Goal: Task Accomplishment & Management: Manage account settings

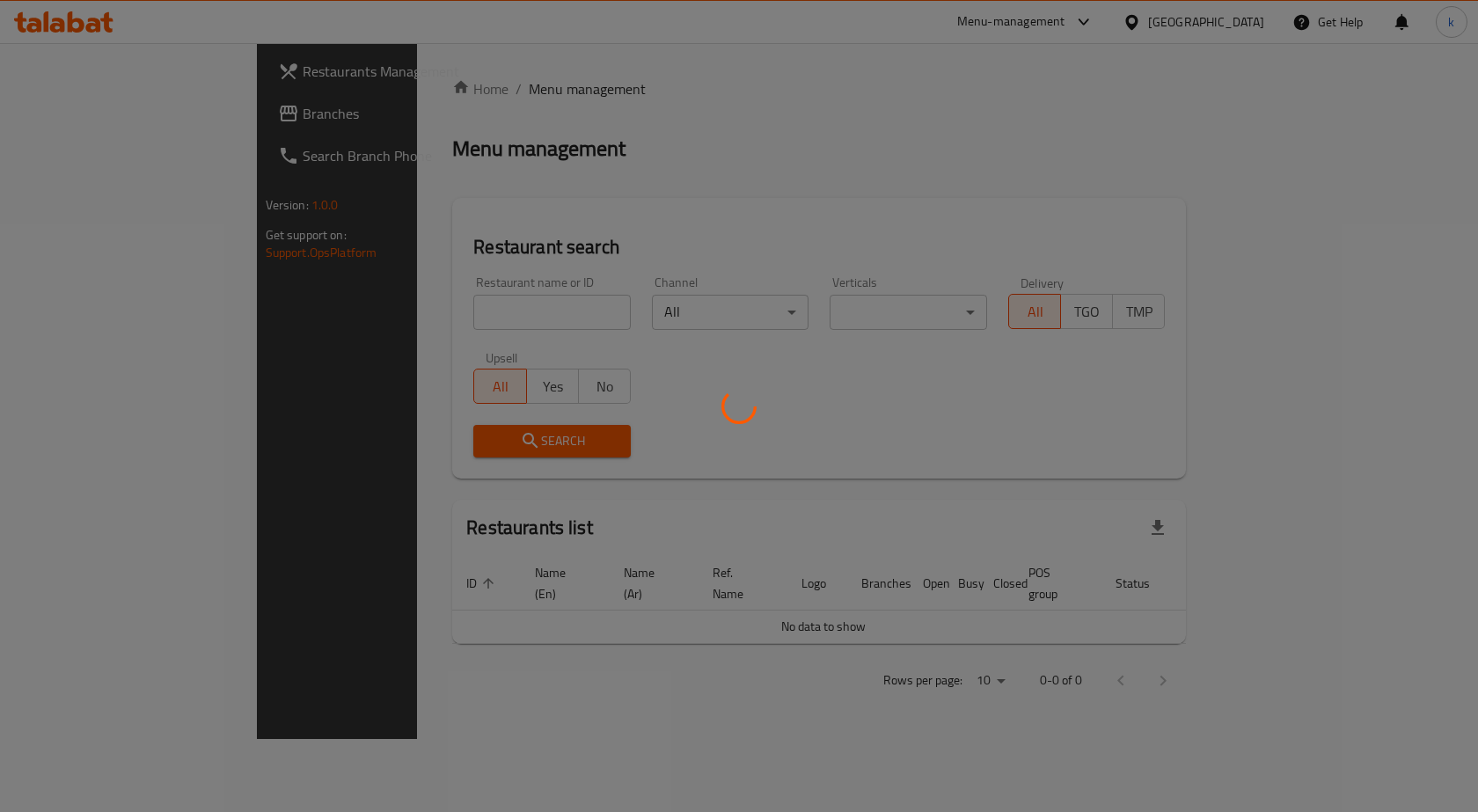
click at [80, 109] on div at bounding box center [739, 406] width 1478 height 812
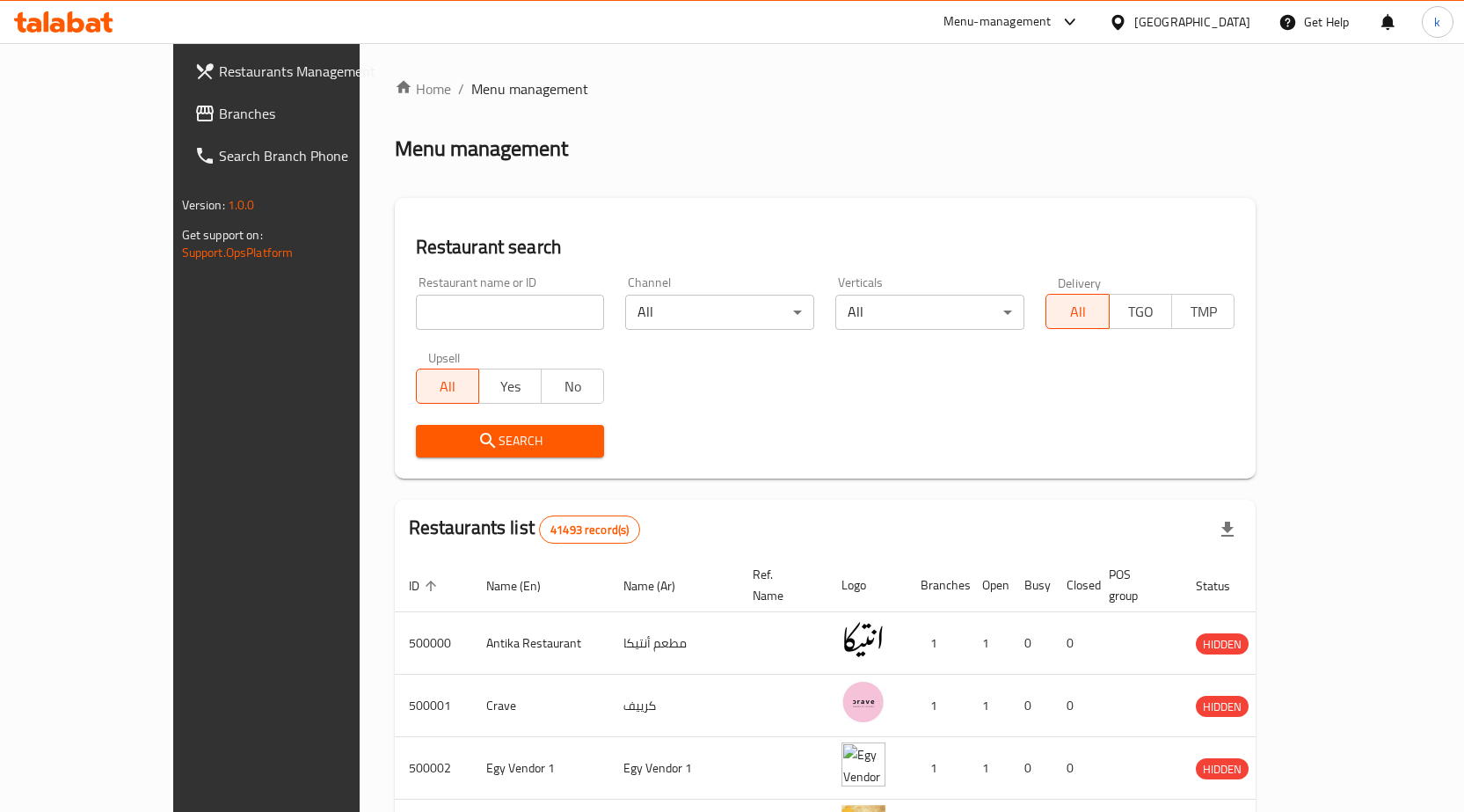
click at [1214, 10] on div "Egypt" at bounding box center [1179, 21] width 169 height 42
click at [1229, 29] on div "Egypt" at bounding box center [1192, 21] width 116 height 20
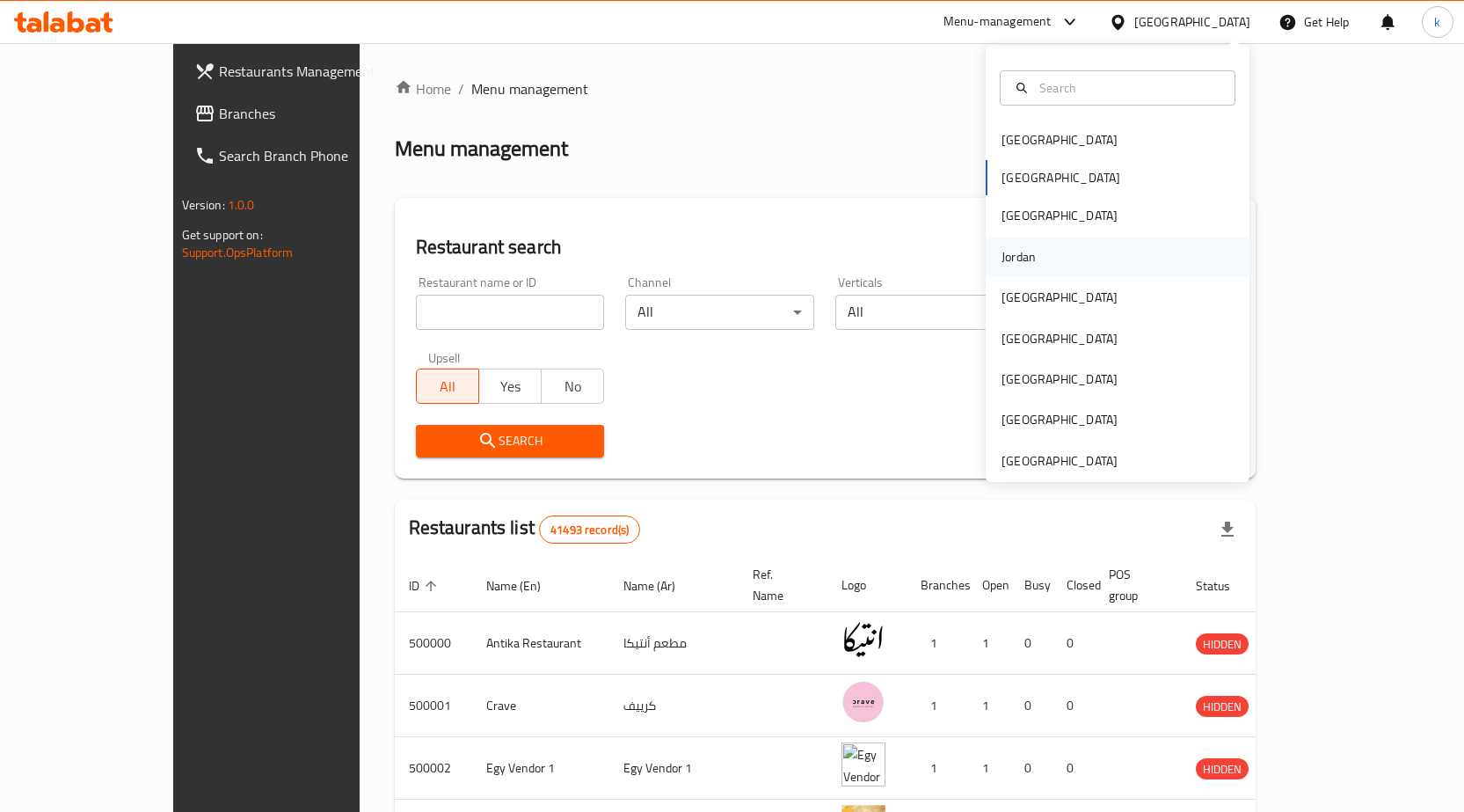
click at [1020, 257] on div "Jordan" at bounding box center [1018, 257] width 34 height 20
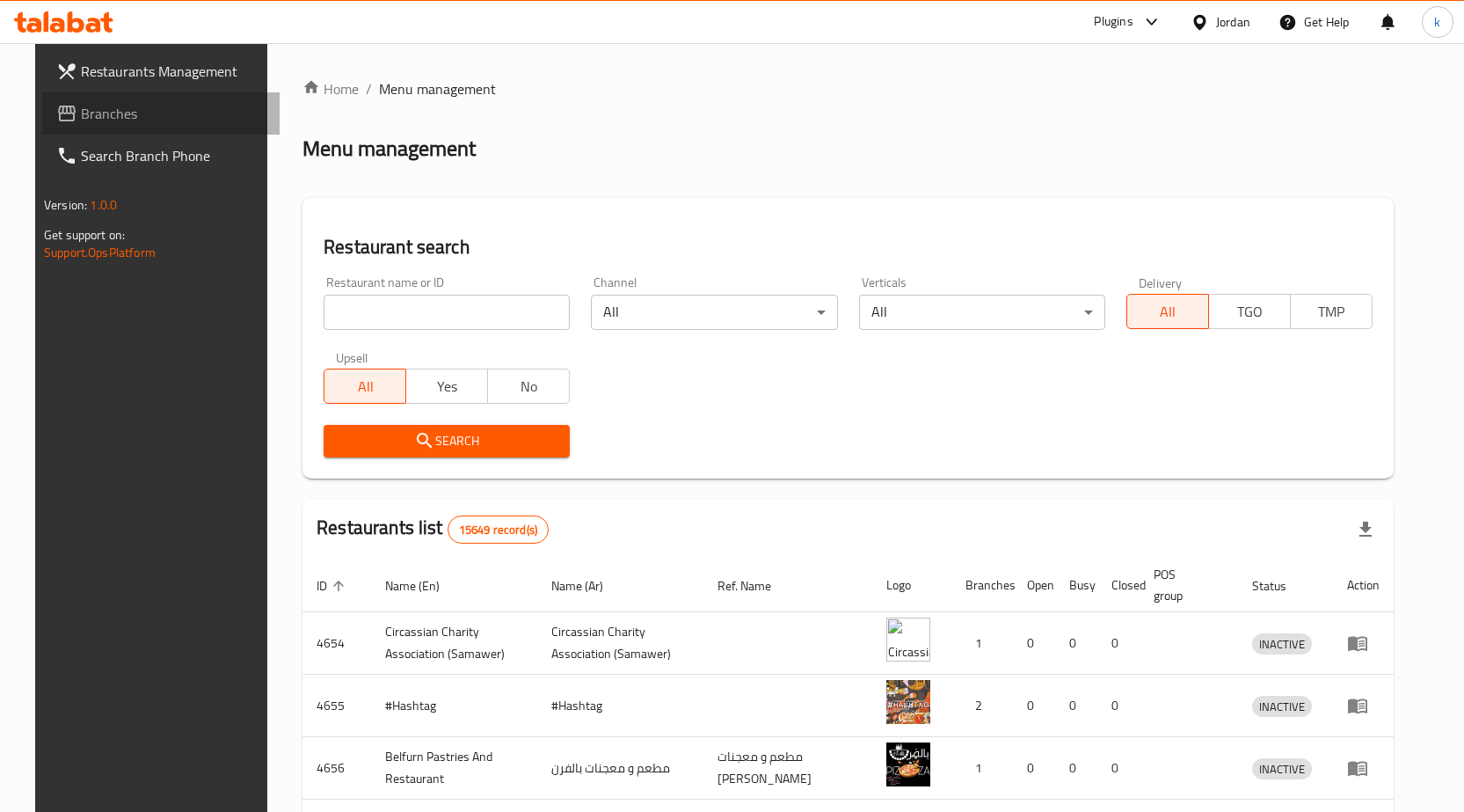
click at [83, 117] on span "Branches" at bounding box center [173, 113] width 185 height 21
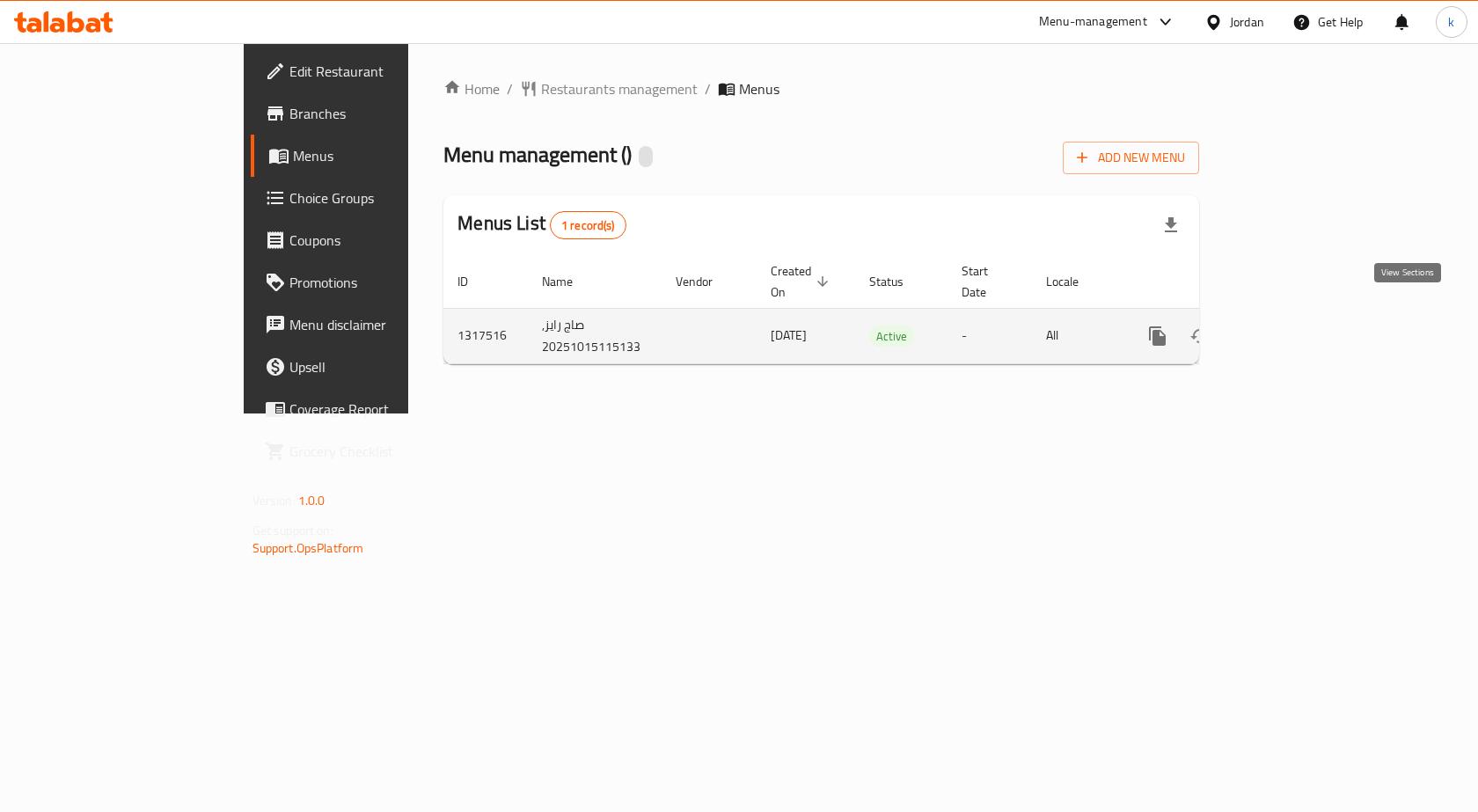
click at [1305, 315] on link "enhanced table" at bounding box center [1284, 336] width 42 height 42
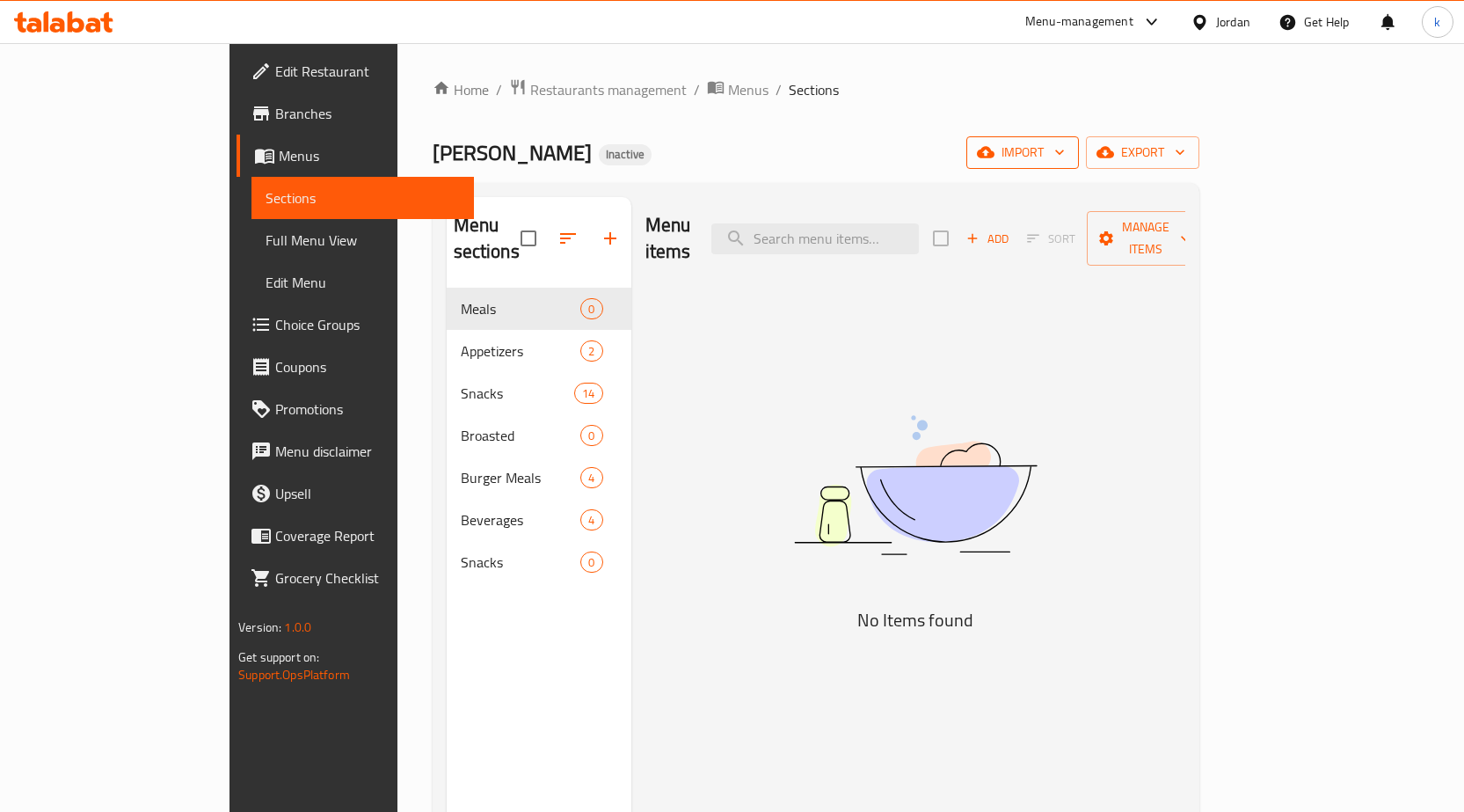
click at [1065, 153] on span "import" at bounding box center [1022, 153] width 85 height 22
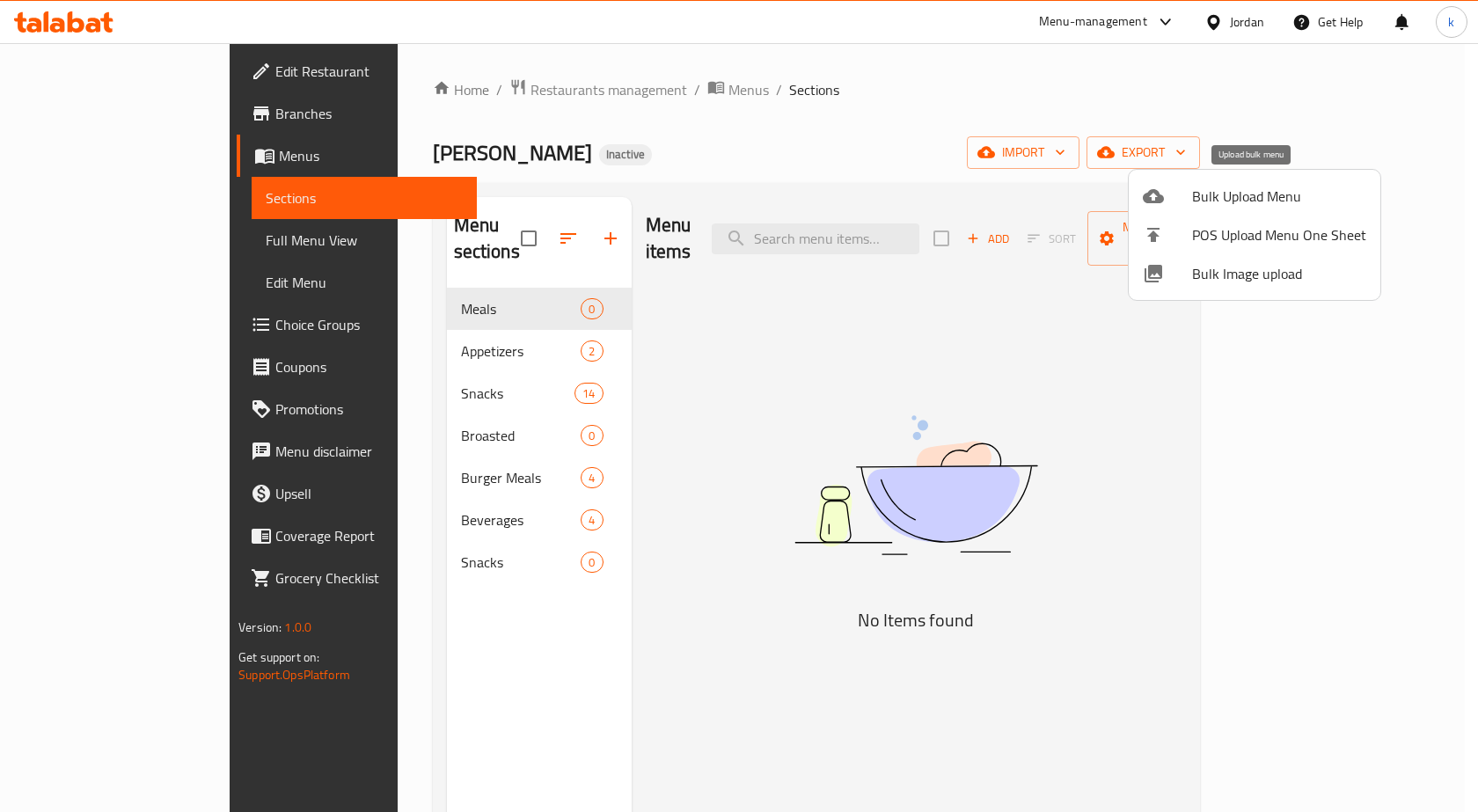
click at [1264, 195] on span "Bulk Upload Menu" at bounding box center [1278, 196] width 174 height 21
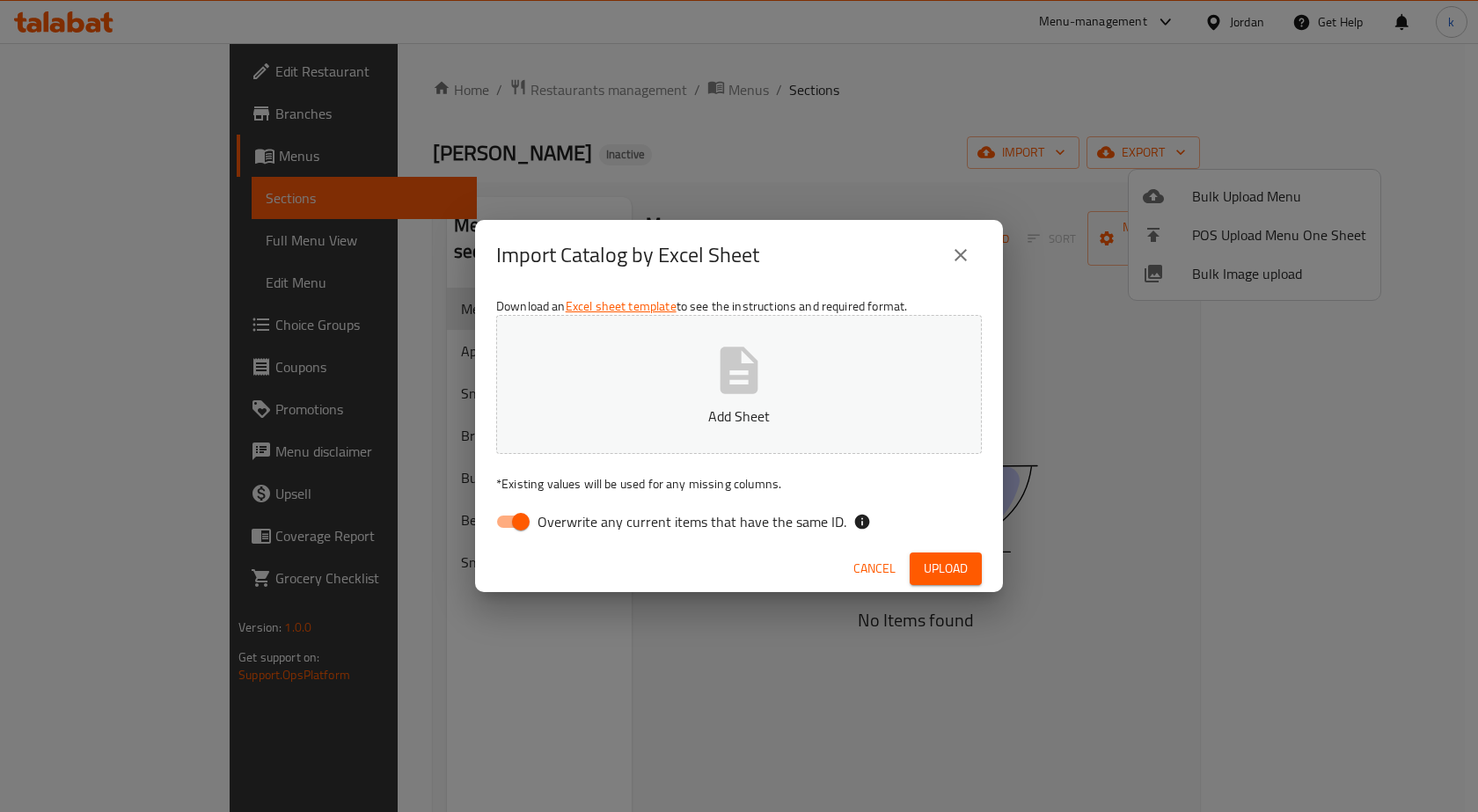
click at [566, 530] on span "Overwrite any current items that have the same ID." at bounding box center [692, 521] width 309 height 21
click at [566, 530] on input "Overwrite any current items that have the same ID." at bounding box center [521, 522] width 100 height 33
checkbox input "false"
click at [739, 414] on p "Add Sheet" at bounding box center [739, 416] width 431 height 21
click at [725, 412] on p "Add Sheet" at bounding box center [739, 416] width 431 height 21
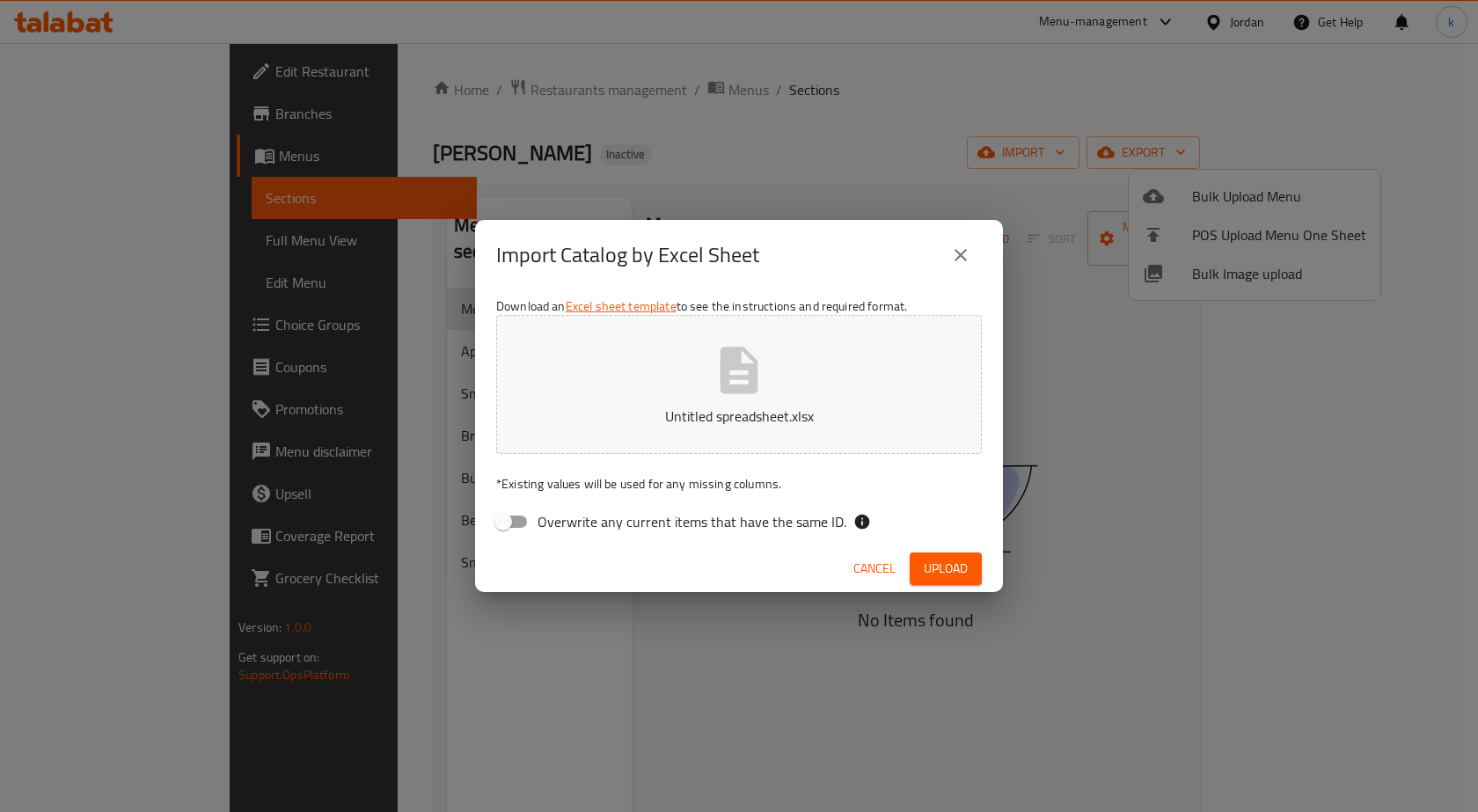
click at [956, 574] on span "Upload" at bounding box center [945, 568] width 44 height 22
click at [931, 555] on button "button" at bounding box center [953, 569] width 57 height 28
click at [890, 574] on span "Cancel" at bounding box center [889, 568] width 42 height 22
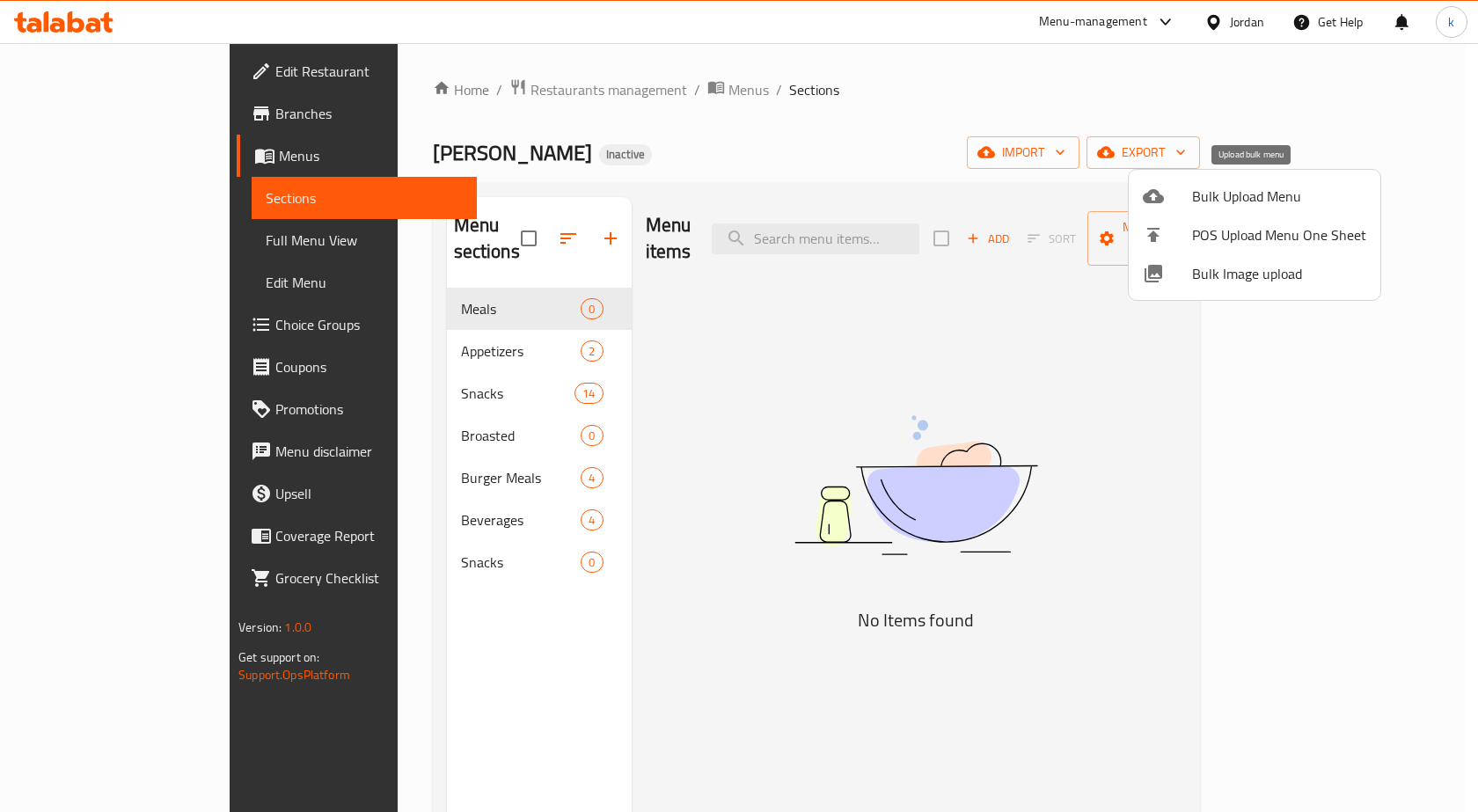
click at [1261, 186] on span "Bulk Upload Menu" at bounding box center [1278, 196] width 174 height 21
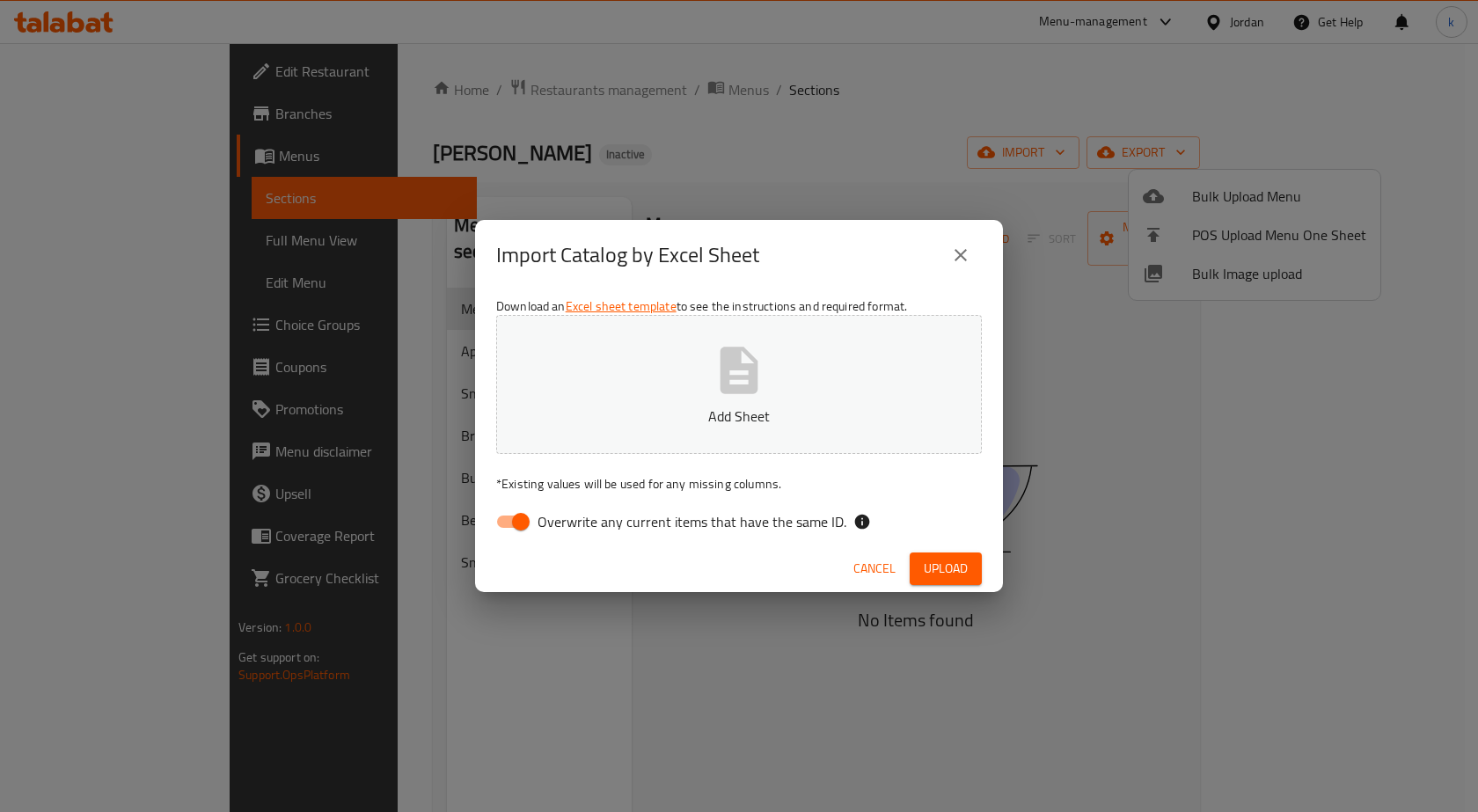
click at [678, 526] on span "Overwrite any current items that have the same ID." at bounding box center [692, 521] width 309 height 21
click at [571, 526] on input "Overwrite any current items that have the same ID." at bounding box center [521, 522] width 100 height 33
checkbox input "false"
click at [751, 397] on icon "button" at bounding box center [739, 370] width 57 height 57
click at [937, 562] on span "Upload" at bounding box center [945, 568] width 44 height 22
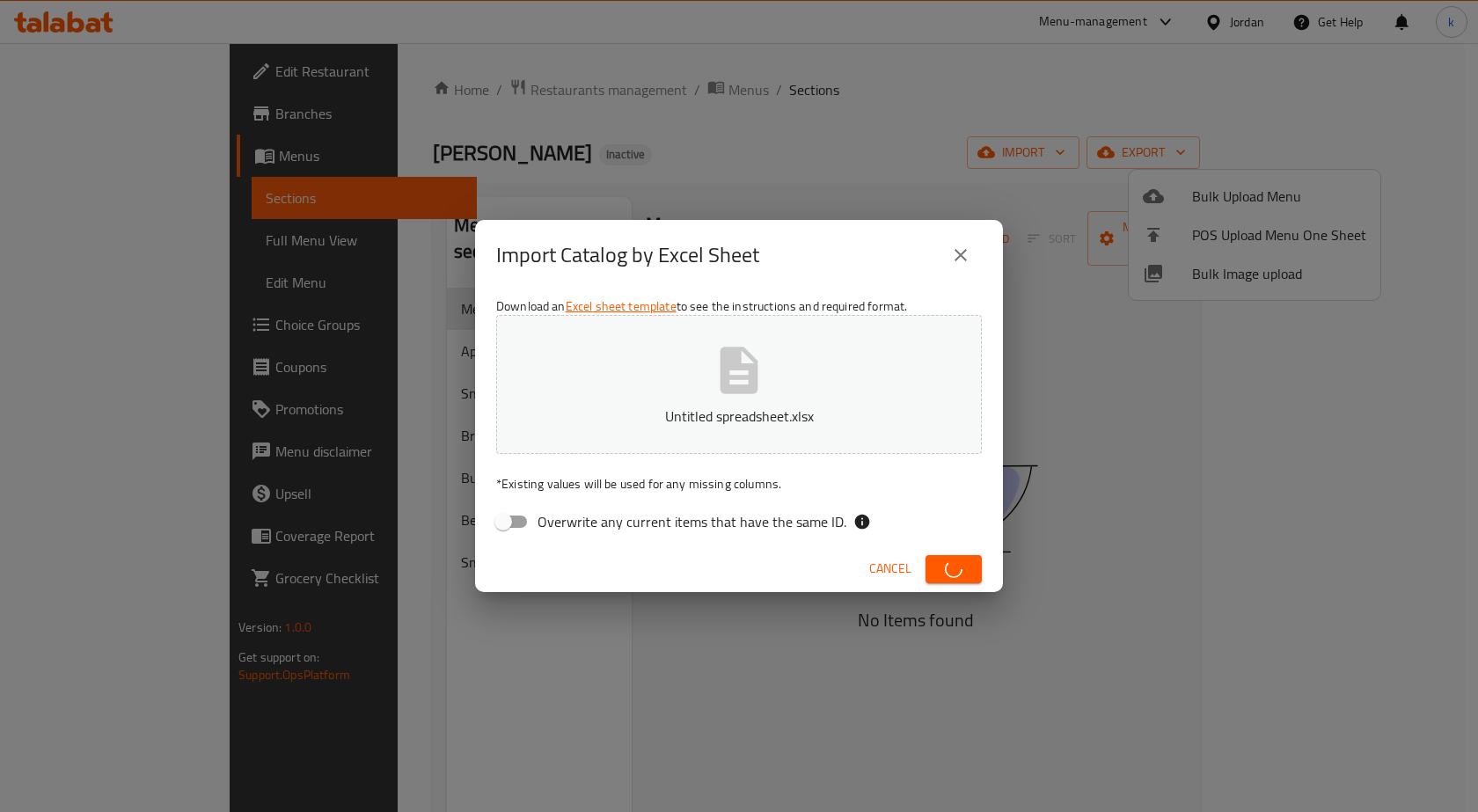
click at [949, 246] on button "close" at bounding box center [960, 255] width 42 height 42
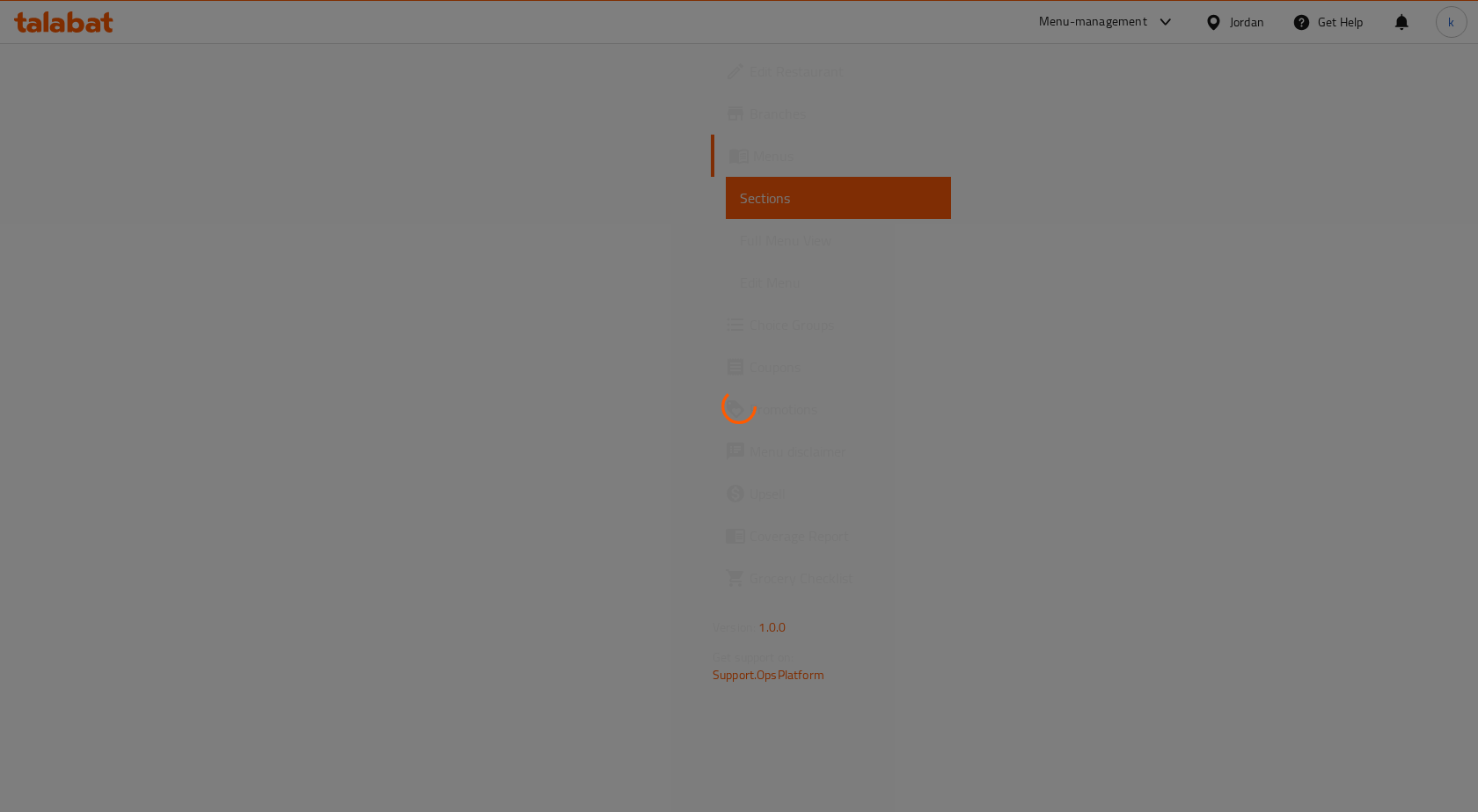
click at [728, 197] on div at bounding box center [739, 406] width 1478 height 812
click at [672, 285] on div at bounding box center [739, 406] width 1478 height 812
click at [107, 195] on div at bounding box center [739, 406] width 1478 height 812
click at [74, 168] on div at bounding box center [739, 406] width 1478 height 812
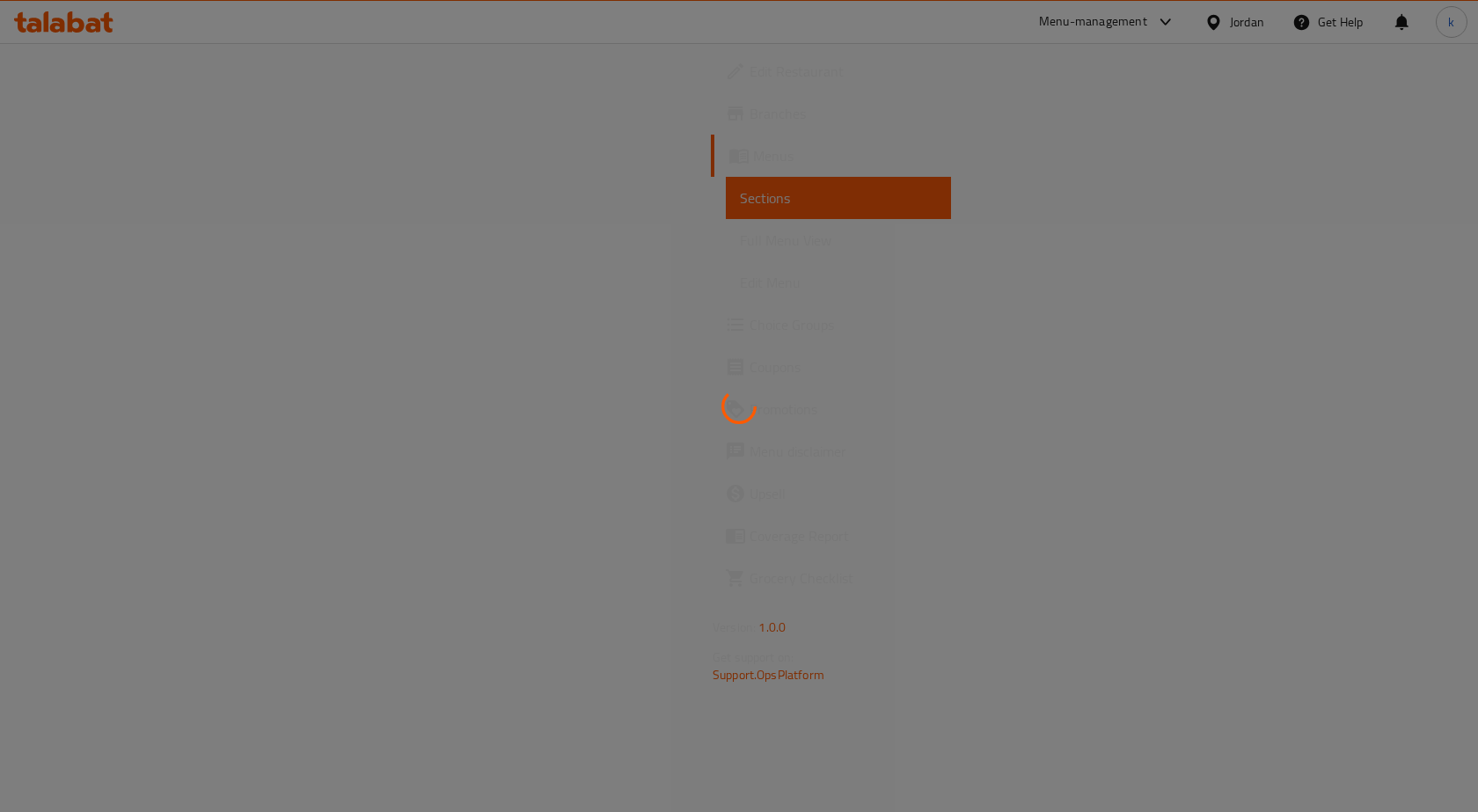
click at [402, 646] on div at bounding box center [739, 406] width 1478 height 812
click at [278, 262] on div at bounding box center [739, 406] width 1478 height 812
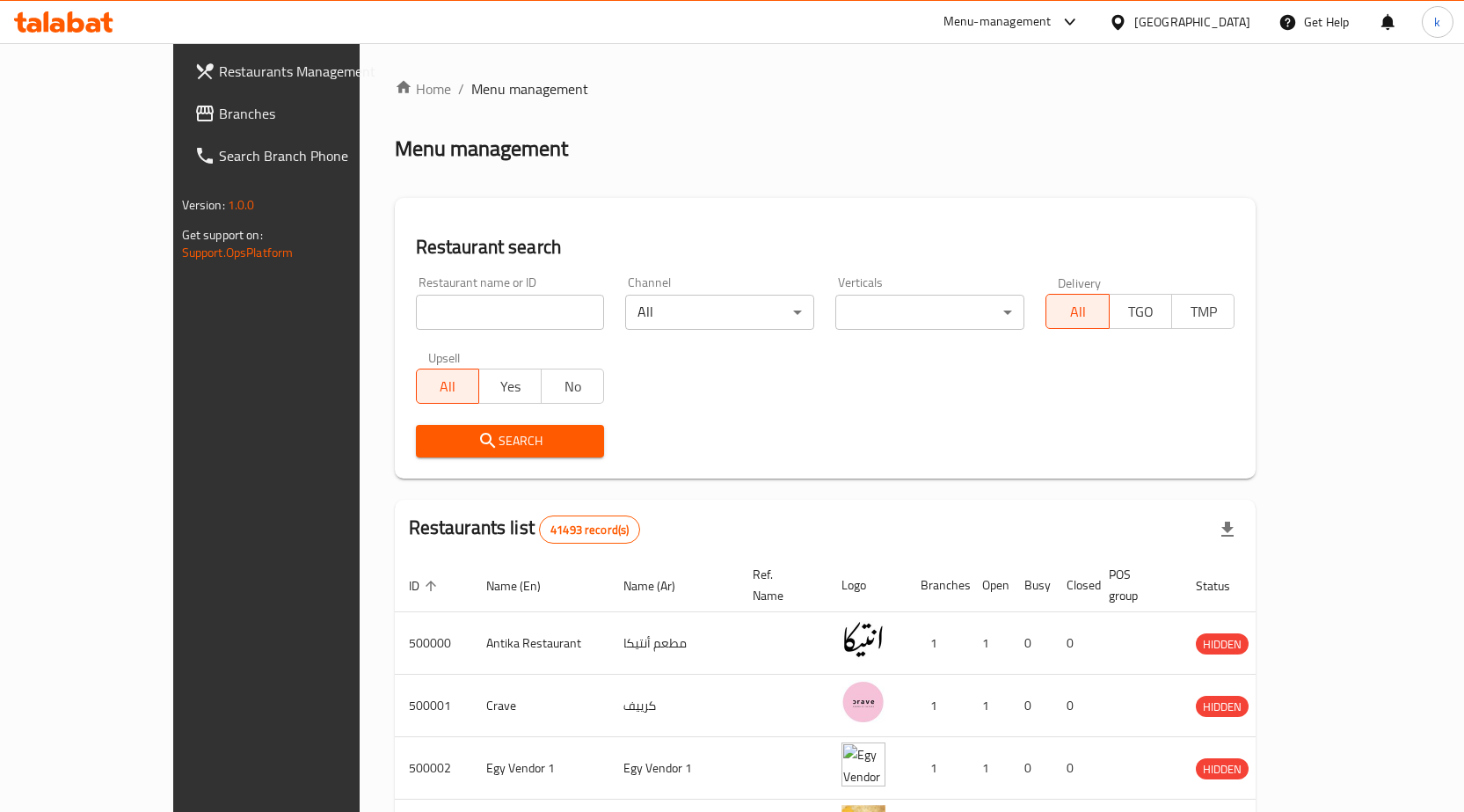
click at [1225, 31] on div "[GEOGRAPHIC_DATA]" at bounding box center [1192, 21] width 116 height 20
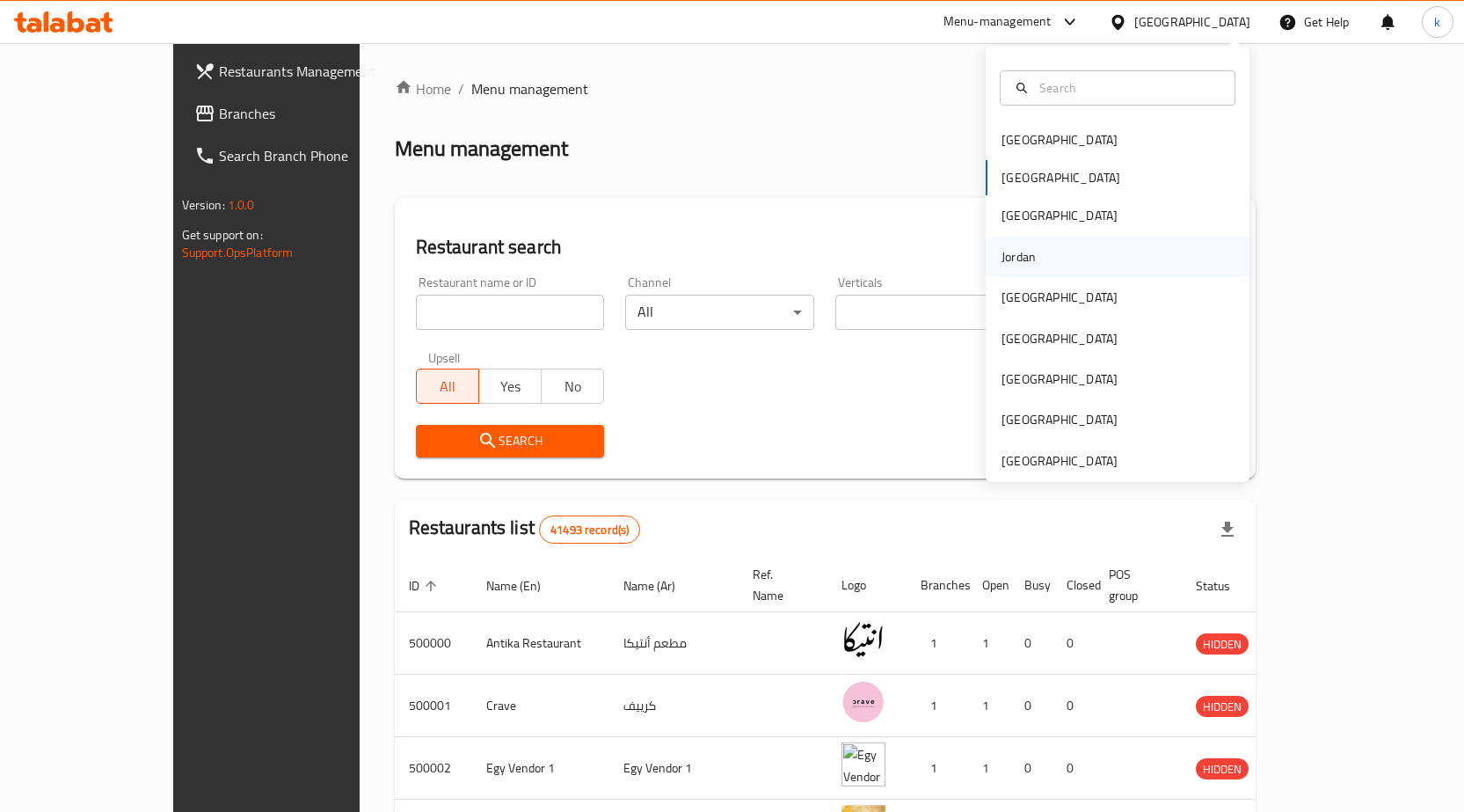
click at [1038, 264] on div "Jordan" at bounding box center [1118, 256] width 264 height 40
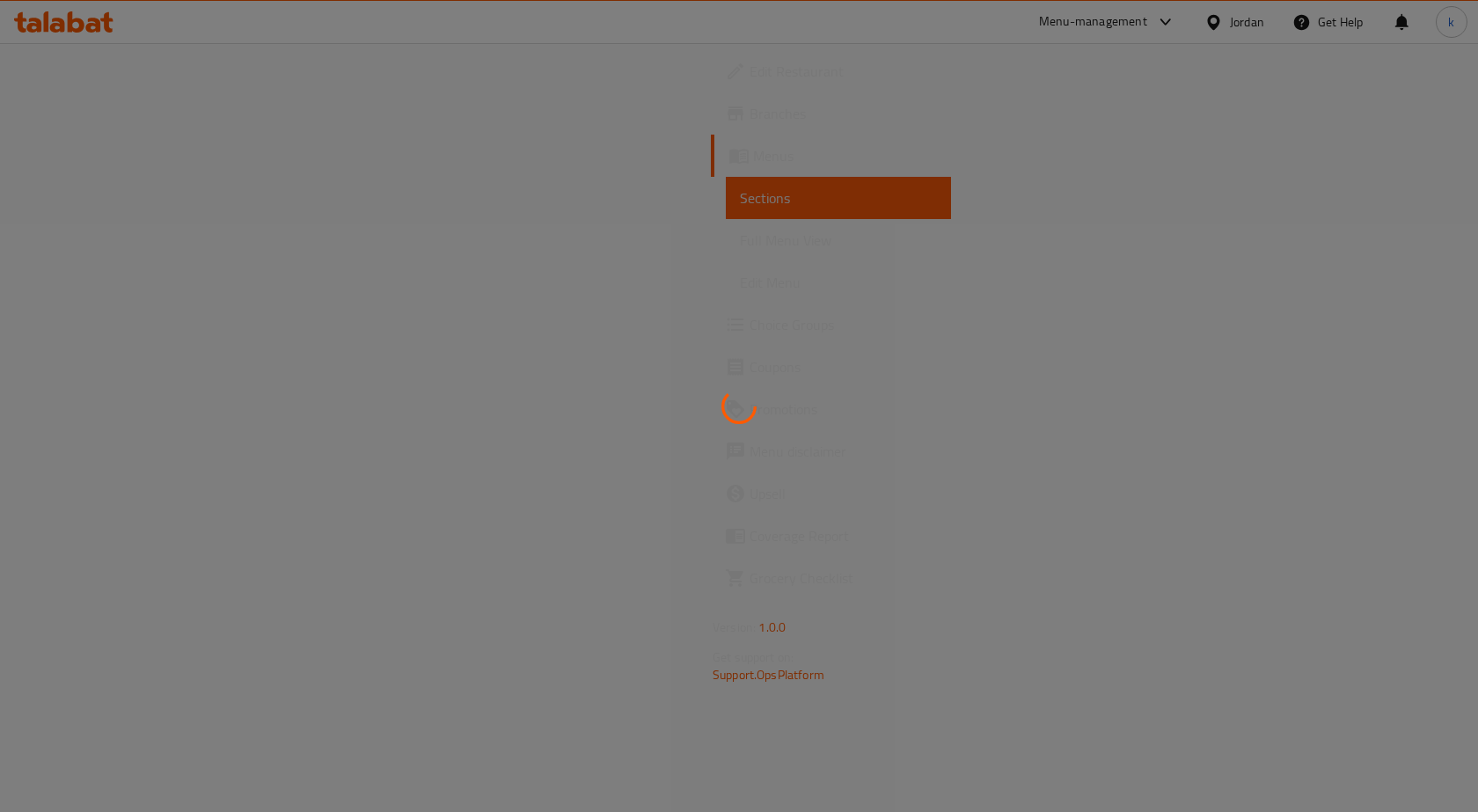
click at [800, 641] on div at bounding box center [739, 406] width 1478 height 812
click at [1189, 183] on div at bounding box center [739, 406] width 1478 height 812
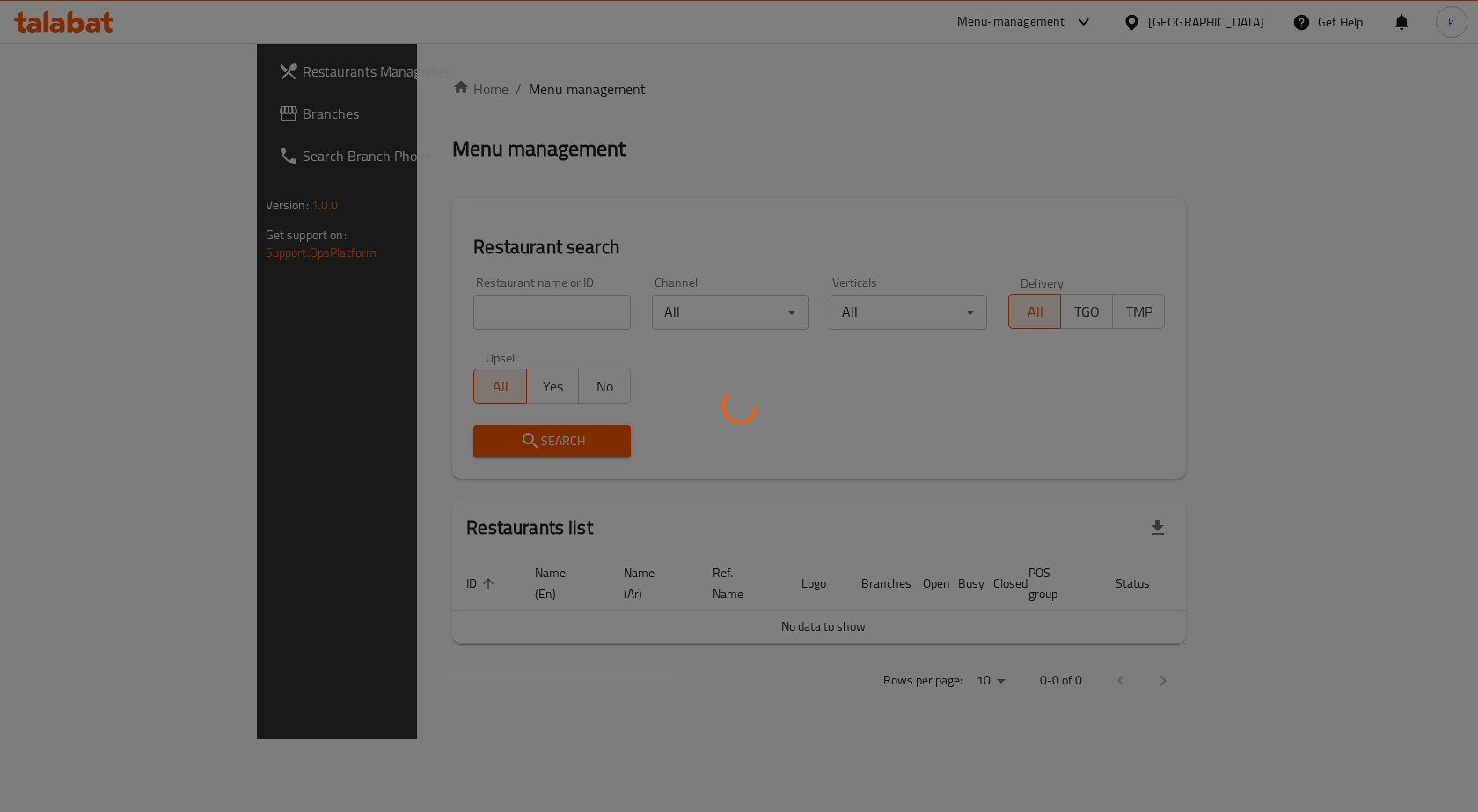
click at [1255, 23] on div at bounding box center [739, 406] width 1478 height 812
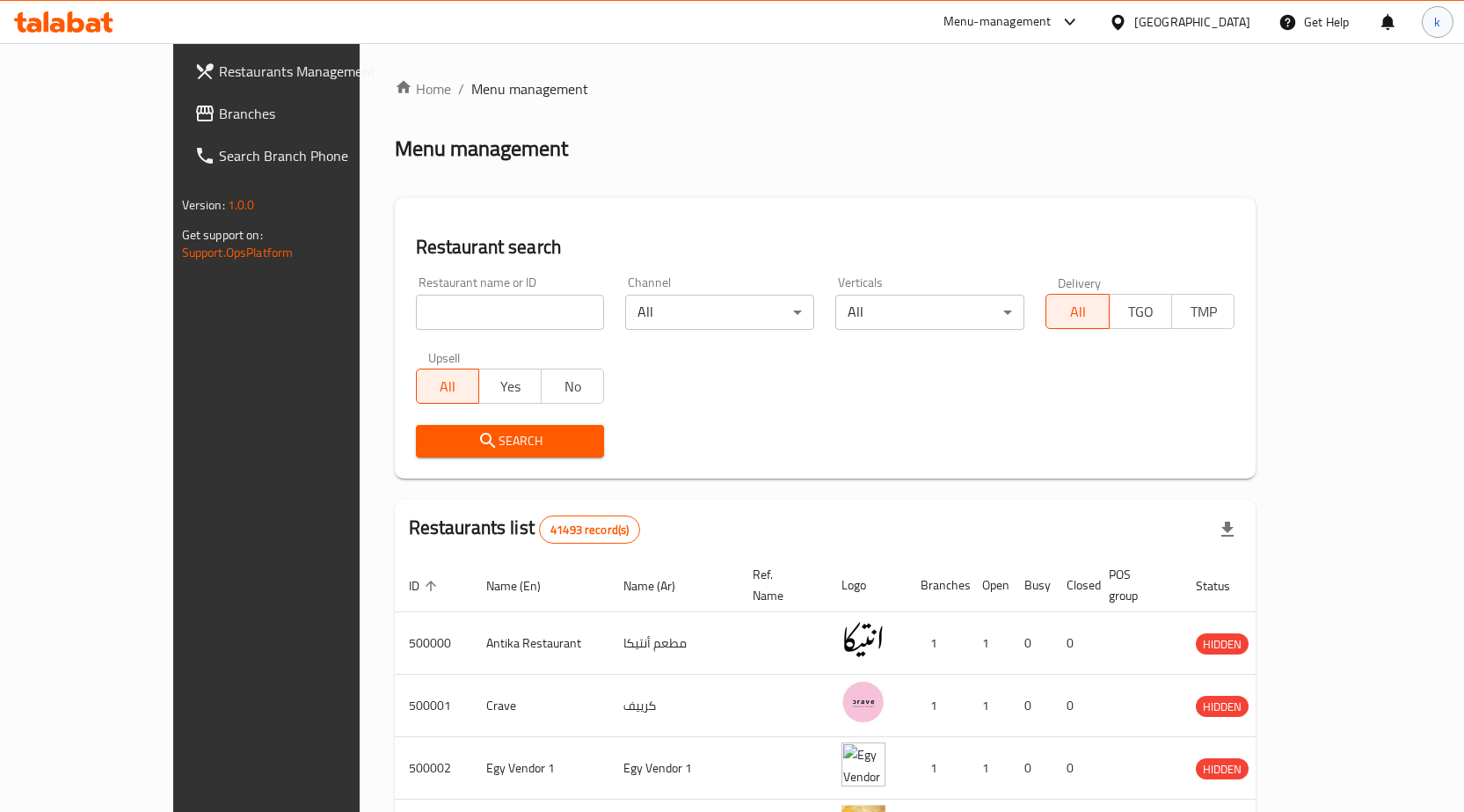
click at [1441, 24] on span "k" at bounding box center [1437, 21] width 7 height 20
click at [1277, 188] on div "Logout" at bounding box center [1322, 187] width 207 height 23
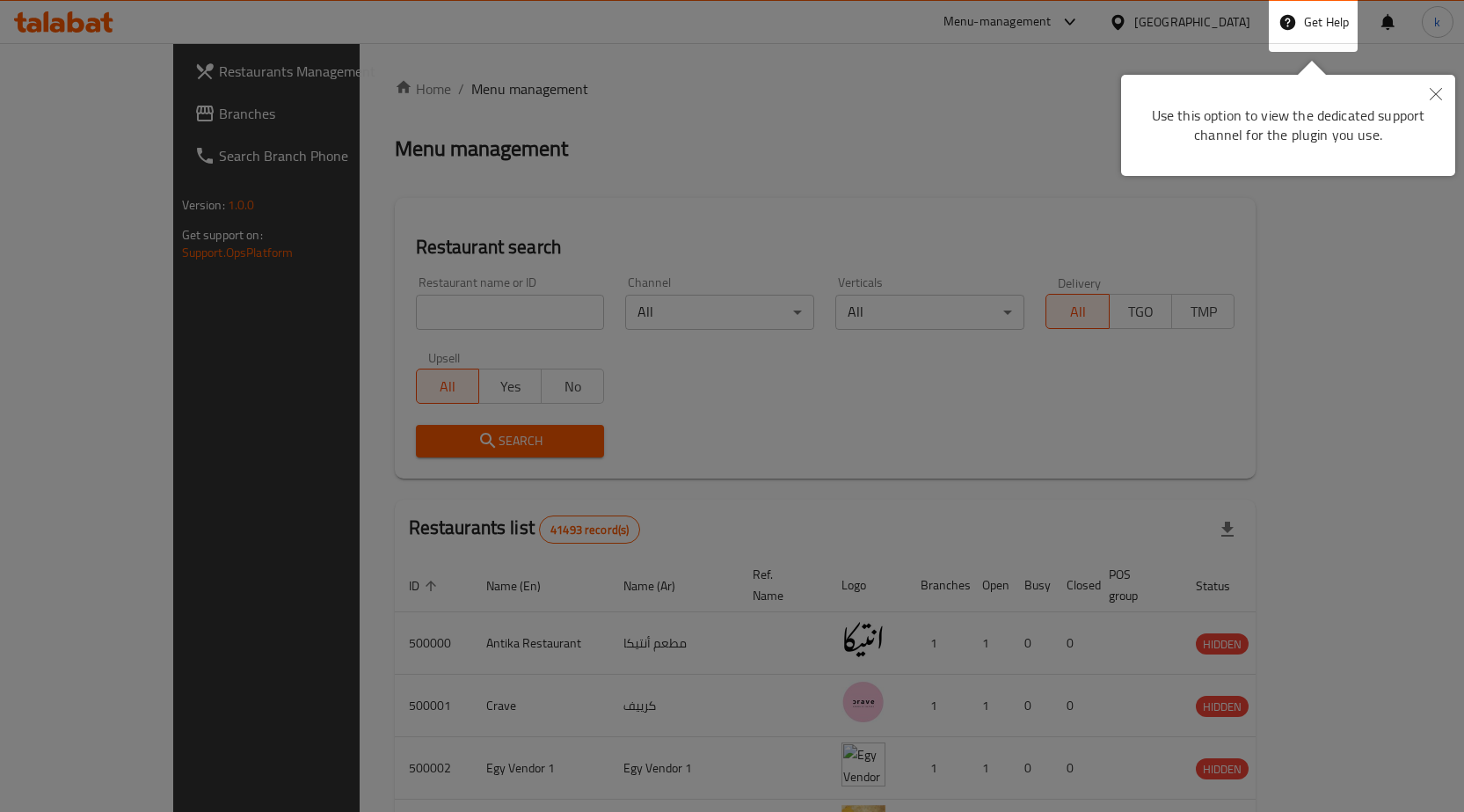
click at [1431, 85] on button "Close" at bounding box center [1436, 94] width 39 height 40
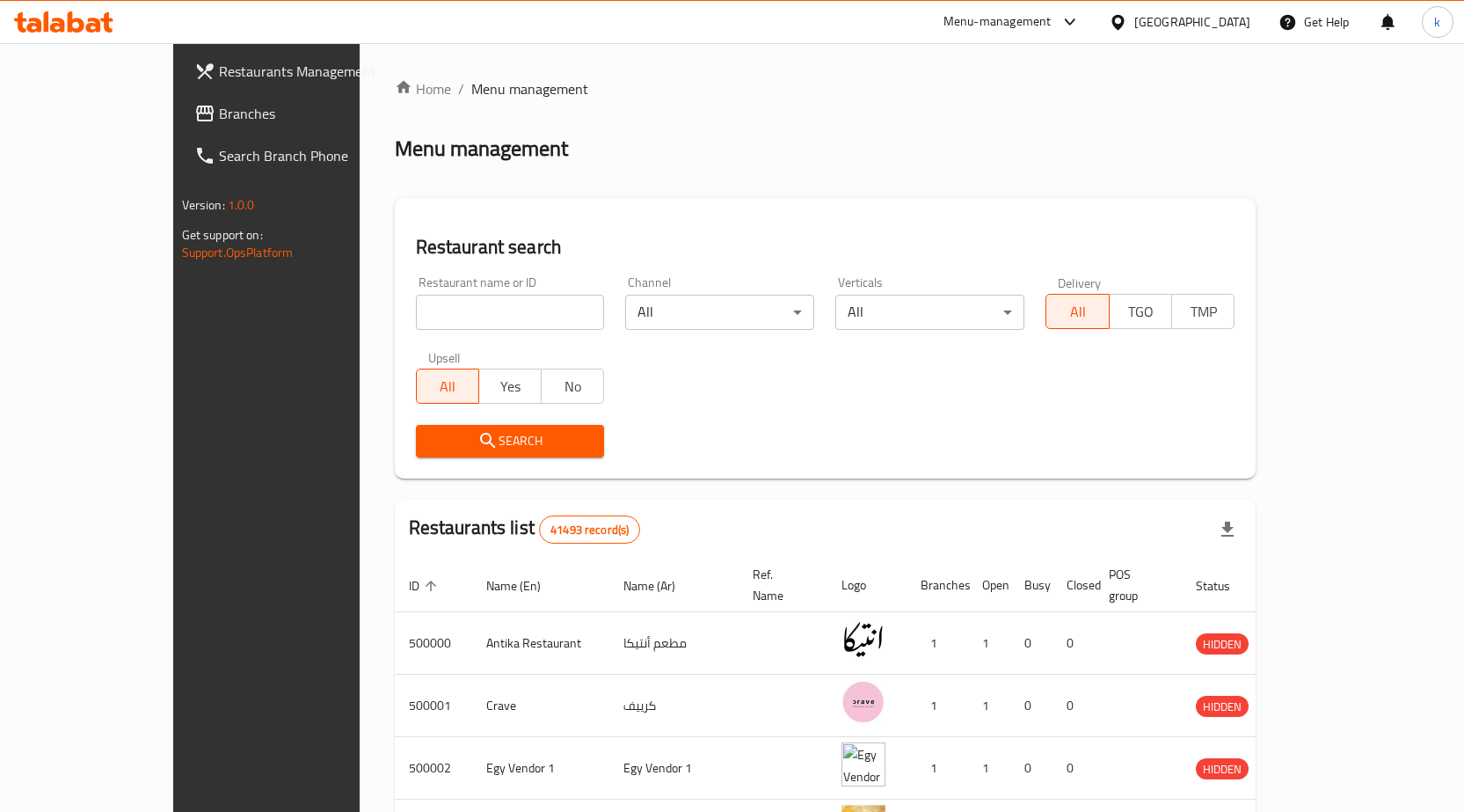
click at [1223, 27] on div "[GEOGRAPHIC_DATA]" at bounding box center [1192, 21] width 116 height 20
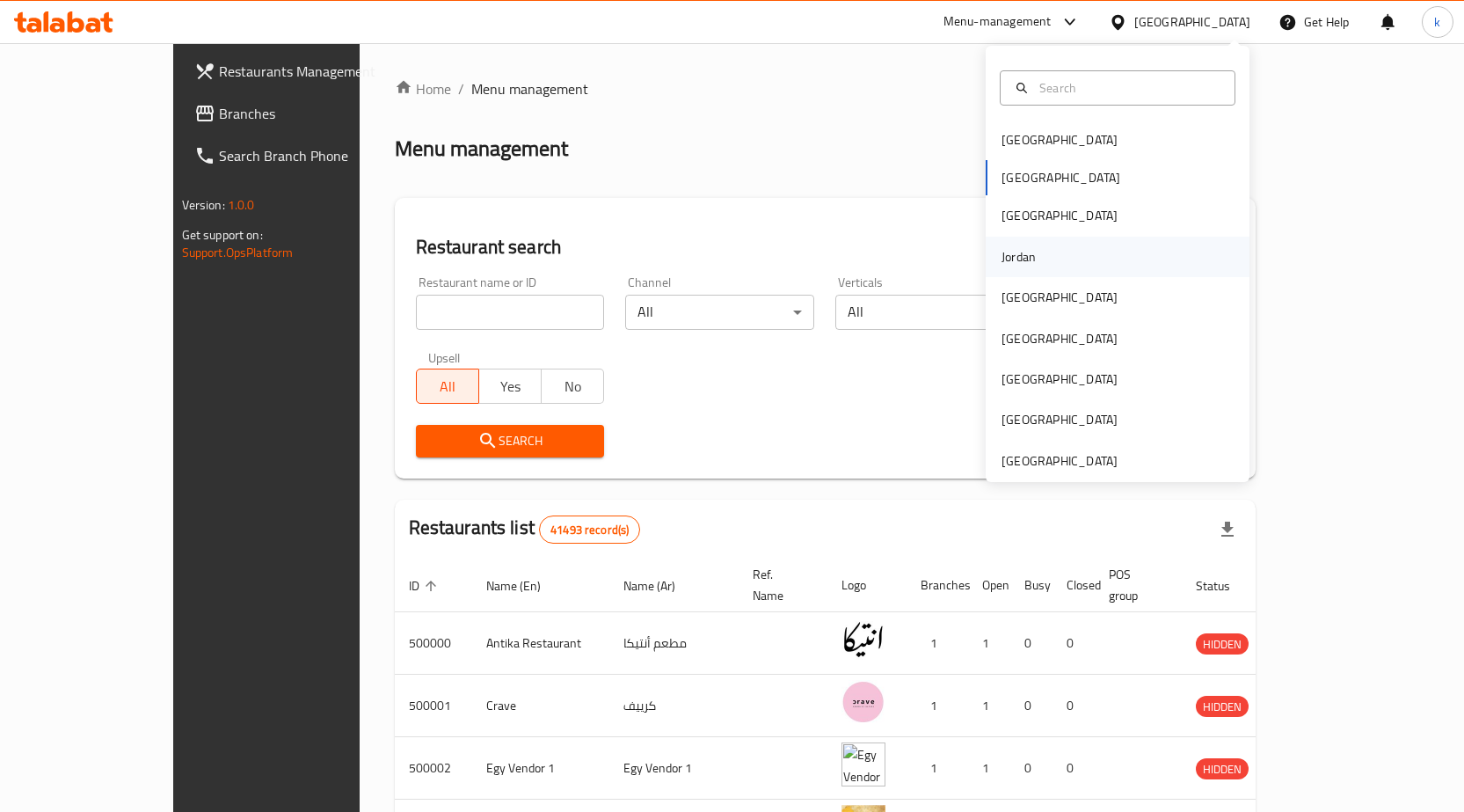
click at [1030, 264] on div "Jordan" at bounding box center [1018, 256] width 62 height 40
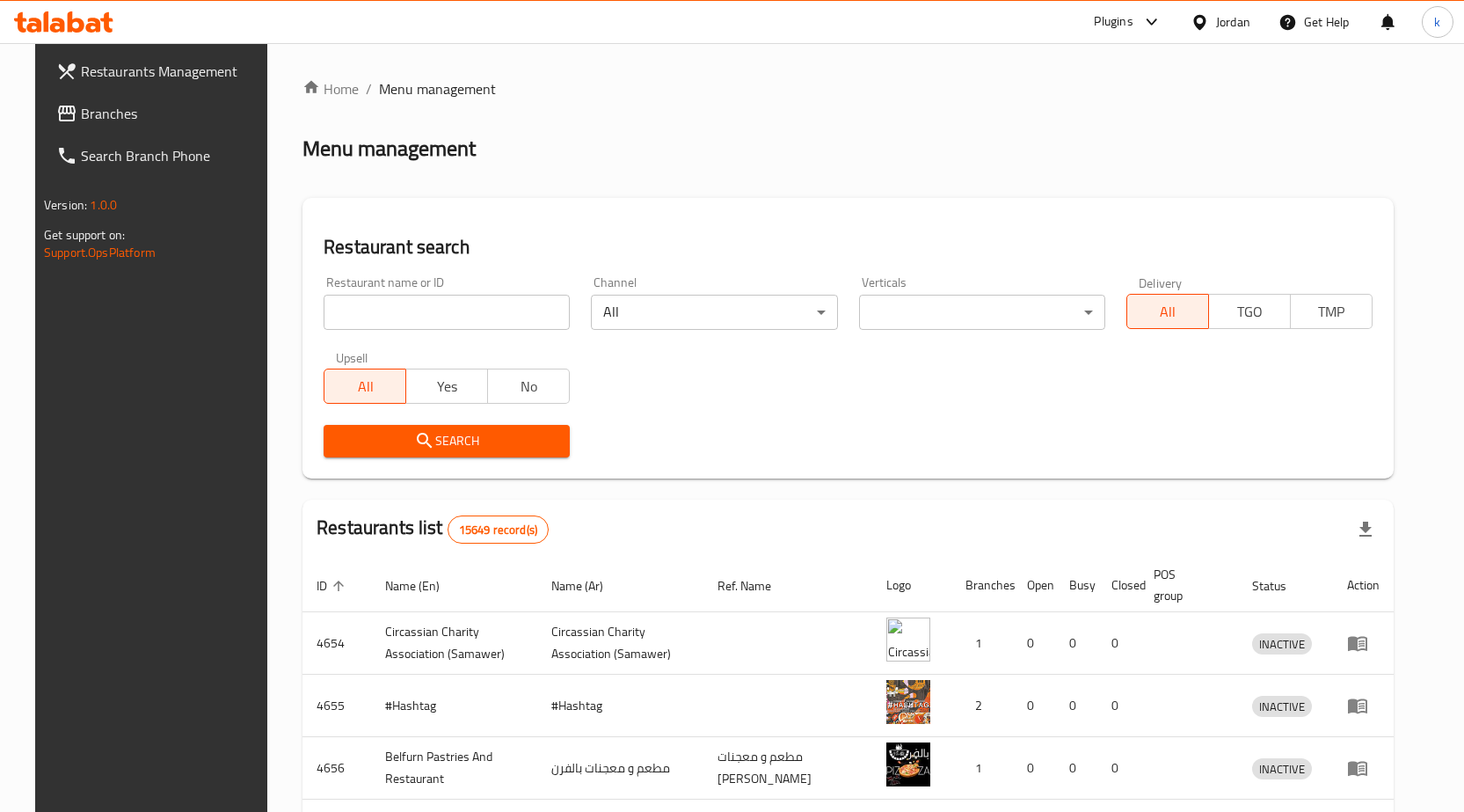
click at [88, 121] on span "Branches" at bounding box center [173, 113] width 185 height 21
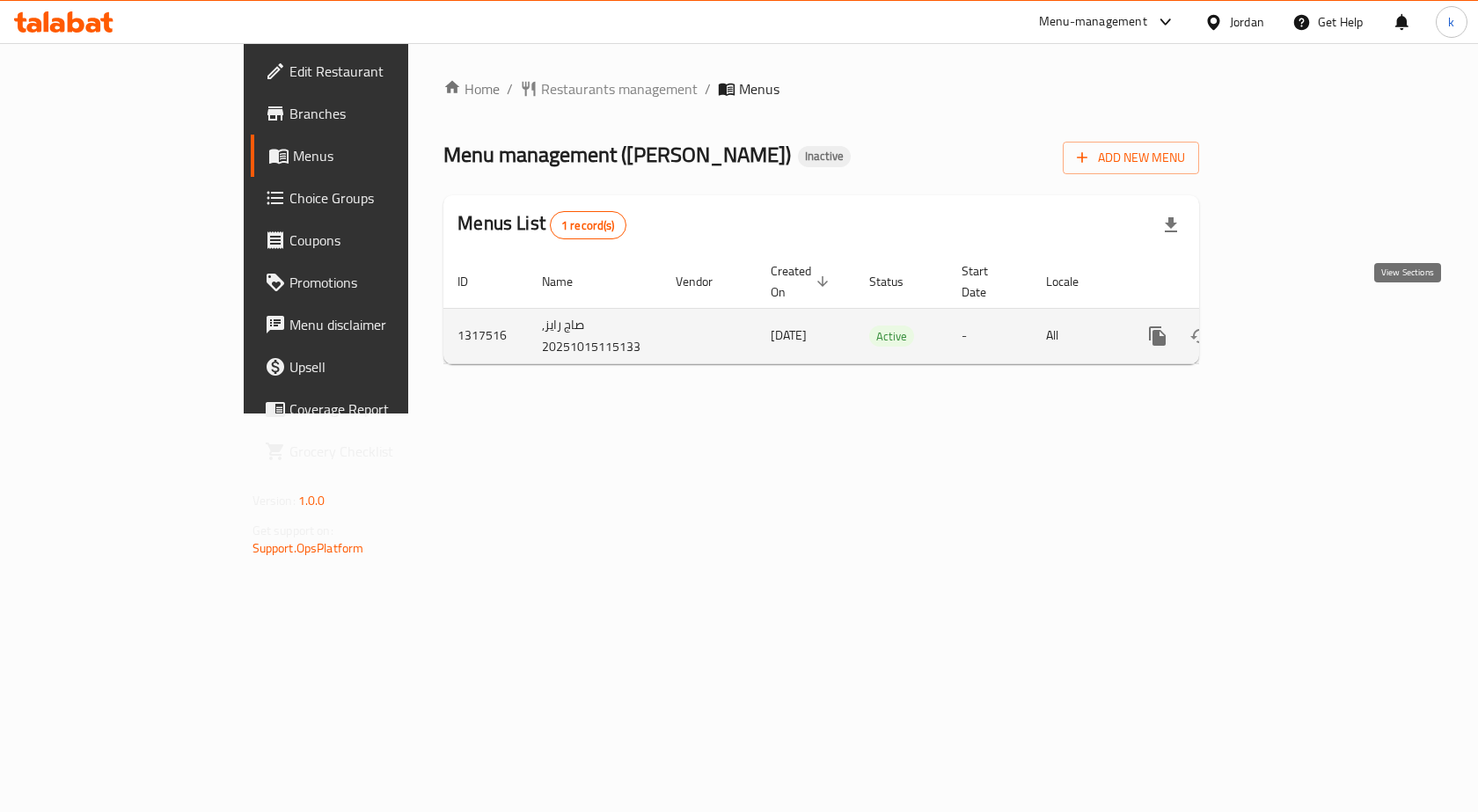
click at [1295, 326] on icon "enhanced table" at bounding box center [1284, 336] width 21 height 21
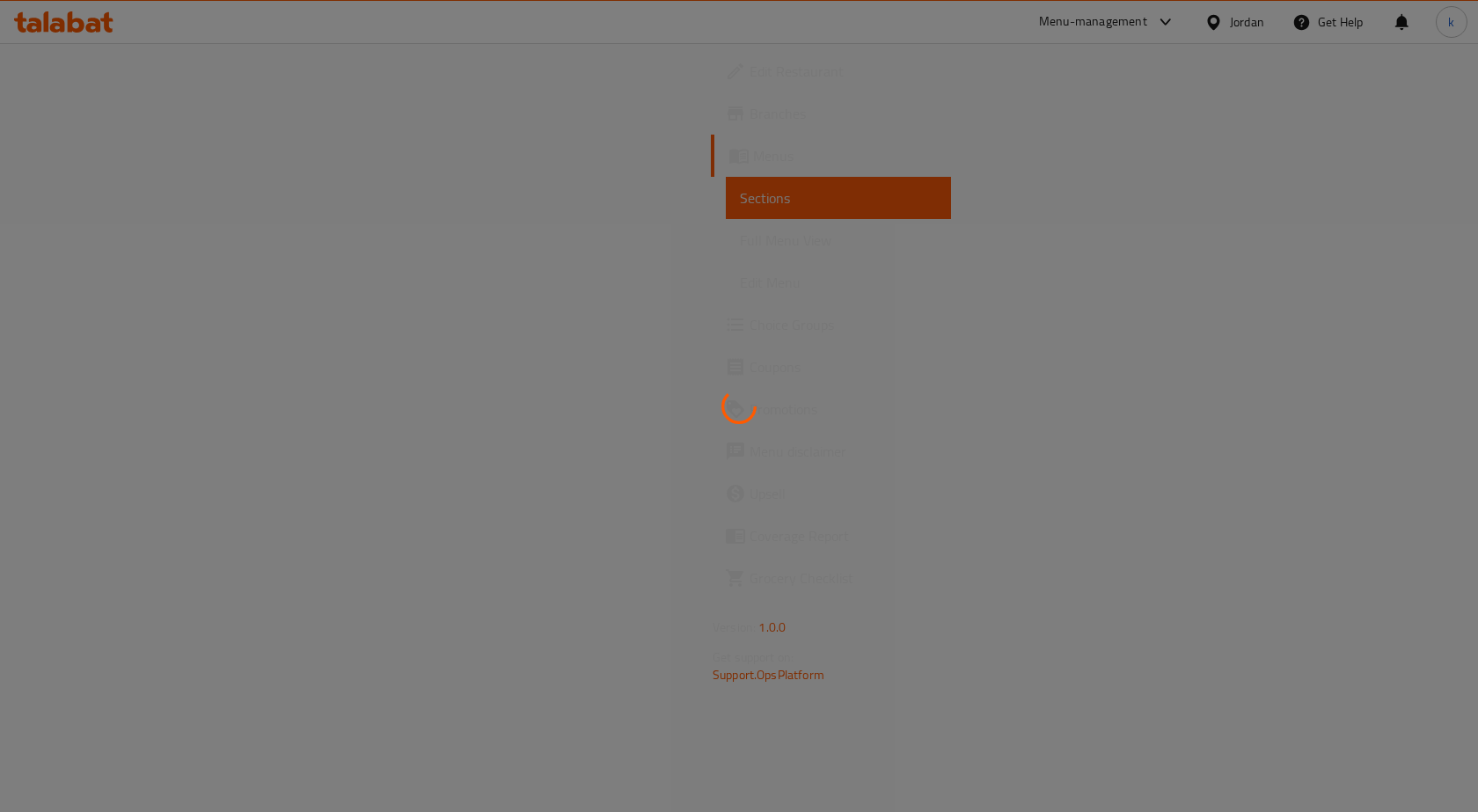
click at [786, 240] on div at bounding box center [739, 406] width 1478 height 812
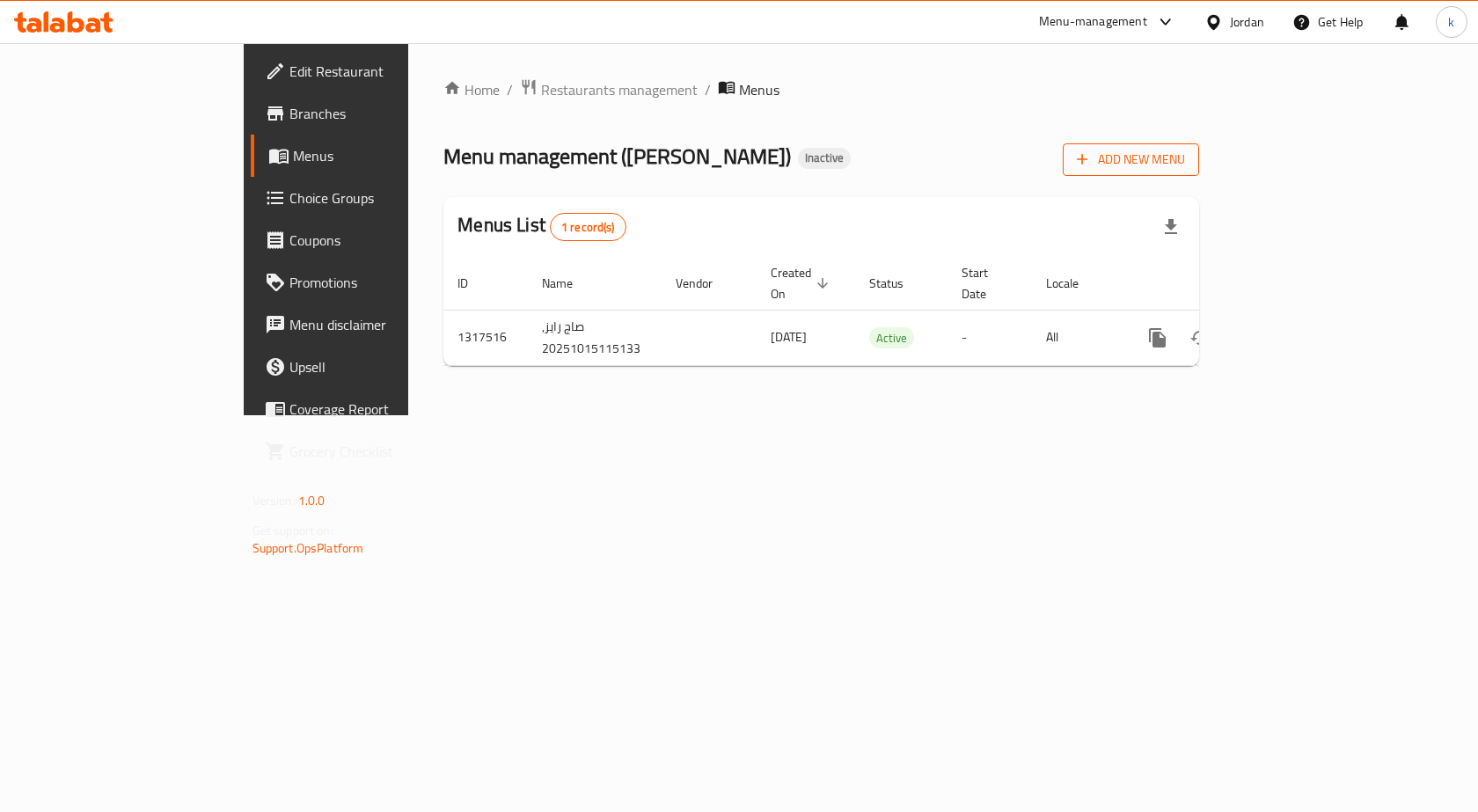
click at [1185, 153] on span "Add New Menu" at bounding box center [1130, 160] width 108 height 22
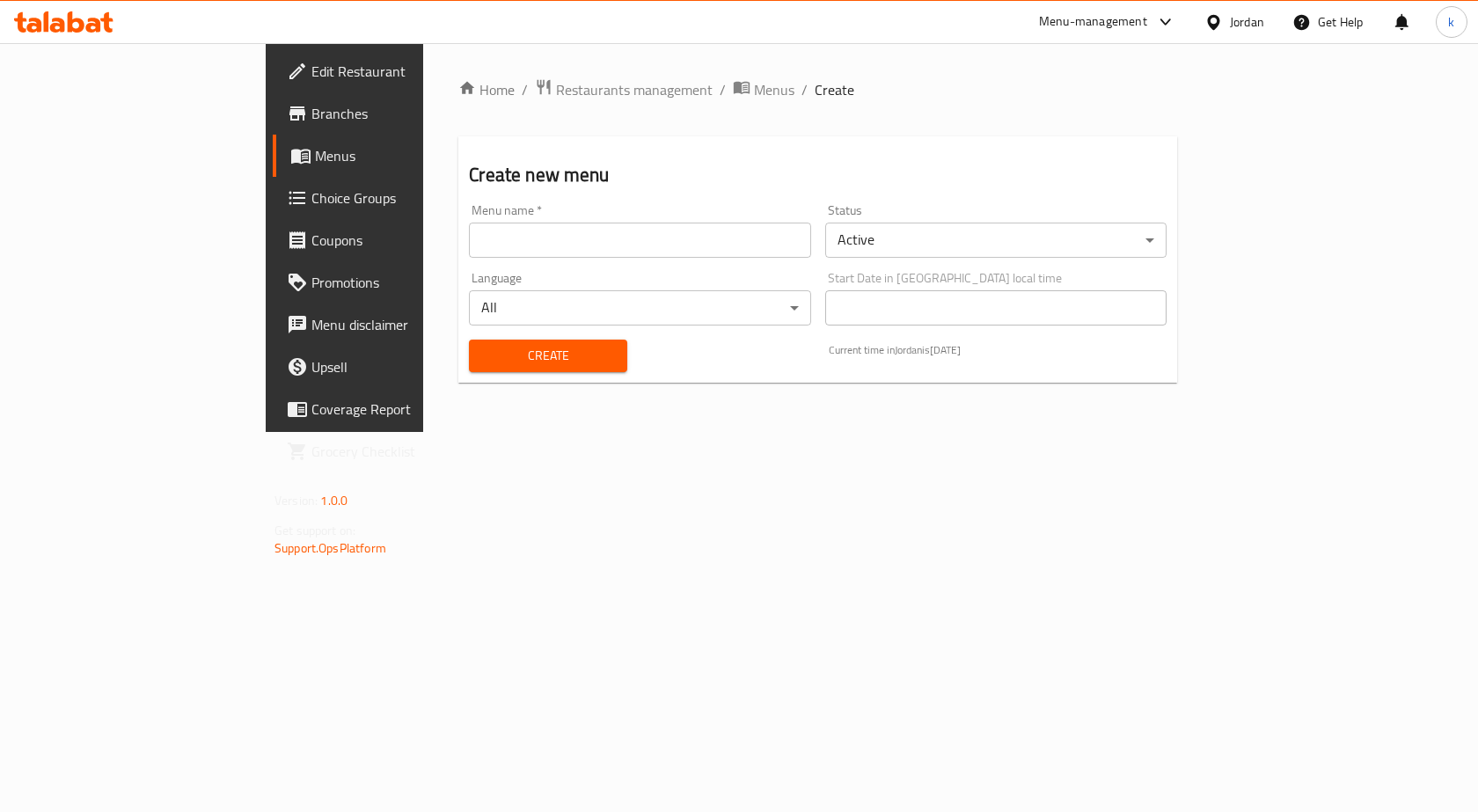
click at [586, 237] on input "text" at bounding box center [639, 240] width 341 height 35
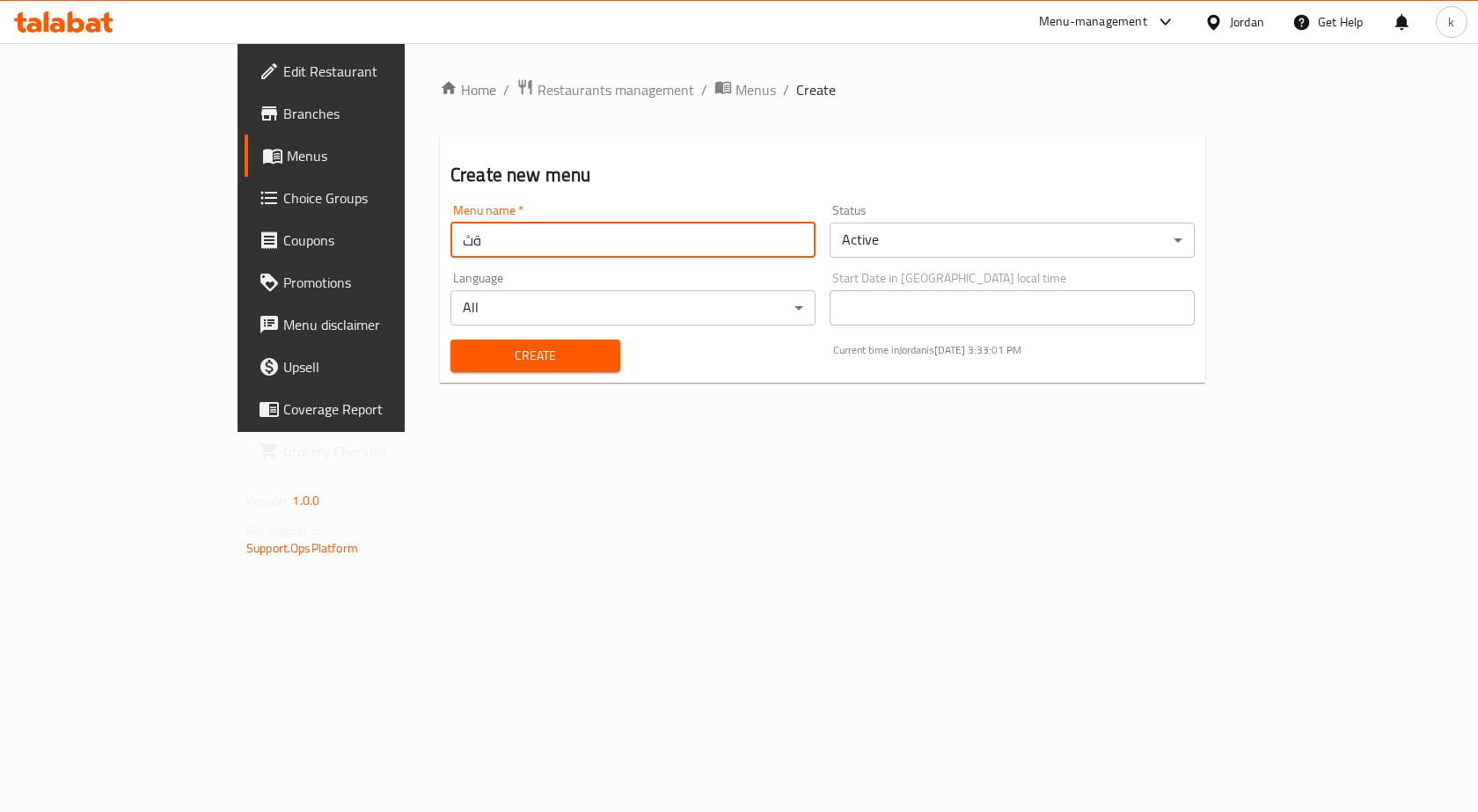
type input "ة"
type input "menu"
click at [464, 348] on span "Create" at bounding box center [535, 356] width 141 height 22
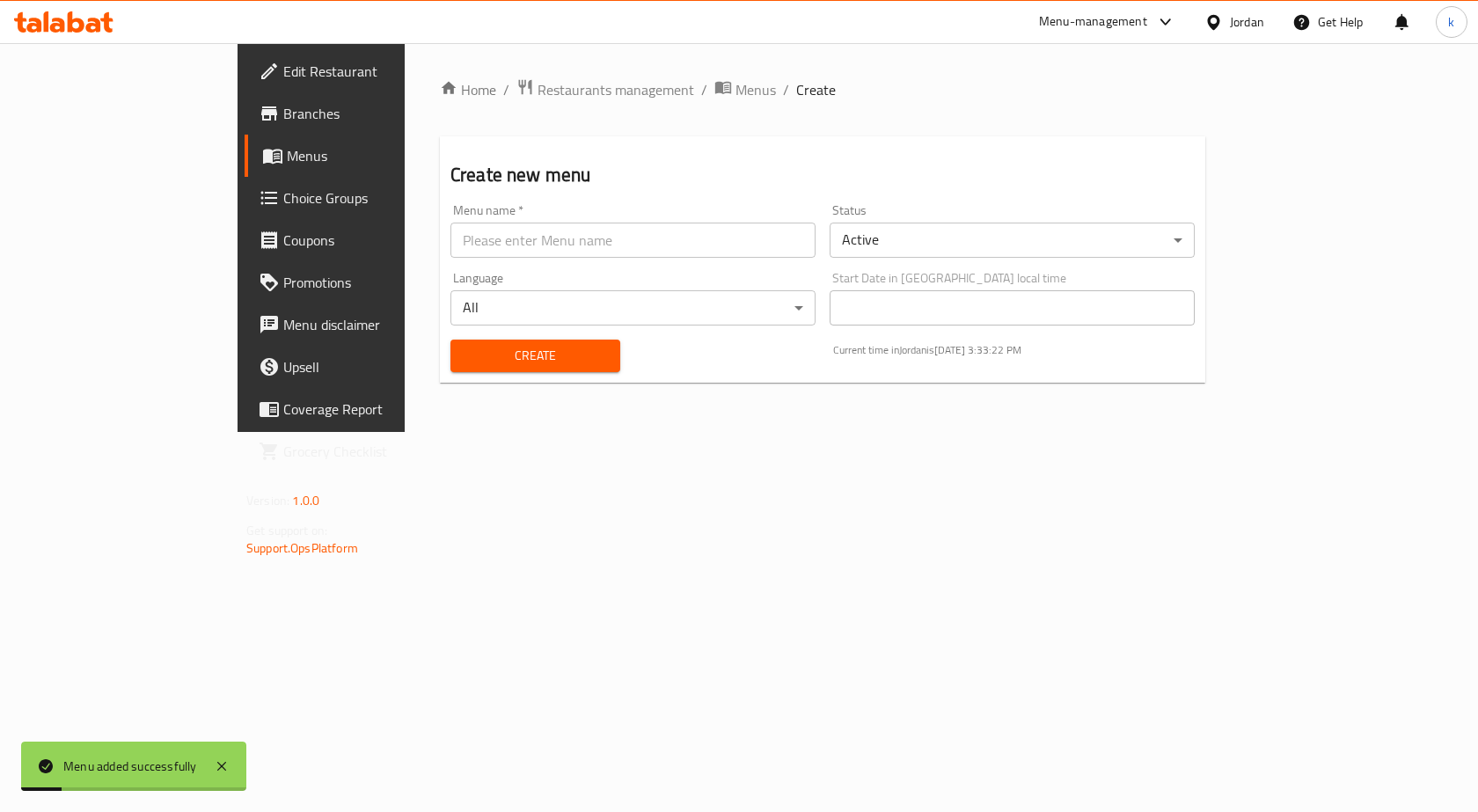
click at [286, 164] on span "Menus" at bounding box center [379, 155] width 184 height 21
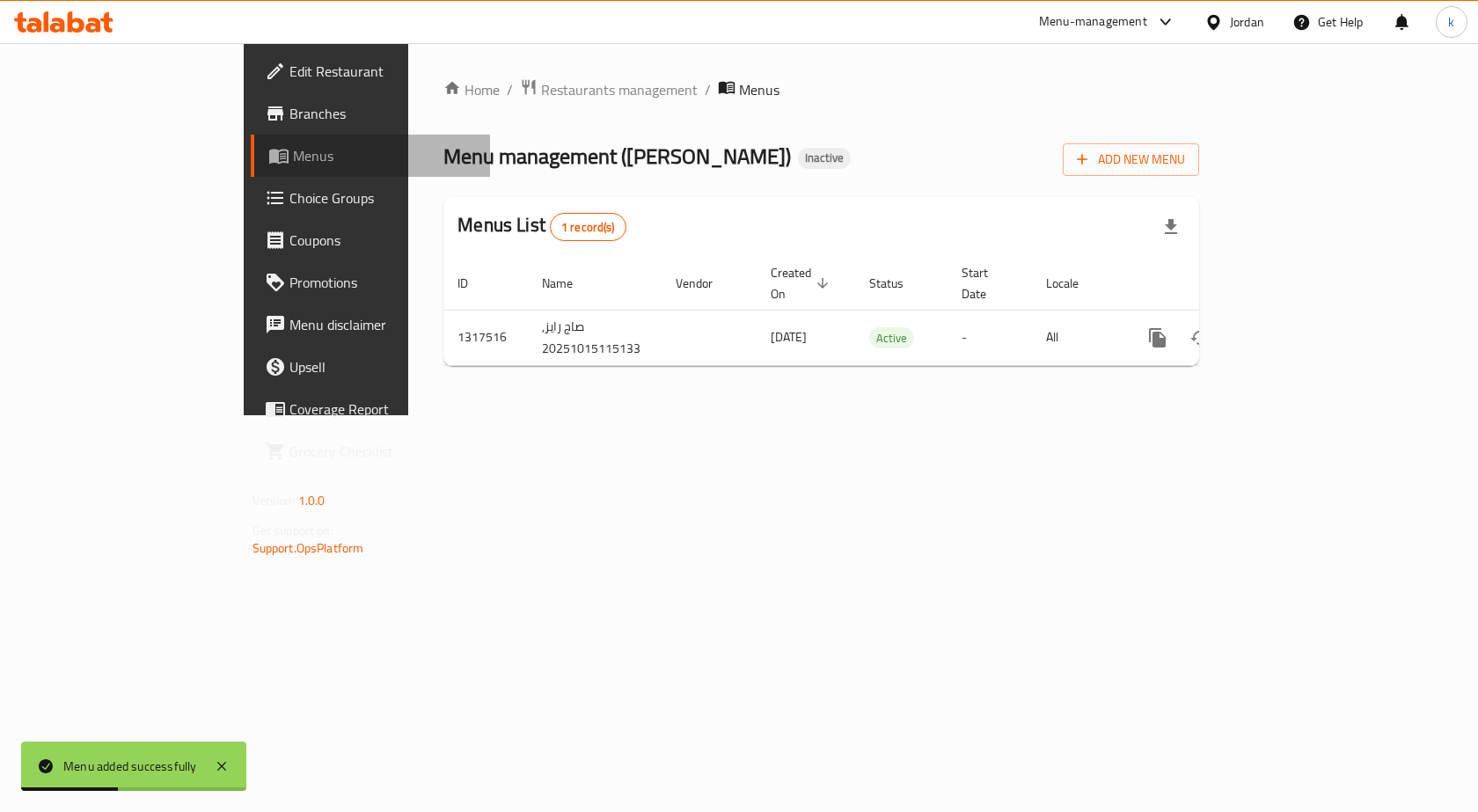
click at [250, 139] on link "Menus" at bounding box center [370, 155] width 240 height 42
click at [293, 145] on span "Menus" at bounding box center [385, 155] width 184 height 21
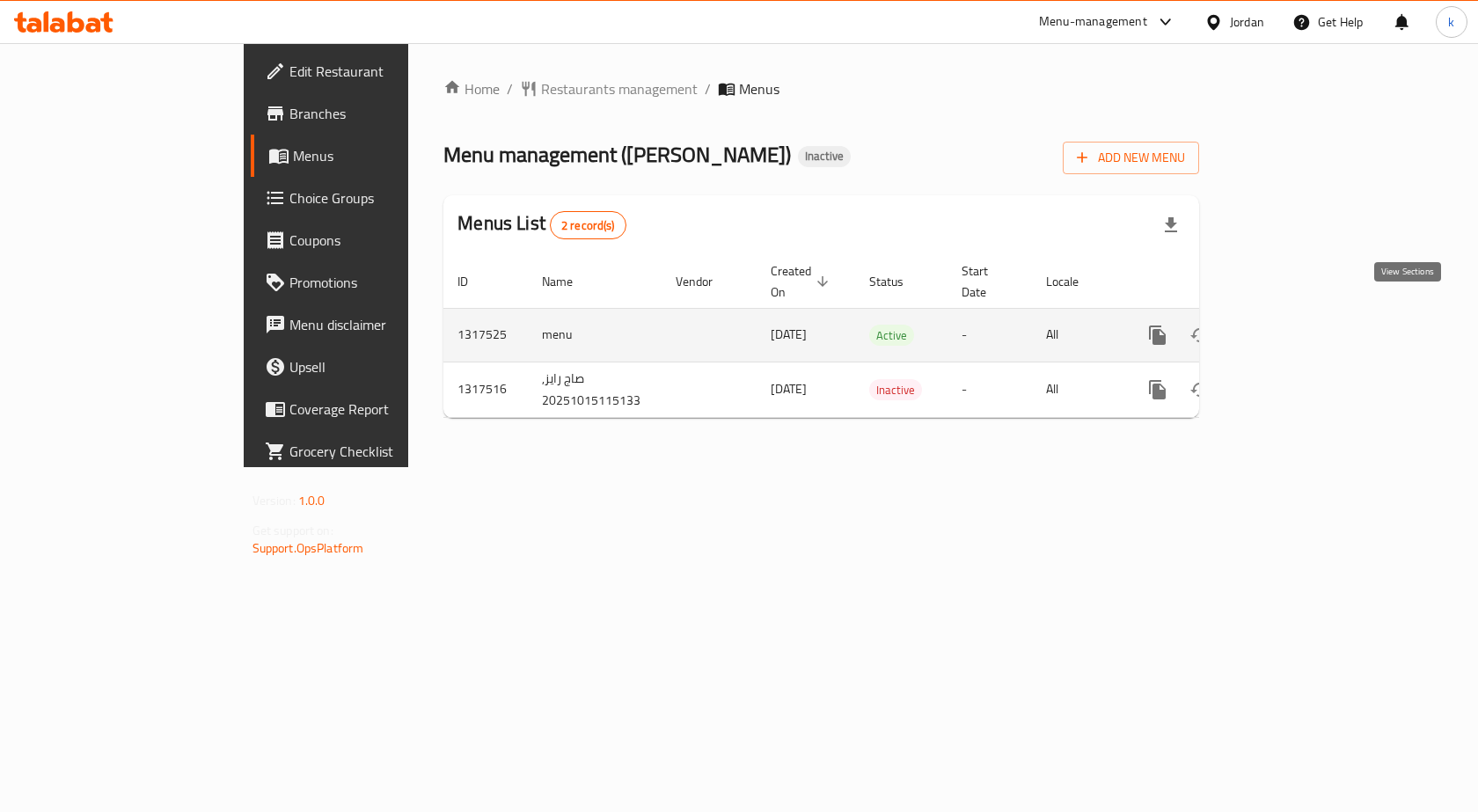
click at [1292, 327] on icon "enhanced table" at bounding box center [1284, 335] width 16 height 16
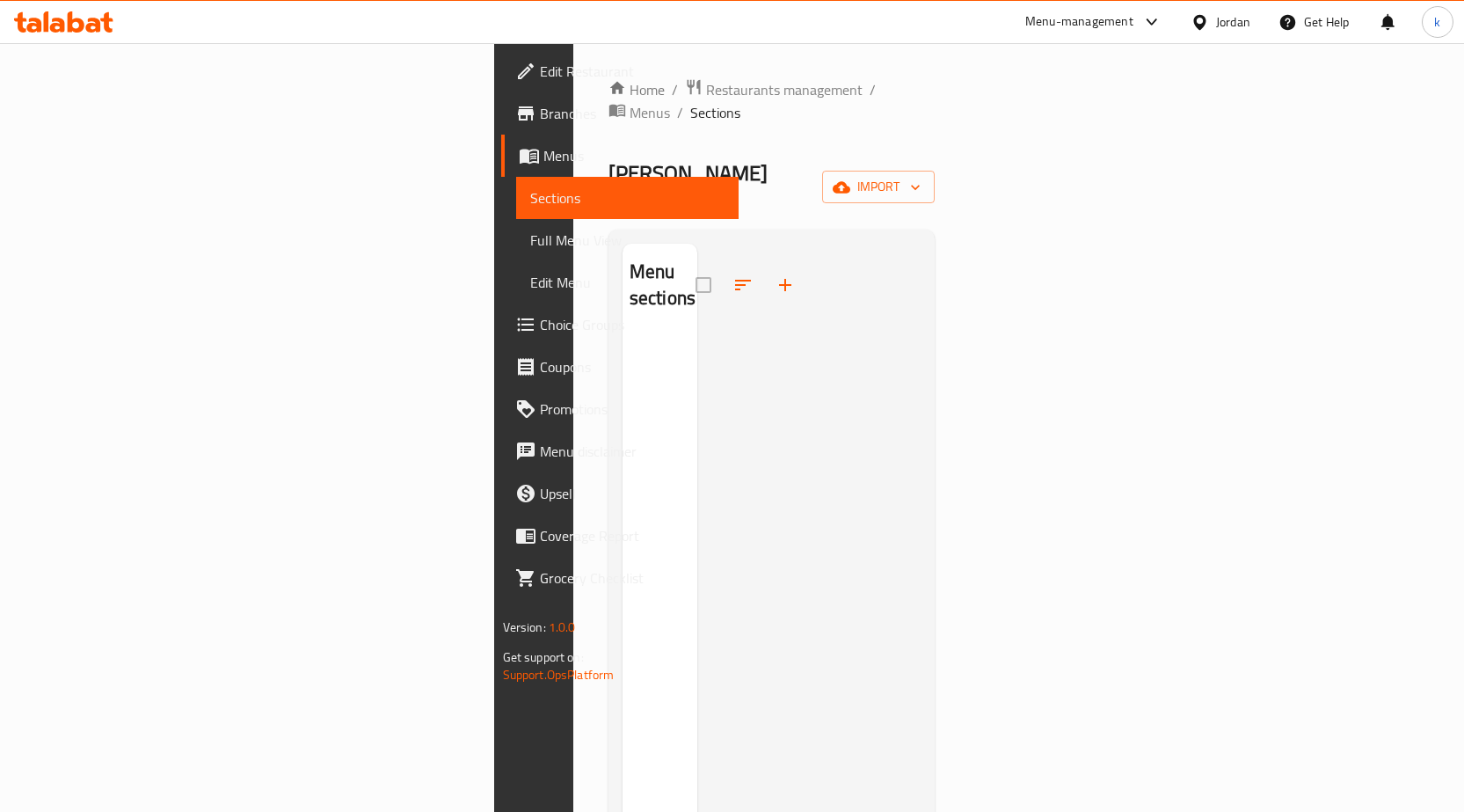
click at [622, 307] on div "Menu sections" at bounding box center [659, 649] width 74 height 812
click at [921, 176] on span "import" at bounding box center [878, 187] width 85 height 22
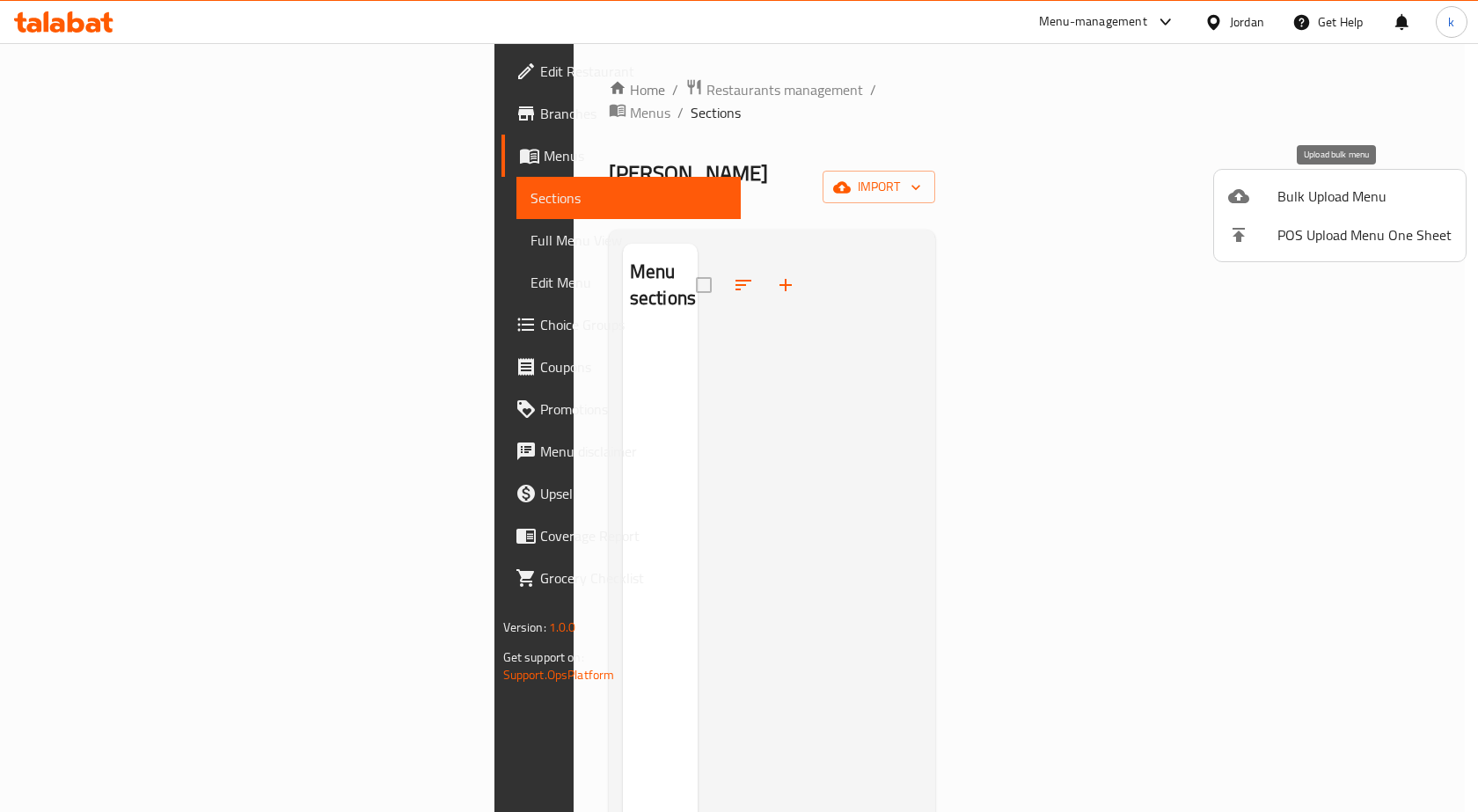
click at [1315, 186] on span "Bulk Upload Menu" at bounding box center [1364, 196] width 174 height 21
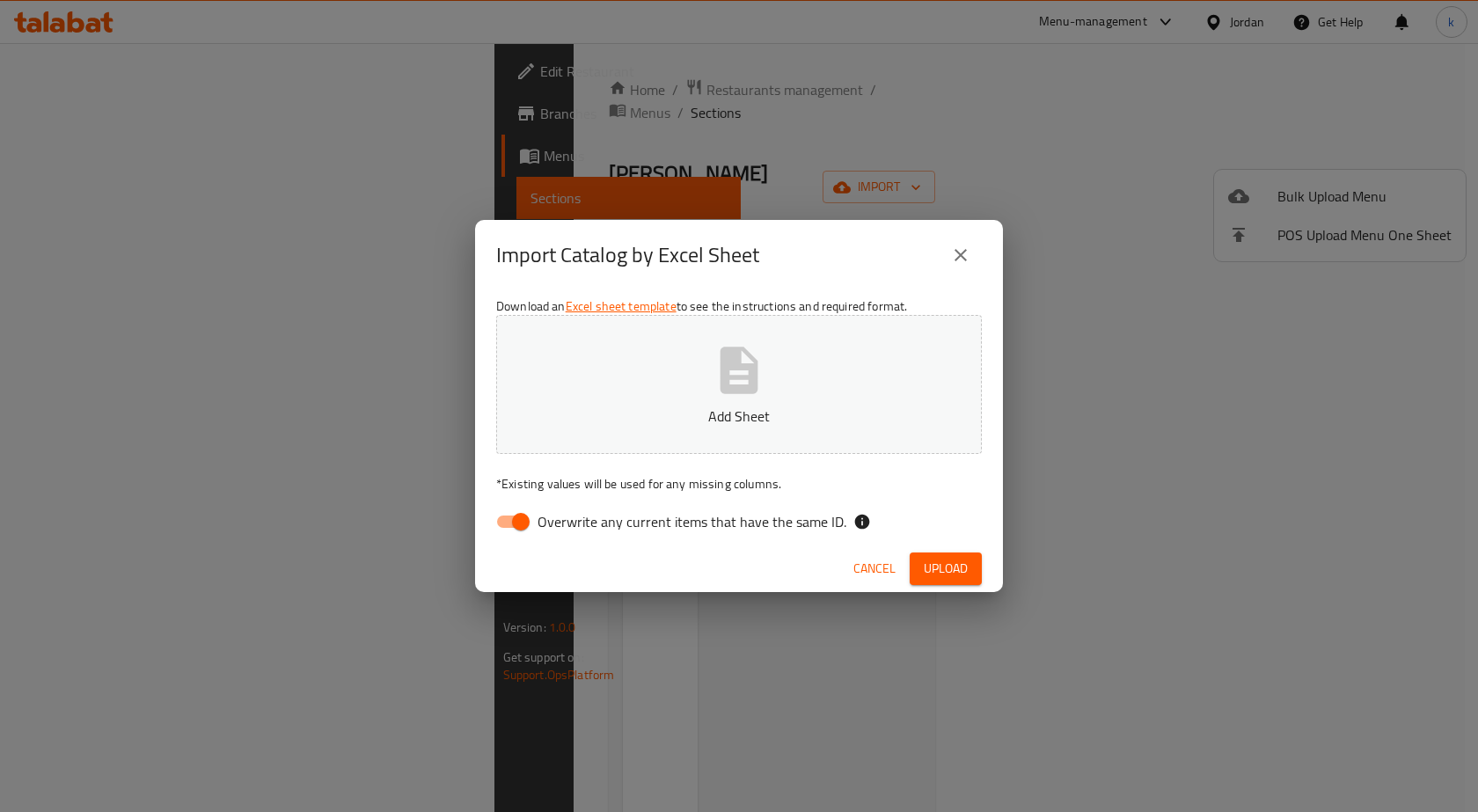
click at [646, 531] on span "Overwrite any current items that have the same ID." at bounding box center [692, 521] width 309 height 21
click at [571, 531] on input "Overwrite any current items that have the same ID." at bounding box center [521, 522] width 100 height 33
checkbox input "false"
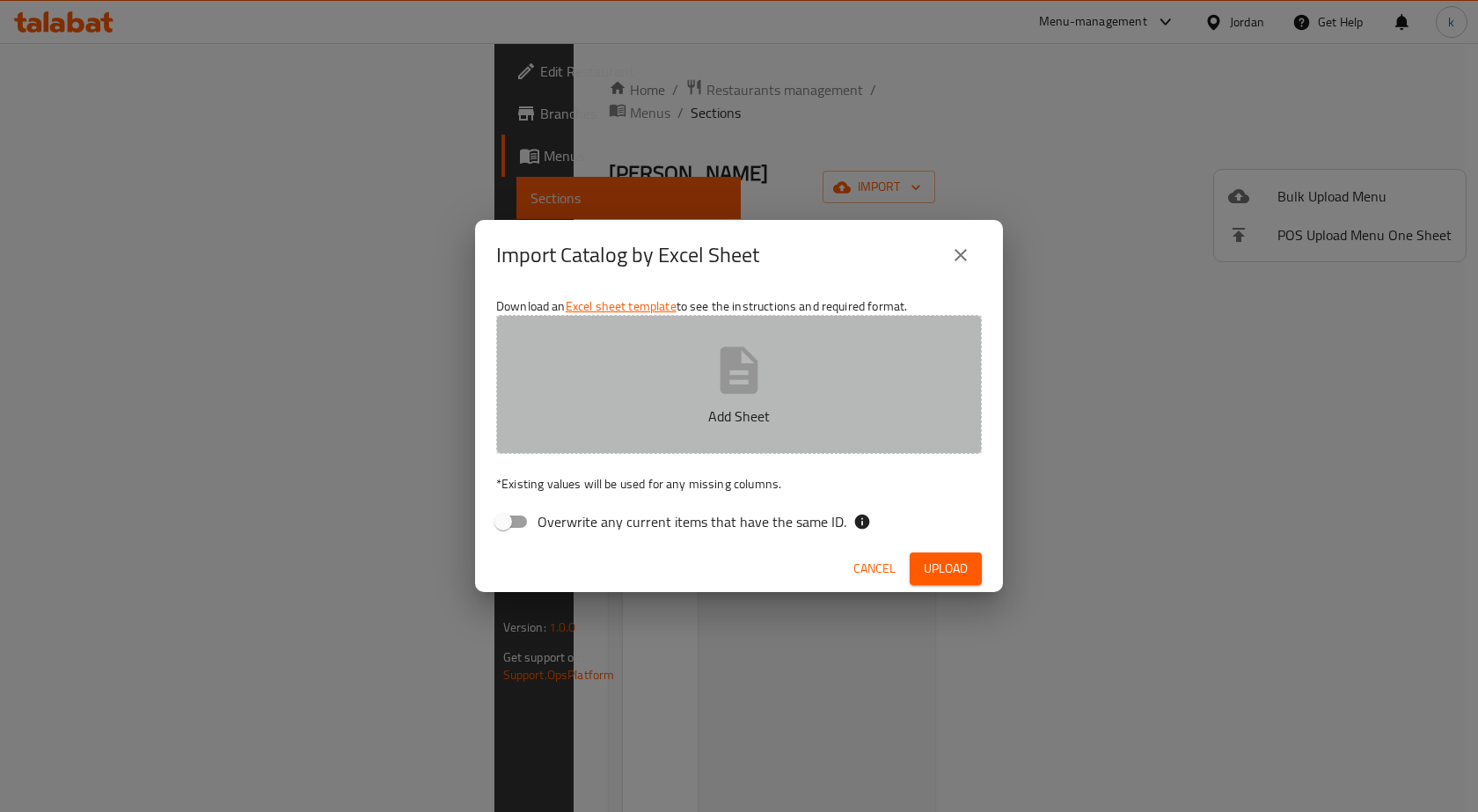
click at [676, 423] on p "Add Sheet" at bounding box center [739, 416] width 431 height 21
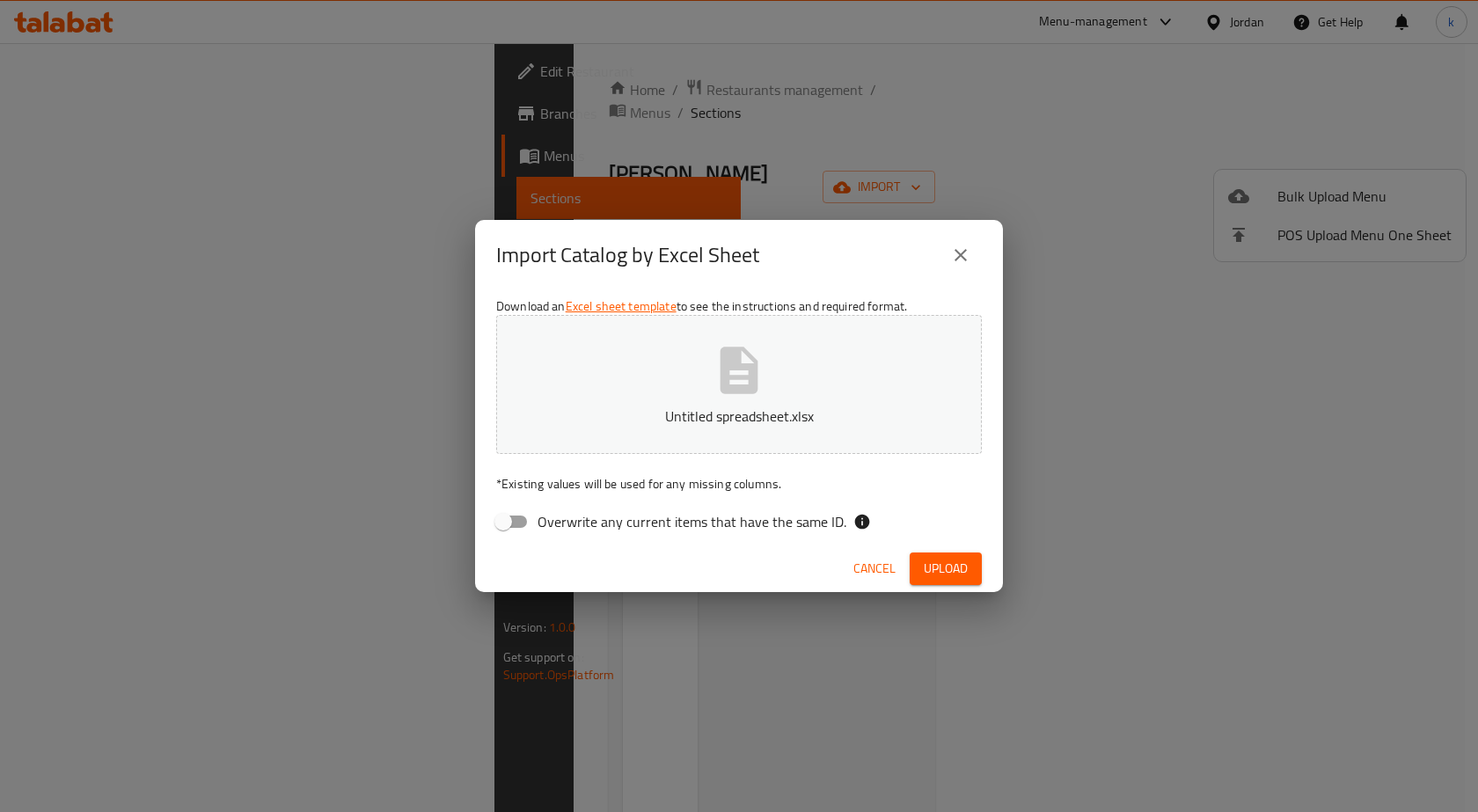
click at [935, 568] on span "Upload" at bounding box center [945, 568] width 44 height 22
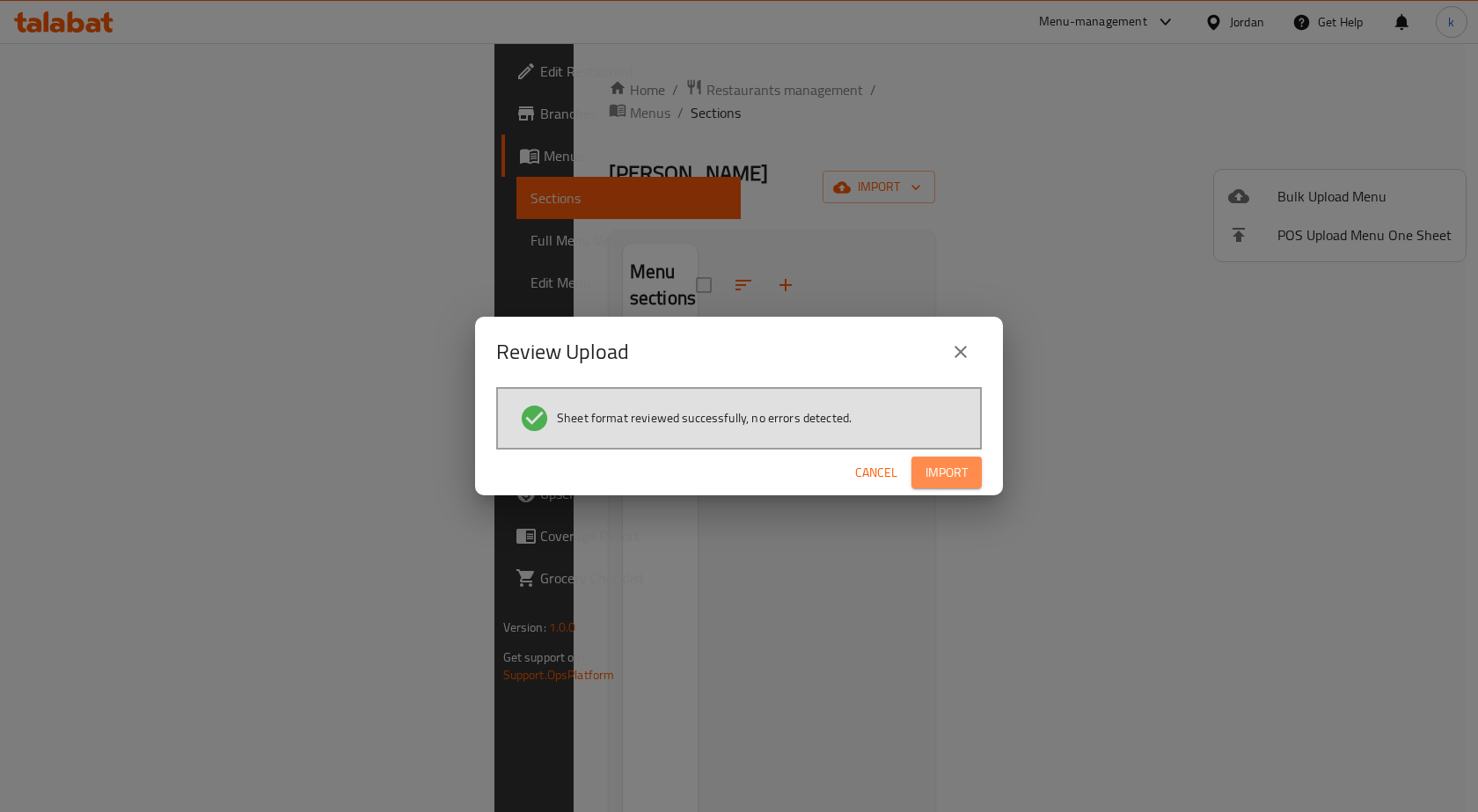
click at [956, 469] on span "Import" at bounding box center [946, 473] width 42 height 22
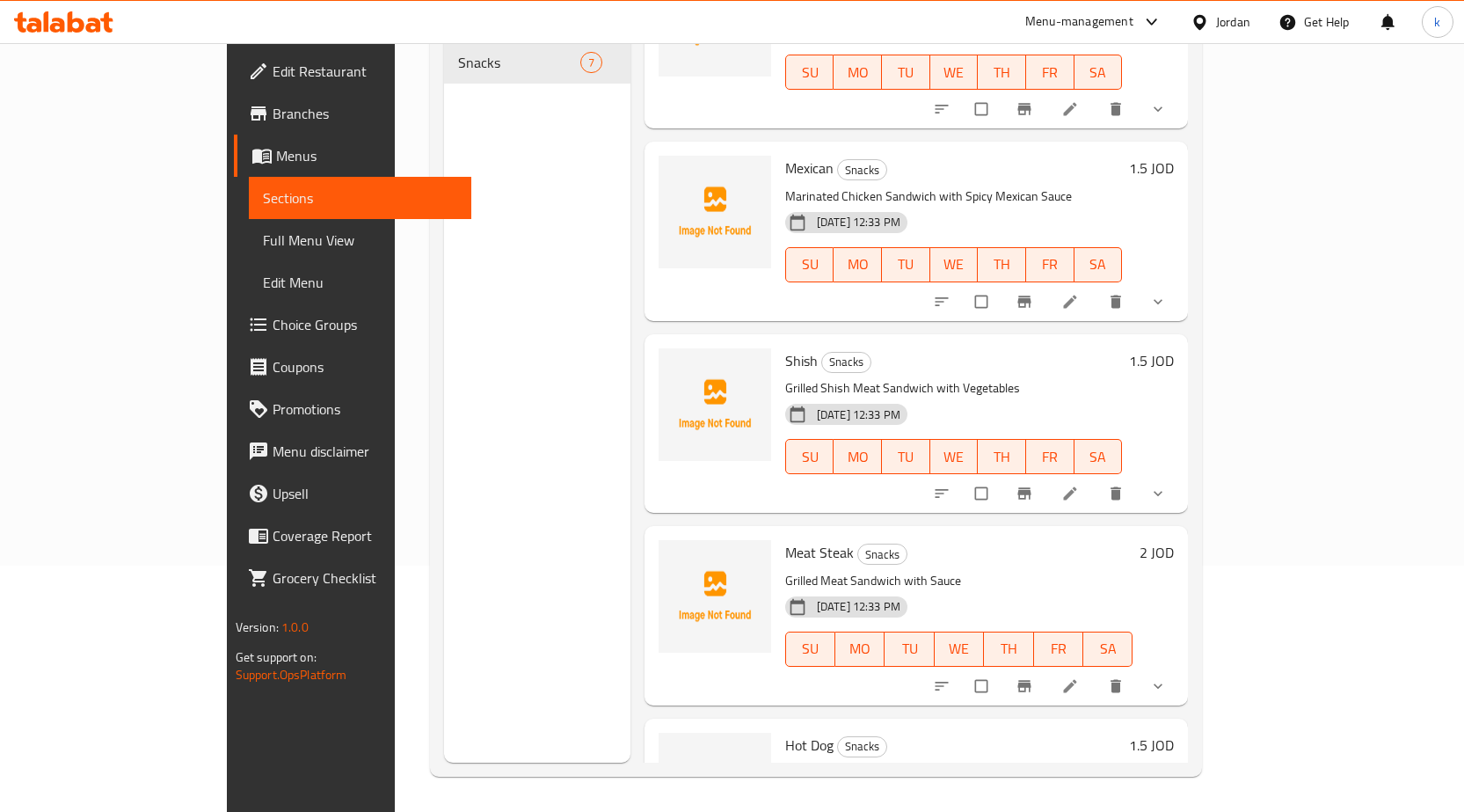
scroll to position [577, 0]
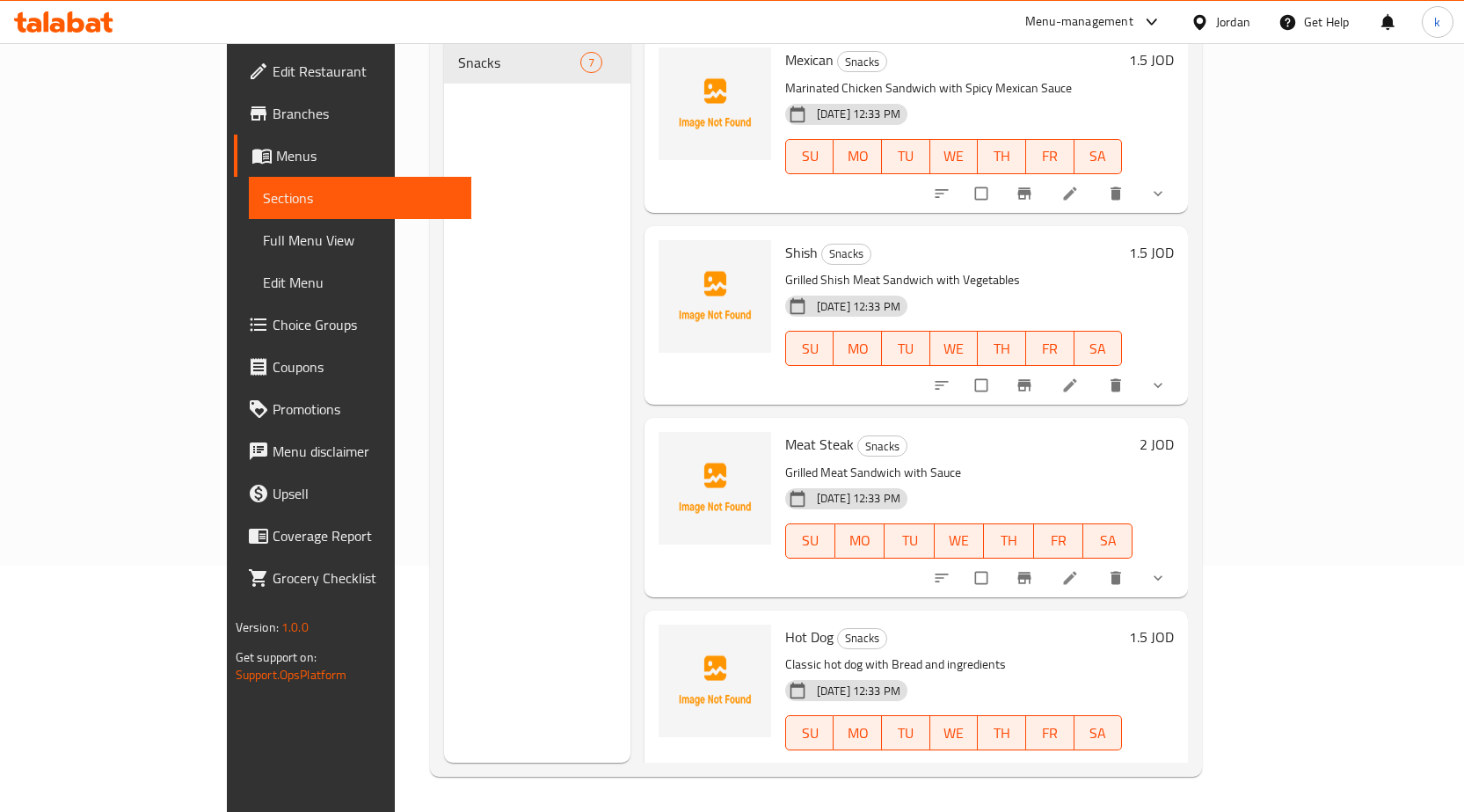
click at [263, 244] on span "Full Menu View" at bounding box center [360, 240] width 194 height 21
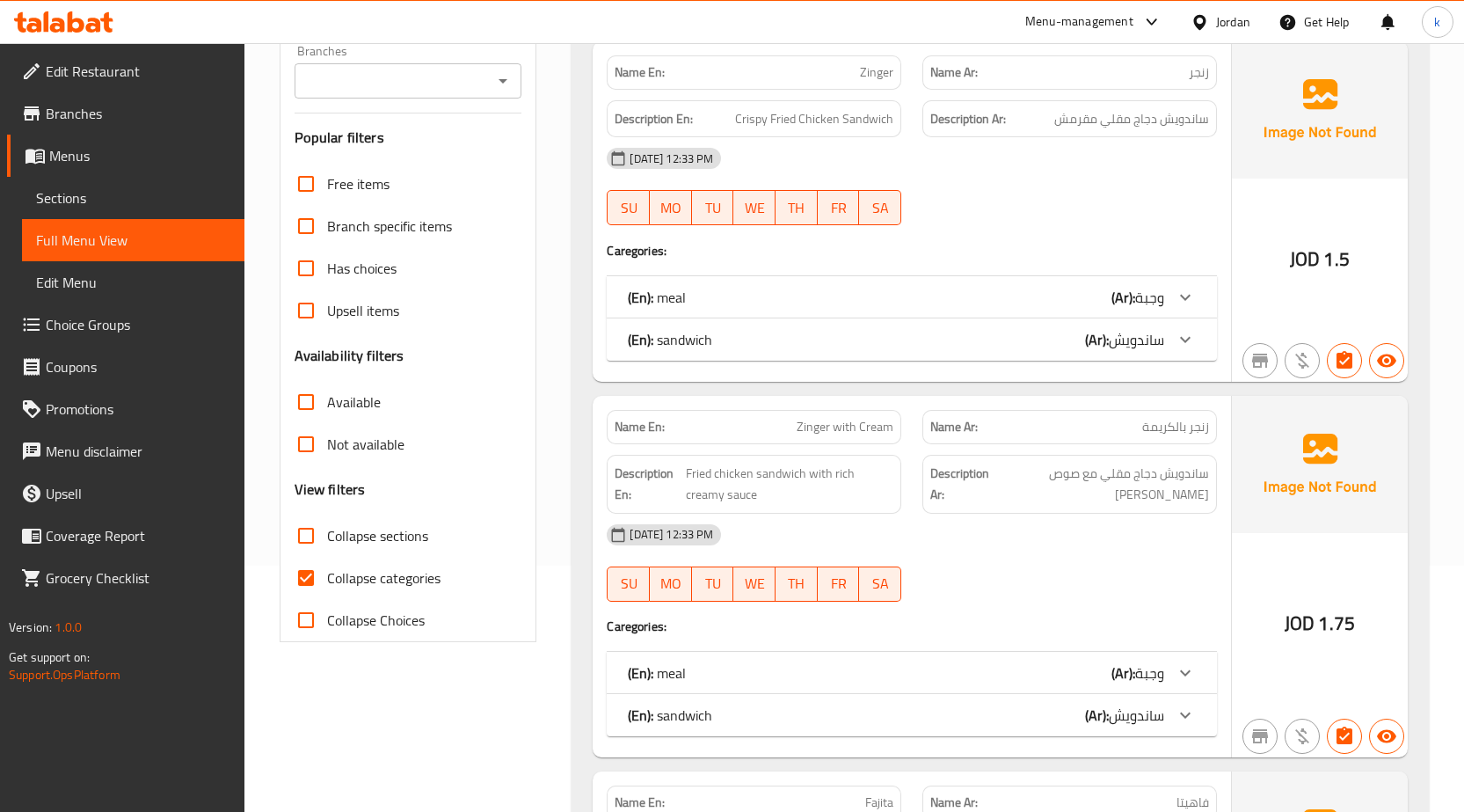
click at [364, 567] on span "Collapse categories" at bounding box center [384, 578] width 113 height 21
click at [327, 567] on input "Collapse categories" at bounding box center [305, 578] width 42 height 42
checkbox input "false"
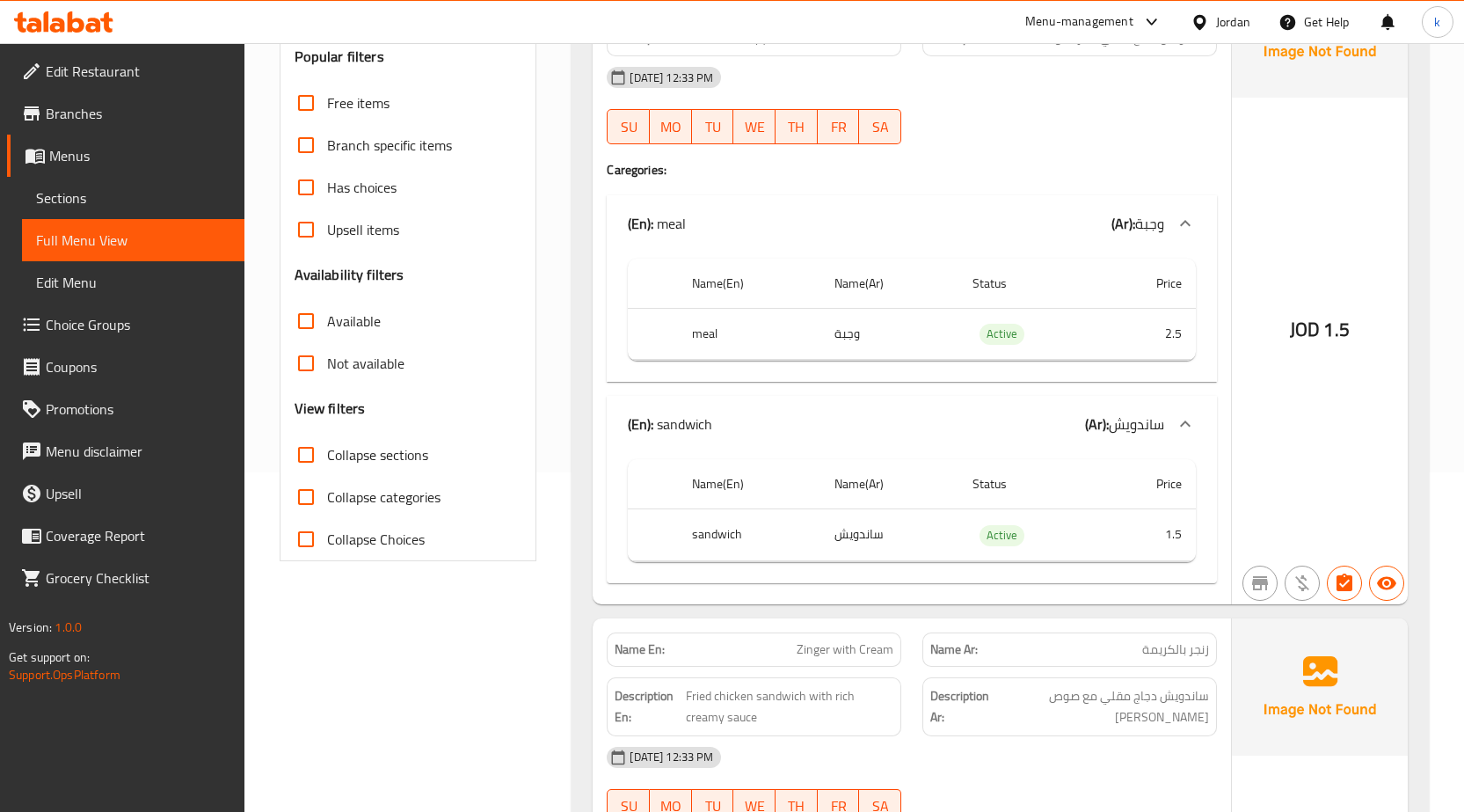
scroll to position [264, 0]
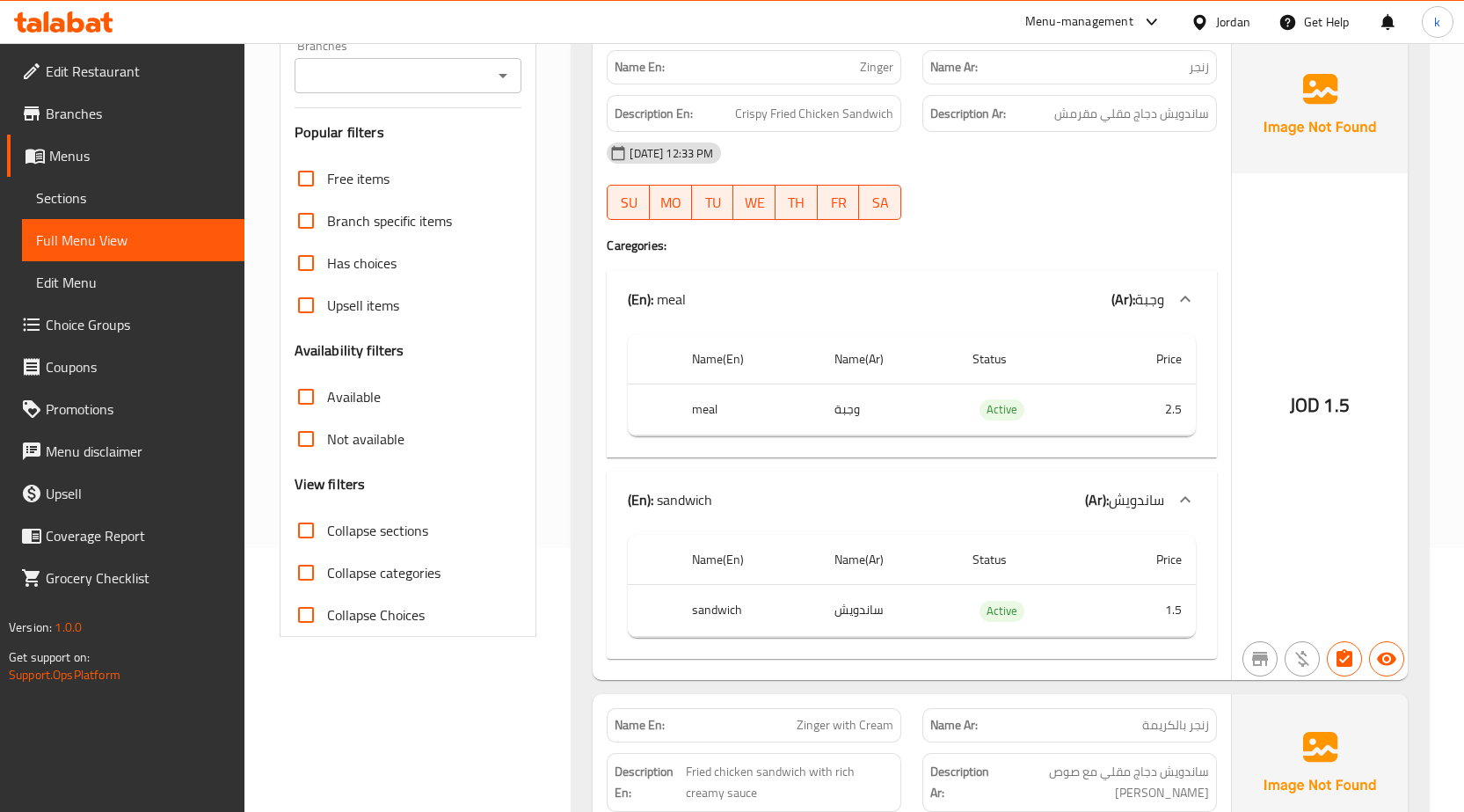
click at [1171, 609] on td "1.5" at bounding box center [1148, 611] width 96 height 52
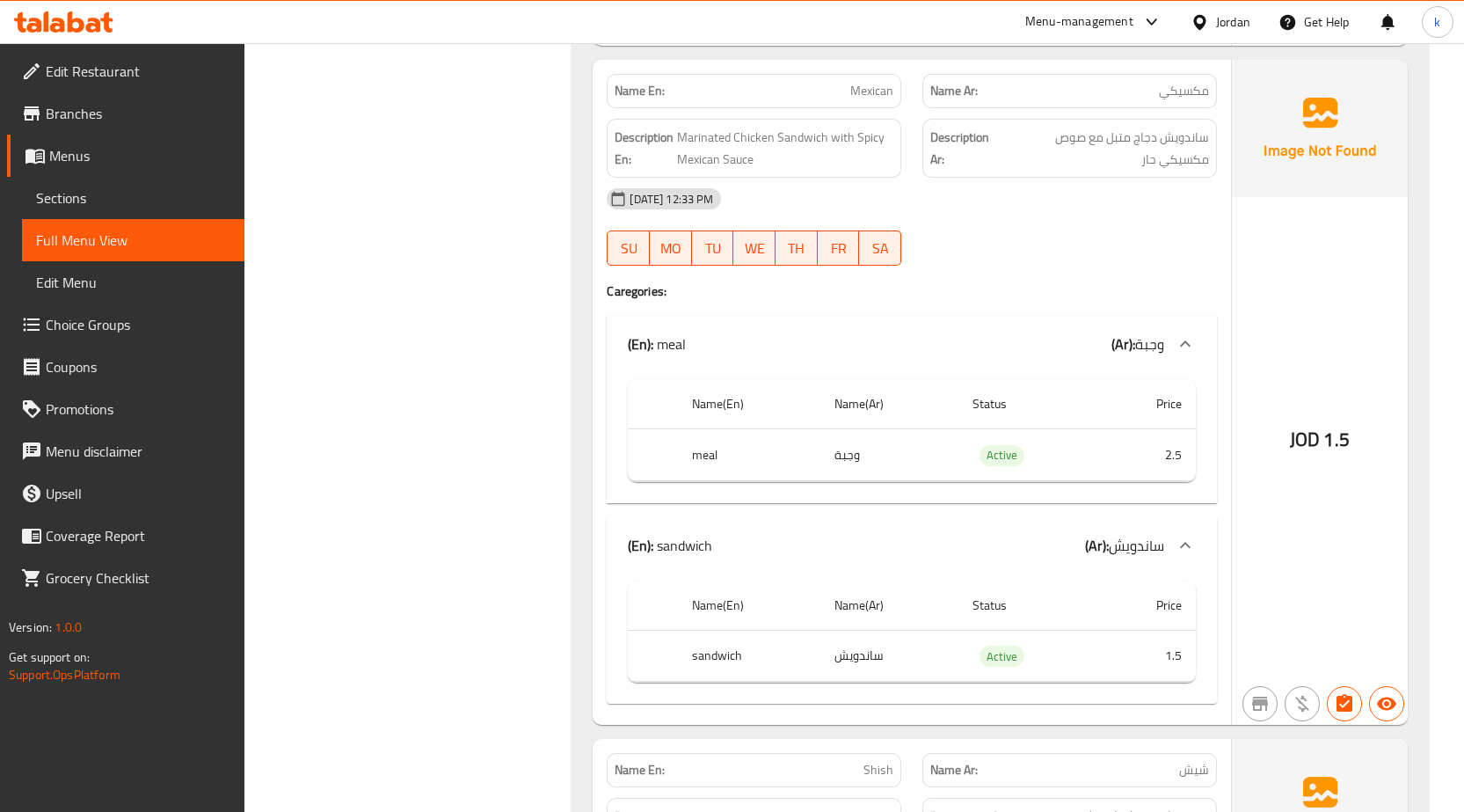
scroll to position [2286, 0]
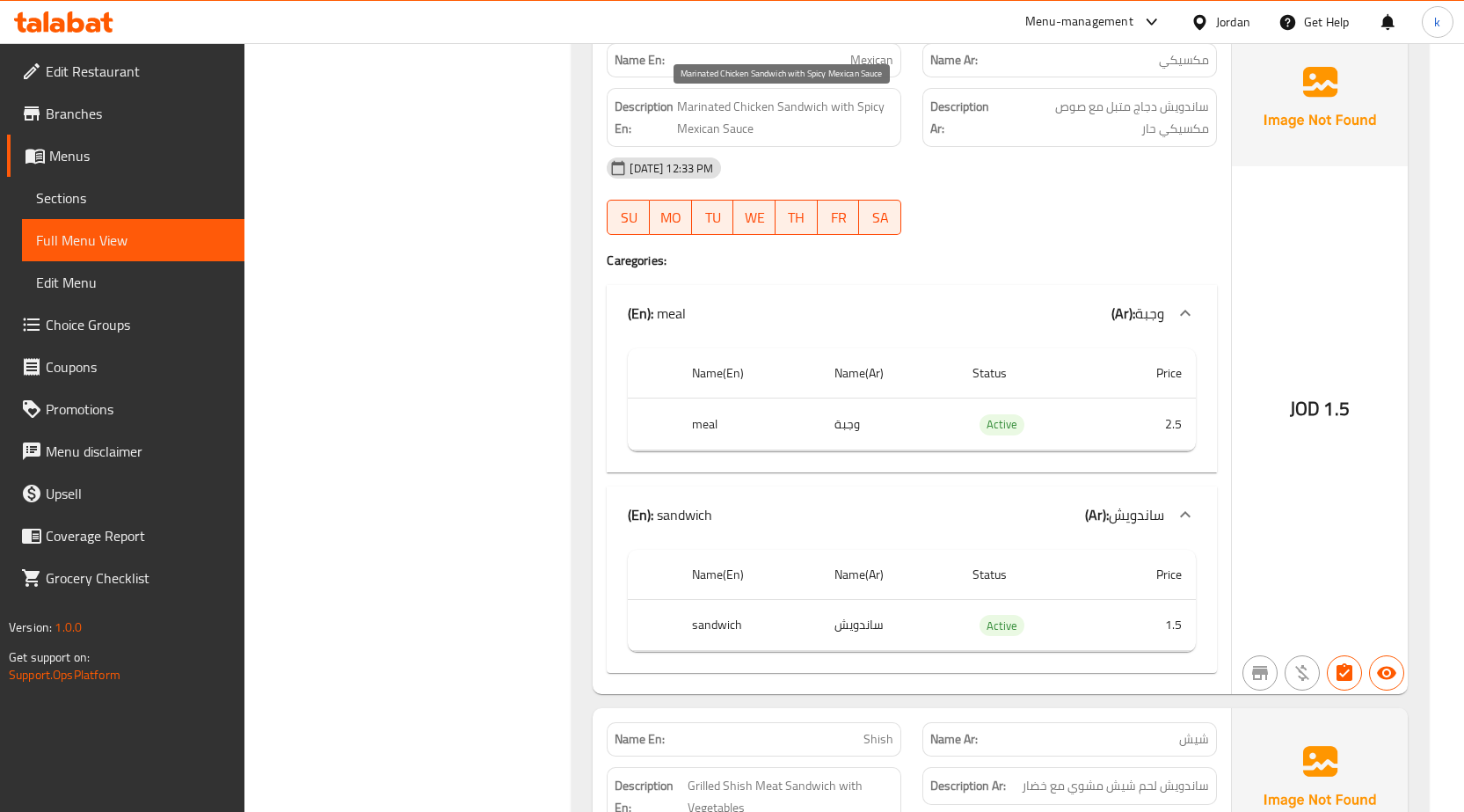
click at [865, 109] on span "Marinated Chicken Sandwich with Spicy Mexican Sauce" at bounding box center [785, 117] width 217 height 43
click at [1144, 130] on span "ساندويش دجاج متبل مع صوص مكسيكي حار" at bounding box center [1106, 117] width 206 height 43
copy span "حار"
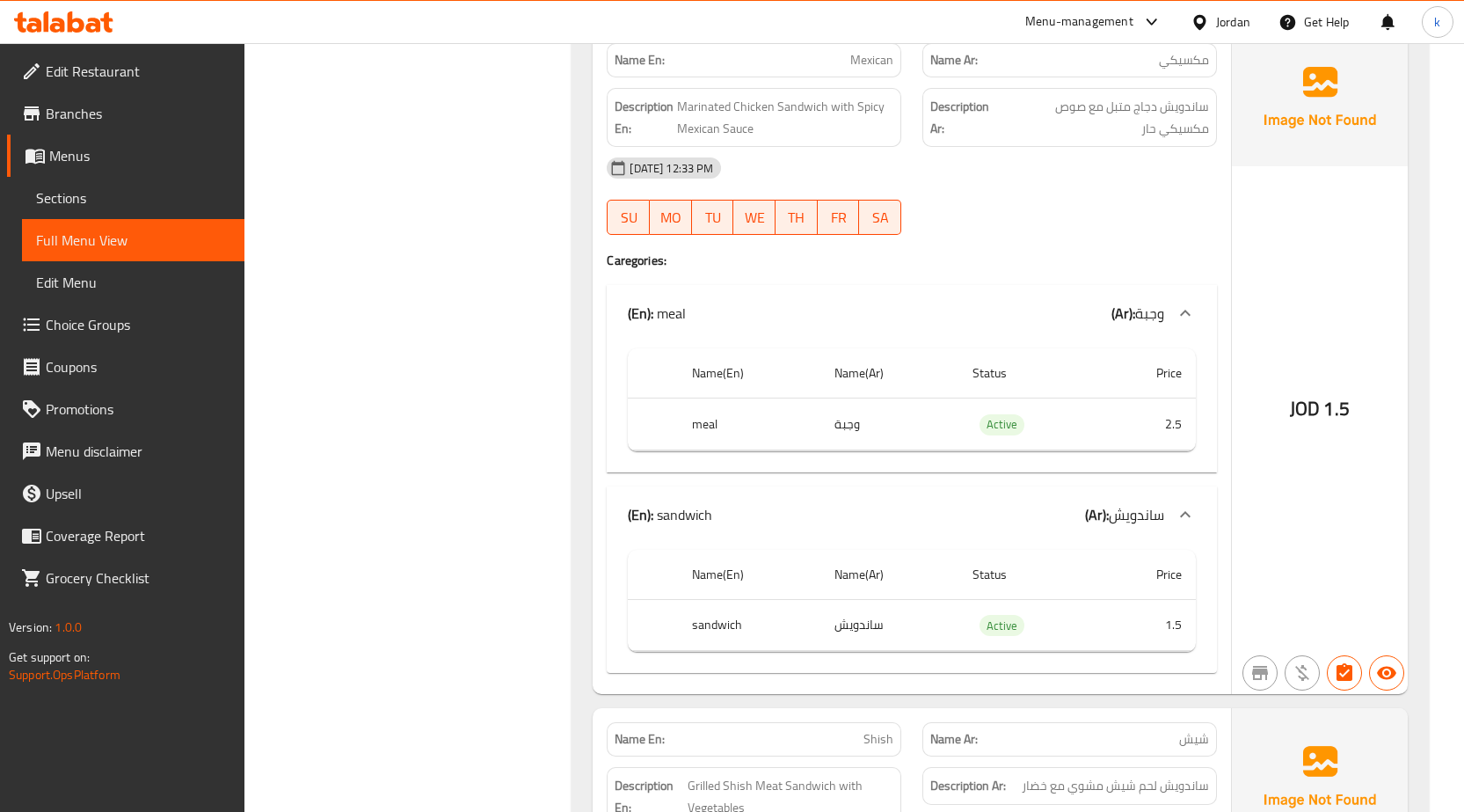
click at [1107, 184] on div "[DATE] 12:33 PM" at bounding box center [912, 167] width 632 height 42
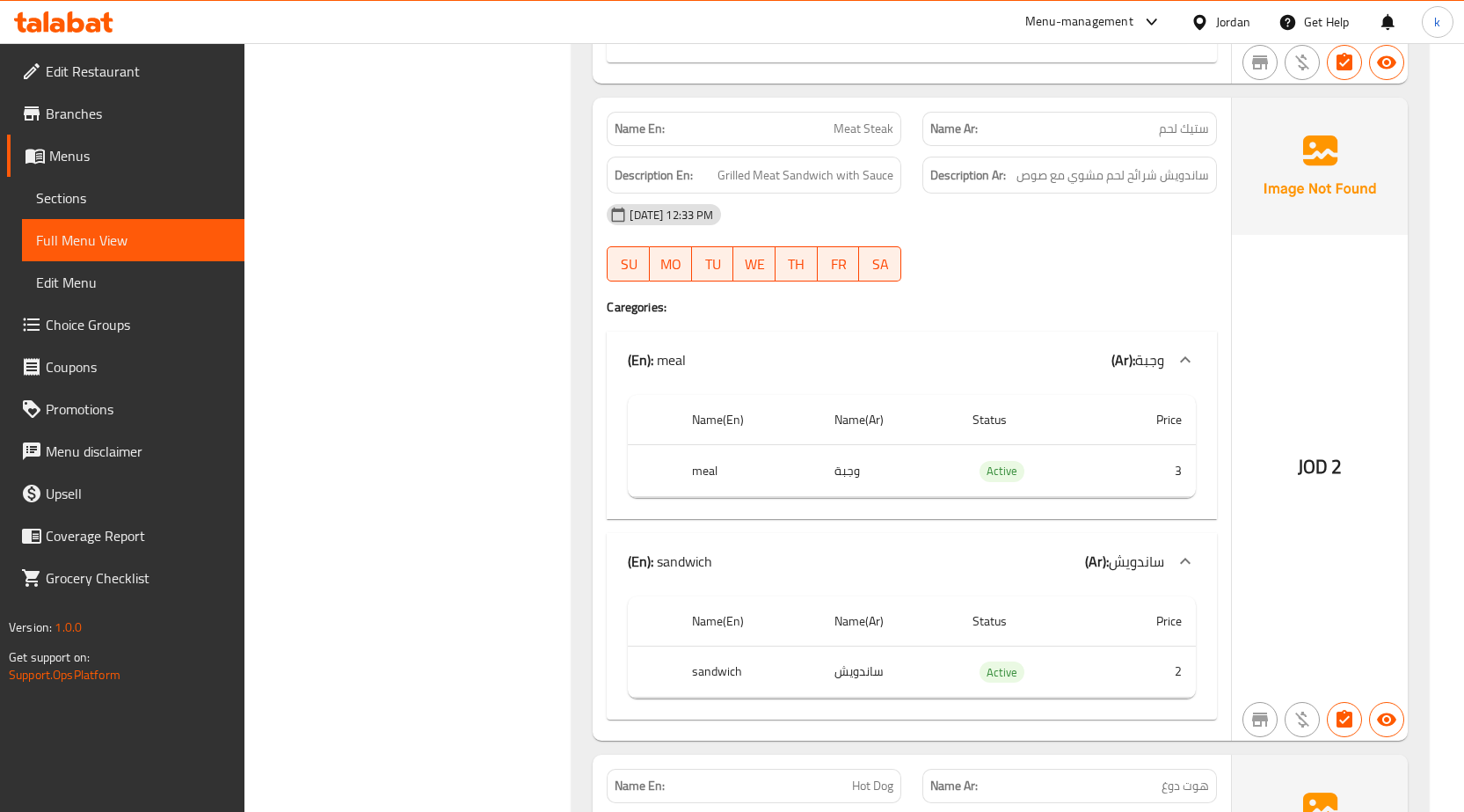
scroll to position [3606, 0]
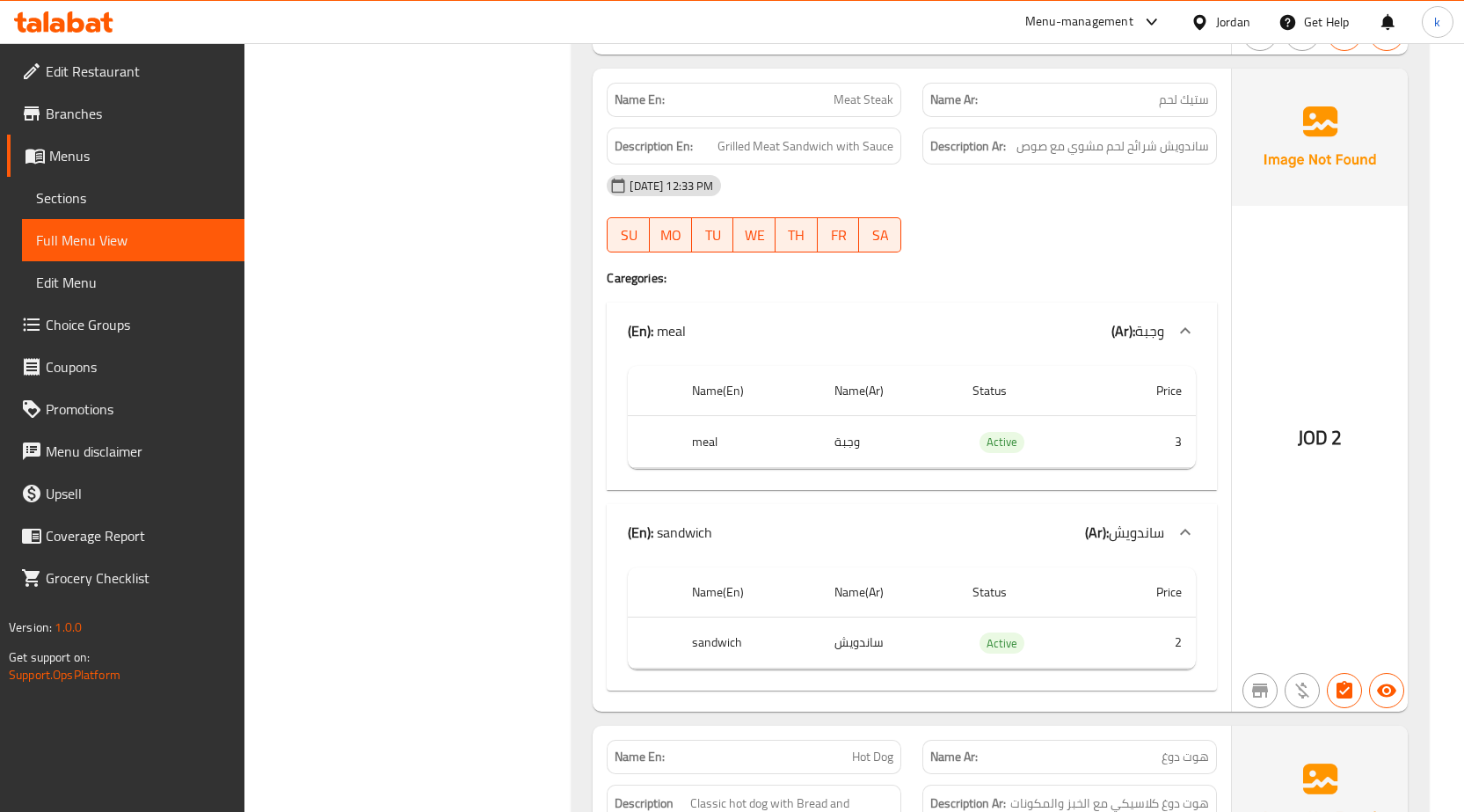
click at [81, 243] on span "Full Menu View" at bounding box center [133, 240] width 194 height 21
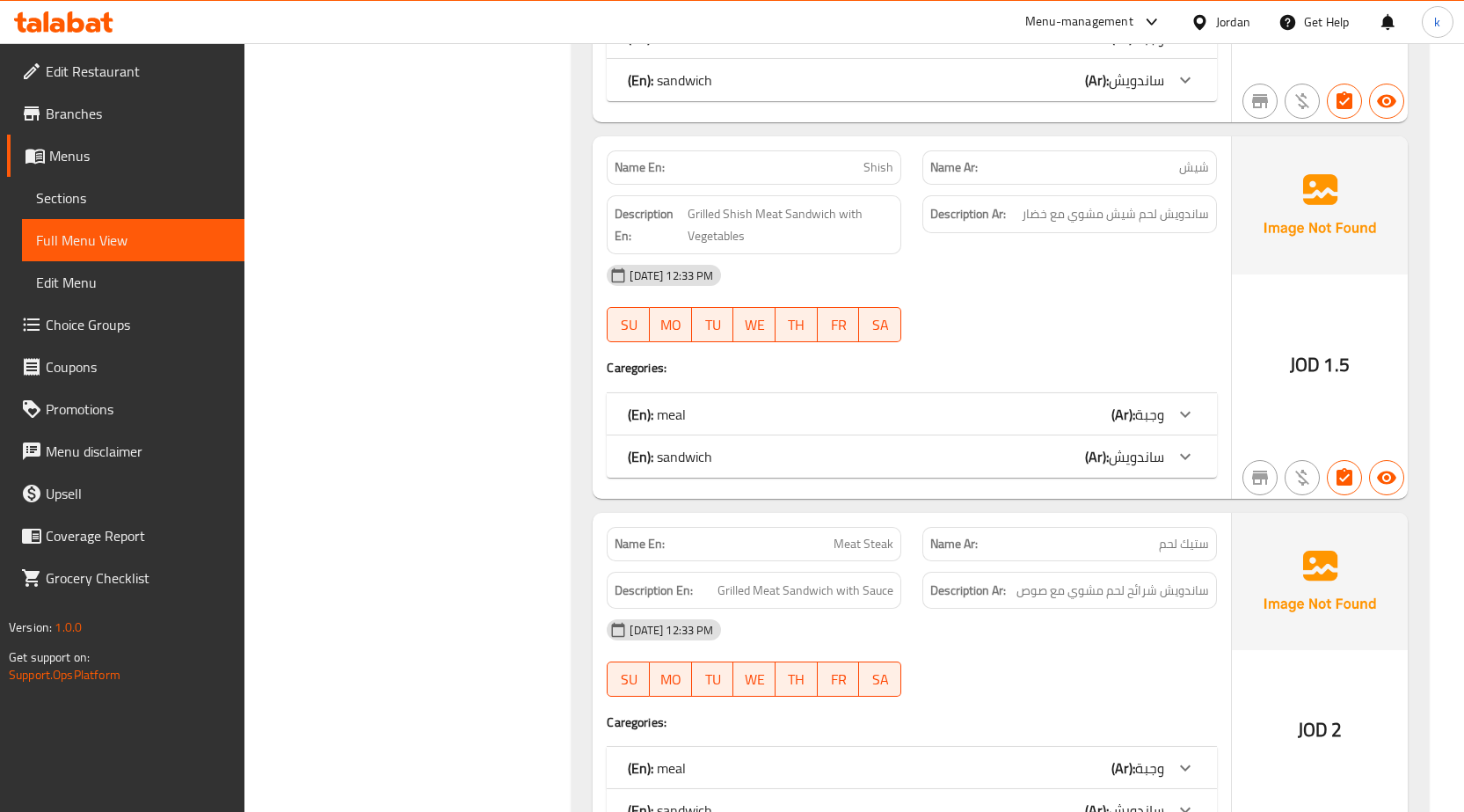
scroll to position [1495, 0]
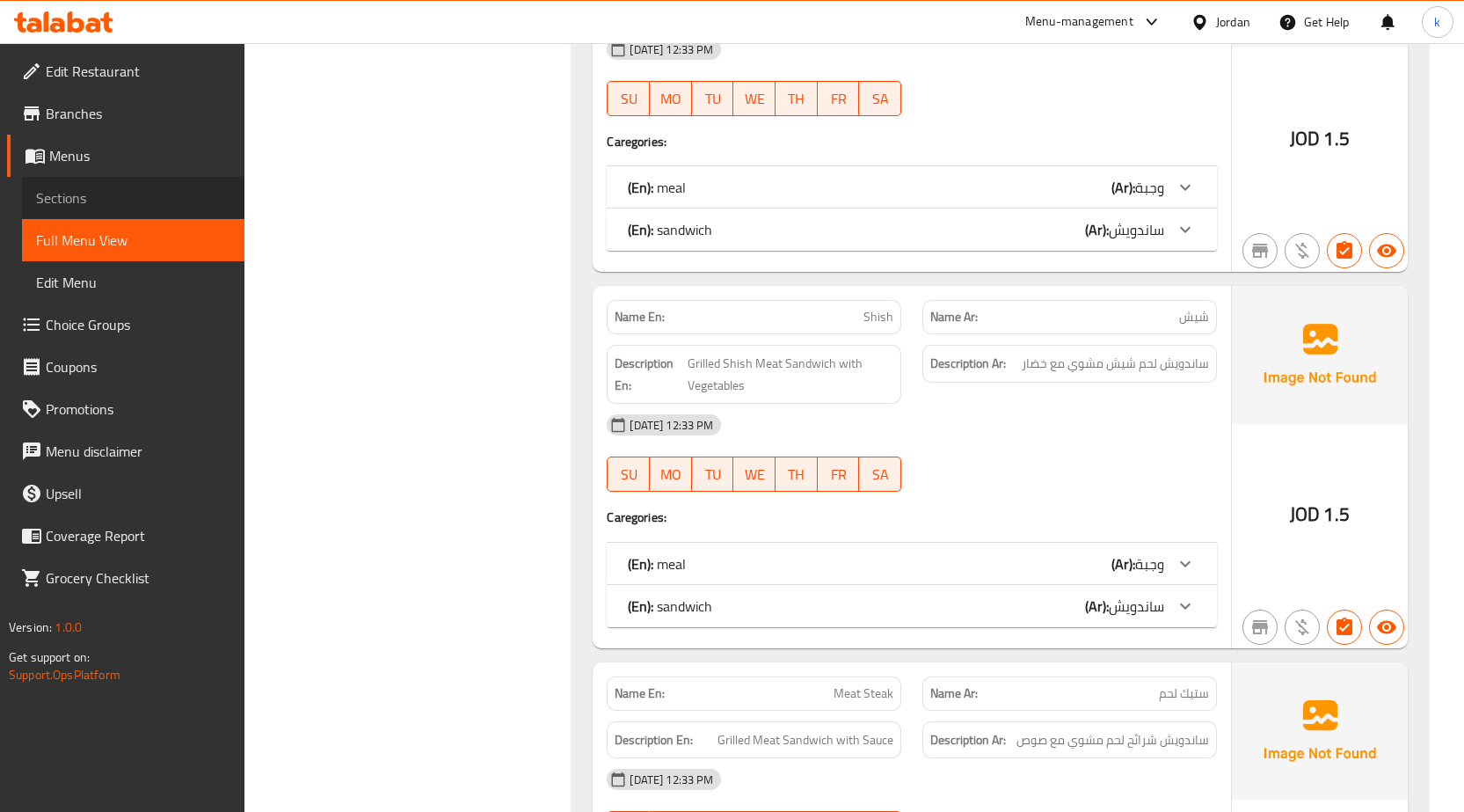
click at [84, 197] on span "Sections" at bounding box center [133, 197] width 194 height 21
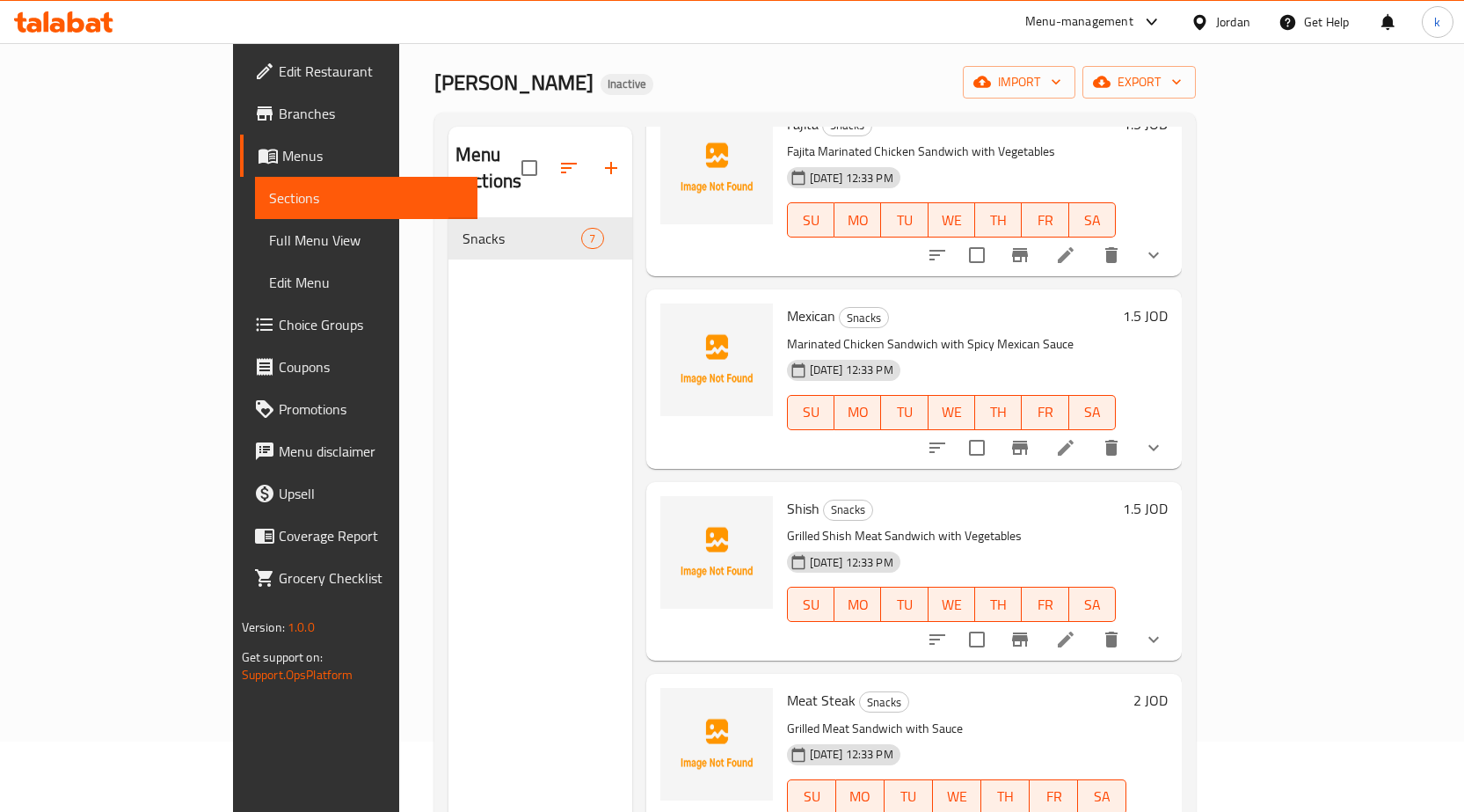
scroll to position [527, 0]
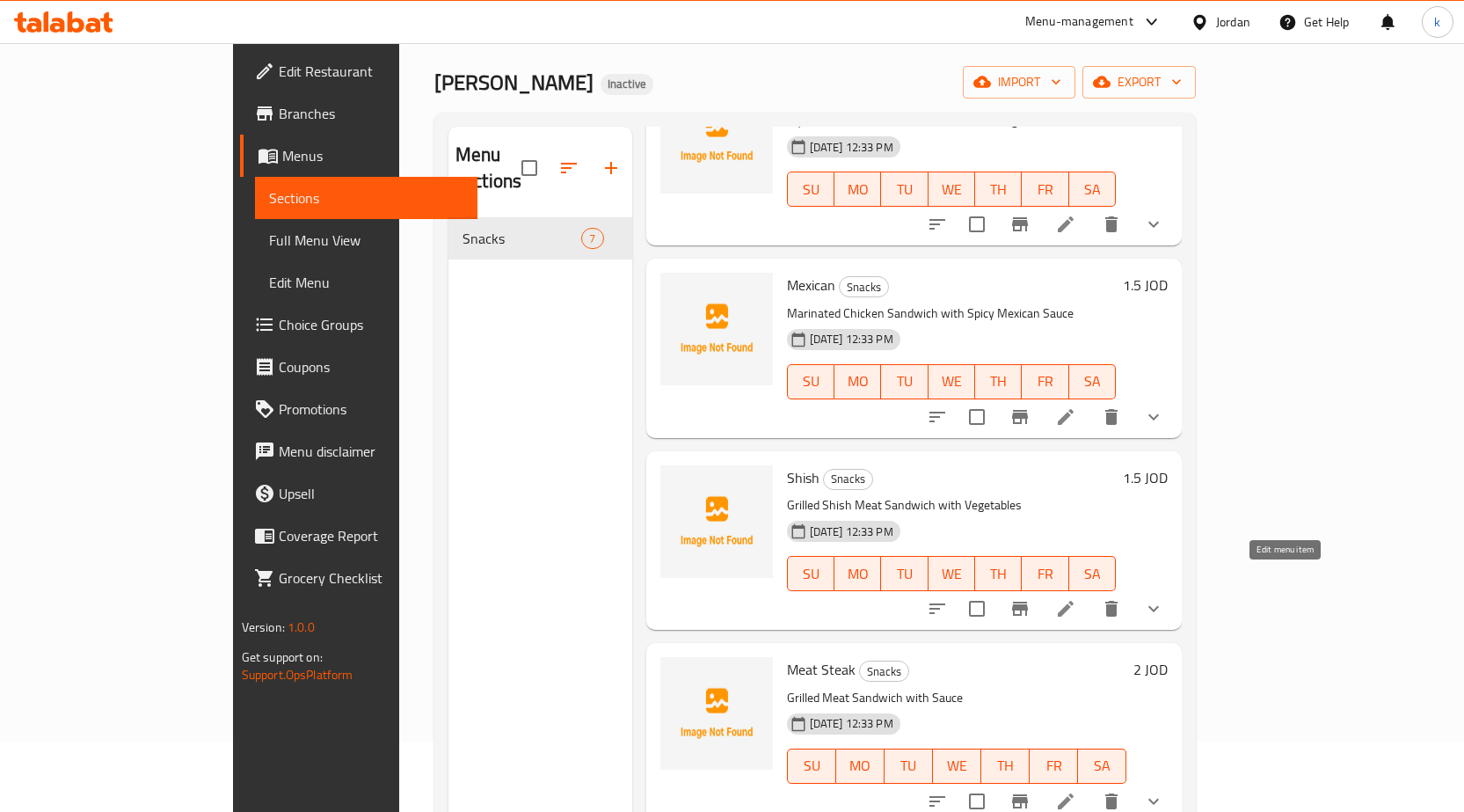
click at [1076, 598] on icon at bounding box center [1066, 608] width 21 height 21
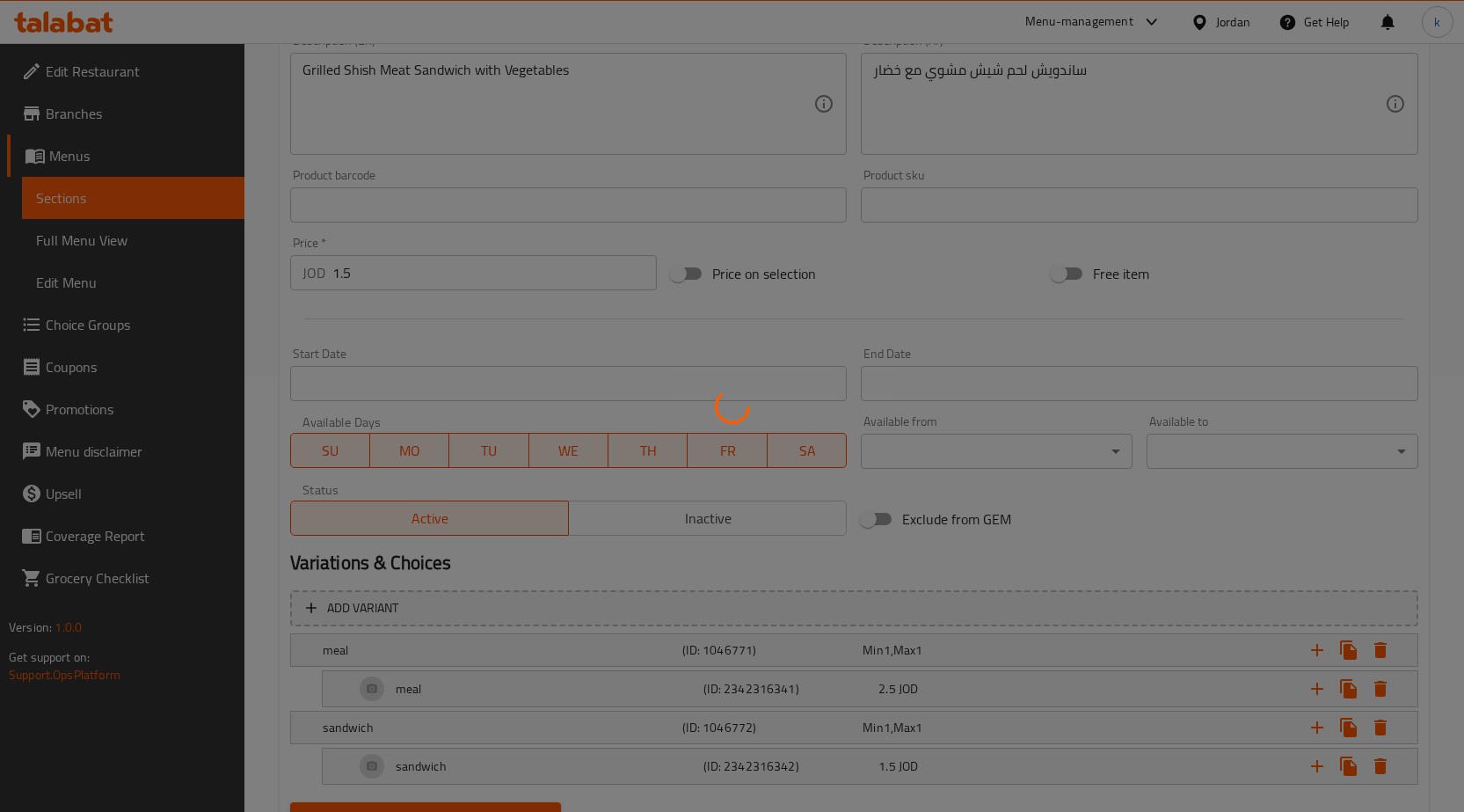
scroll to position [517, 0]
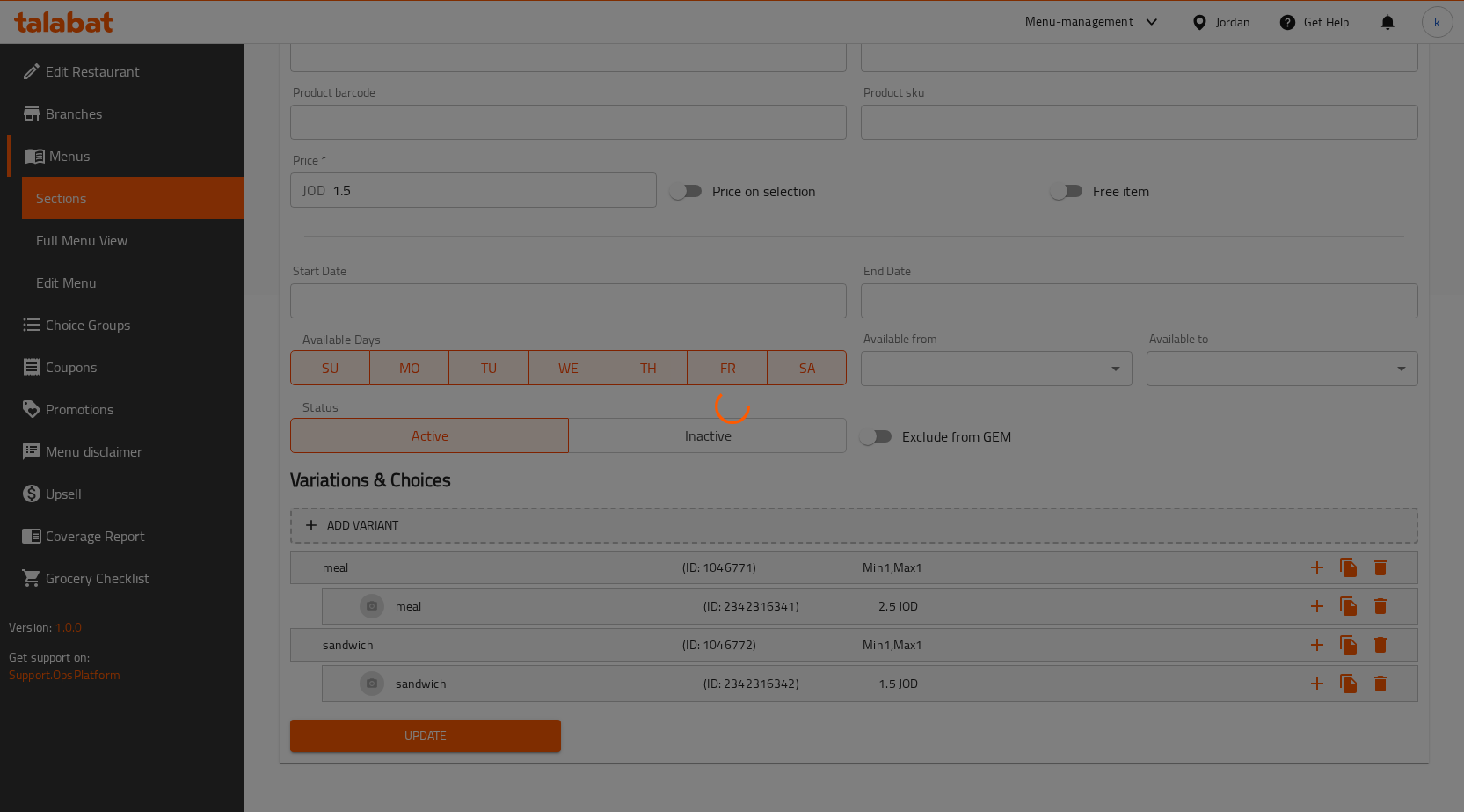
click at [1033, 356] on div at bounding box center [732, 406] width 1464 height 812
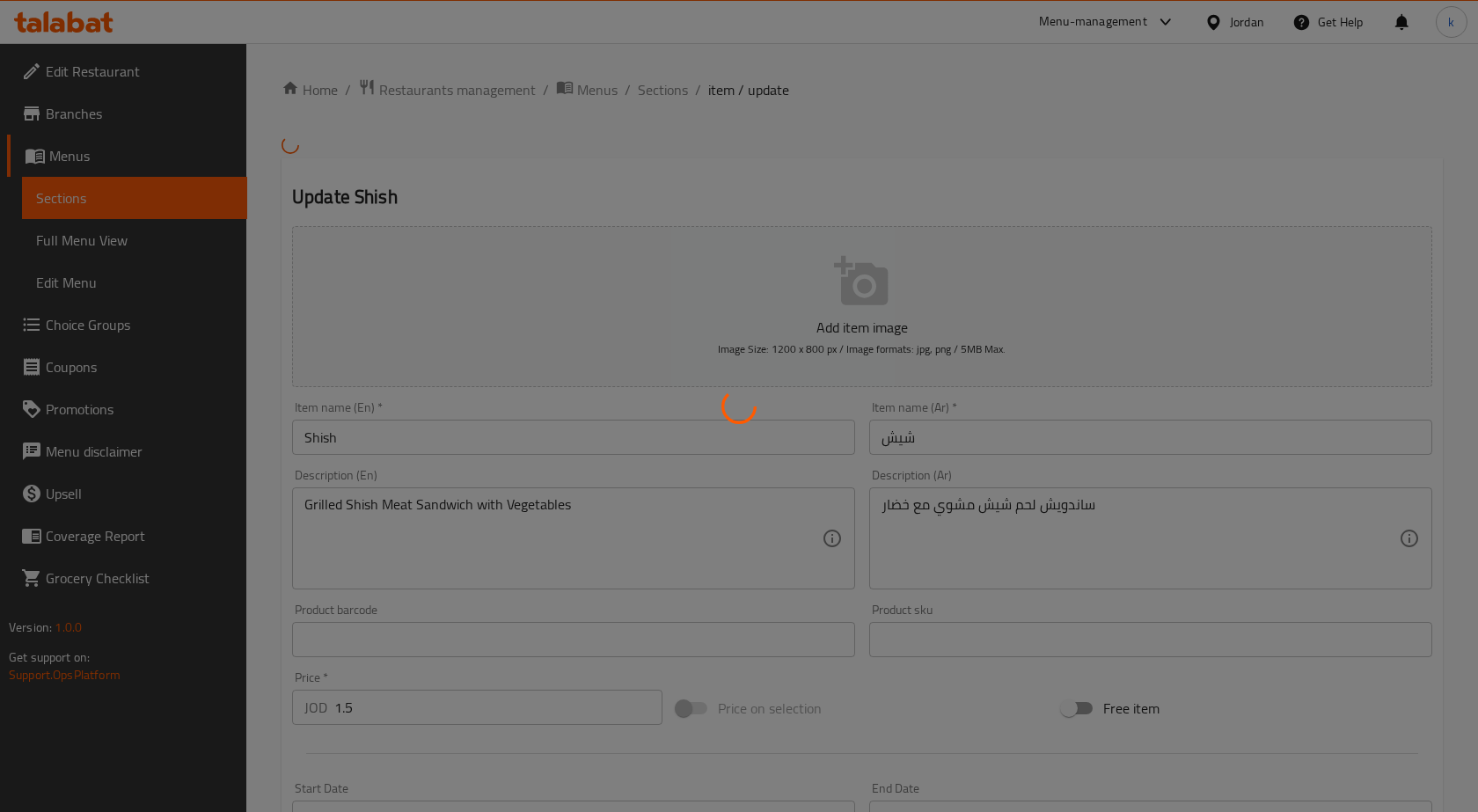
type input "وجبة"
type input "1"
type input "ساندويش"
type input "1"
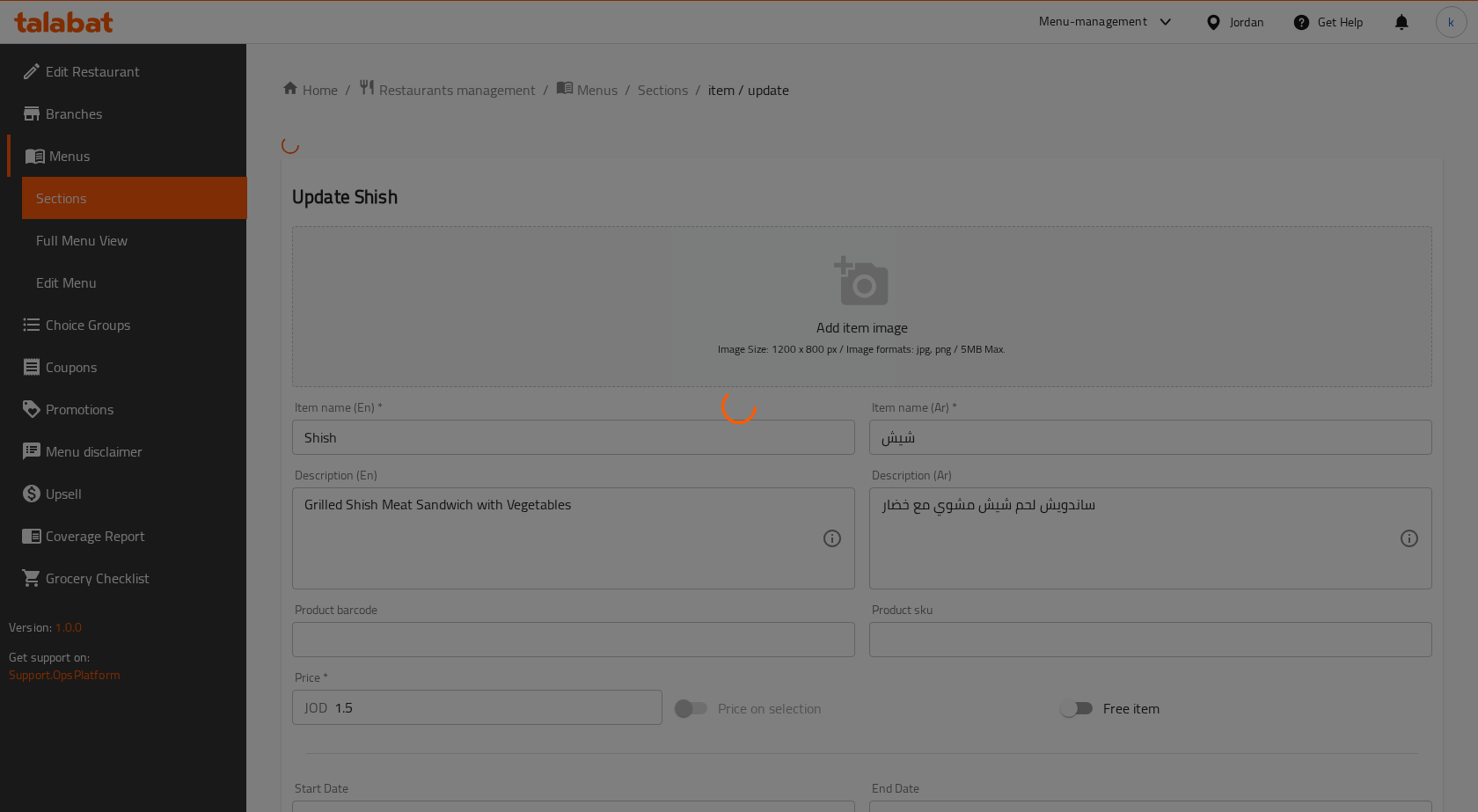
type input "1"
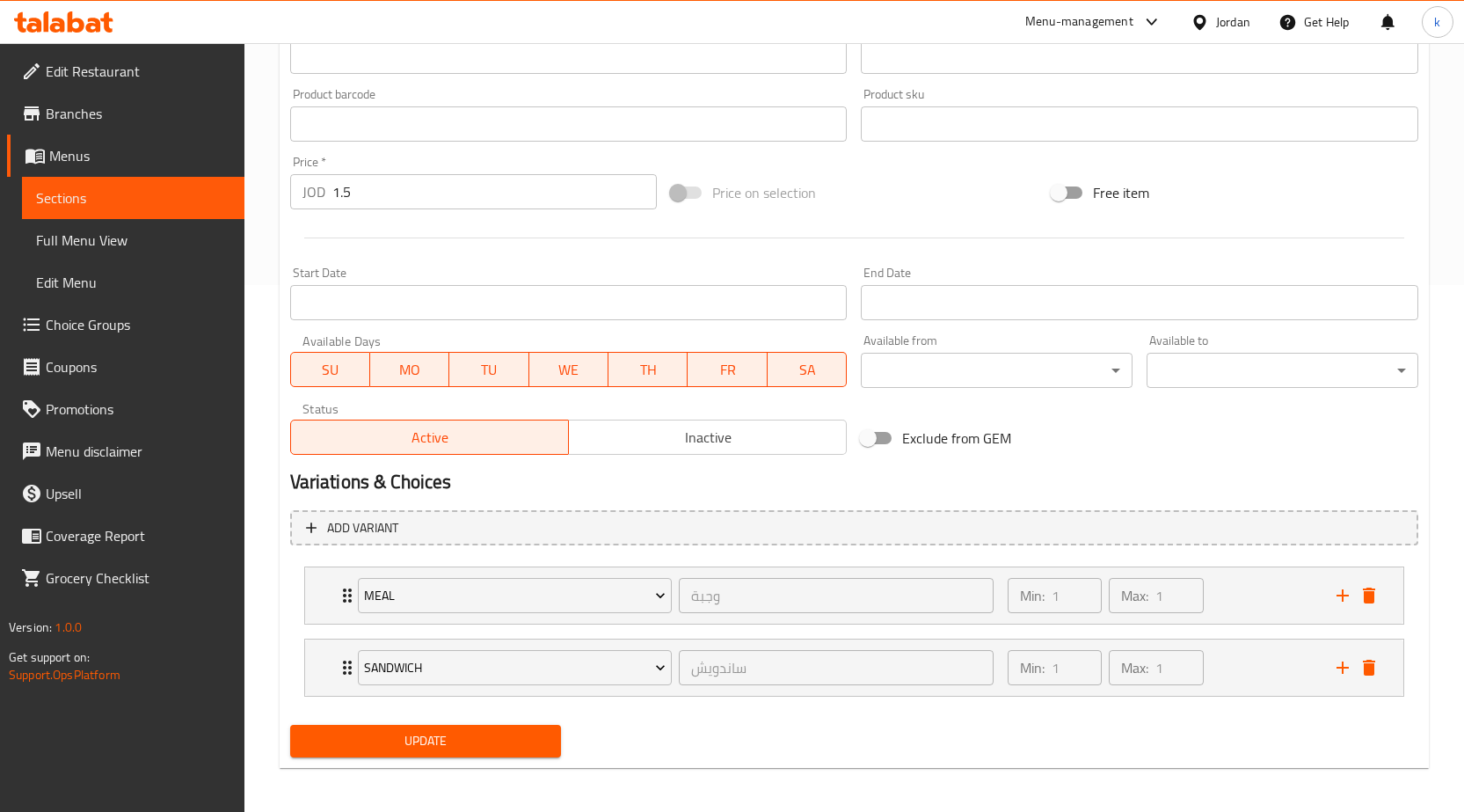
scroll to position [532, 0]
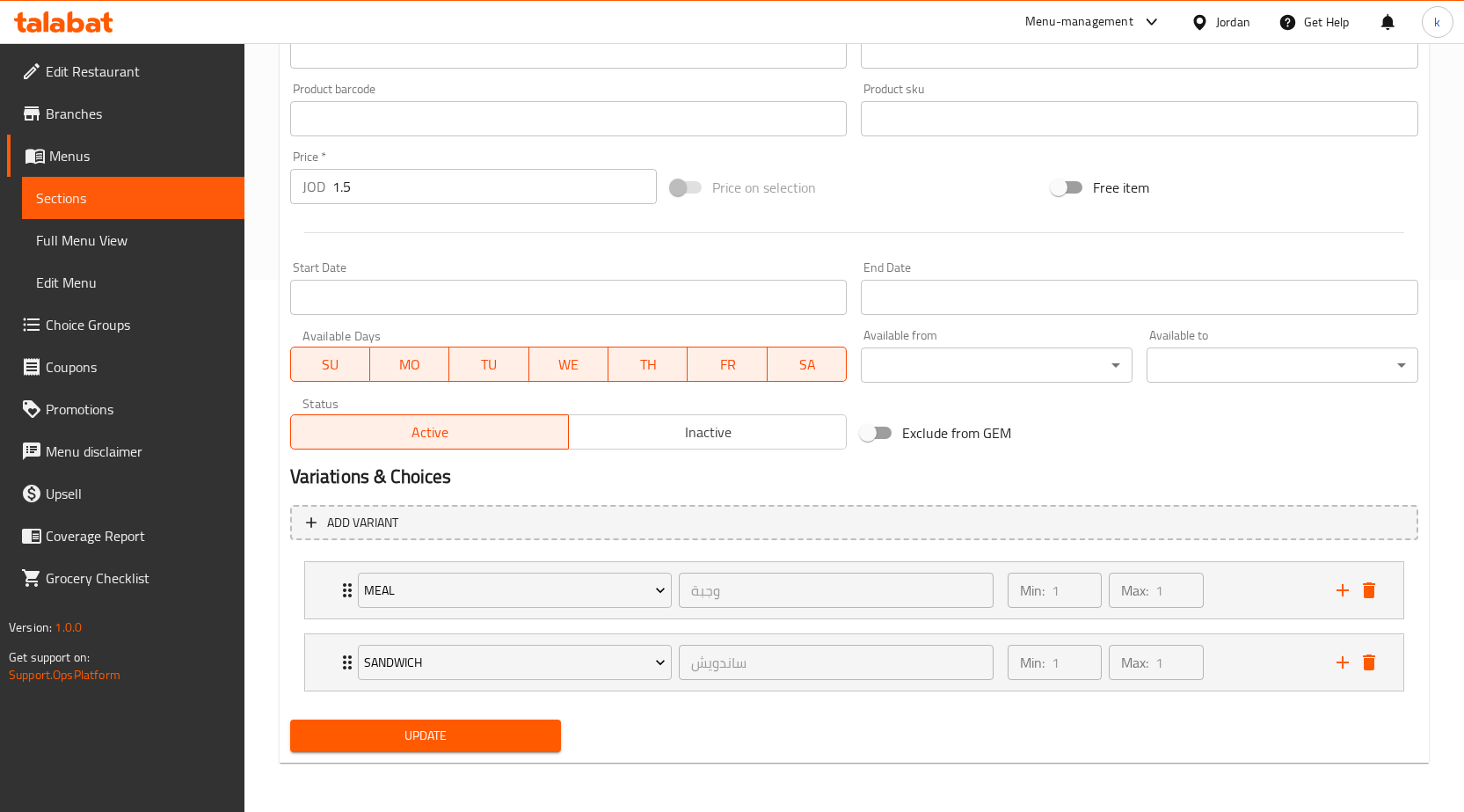
click at [119, 195] on span "Sections" at bounding box center [133, 197] width 194 height 21
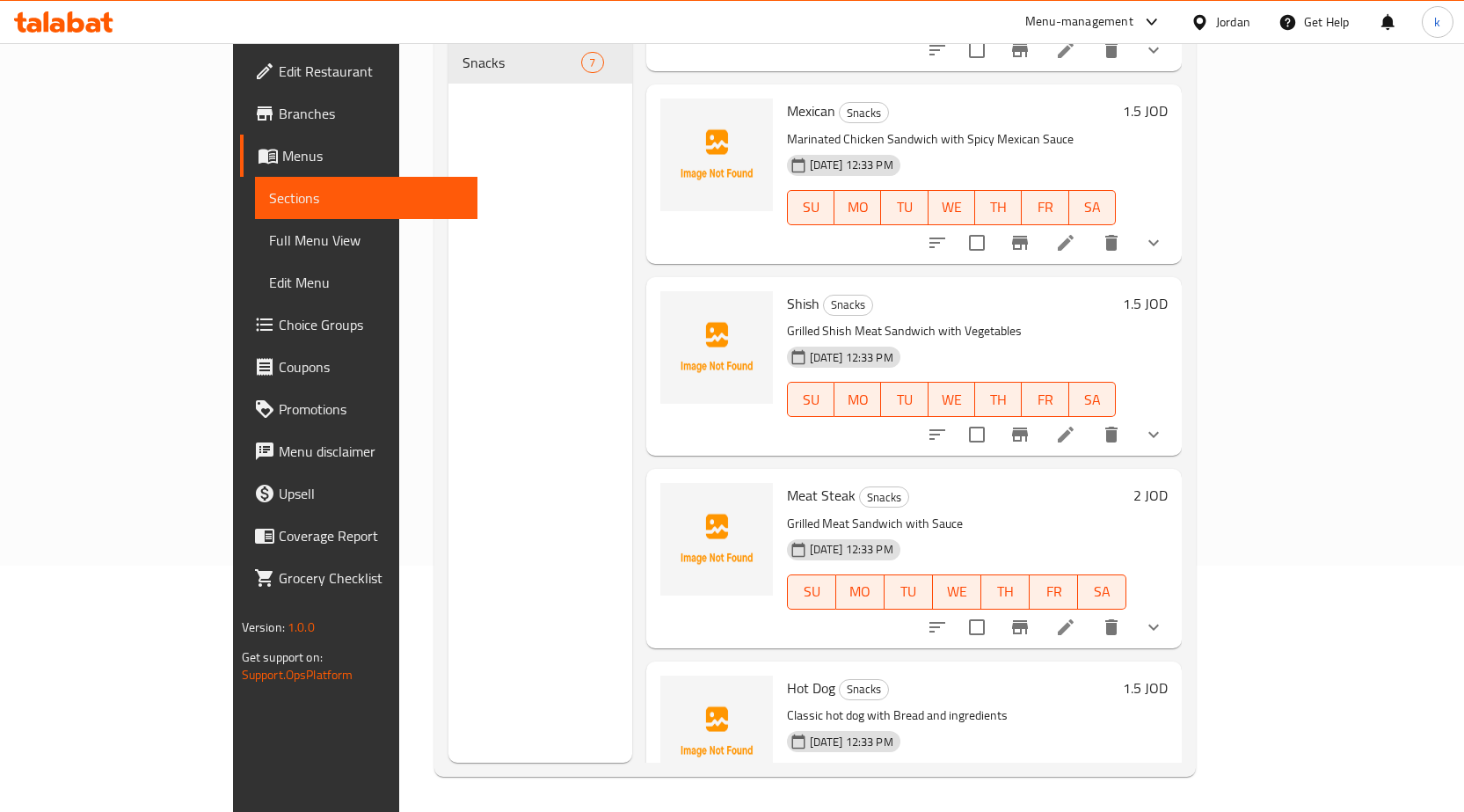
scroll to position [527, 0]
click at [1076, 615] on icon at bounding box center [1066, 625] width 21 height 21
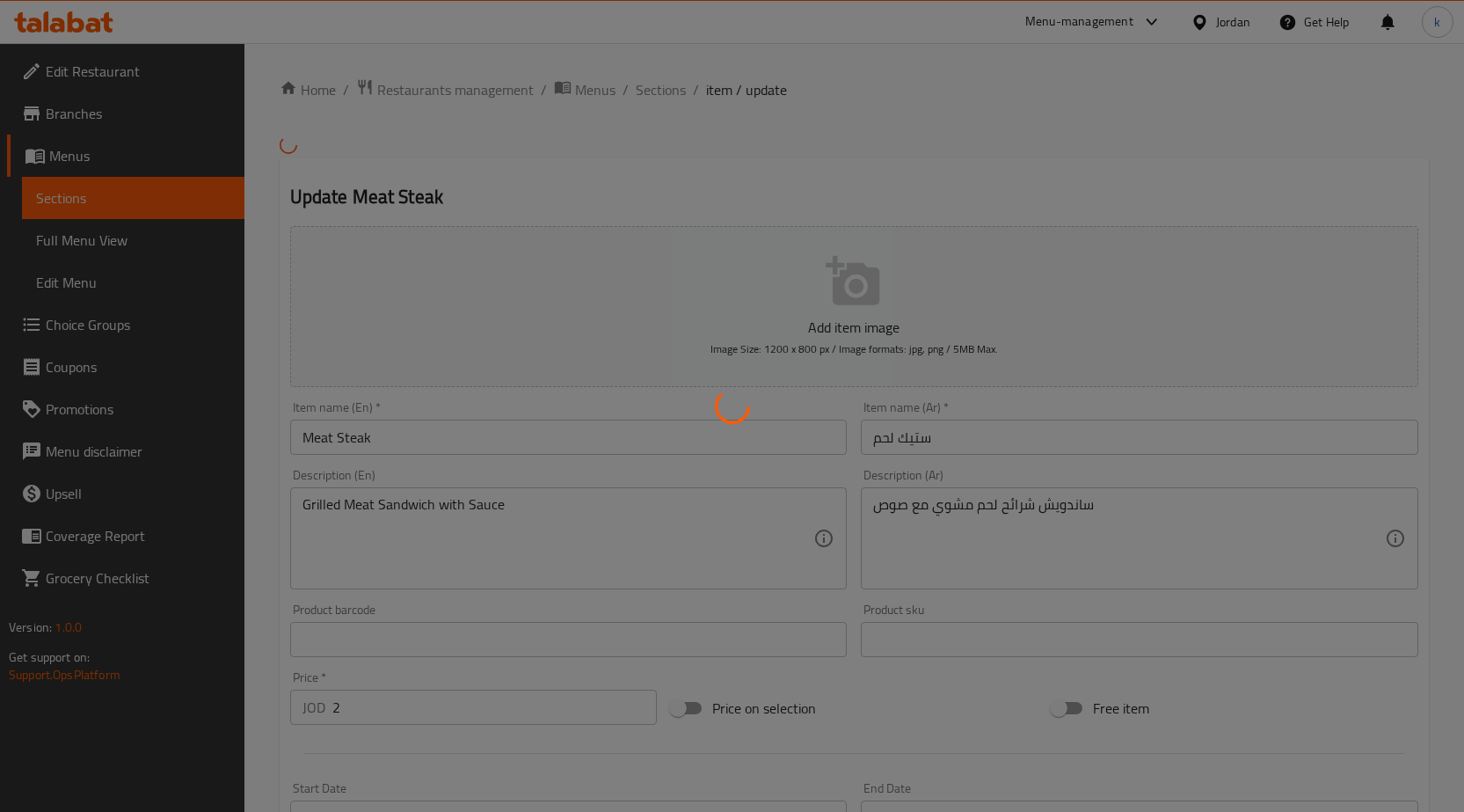
type input "وجبة"
type input "1"
type input "ساندويش"
type input "1"
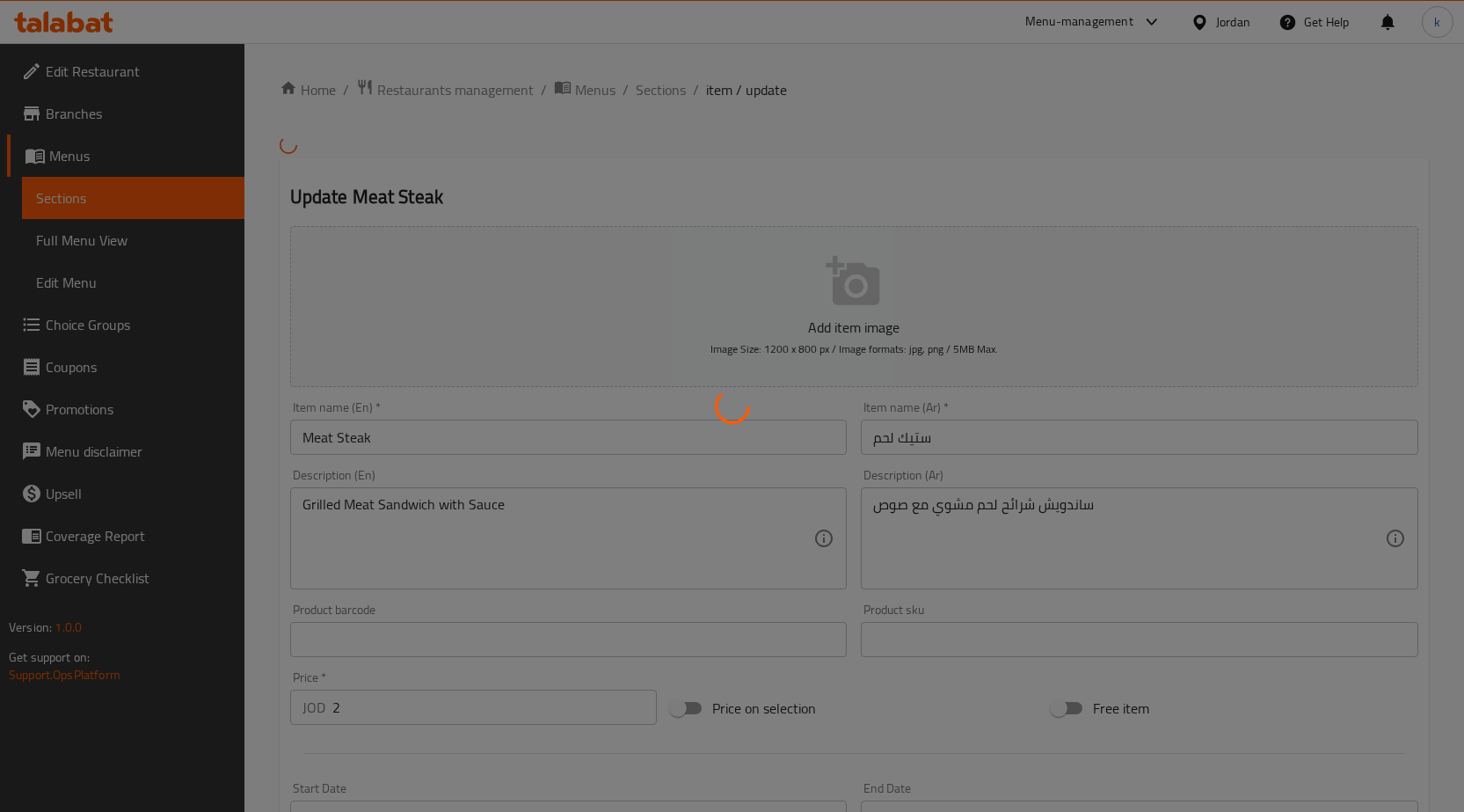
type input "1"
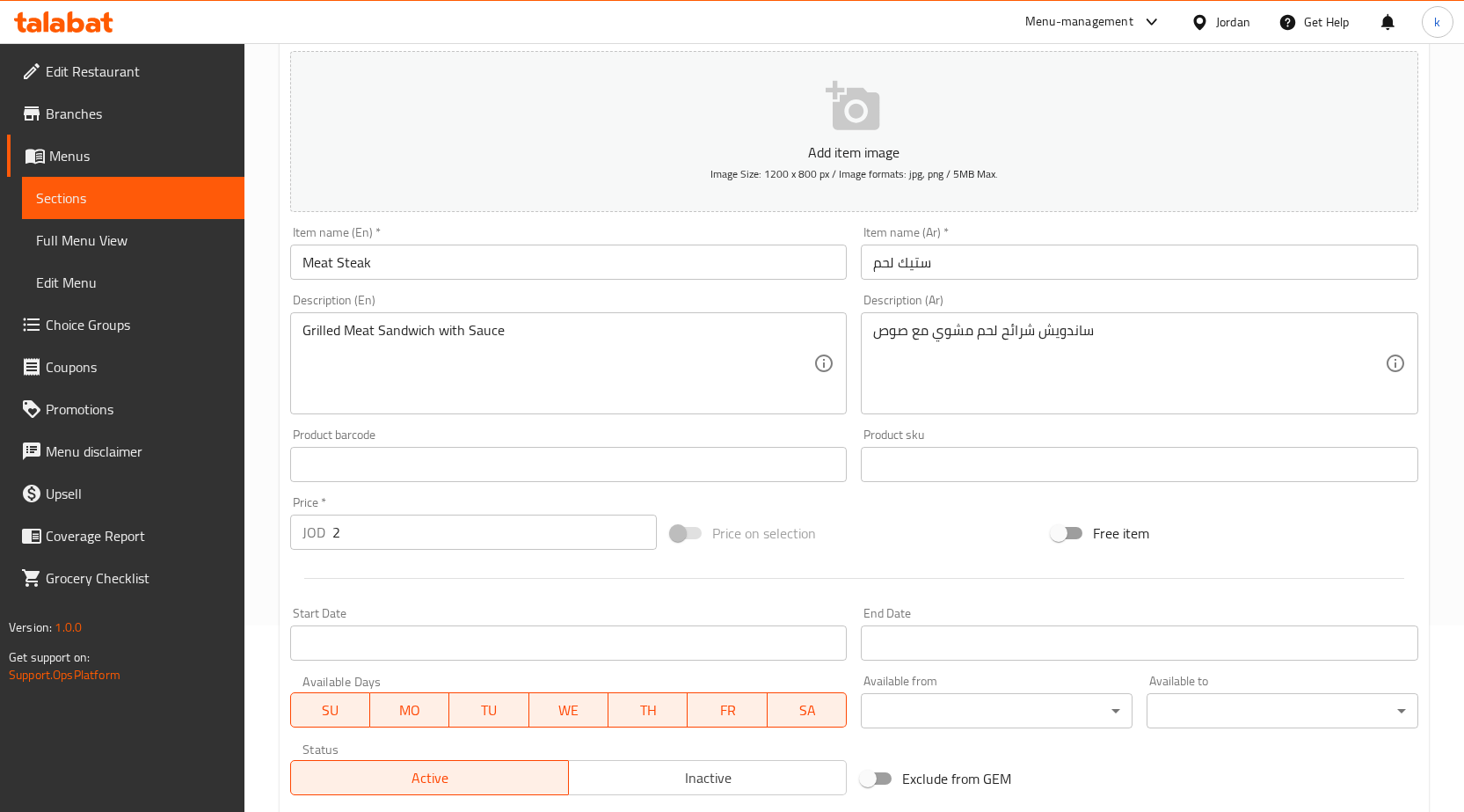
scroll to position [180, 0]
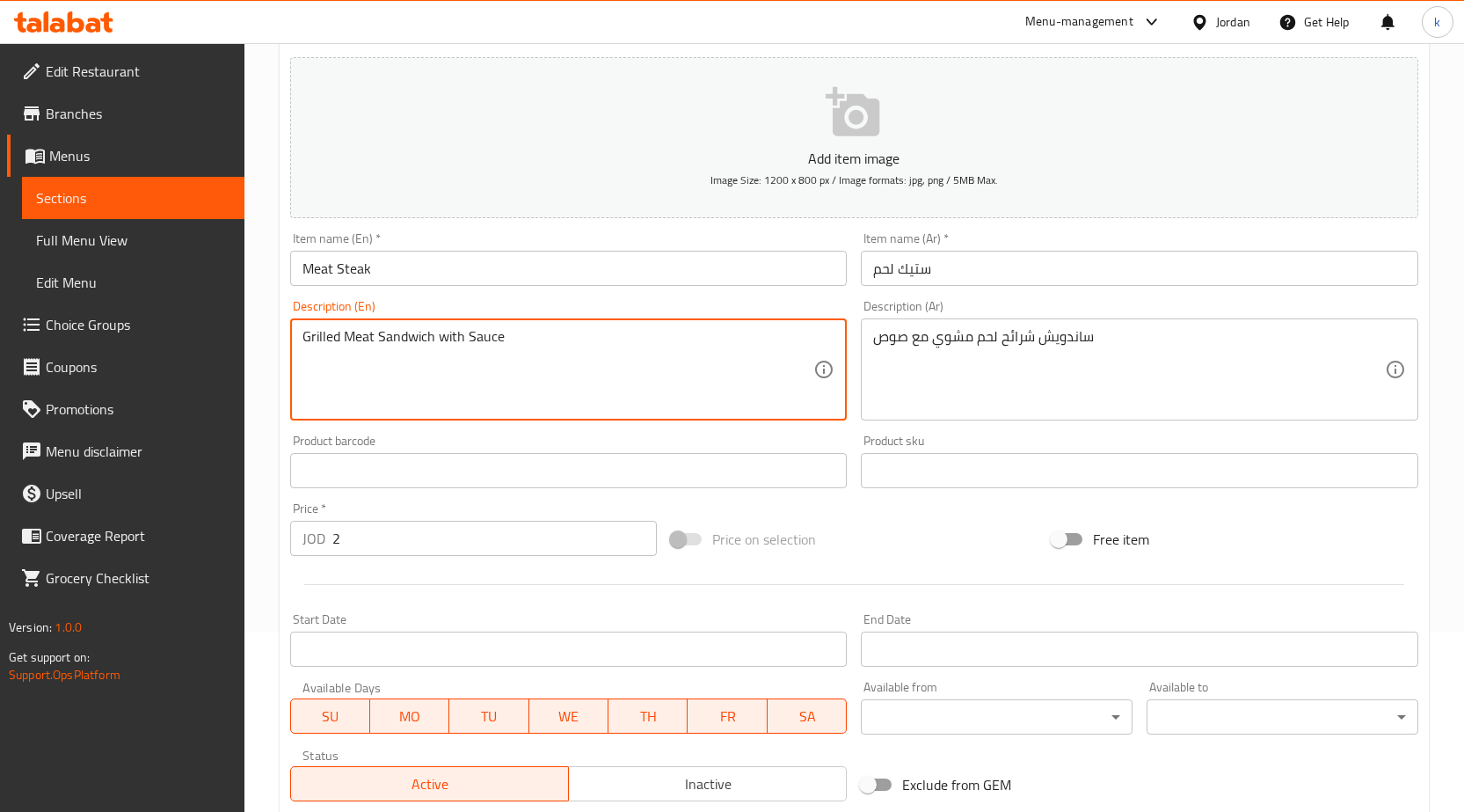
paste textarea "Slices"
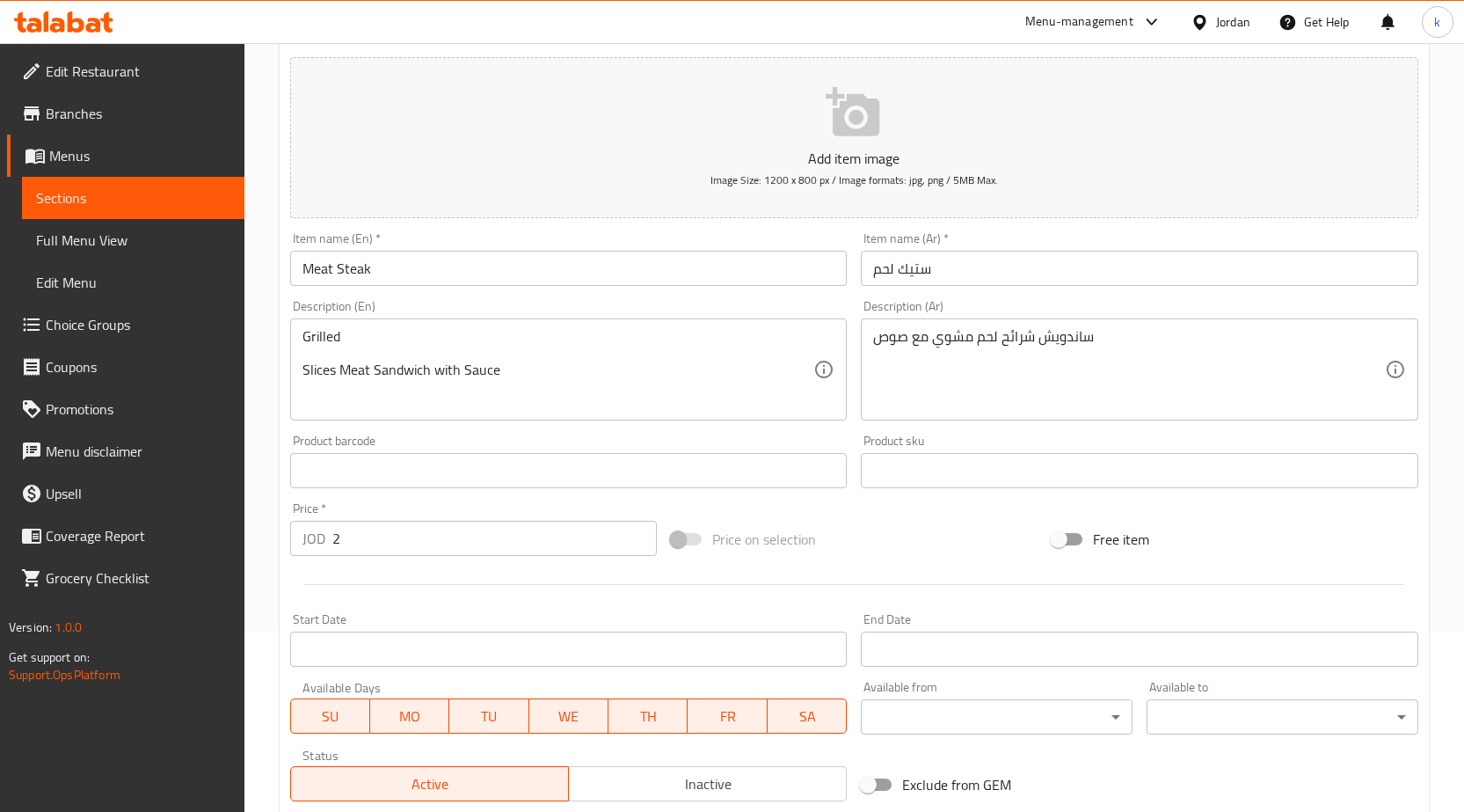
click at [300, 369] on div "Grilled Slices Meat Sandwich with Sauce Description (En)" at bounding box center [568, 369] width 557 height 102
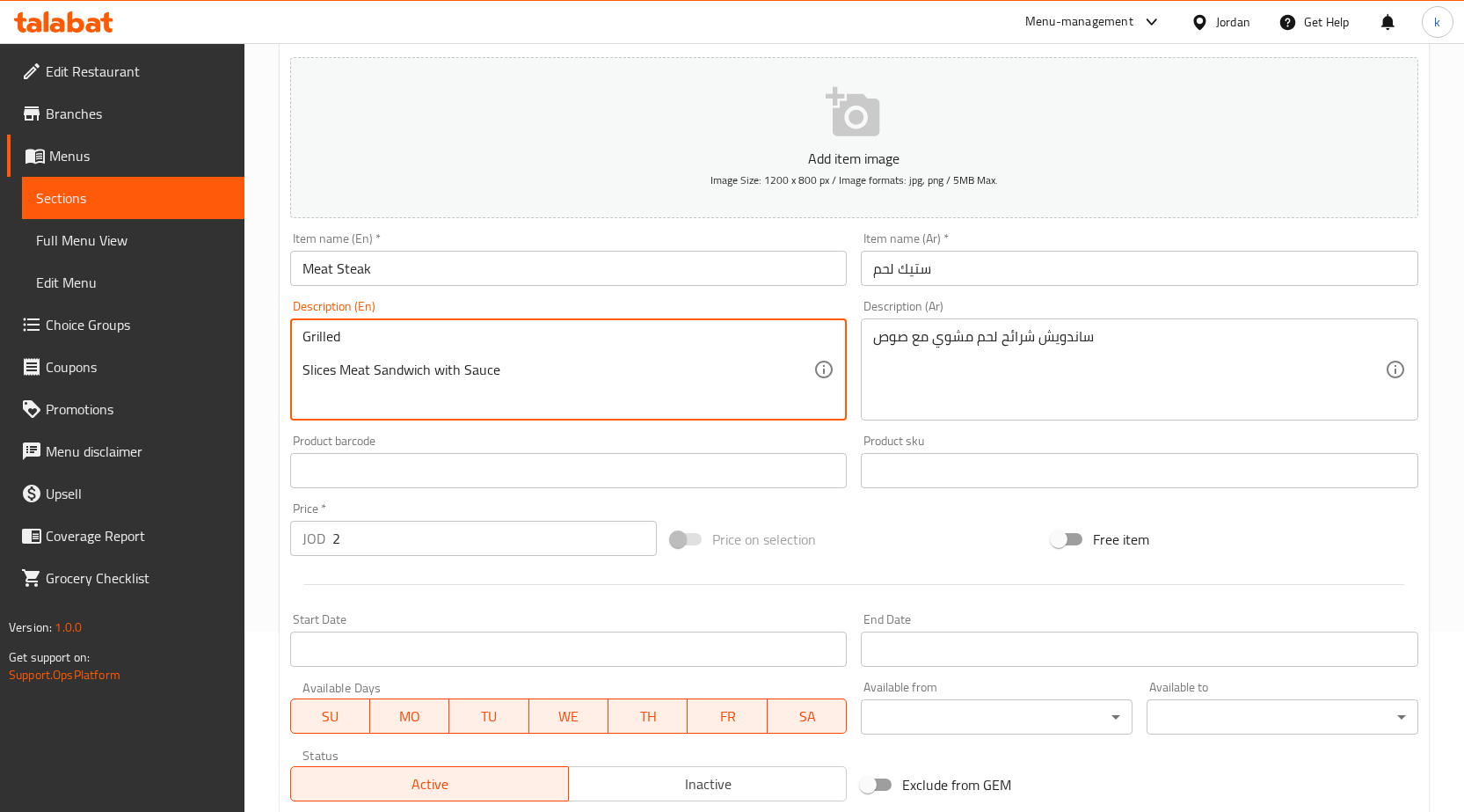
click at [302, 375] on textarea "Grilled Slices Meat Sandwich with Sauce" at bounding box center [558, 370] width 512 height 84
type textarea "Grilled Slices Meat Sandwich with Sauce"
click at [548, 322] on div "Grilled Slices Meat Sandwich with Sauce Description (En)" at bounding box center [568, 369] width 557 height 102
click at [585, 334] on textarea "Grilled Slices Meat Sandwich with Sauce" at bounding box center [558, 370] width 512 height 84
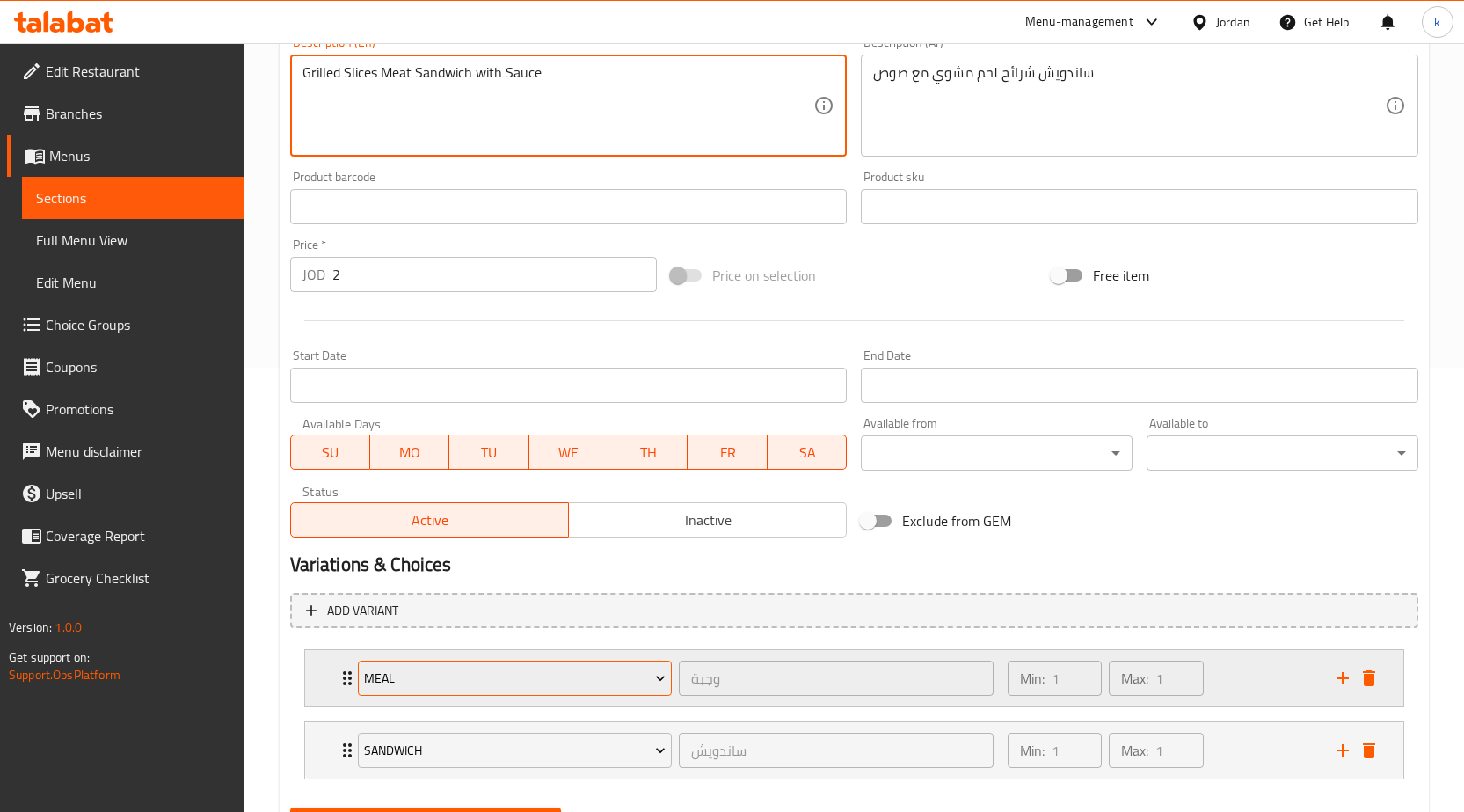
scroll to position [532, 0]
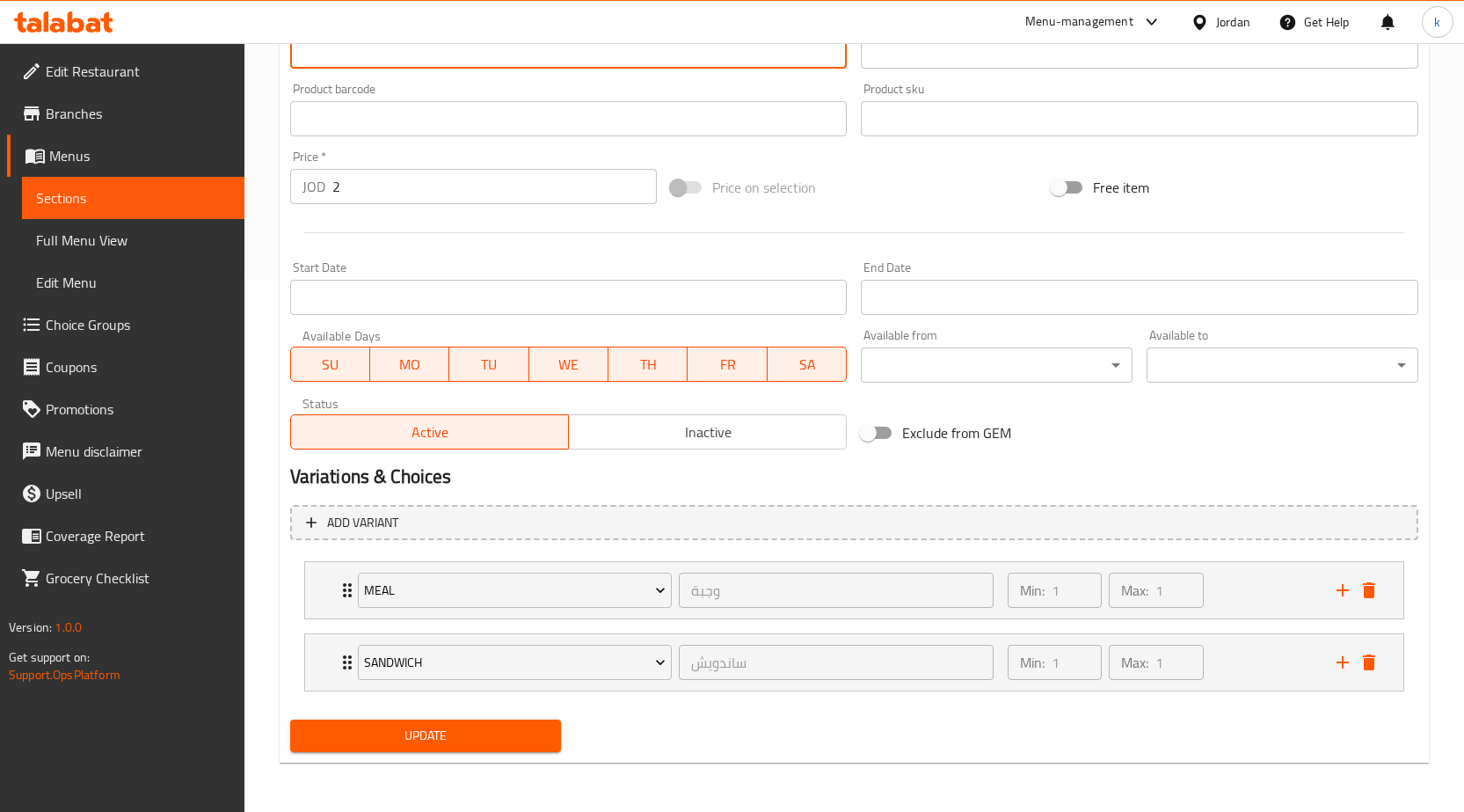
click at [495, 731] on span "Update" at bounding box center [426, 736] width 244 height 22
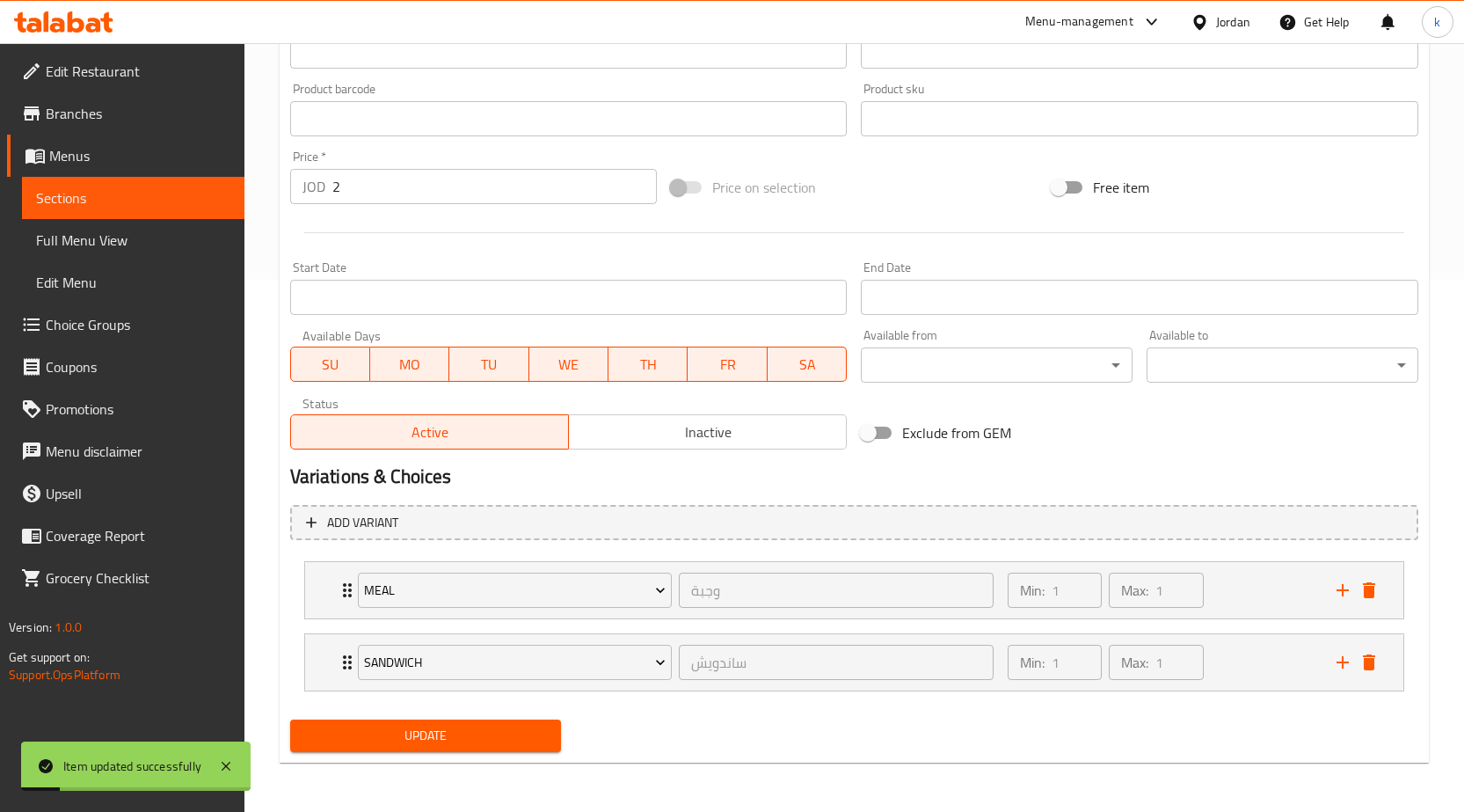
click at [86, 194] on span "Sections" at bounding box center [133, 197] width 194 height 21
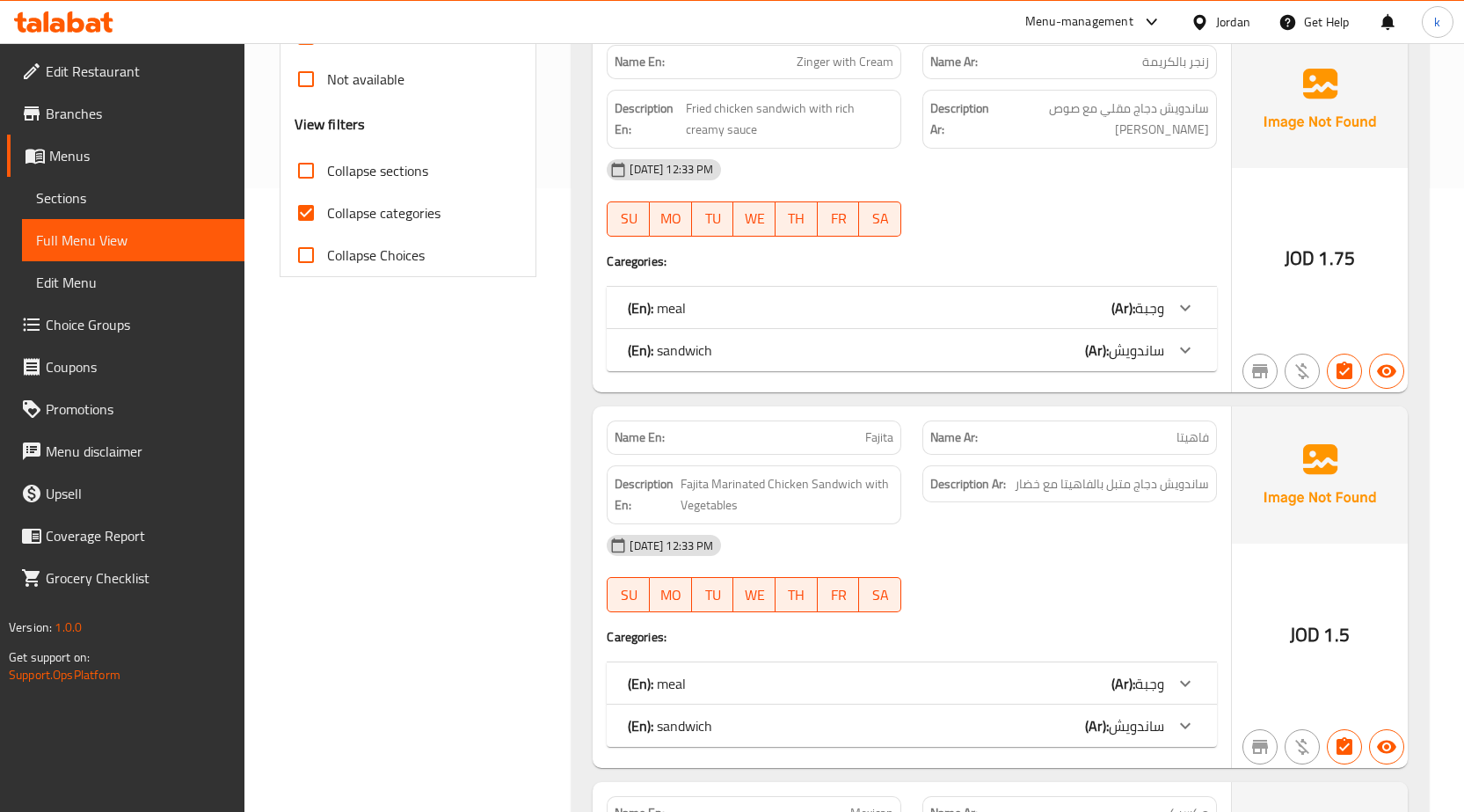
scroll to position [352, 0]
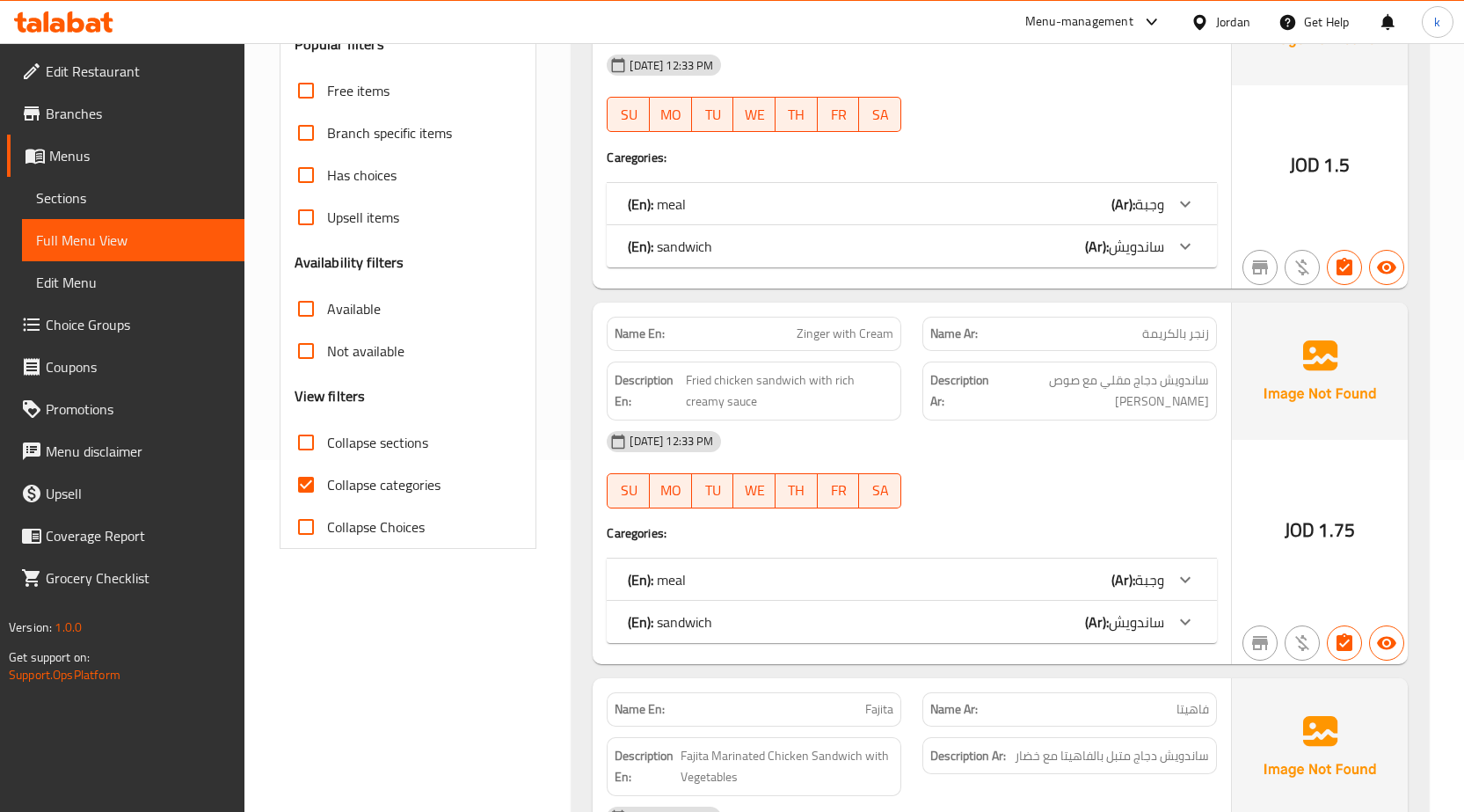
click at [410, 471] on label "Collapse categories" at bounding box center [362, 484] width 155 height 42
click at [327, 471] on input "Collapse categories" at bounding box center [305, 484] width 42 height 42
checkbox input "false"
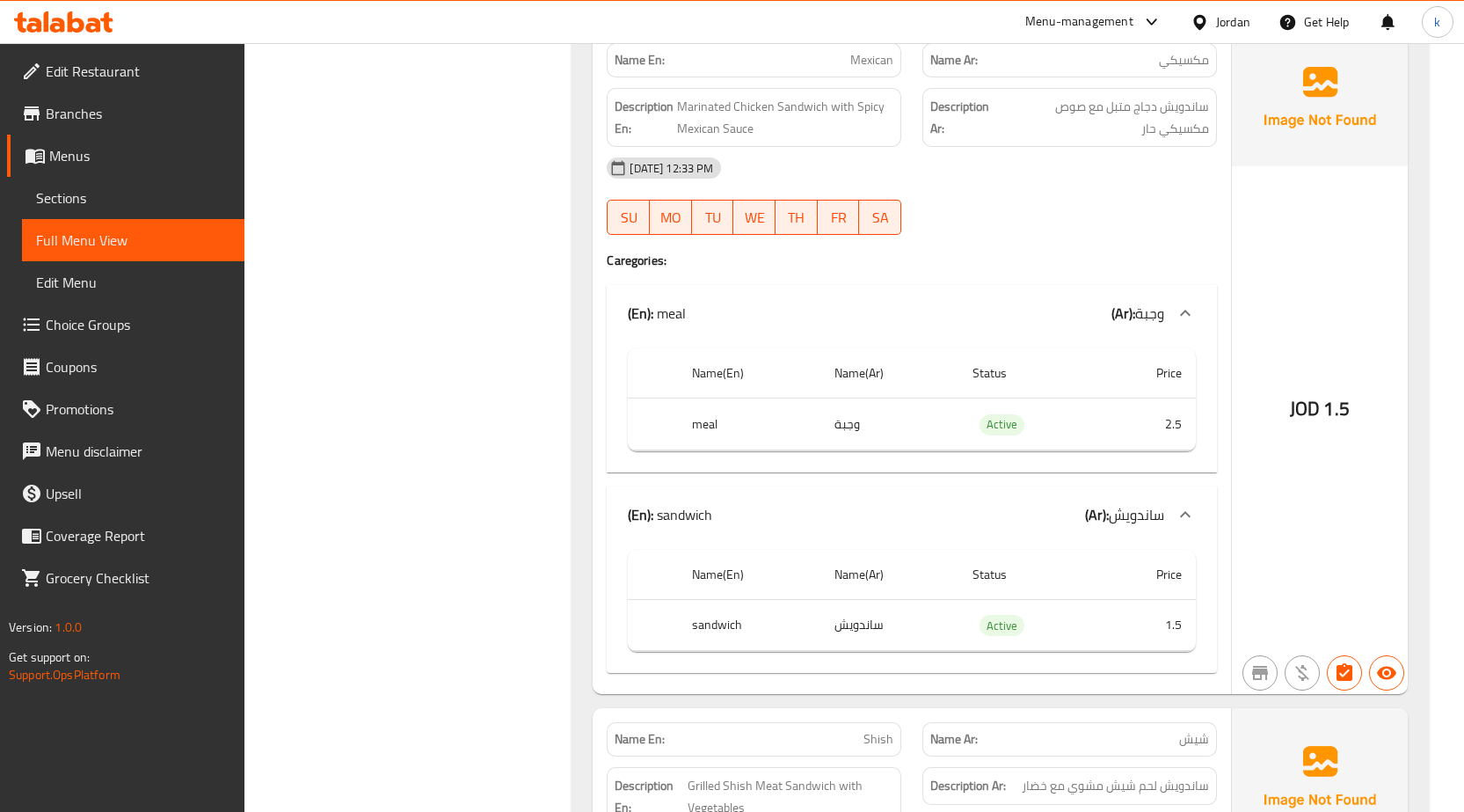
scroll to position [1759, 0]
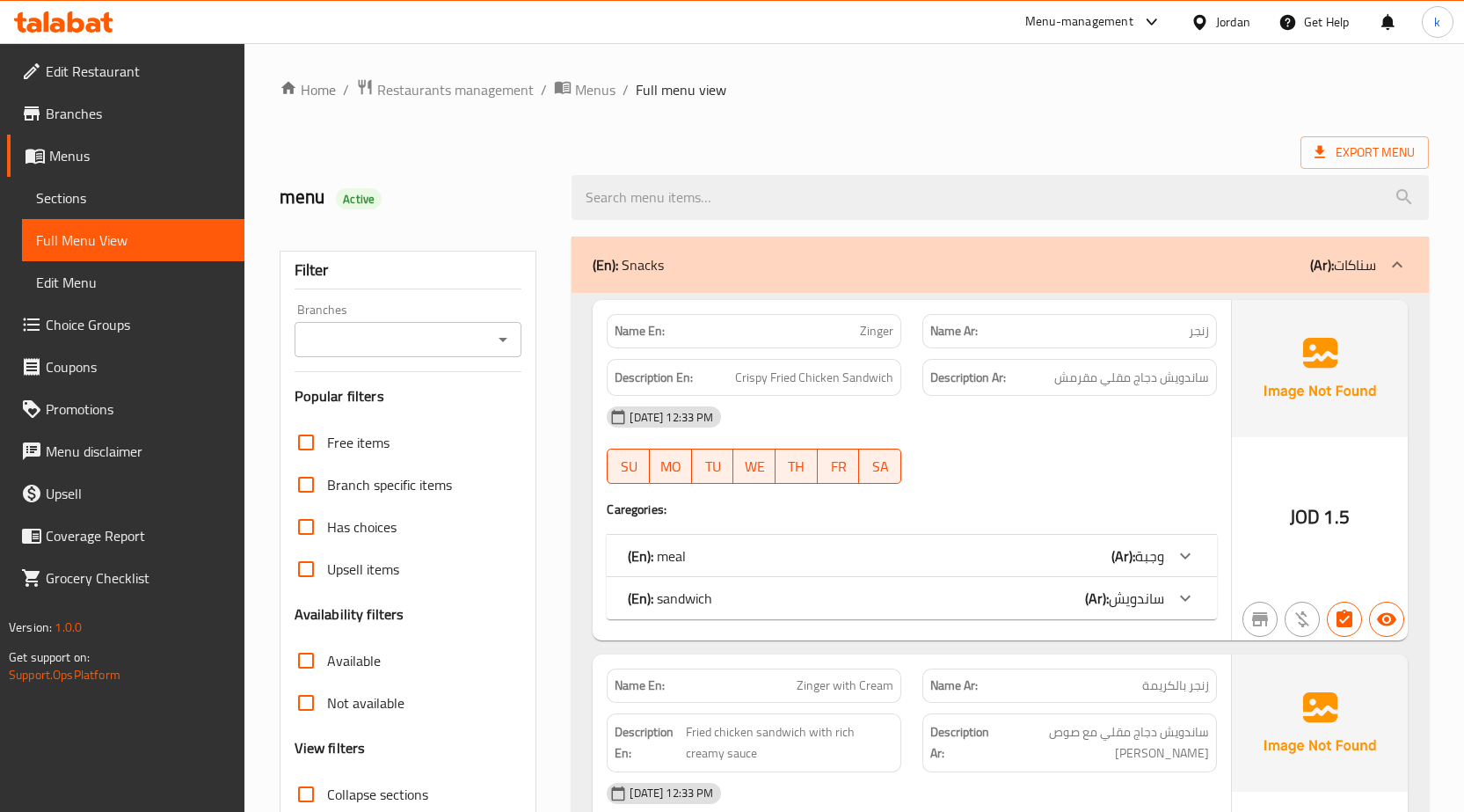
click at [93, 195] on span "Sections" at bounding box center [133, 197] width 194 height 21
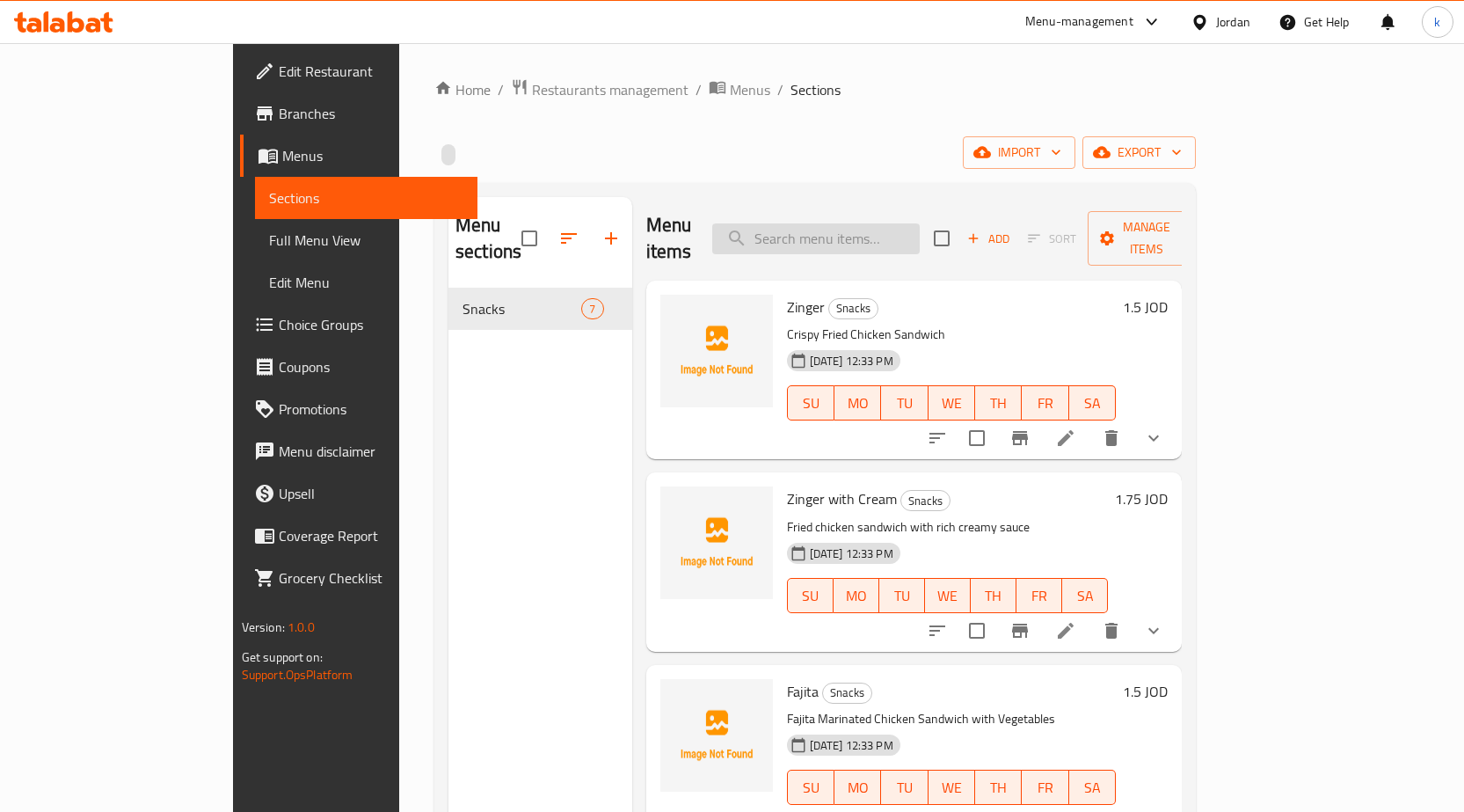
click at [851, 226] on input "search" at bounding box center [816, 238] width 207 height 31
click at [255, 191] on link "Sections" at bounding box center [366, 197] width 222 height 42
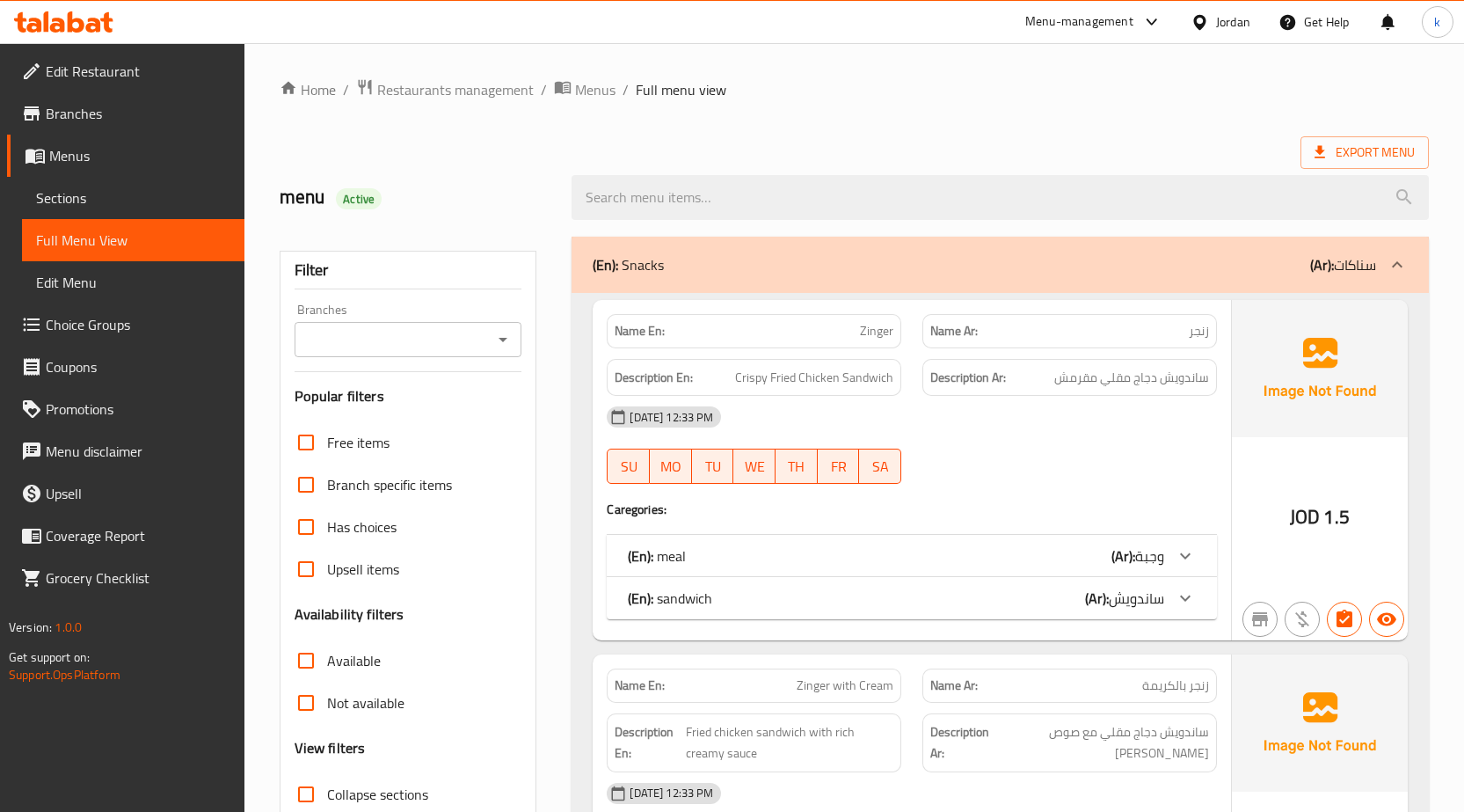
scroll to position [527, 0]
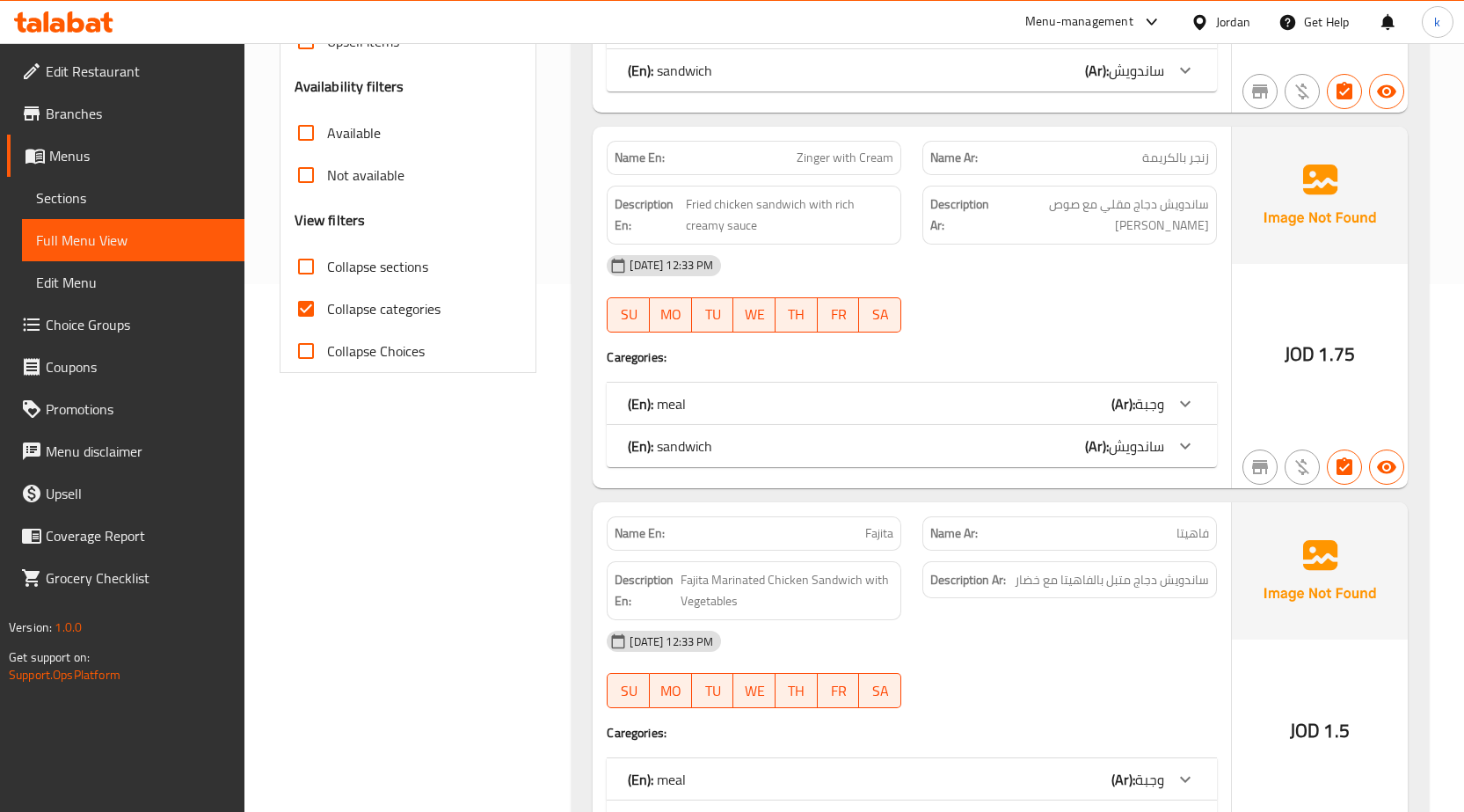
click at [313, 306] on input "Collapse categories" at bounding box center [305, 308] width 42 height 42
checkbox input "false"
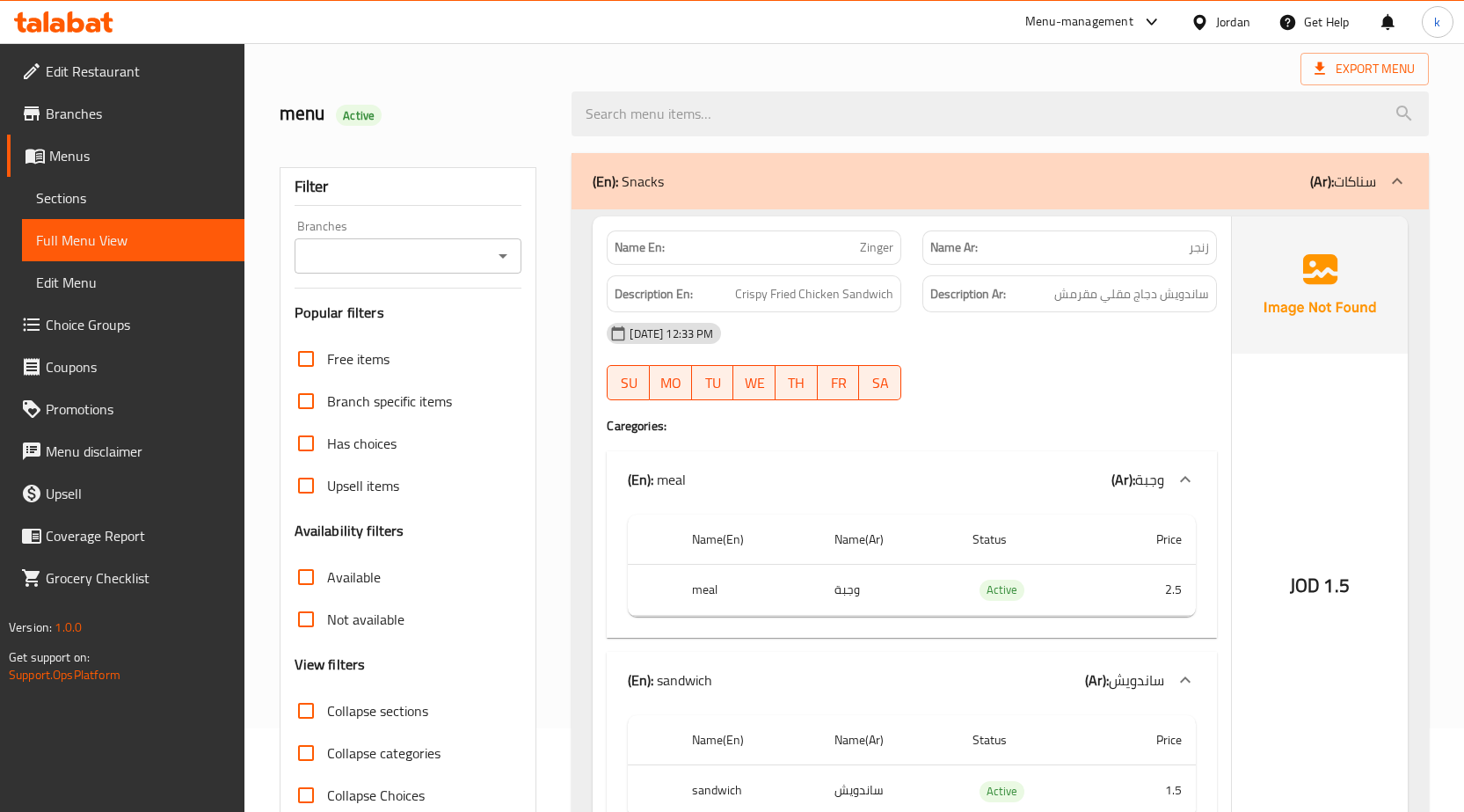
scroll to position [0, 0]
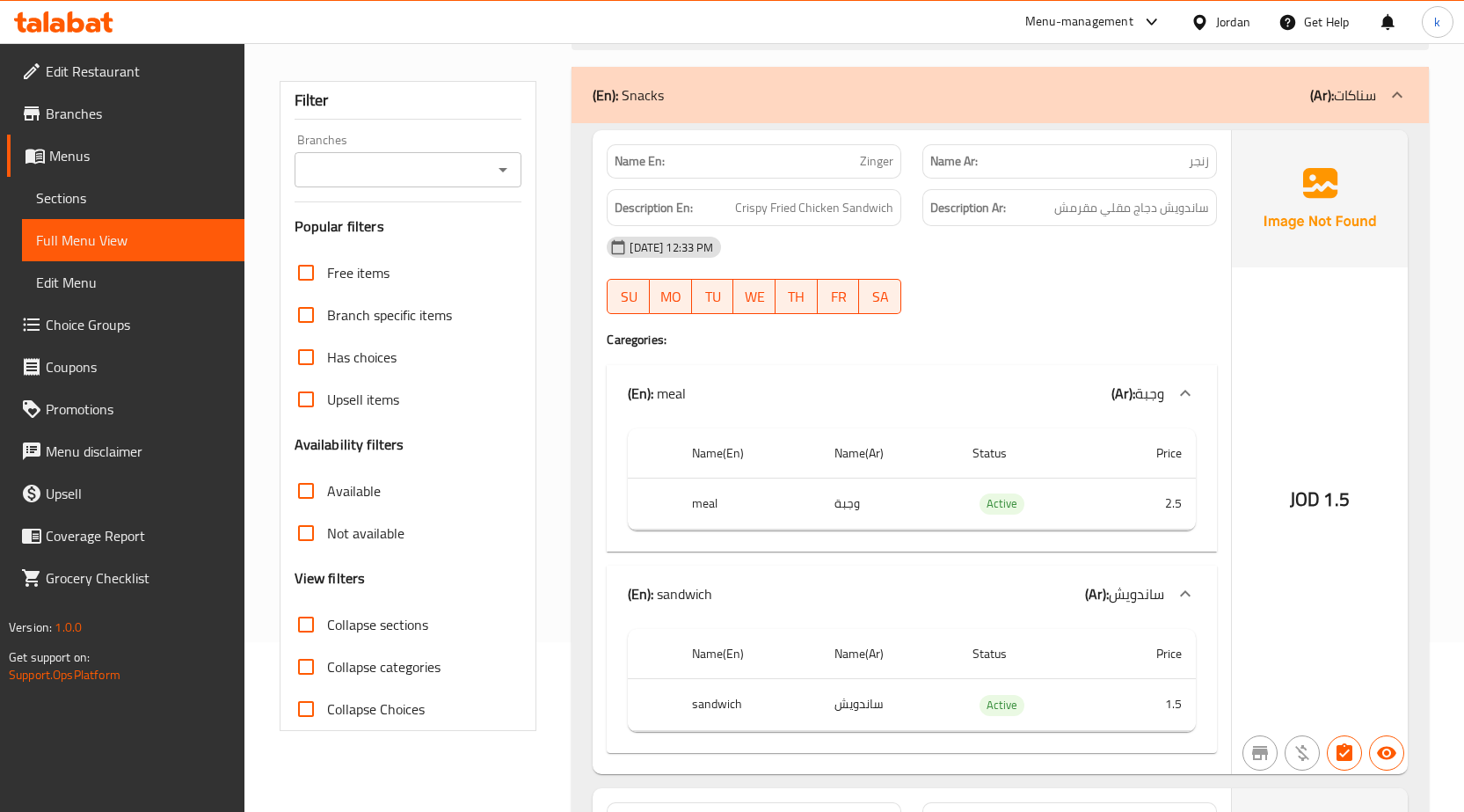
scroll to position [176, 0]
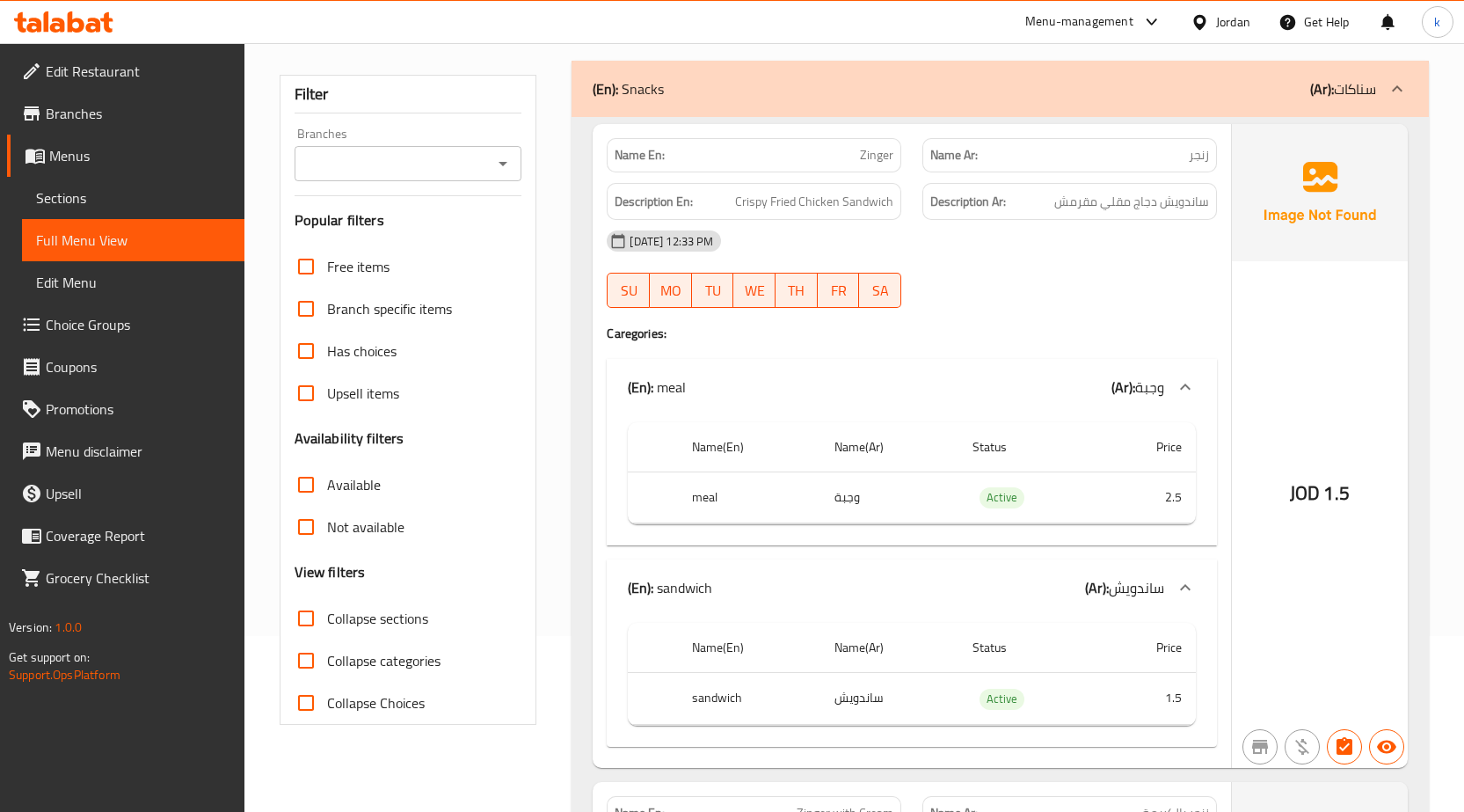
click at [89, 160] on span "Menus" at bounding box center [140, 155] width 181 height 21
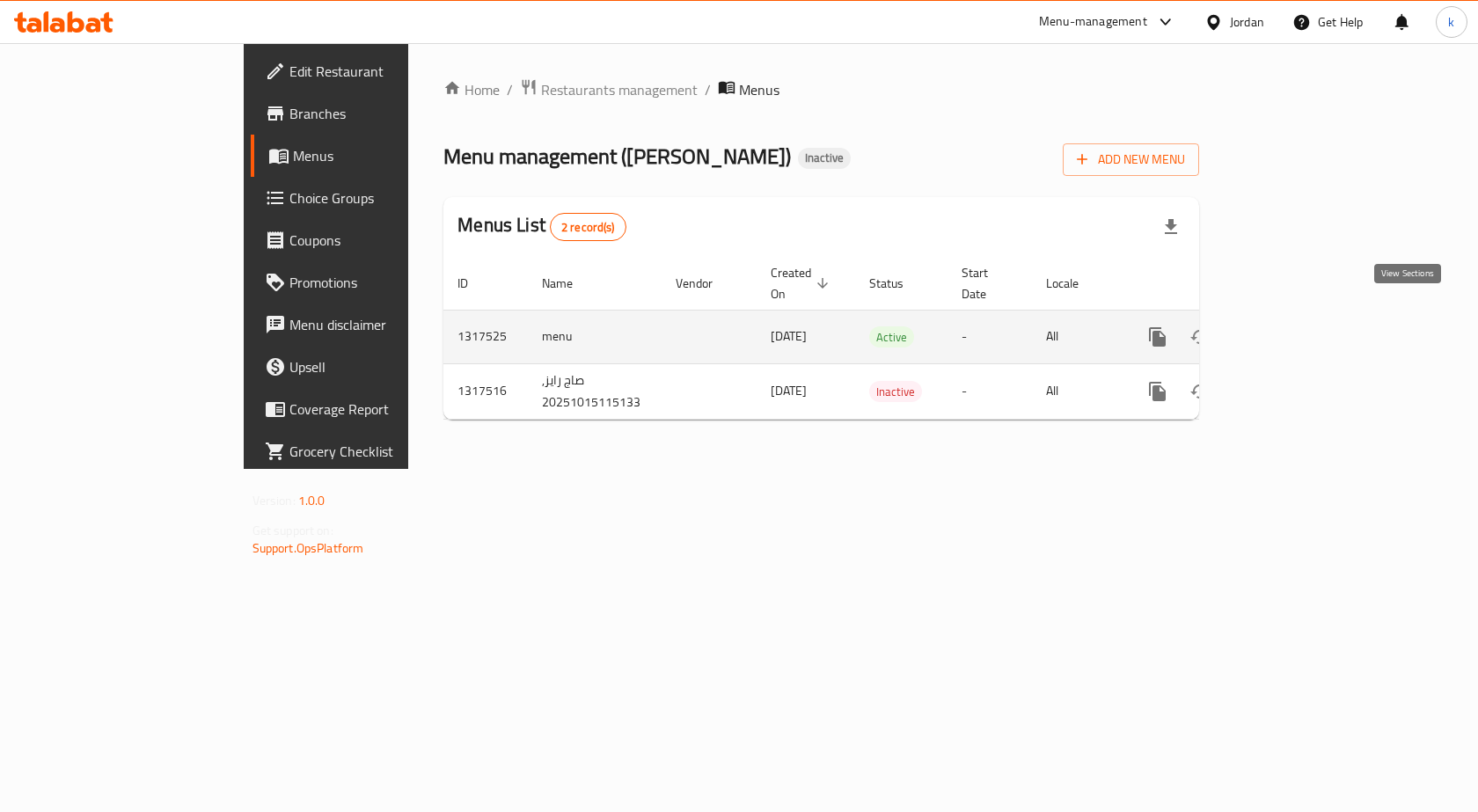
click at [1305, 320] on link "enhanced table" at bounding box center [1284, 336] width 42 height 42
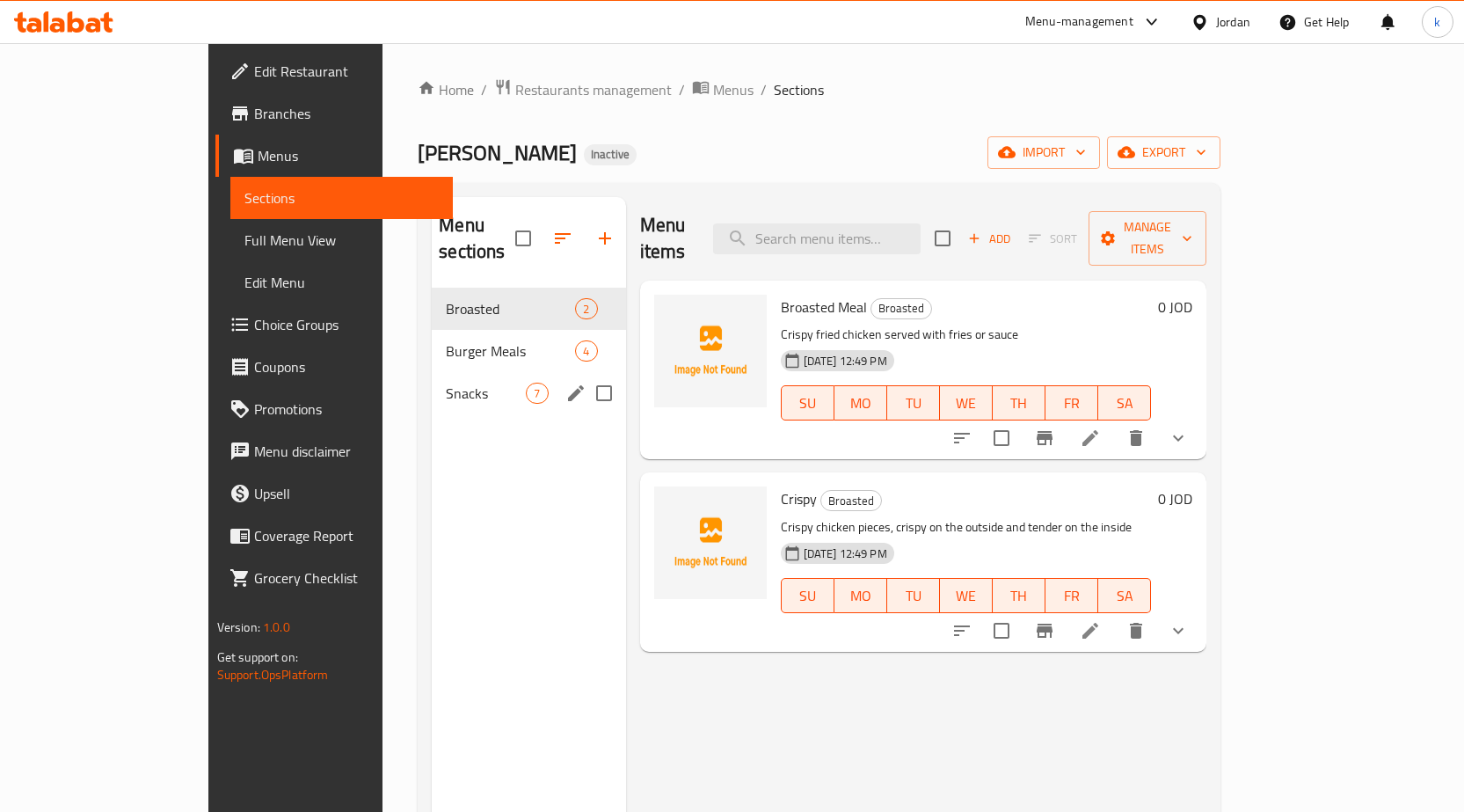
click at [456, 382] on span "Snacks" at bounding box center [486, 393] width 80 height 21
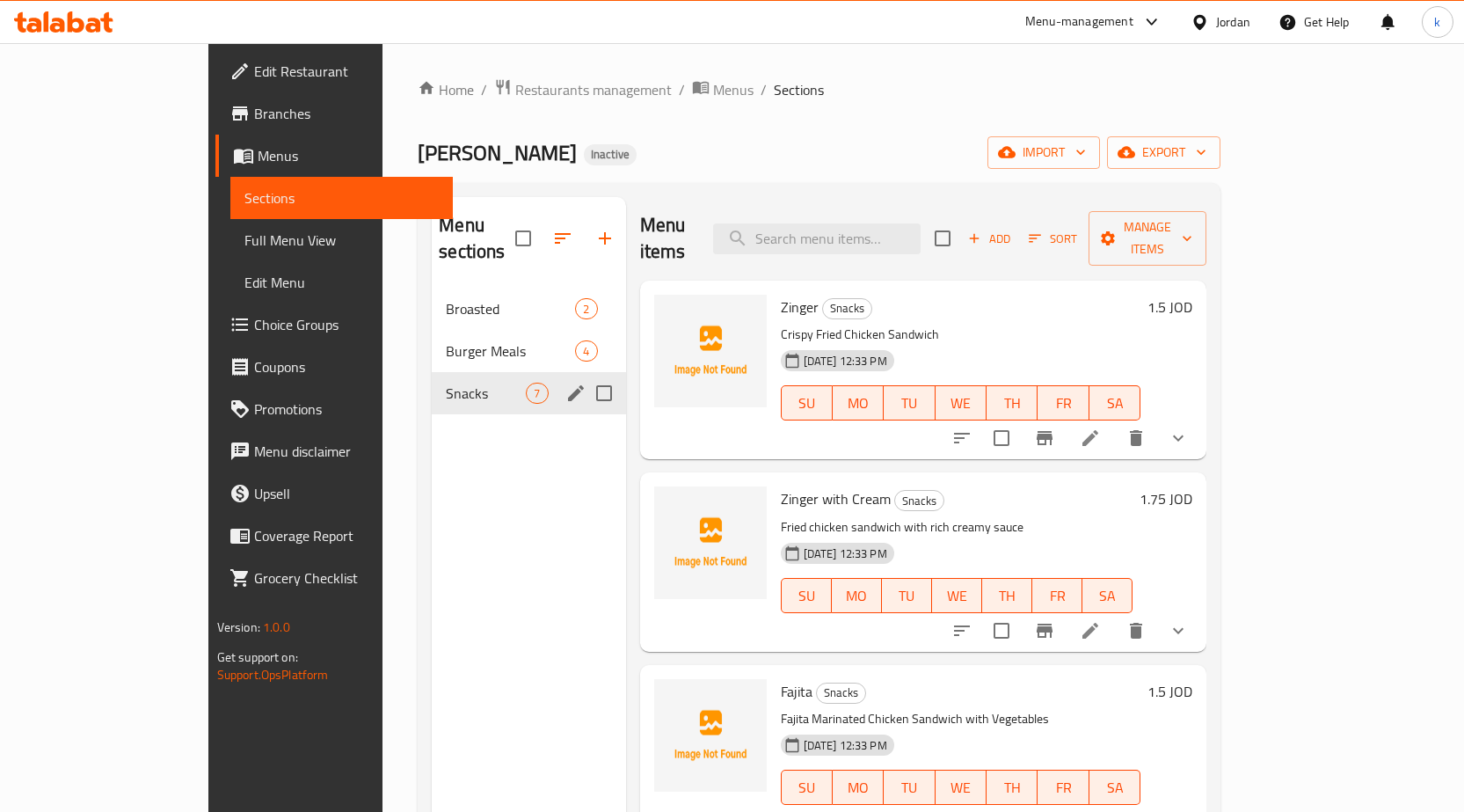
click at [586, 375] on input "Menu sections" at bounding box center [605, 393] width 37 height 37
checkbox input "true"
click at [541, 228] on icon "button" at bounding box center [552, 238] width 21 height 21
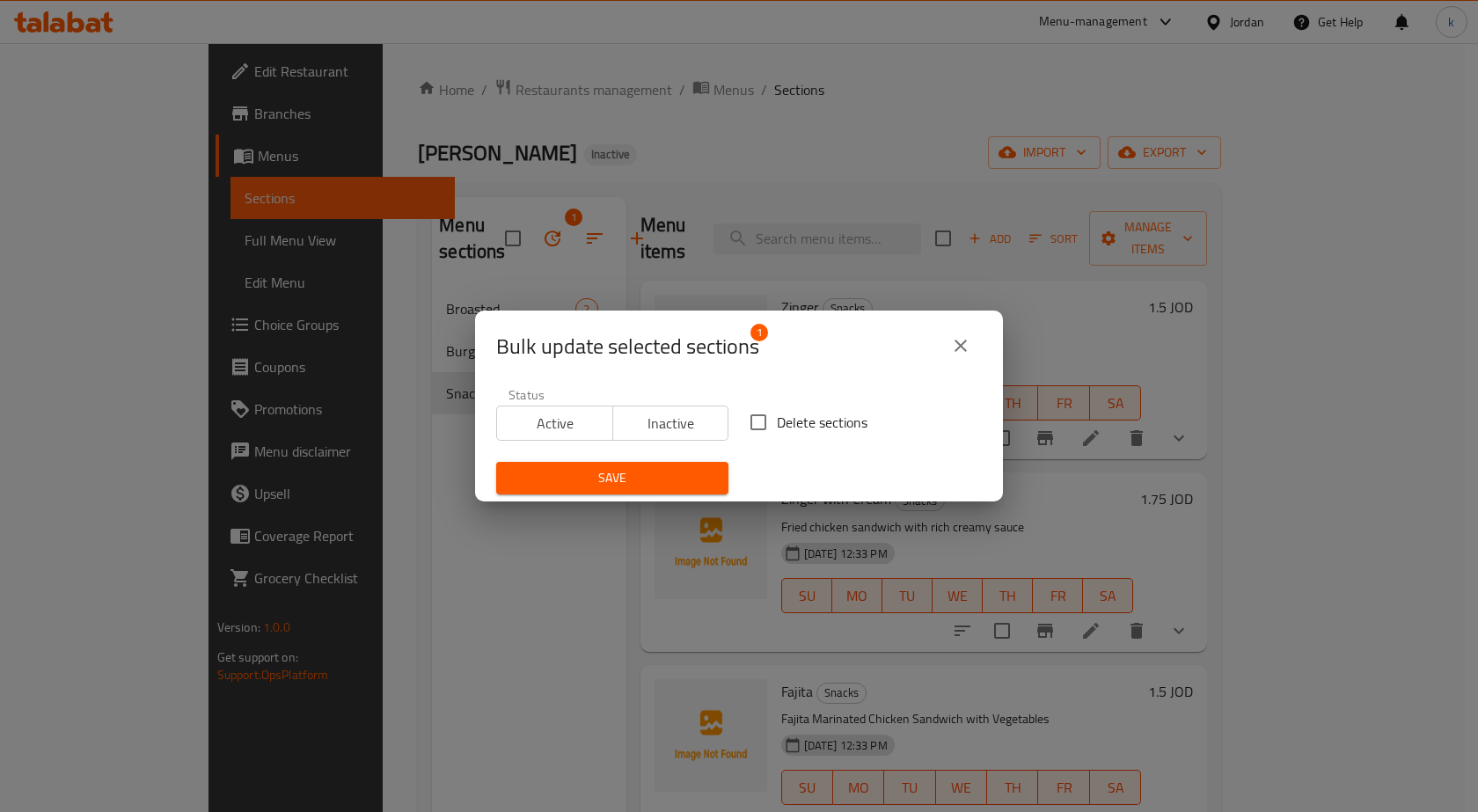
click at [762, 415] on input "Delete sections" at bounding box center [758, 422] width 37 height 37
checkbox input "true"
click at [672, 476] on span "Save" at bounding box center [611, 478] width 204 height 22
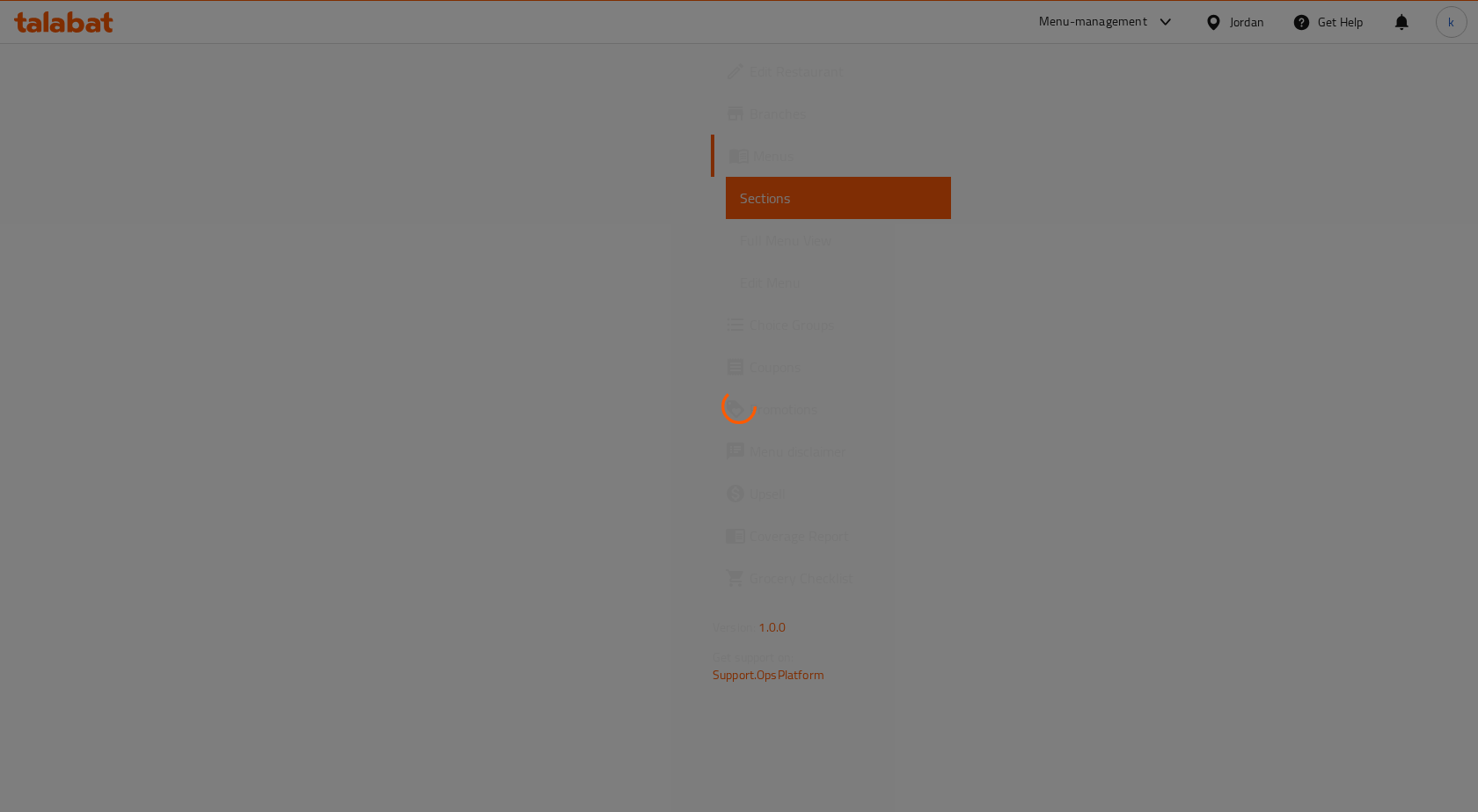
click at [758, 299] on div at bounding box center [739, 406] width 1478 height 812
click at [898, 282] on div at bounding box center [739, 406] width 1478 height 812
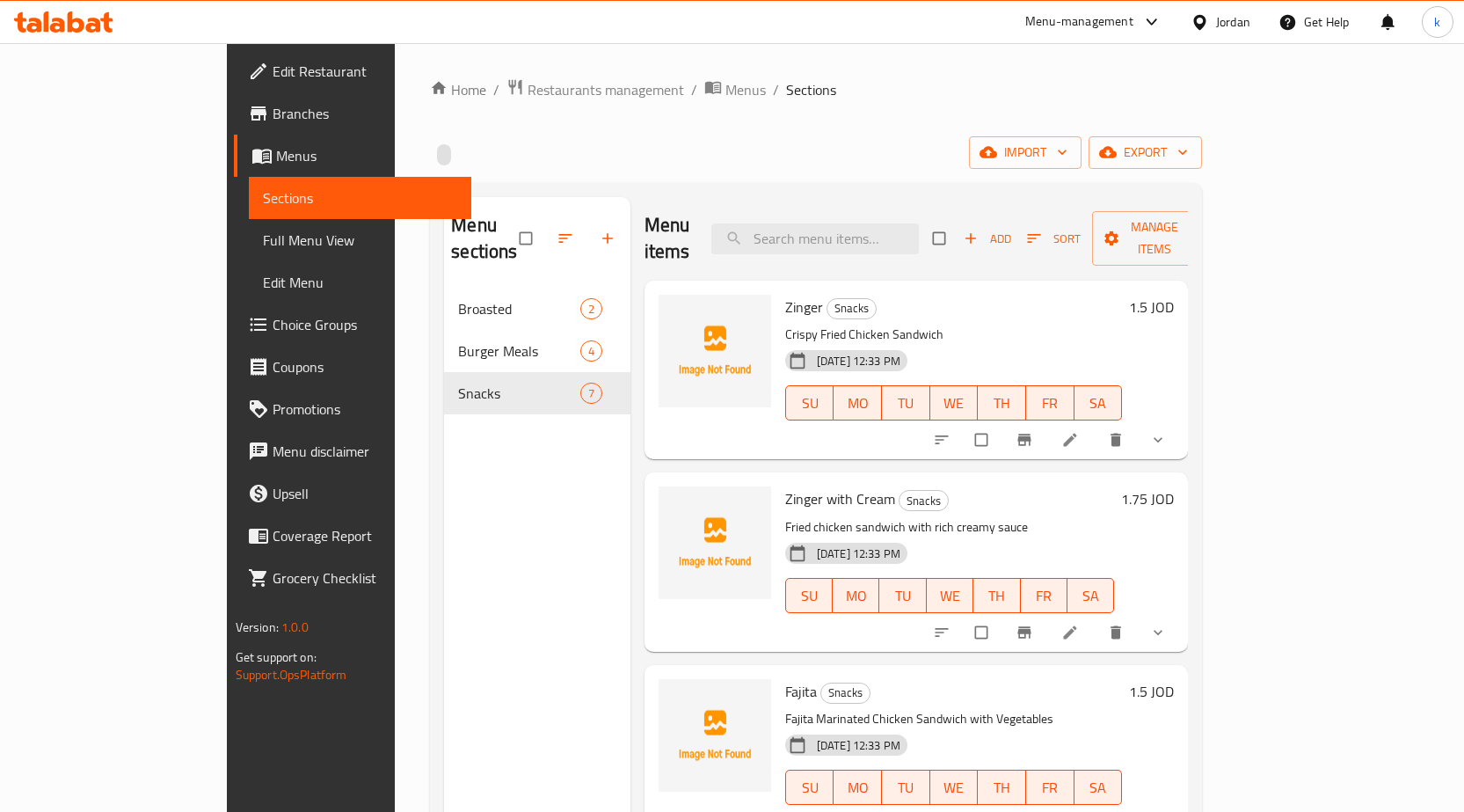
click at [249, 183] on link "Sections" at bounding box center [360, 197] width 222 height 42
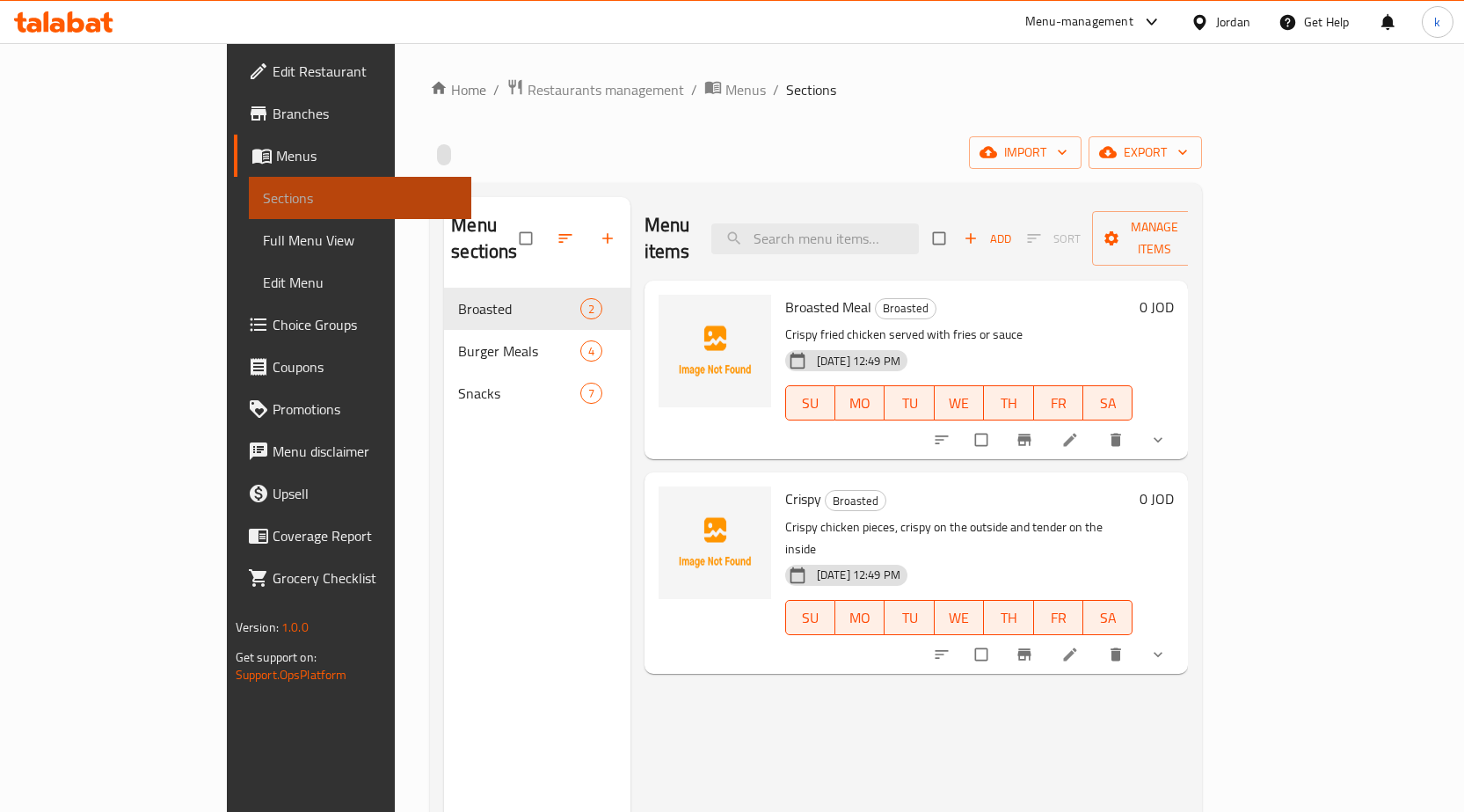
click at [249, 183] on link "Sections" at bounding box center [360, 197] width 222 height 42
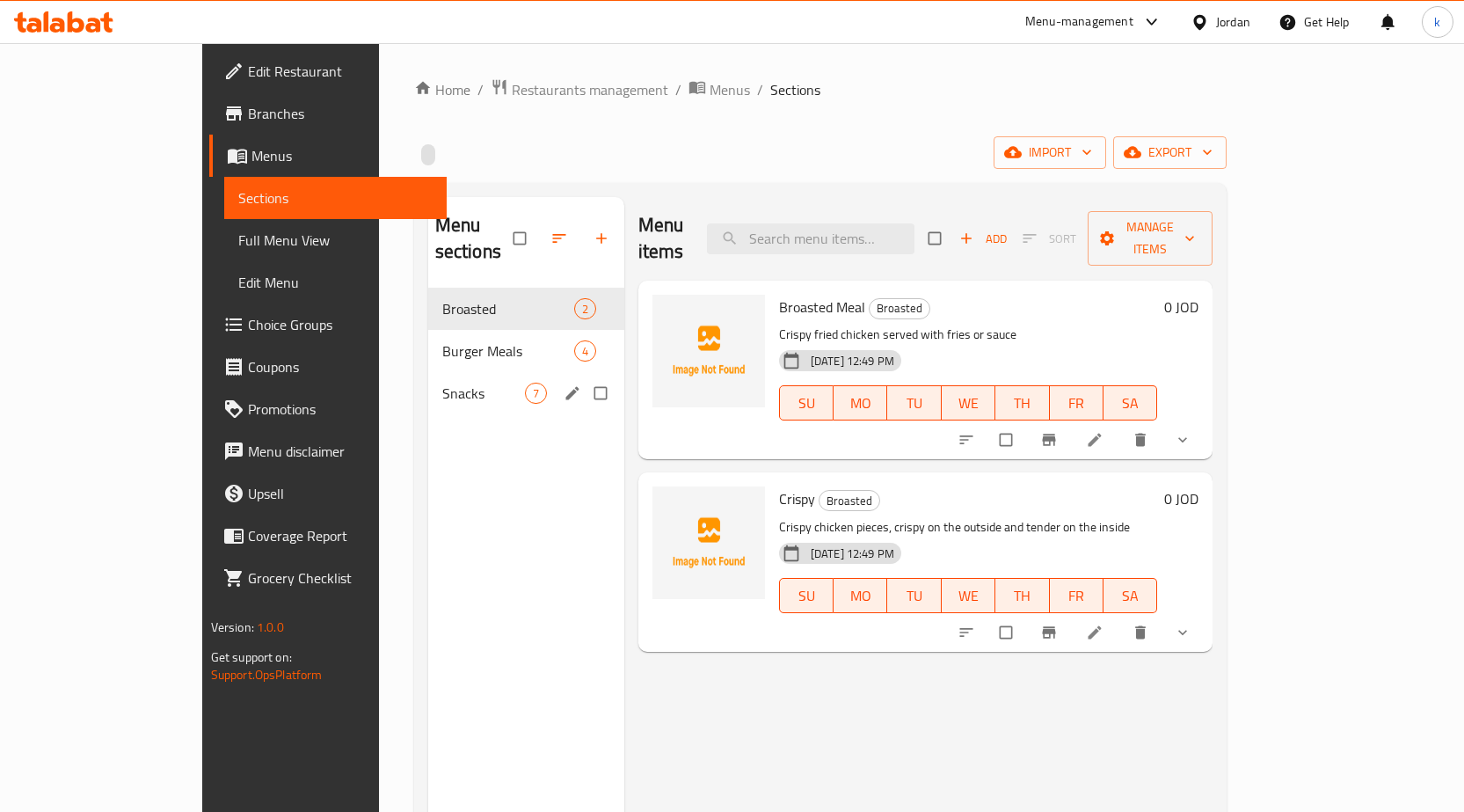
click at [443, 382] on span "Snacks" at bounding box center [484, 393] width 83 height 21
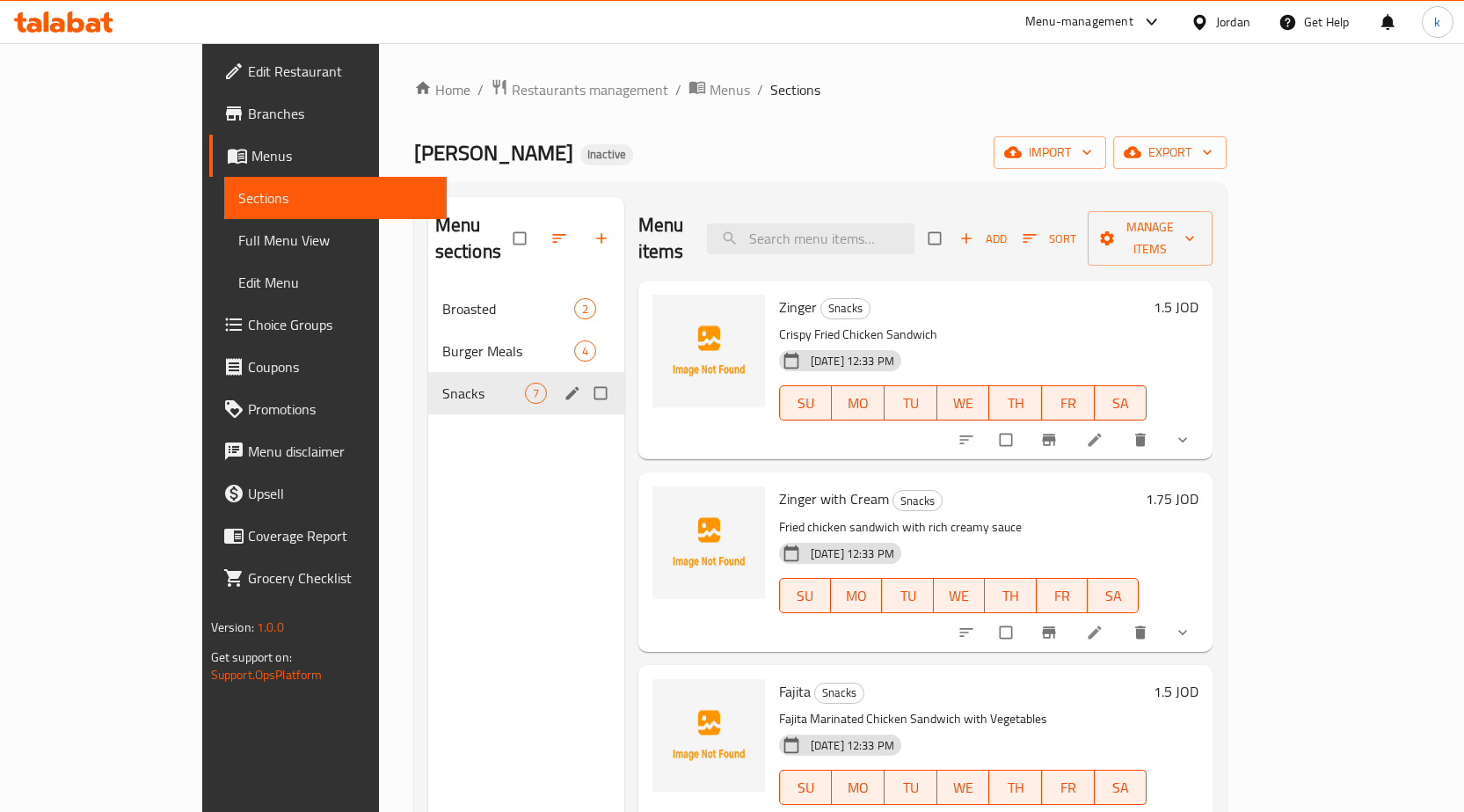
click at [584, 377] on input "Menu sections" at bounding box center [603, 393] width 37 height 33
checkbox input "true"
click at [539, 230] on span "button" at bounding box center [549, 238] width 21 height 18
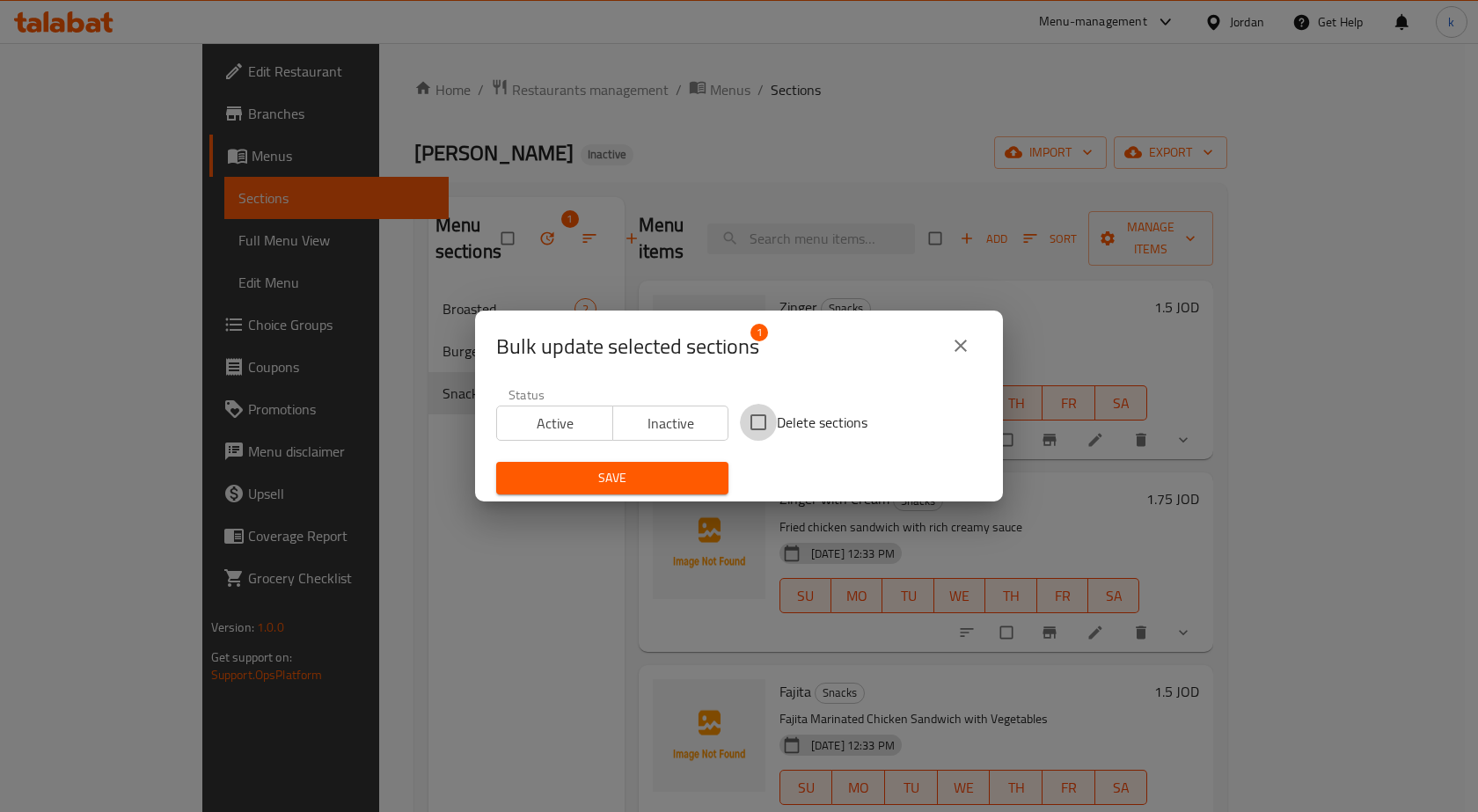
click at [744, 423] on input "Delete sections" at bounding box center [758, 422] width 37 height 37
checkbox input "true"
click at [700, 473] on span "Save" at bounding box center [611, 478] width 204 height 22
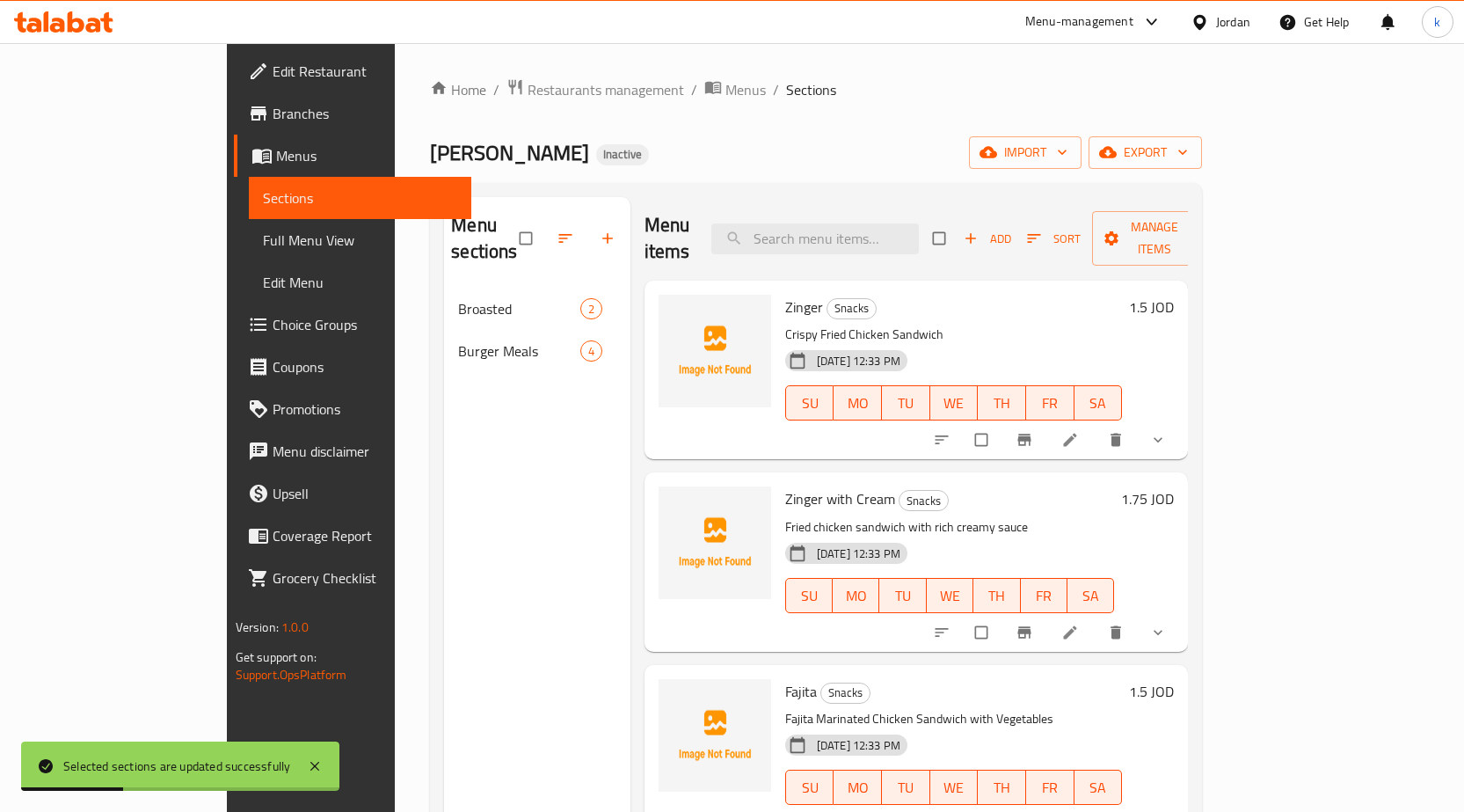
click at [263, 193] on span "Sections" at bounding box center [360, 197] width 194 height 21
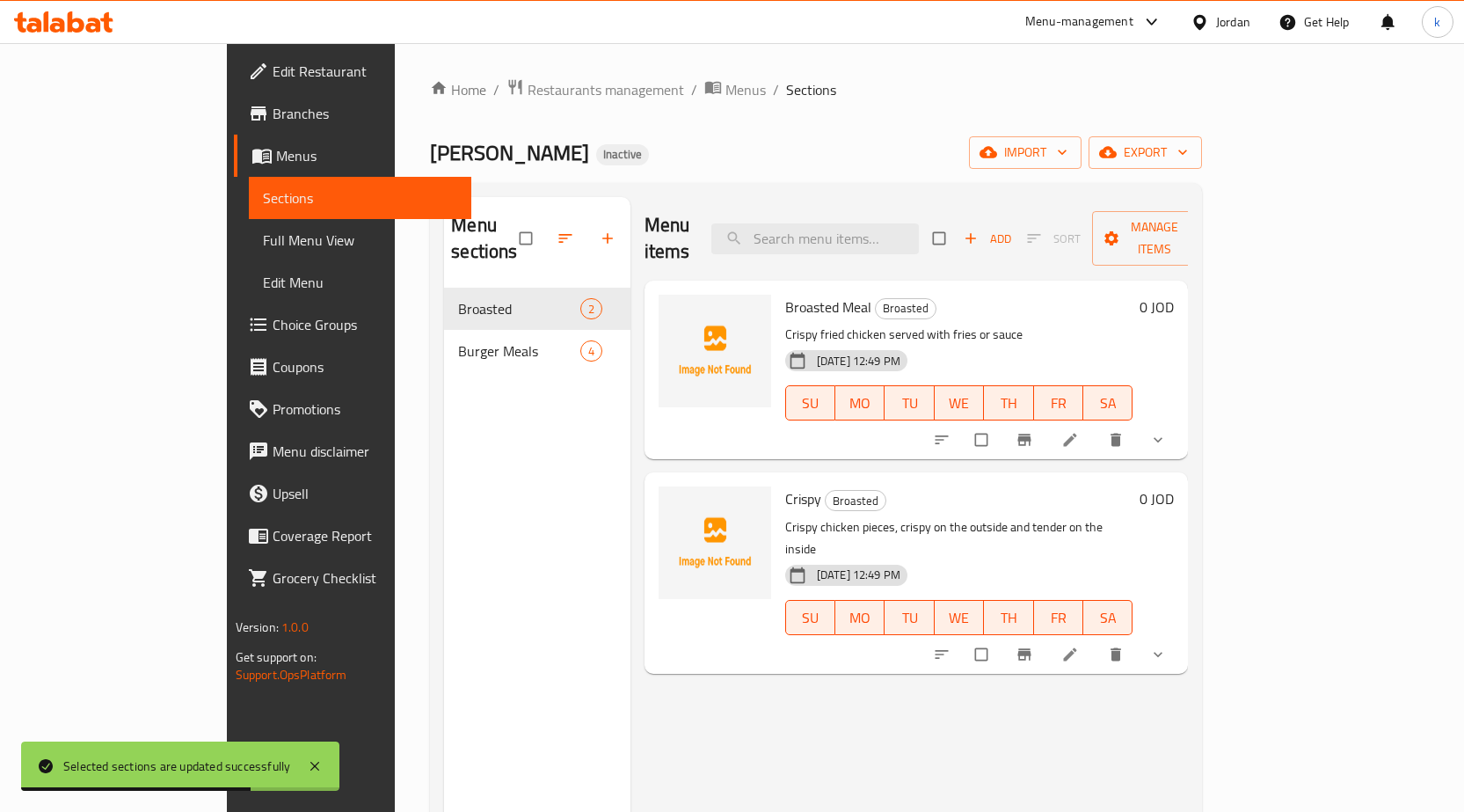
click at [527, 517] on div "Menu sections Broasted 2 Burger Meals 4" at bounding box center [538, 603] width 186 height 812
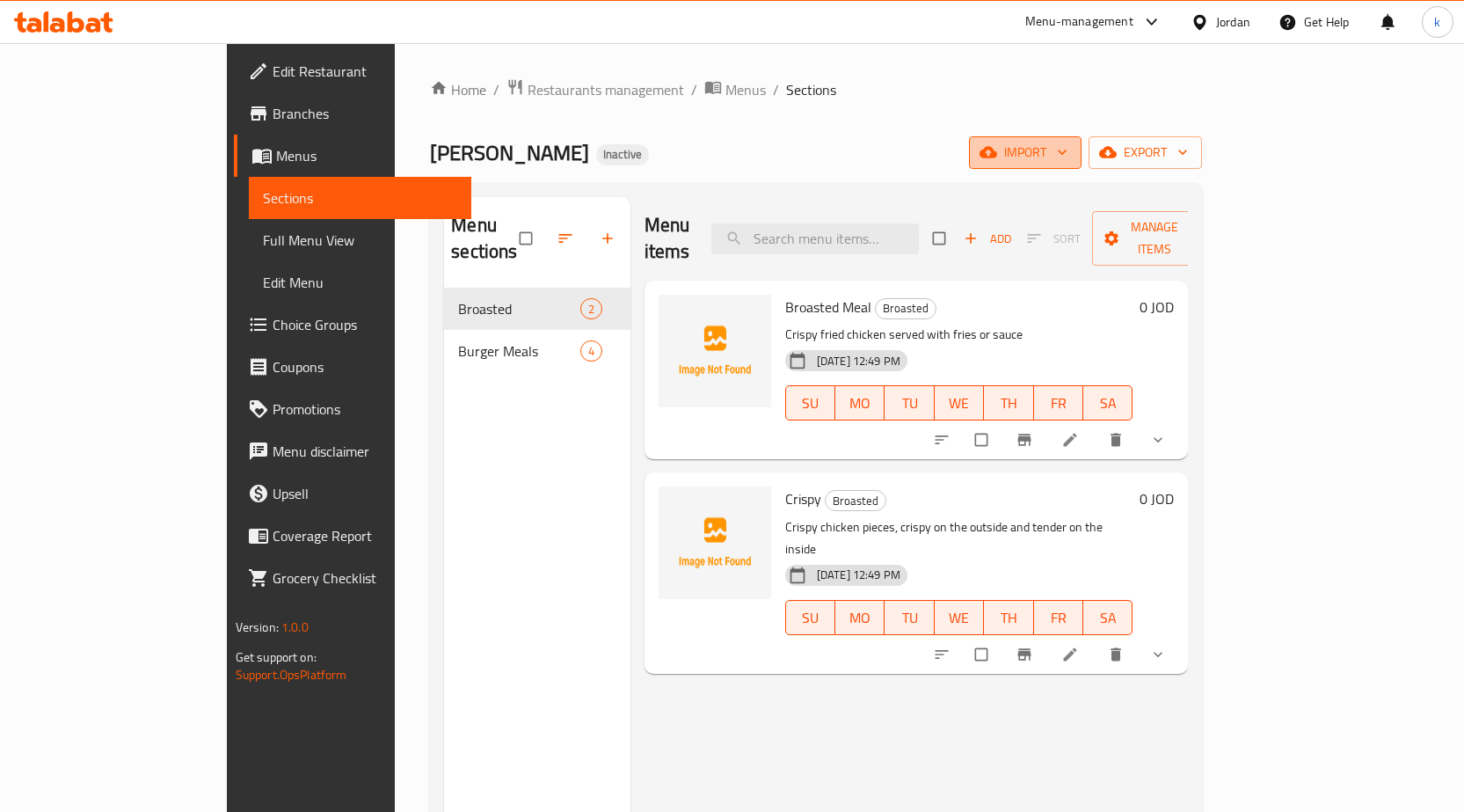
click at [1068, 153] on span "import" at bounding box center [1025, 153] width 85 height 22
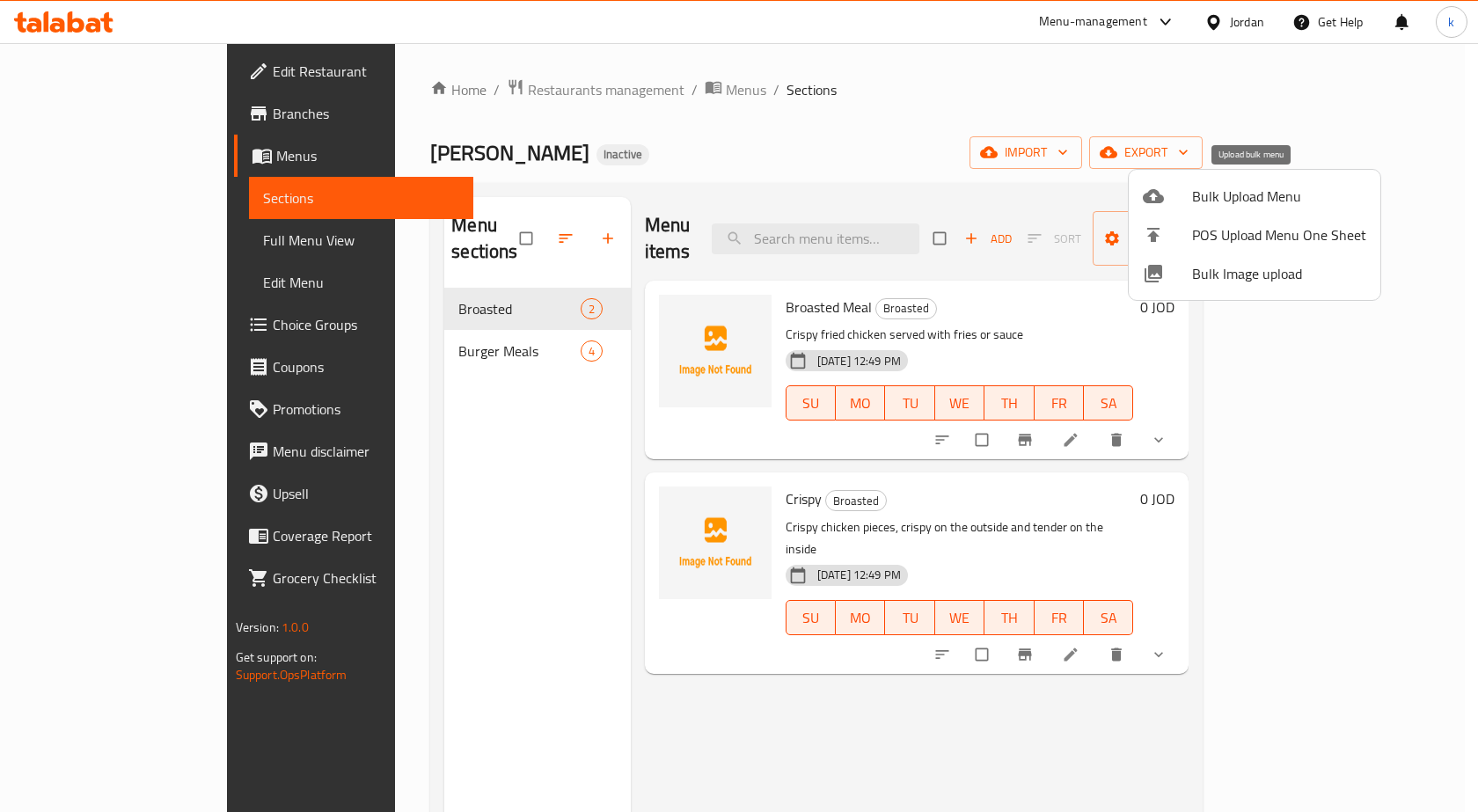
click at [1259, 193] on span "Bulk Upload Menu" at bounding box center [1278, 196] width 174 height 21
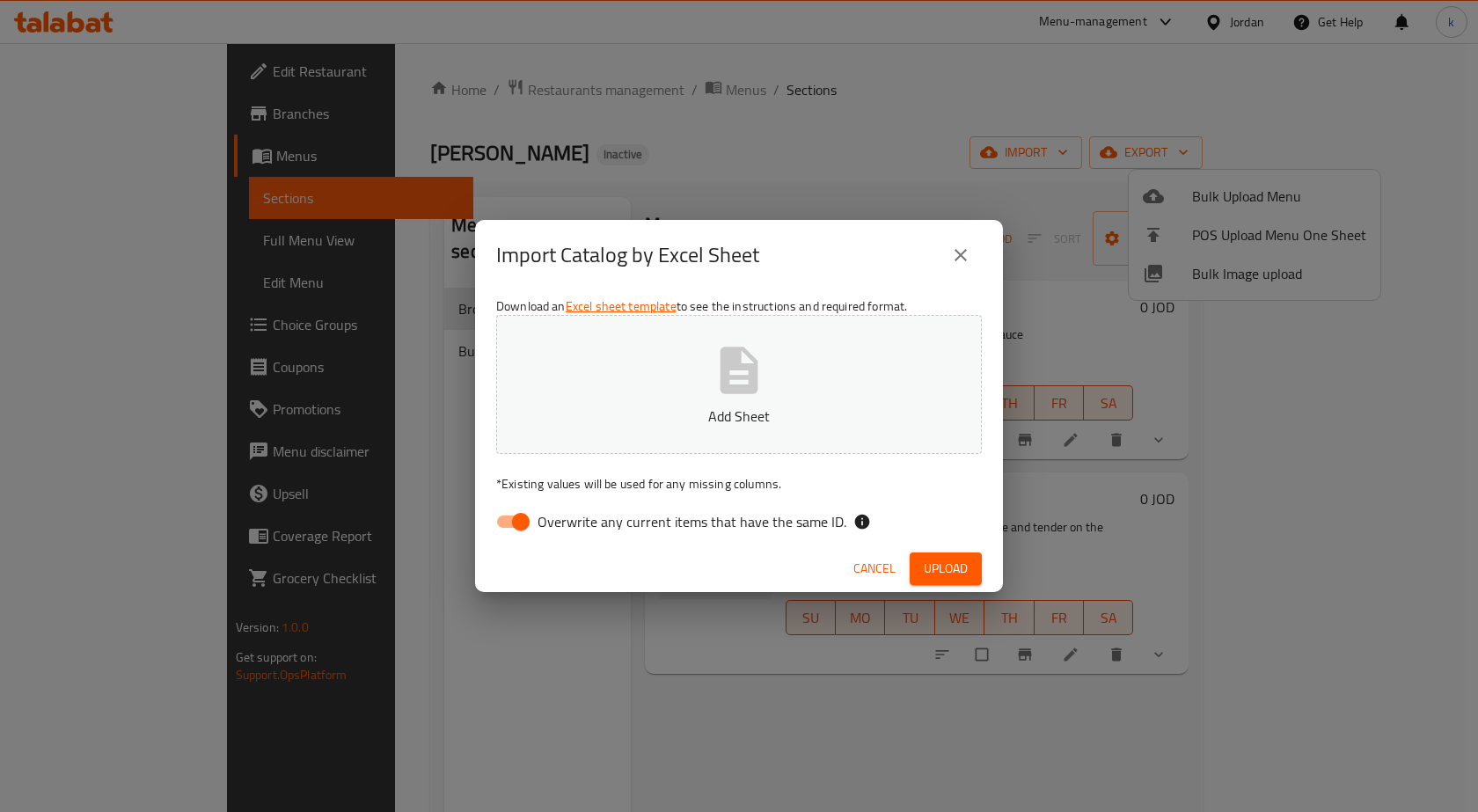
click at [558, 520] on span "Overwrite any current items that have the same ID." at bounding box center [692, 521] width 309 height 21
click at [558, 520] on input "Overwrite any current items that have the same ID." at bounding box center [521, 522] width 100 height 33
checkbox input "false"
click at [674, 409] on p "Add Sheet" at bounding box center [739, 416] width 431 height 21
click at [935, 566] on span "Upload" at bounding box center [945, 568] width 44 height 22
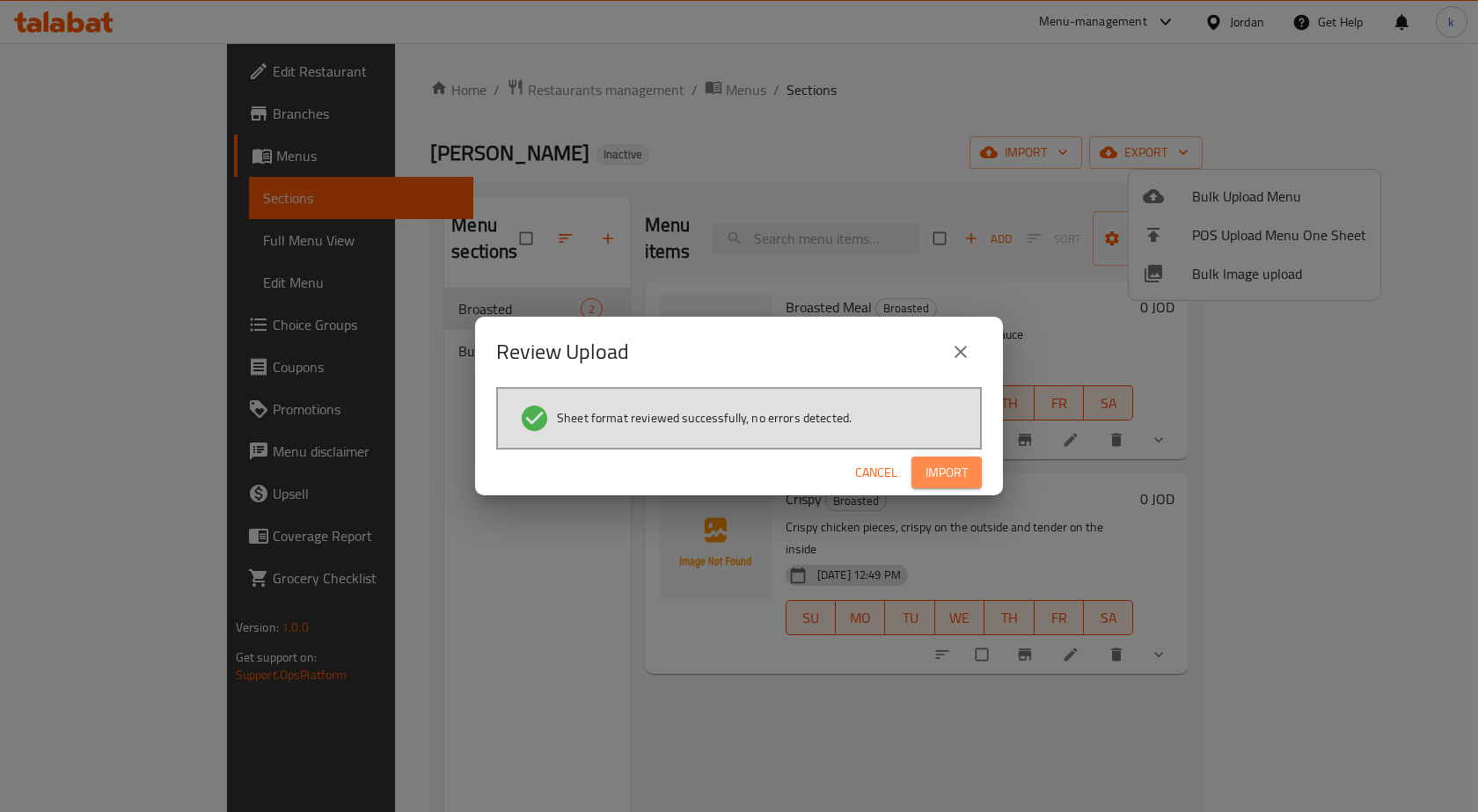
click at [964, 464] on span "Import" at bounding box center [946, 473] width 42 height 22
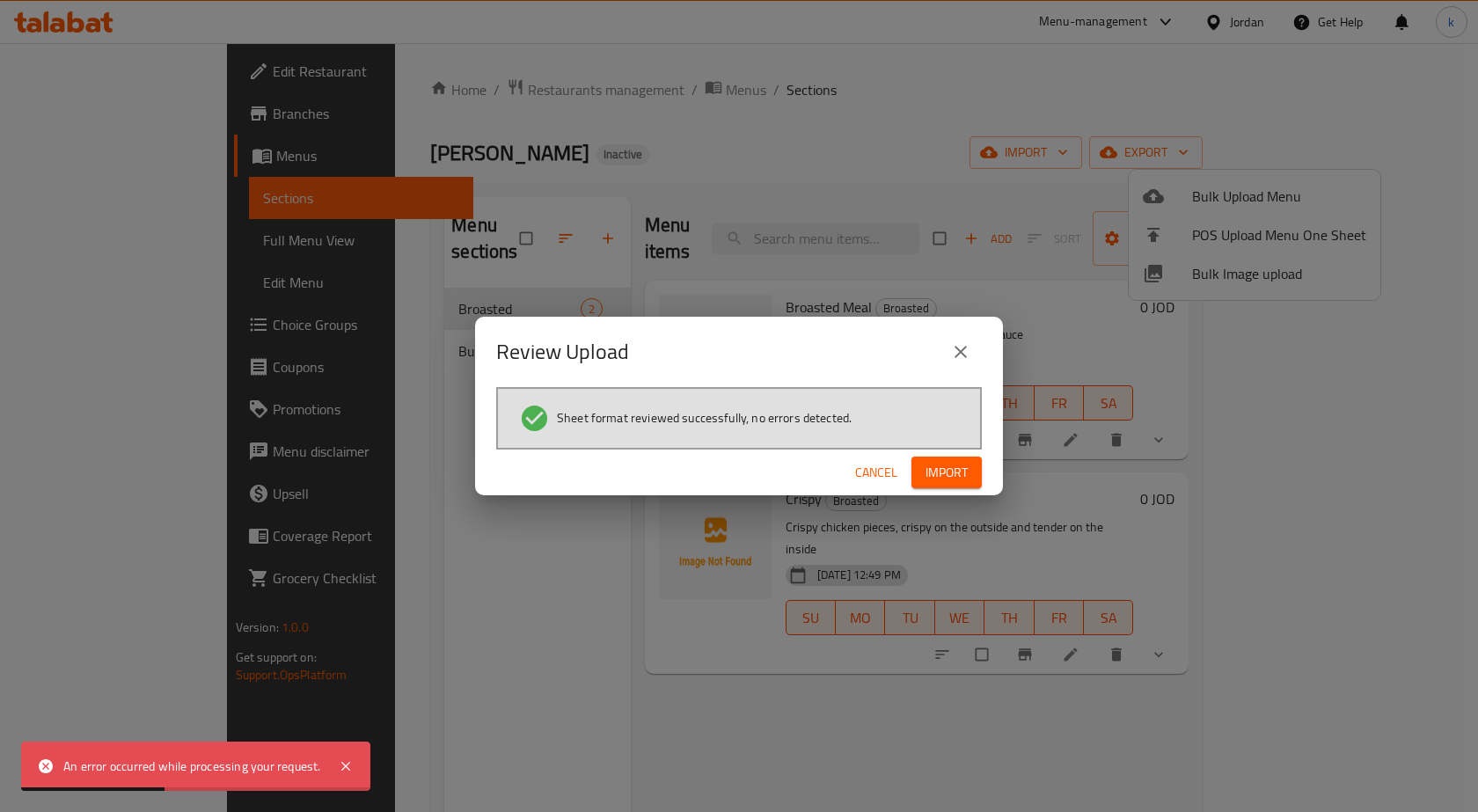
click at [249, 780] on div "An error occurred while processing your request." at bounding box center [195, 765] width 349 height 49
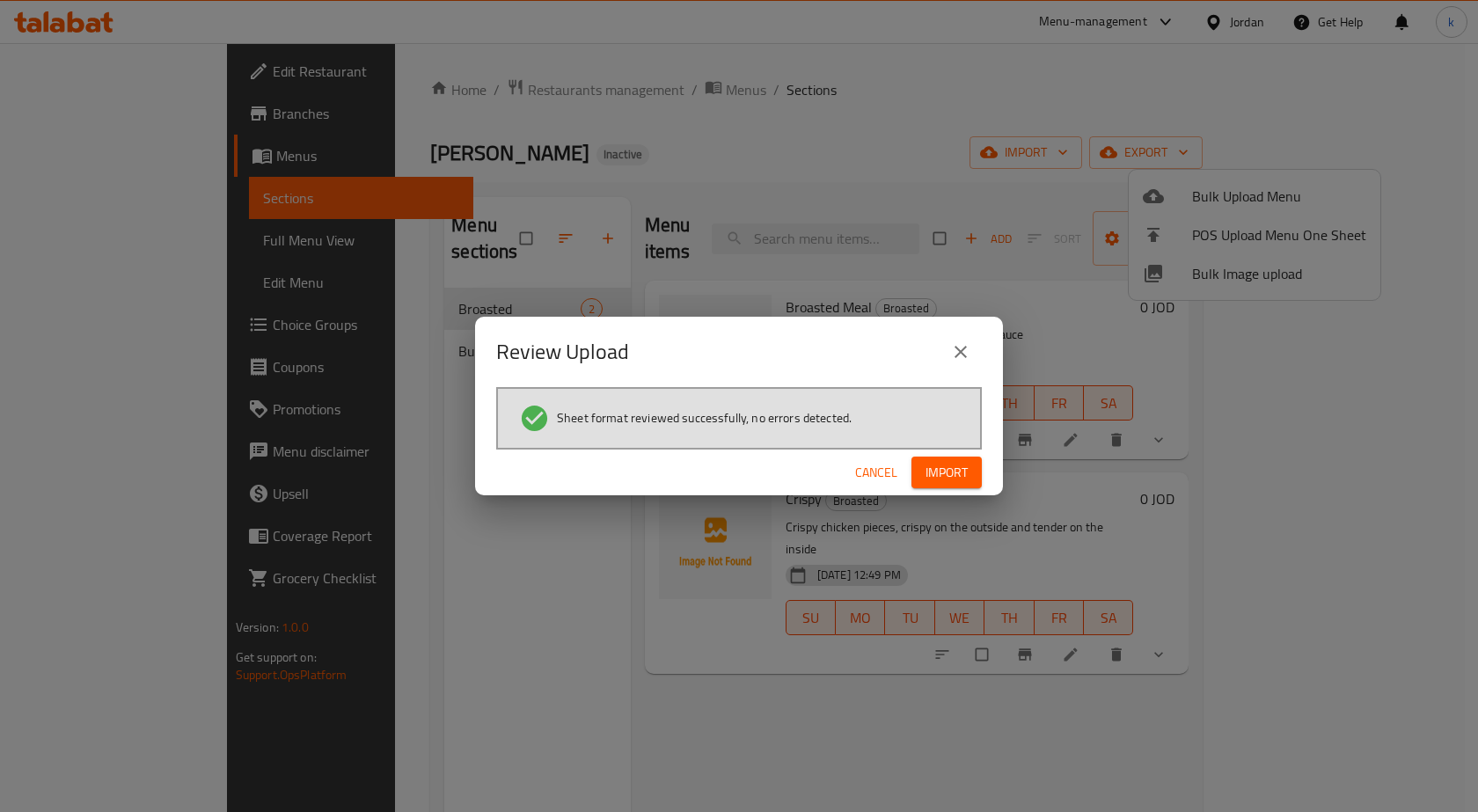
click at [978, 472] on button "Import" at bounding box center [947, 473] width 71 height 33
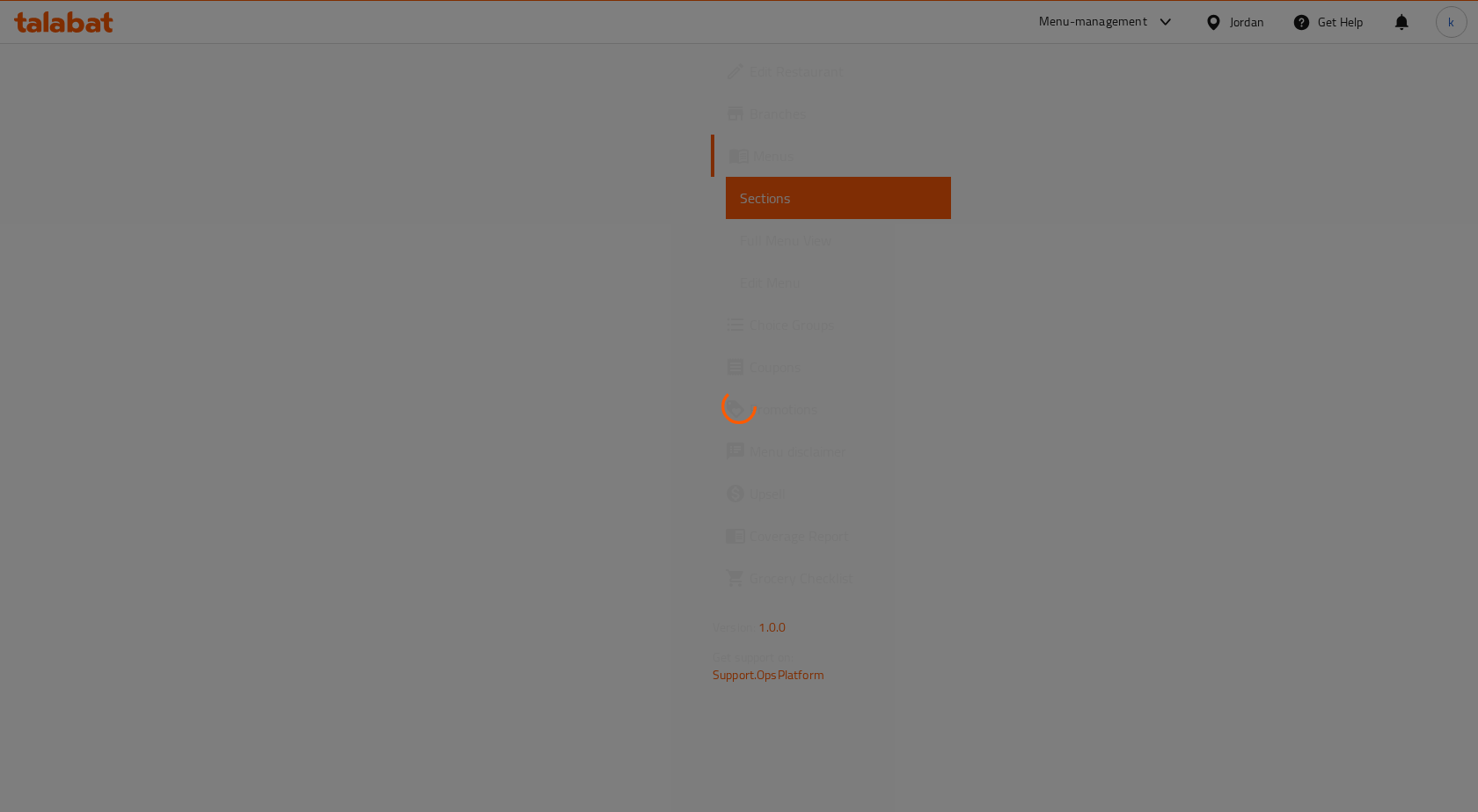
click at [584, 393] on div at bounding box center [739, 406] width 1478 height 812
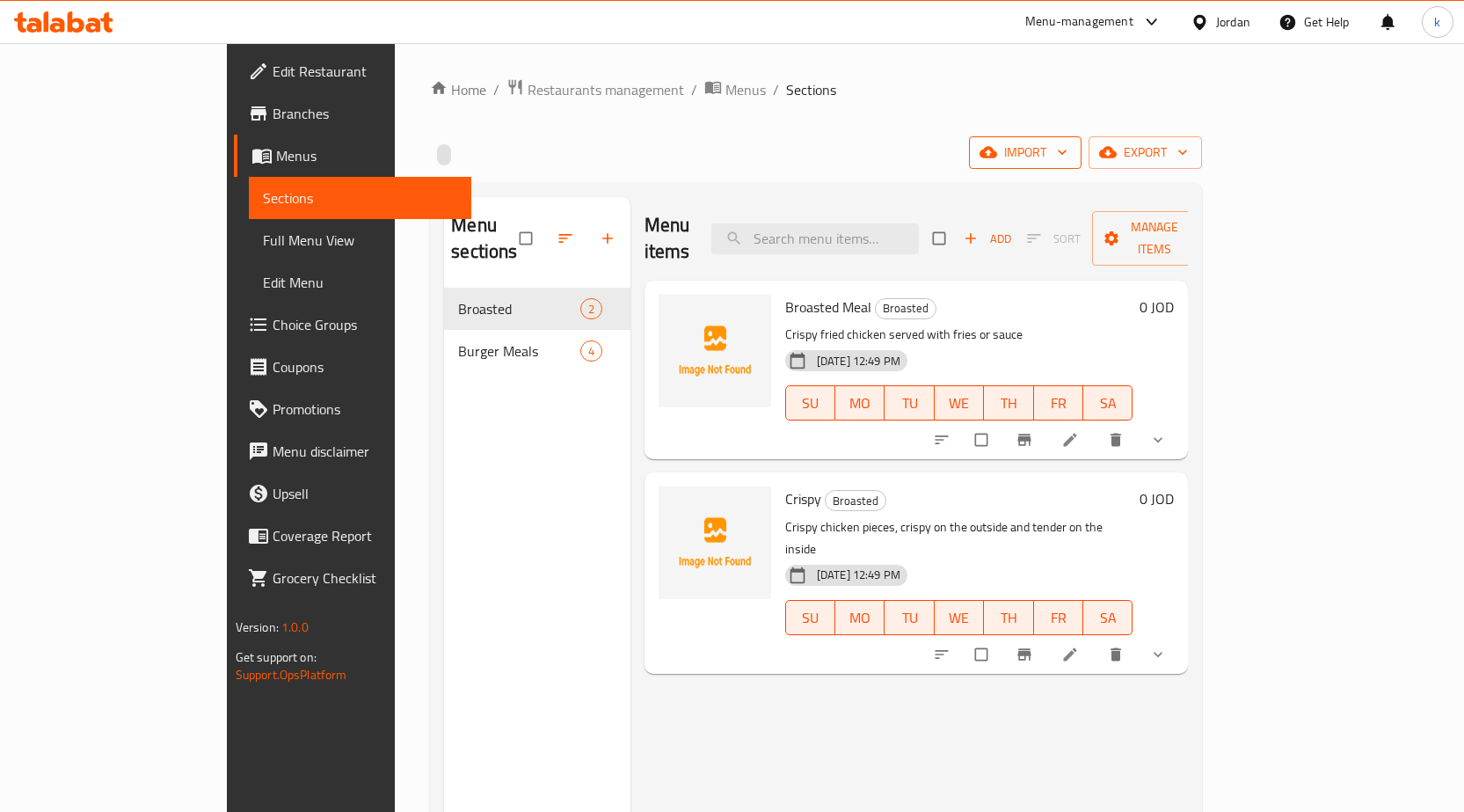
click at [1071, 143] on icon "button" at bounding box center [1062, 152] width 18 height 18
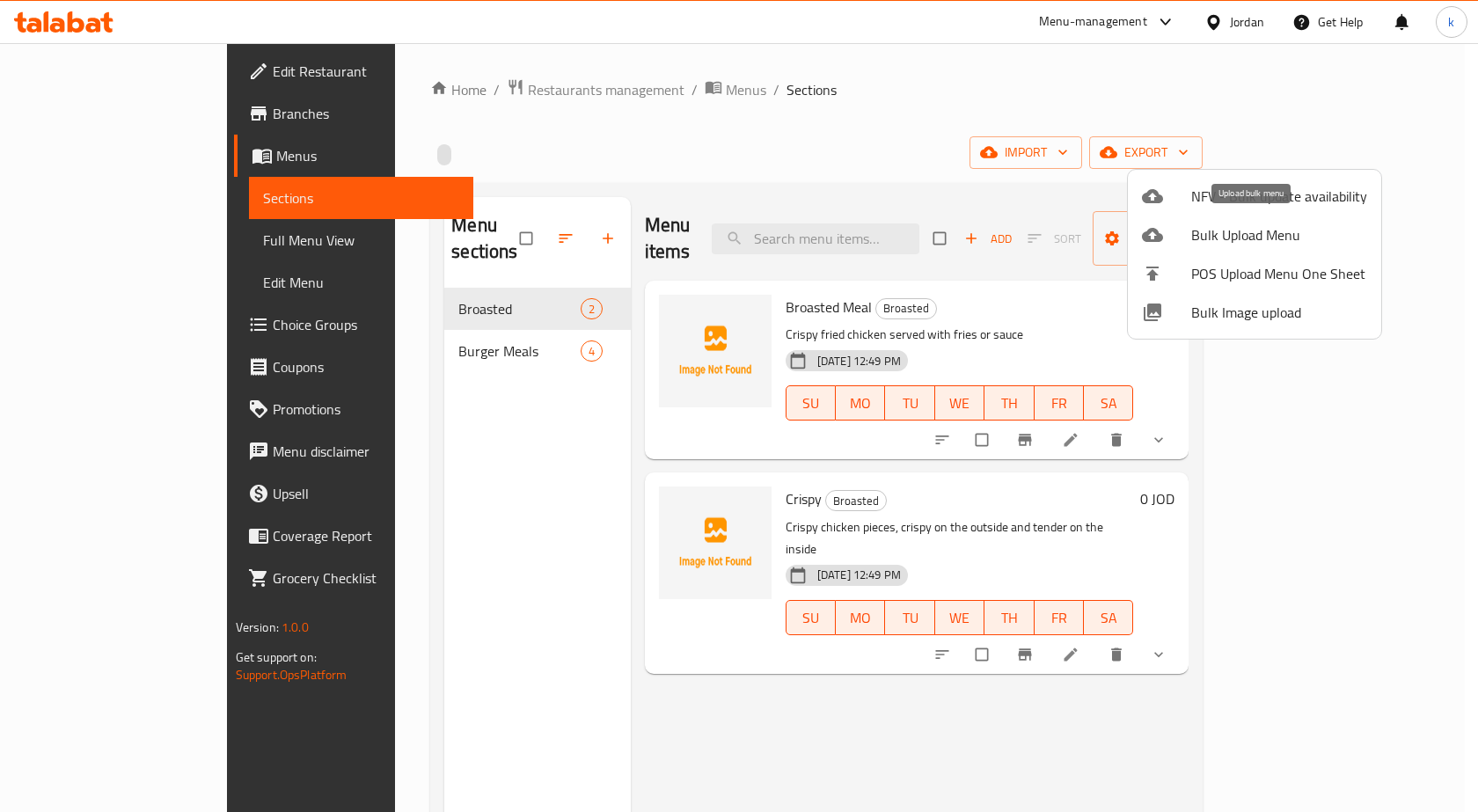
click at [1276, 237] on span "Bulk Upload Menu" at bounding box center [1278, 234] width 176 height 21
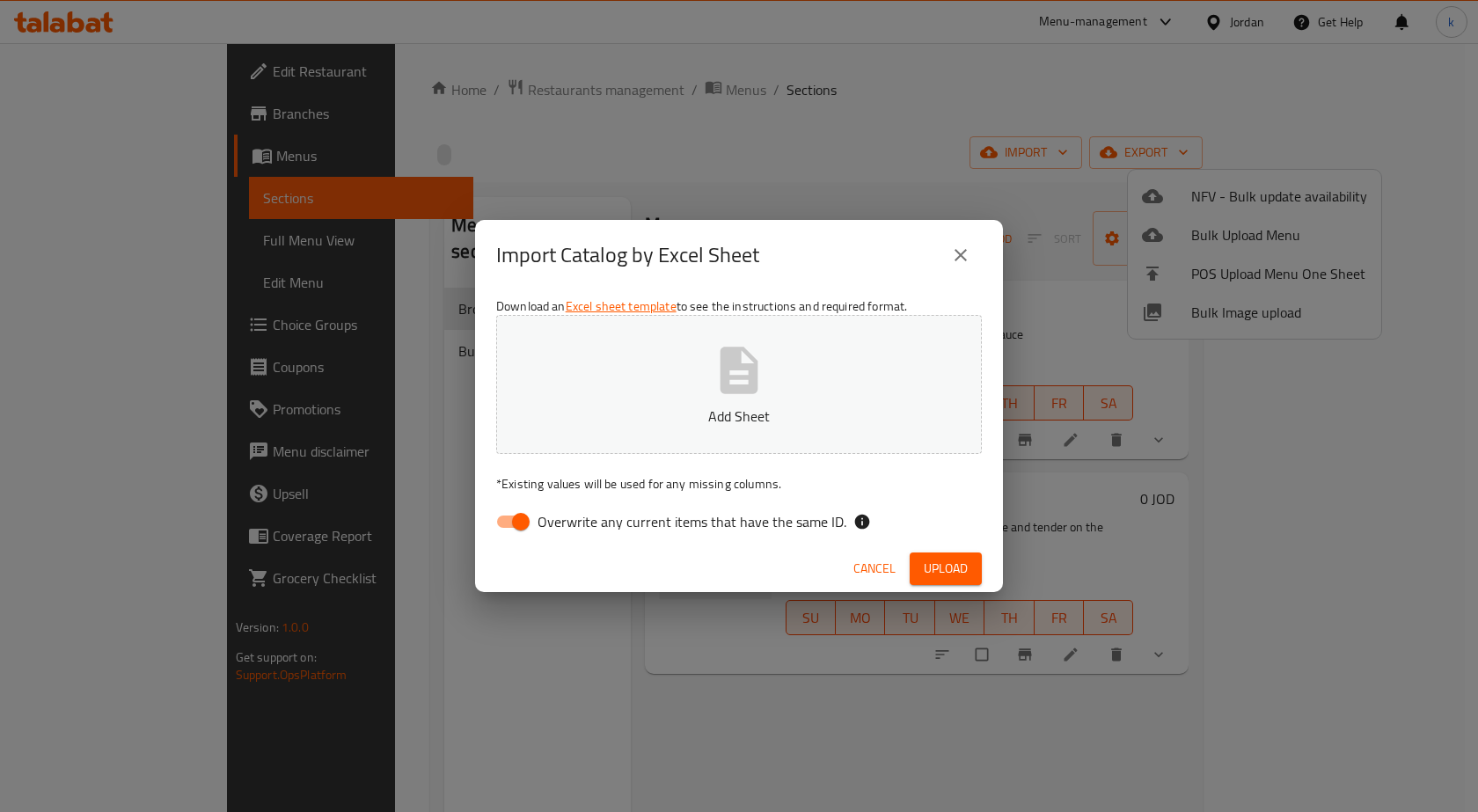
click at [593, 536] on label "Overwrite any current items that have the same ID." at bounding box center [666, 522] width 360 height 33
click at [571, 536] on input "Overwrite any current items that have the same ID." at bounding box center [521, 522] width 100 height 33
checkbox input "false"
click at [770, 375] on button "Add Sheet" at bounding box center [739, 384] width 486 height 139
click at [958, 569] on span "Upload" at bounding box center [945, 568] width 44 height 22
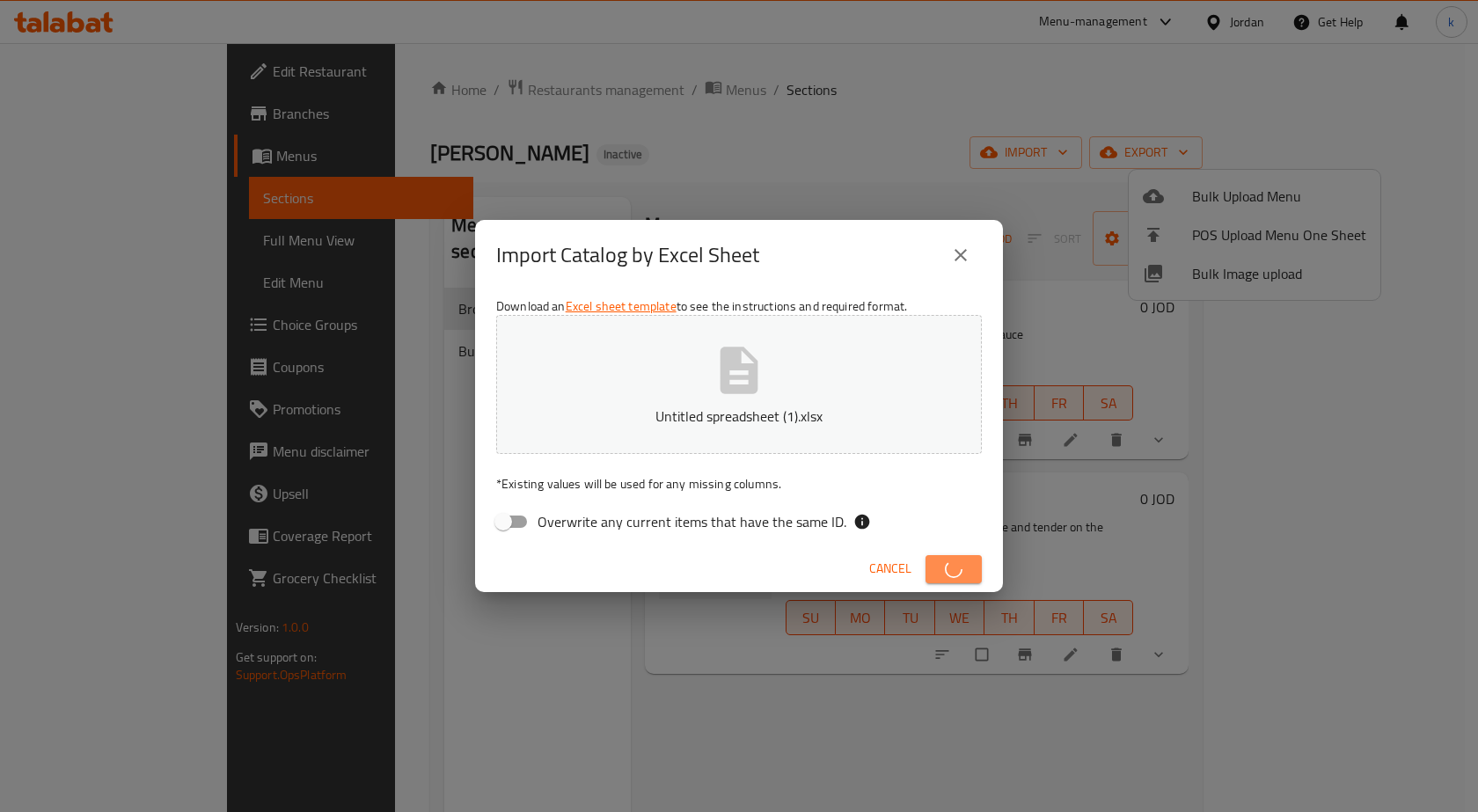
click at [961, 569] on icon "button" at bounding box center [953, 569] width 24 height 24
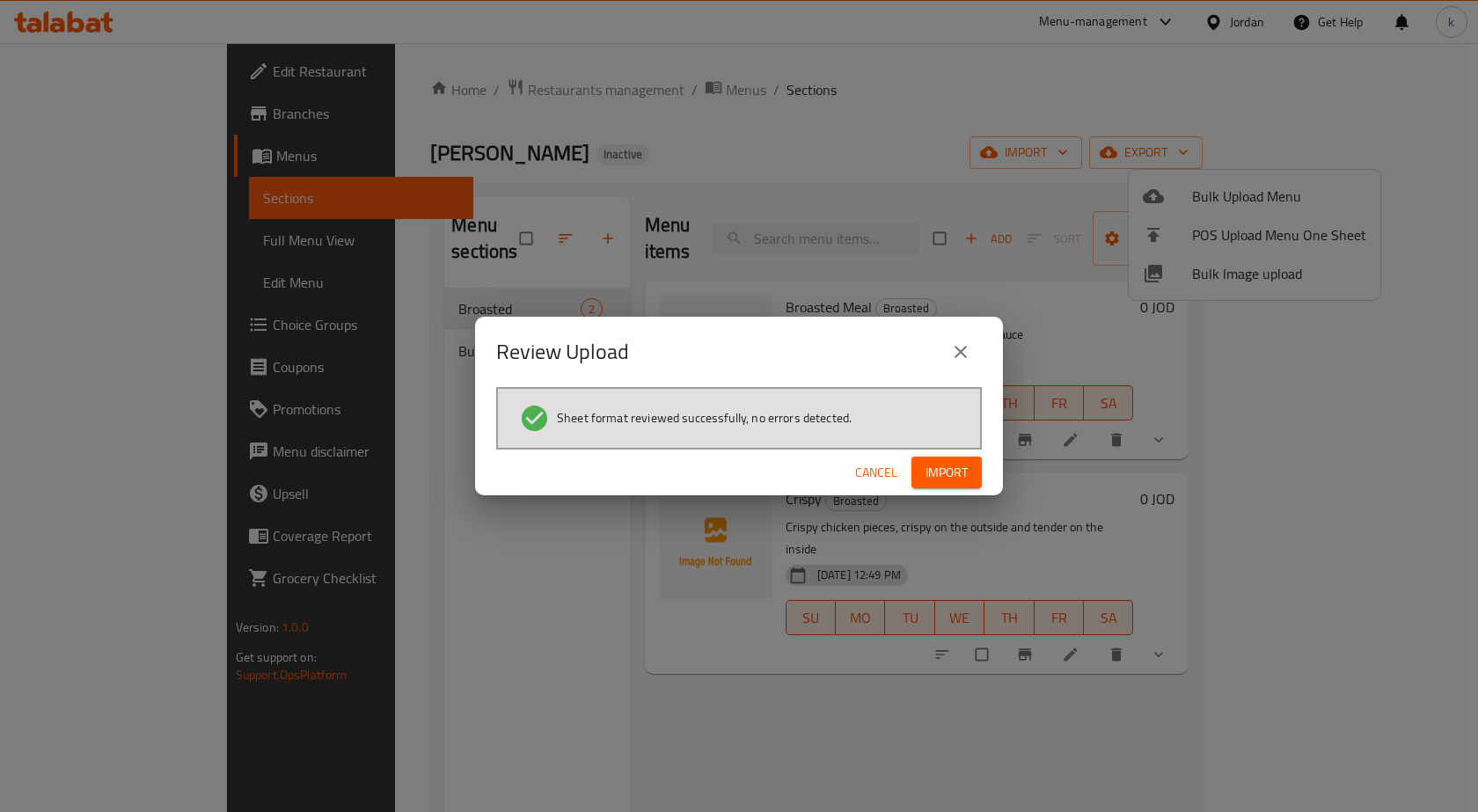
click at [956, 473] on span "Import" at bounding box center [946, 473] width 42 height 22
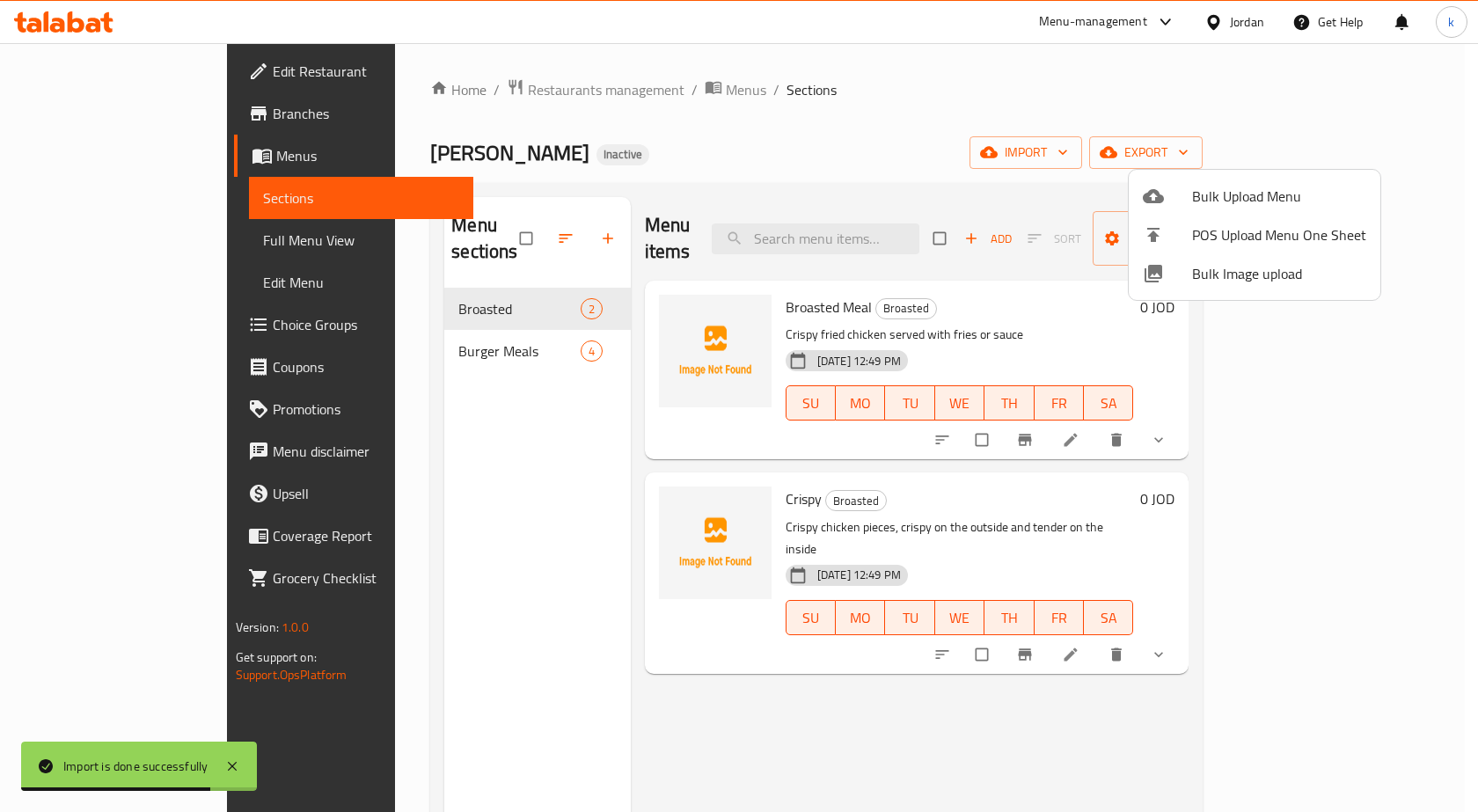
click at [140, 204] on div at bounding box center [739, 406] width 1478 height 812
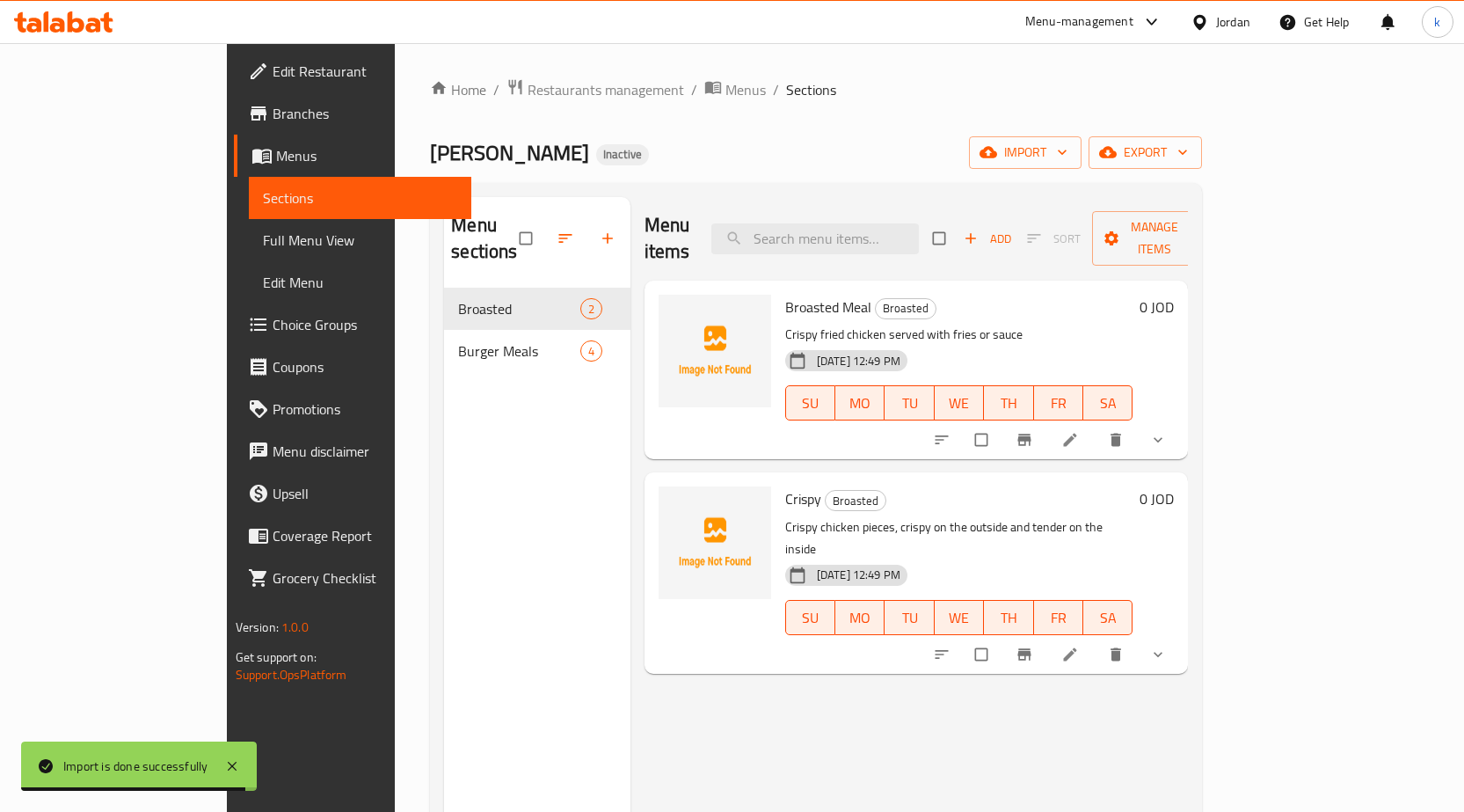
click at [263, 204] on span "Sections" at bounding box center [360, 197] width 194 height 21
click at [487, 403] on div "Menu sections Broasted 2 Burger Meals 4" at bounding box center [538, 603] width 186 height 812
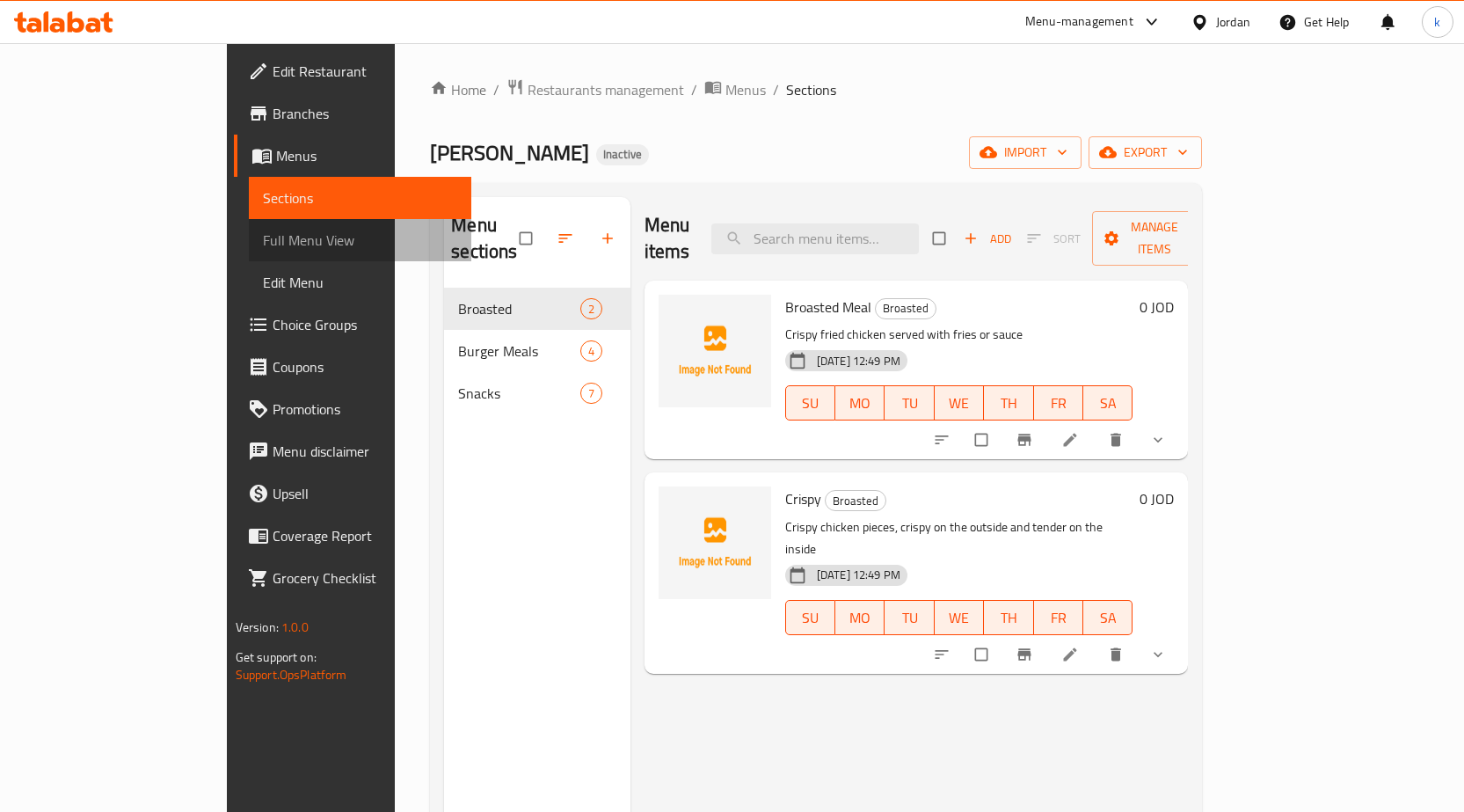
click at [263, 234] on span "Full Menu View" at bounding box center [360, 240] width 194 height 21
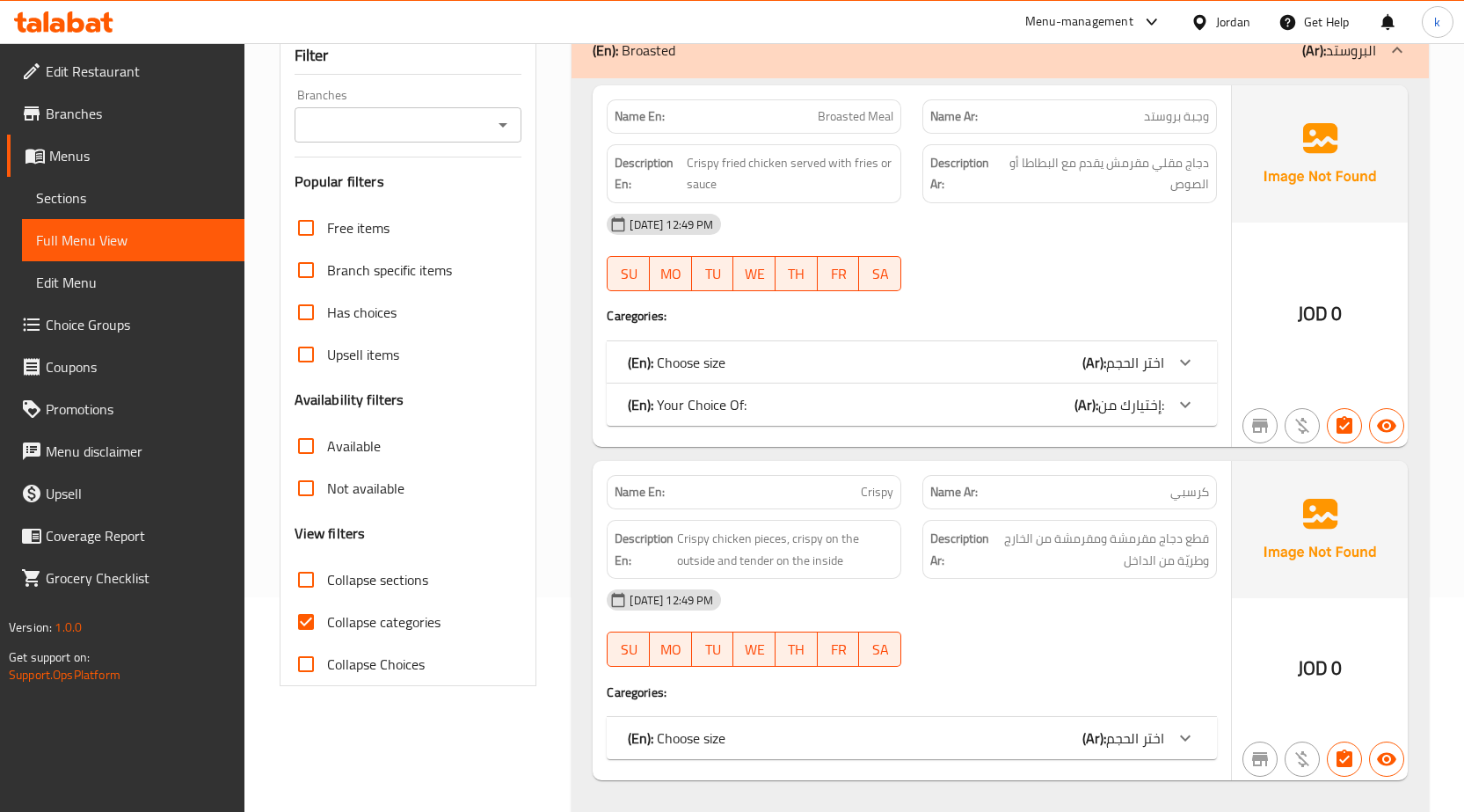
scroll to position [352, 0]
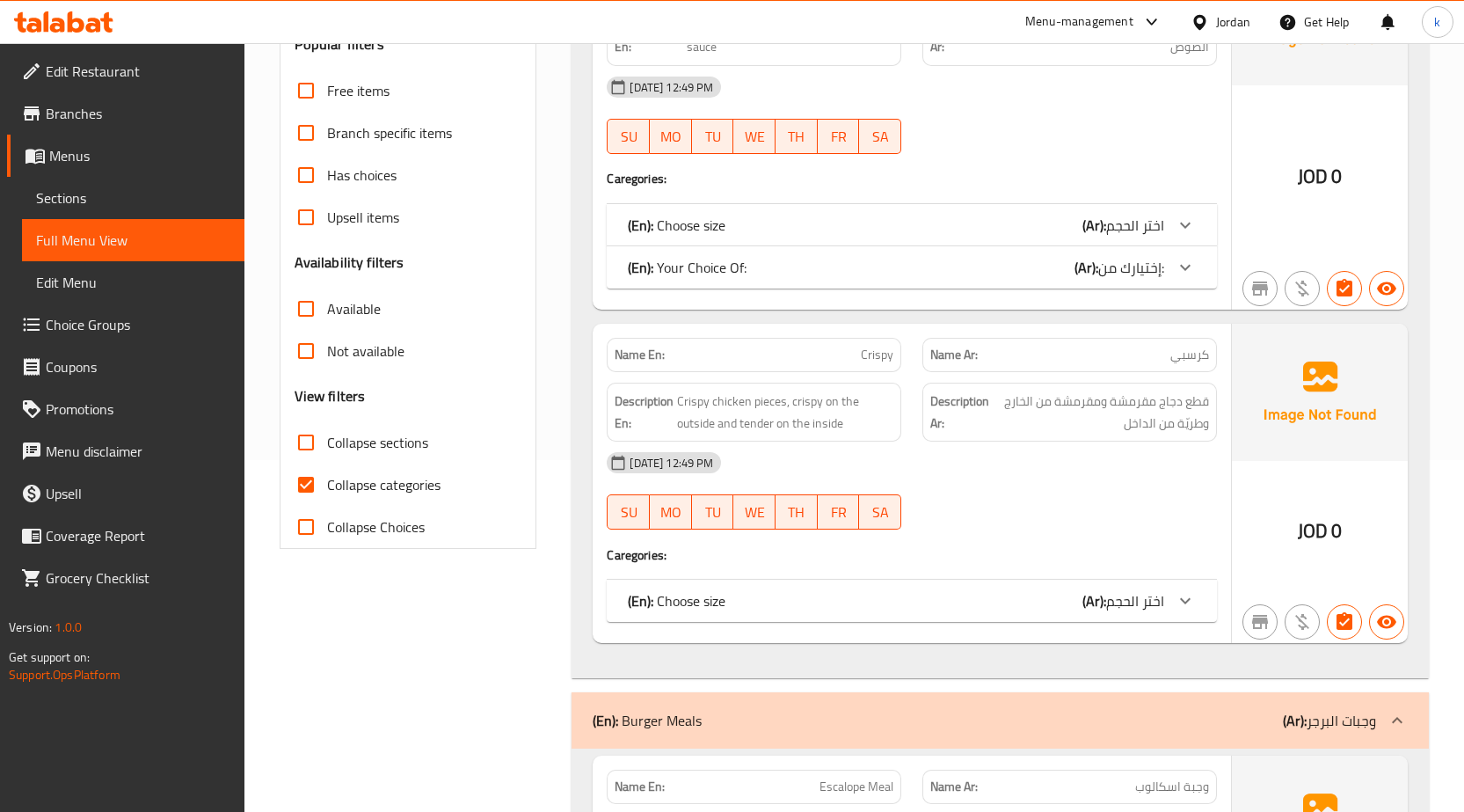
click at [329, 487] on span "Collapse categories" at bounding box center [384, 485] width 113 height 21
click at [327, 487] on input "Collapse categories" at bounding box center [305, 484] width 42 height 42
checkbox input "false"
click at [323, 446] on input "Collapse sections" at bounding box center [305, 442] width 42 height 42
checkbox input "true"
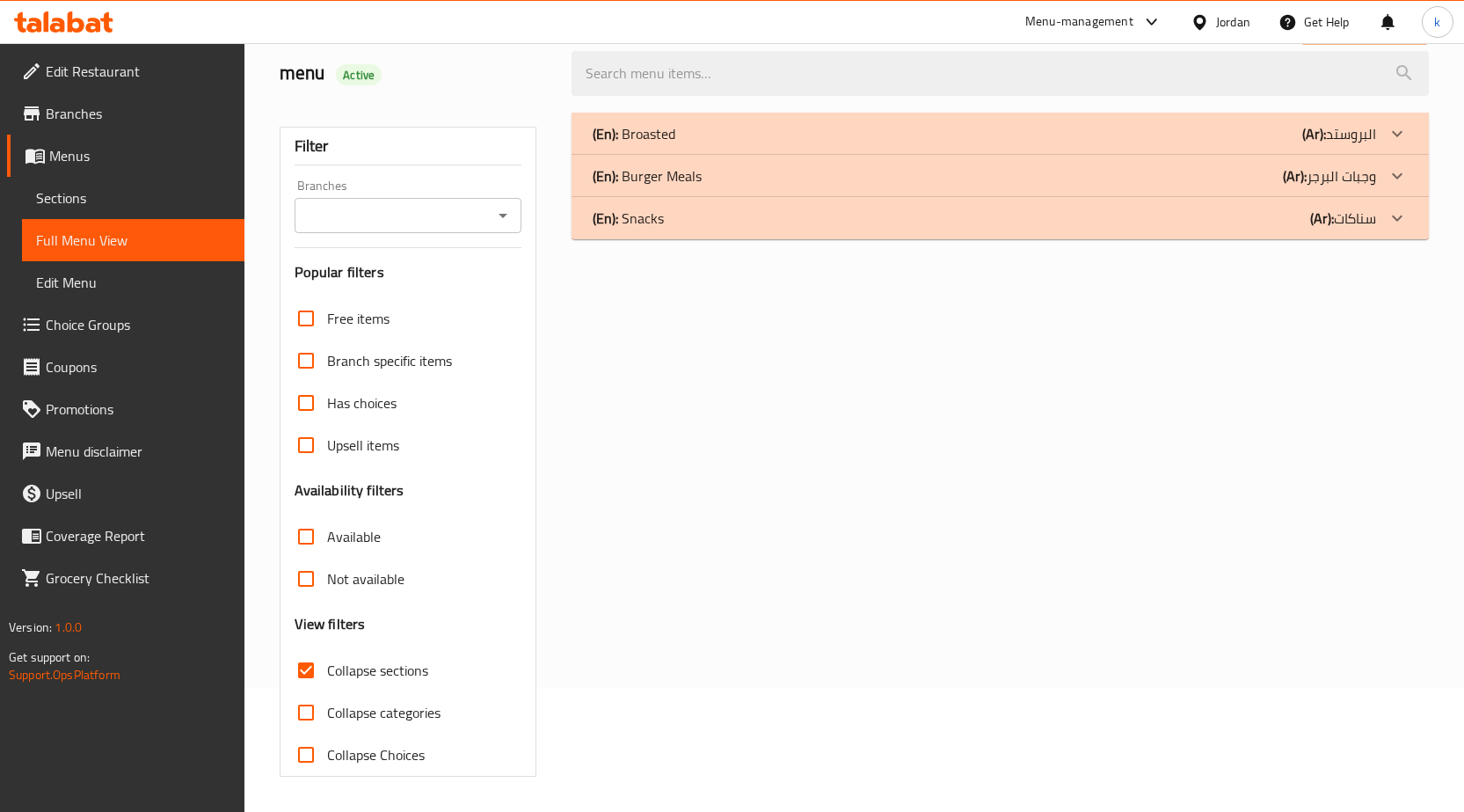
scroll to position [124, 0]
click at [730, 237] on div "(En): Snacks (Ar): سناكات" at bounding box center [1001, 218] width 858 height 42
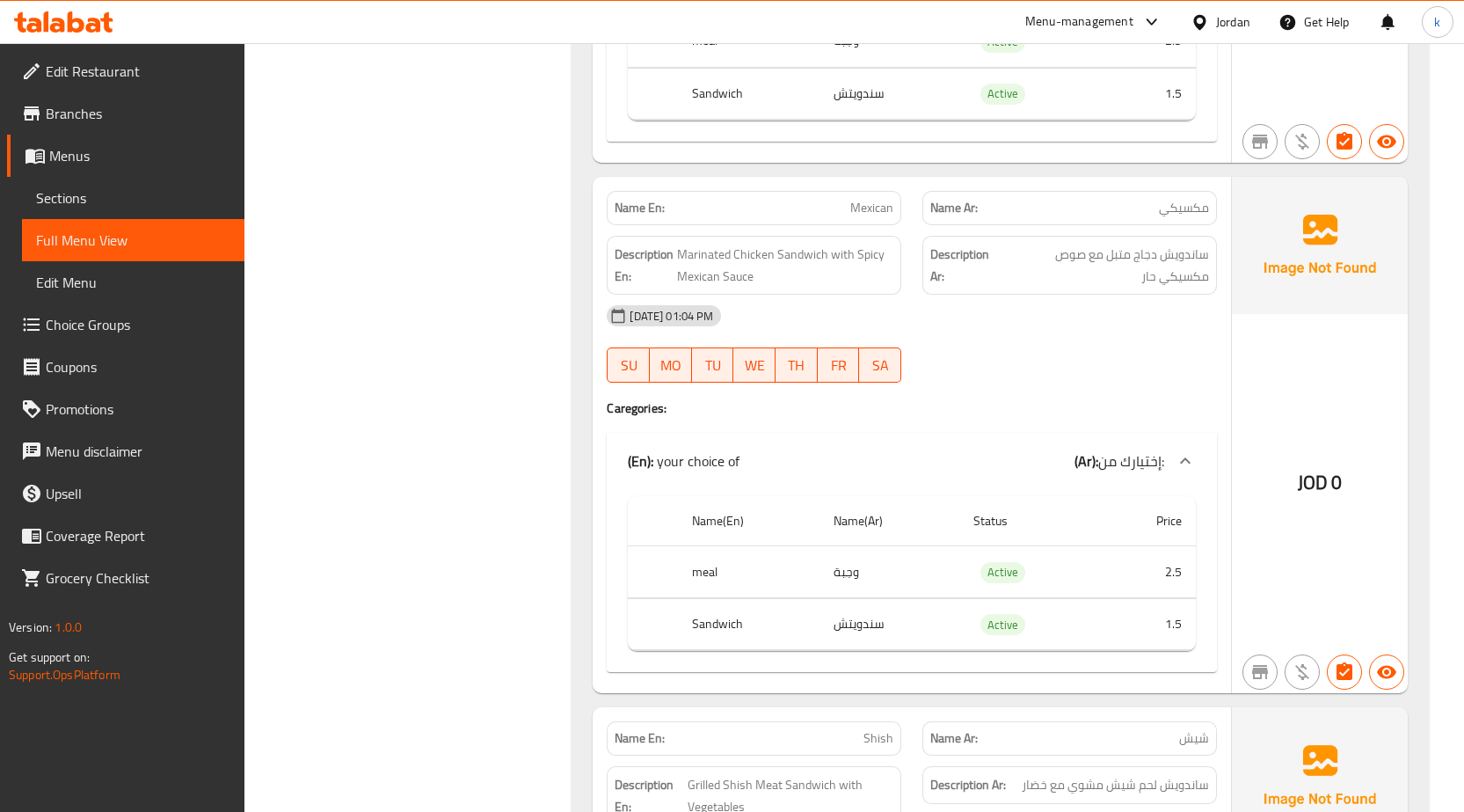
scroll to position [1795, 0]
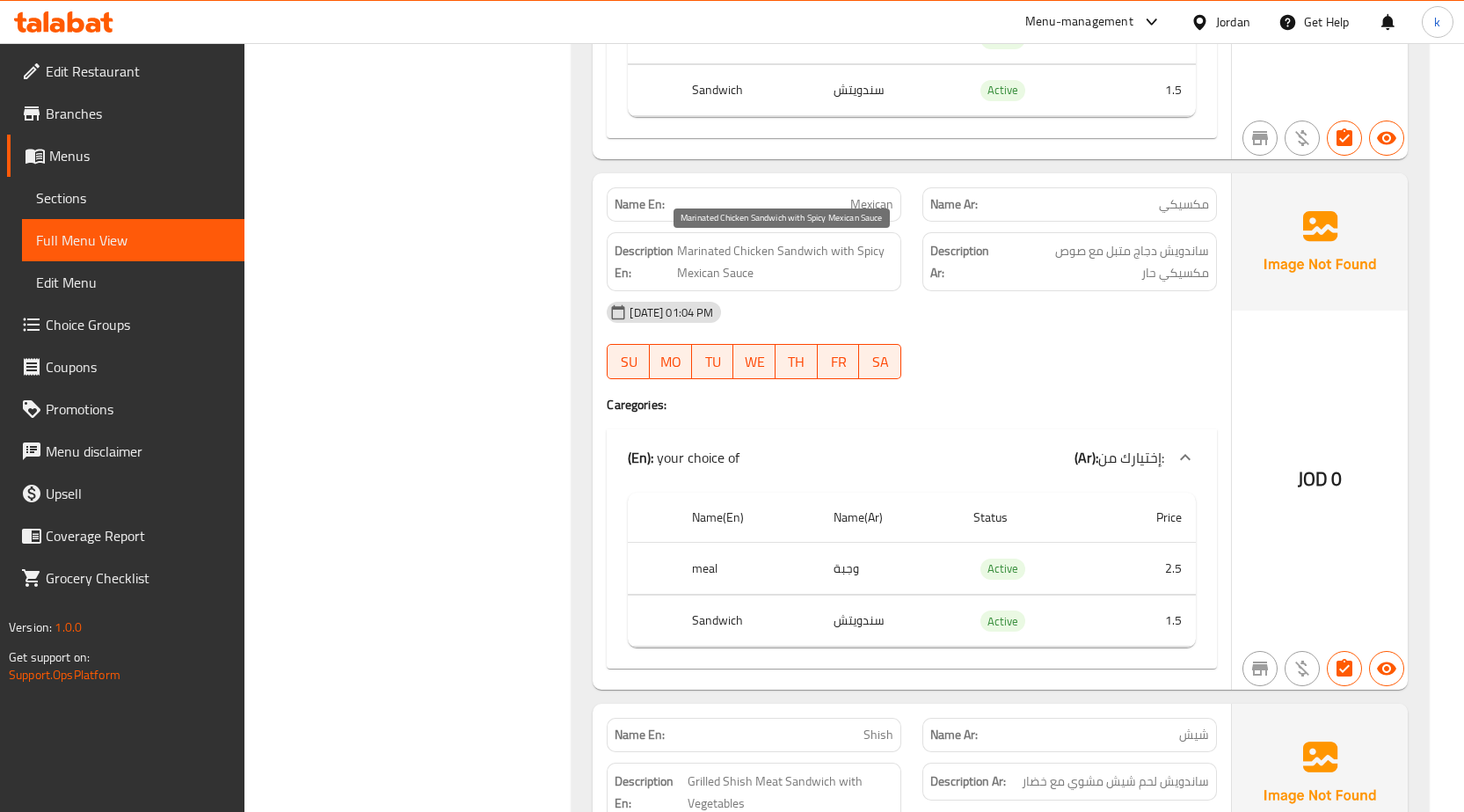
click at [694, 260] on span "Marinated Chicken Sandwich with Spicy Mexican Sauce" at bounding box center [785, 261] width 217 height 43
click at [812, 246] on span "Marinated Chicken Sandwich with Spicy Mexican Sauce" at bounding box center [785, 261] width 217 height 43
copy span "Marinated Chicken Sandwich"
click at [1113, 348] on div "15-10-2025 01:04 PM SU MO TU WE TH FR SA" at bounding box center [912, 340] width 632 height 99
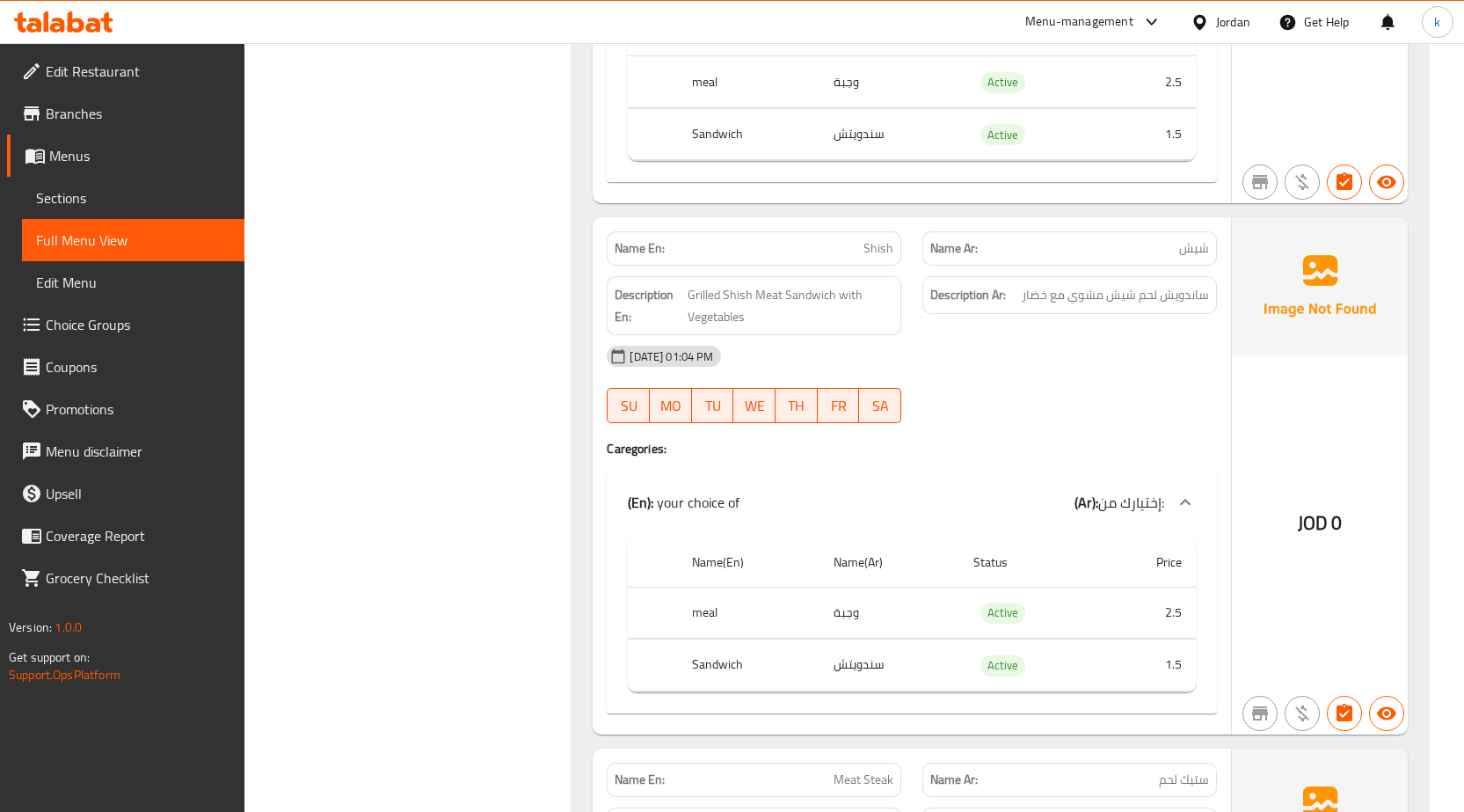
scroll to position [2323, 0]
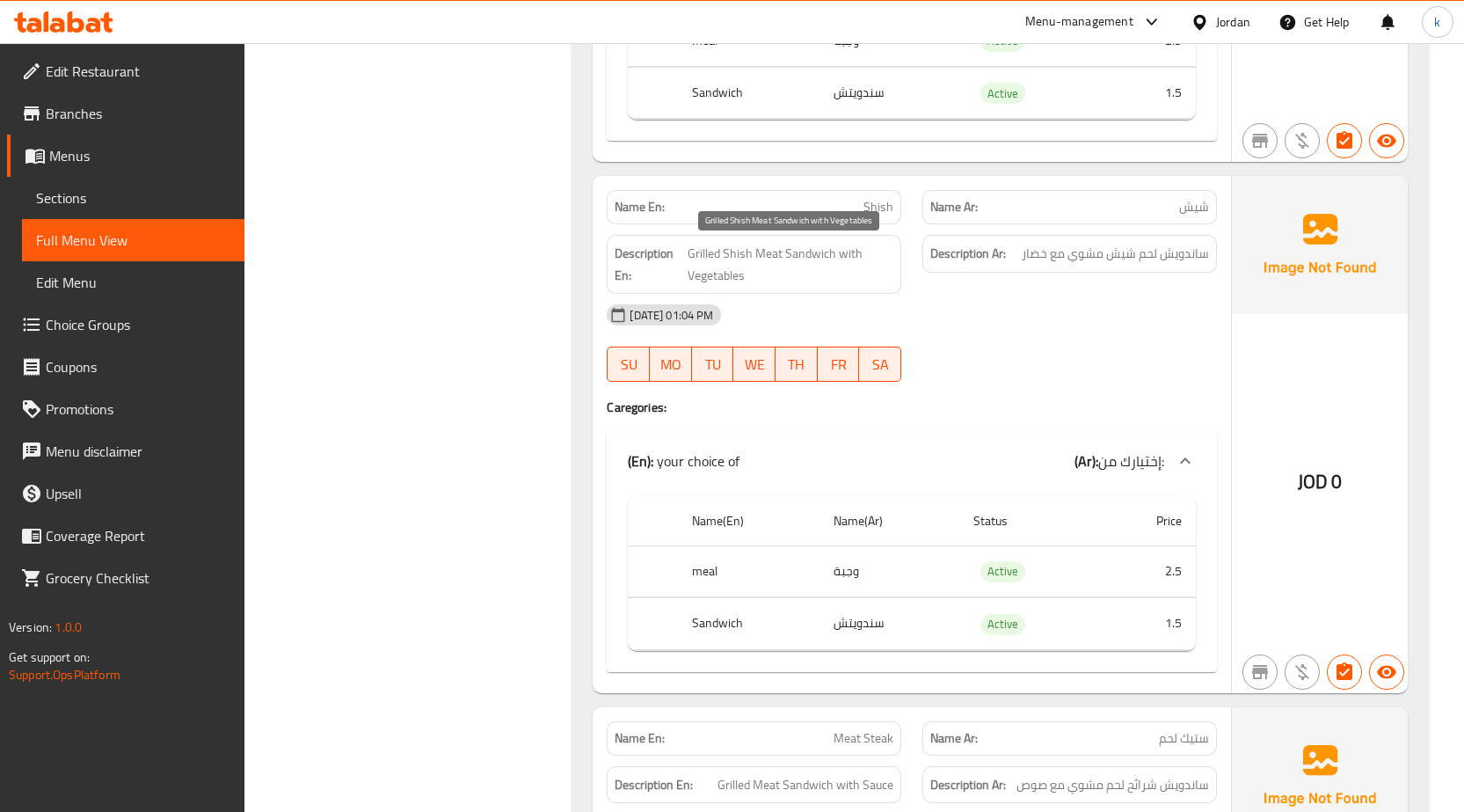
click at [701, 259] on span "Grilled Shish Meat Sandwich with Vegetables" at bounding box center [791, 264] width 206 height 43
copy span "Grilled Shish Meat Sandwich with Vegetables"
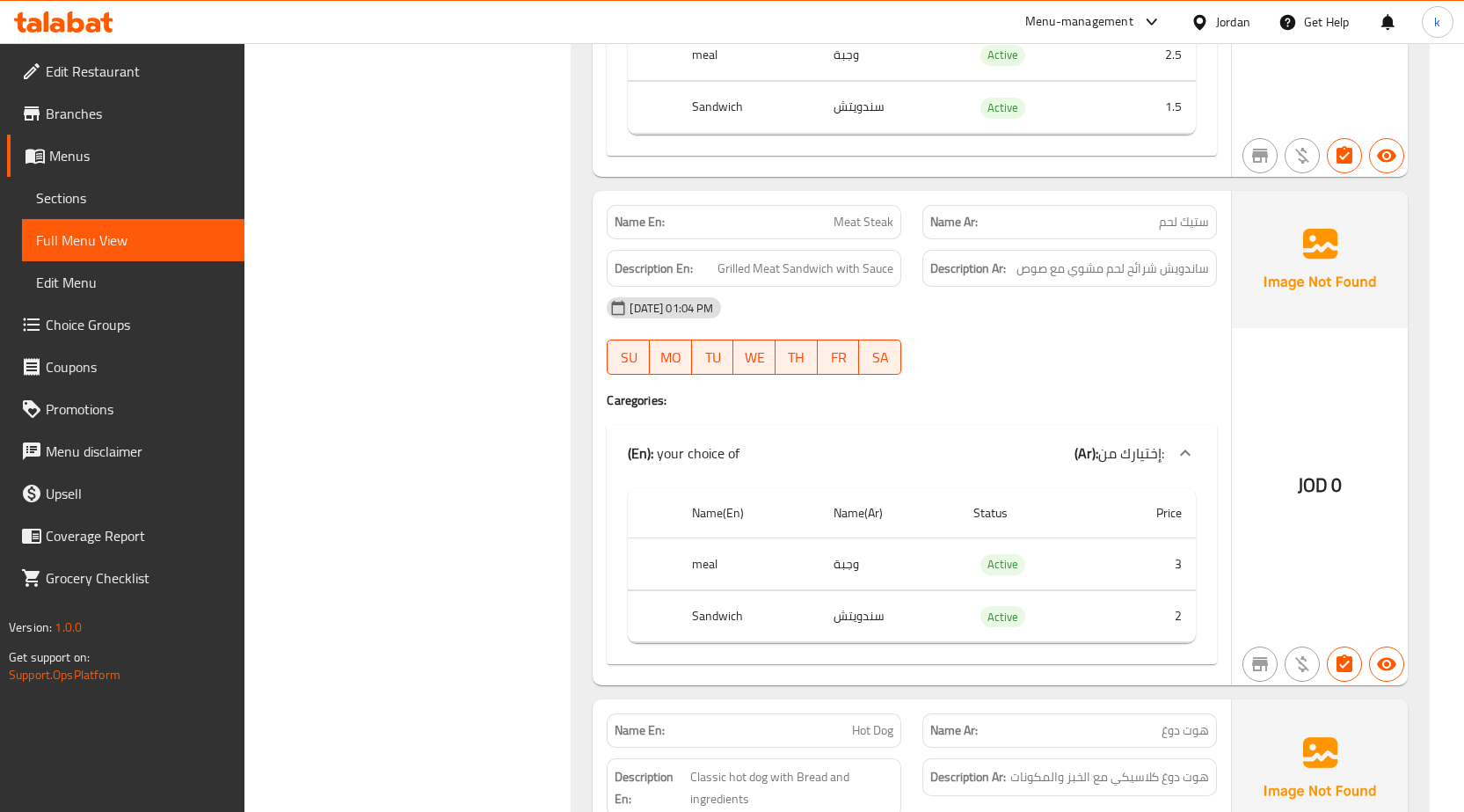
scroll to position [2851, 0]
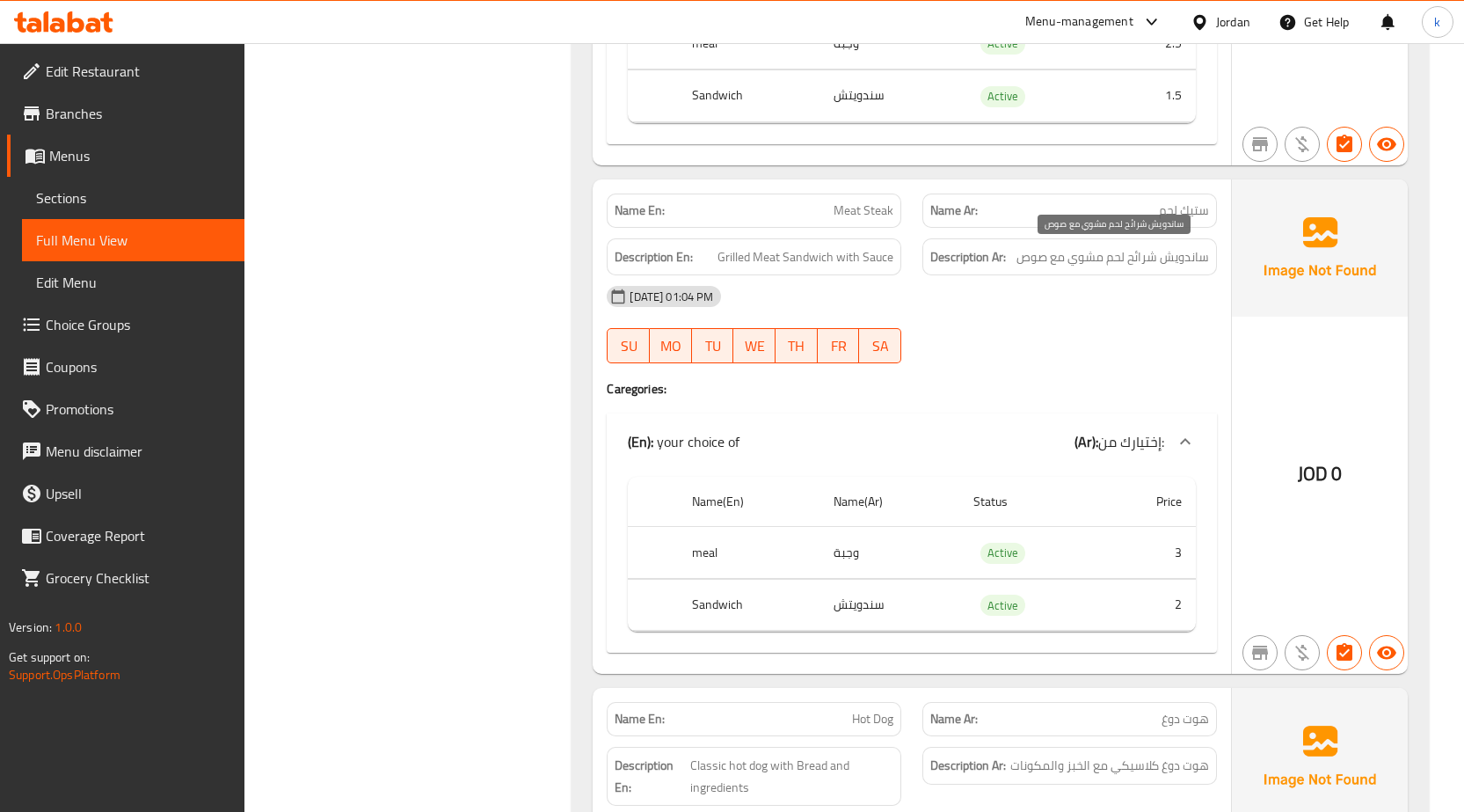
click at [1124, 259] on span "ساندويش شرائح لحم مشوي مع صوص" at bounding box center [1112, 258] width 193 height 22
click at [815, 203] on p "Name En: Meat Steak" at bounding box center [754, 211] width 279 height 19
click at [852, 205] on span "Meat Steak" at bounding box center [863, 211] width 60 height 19
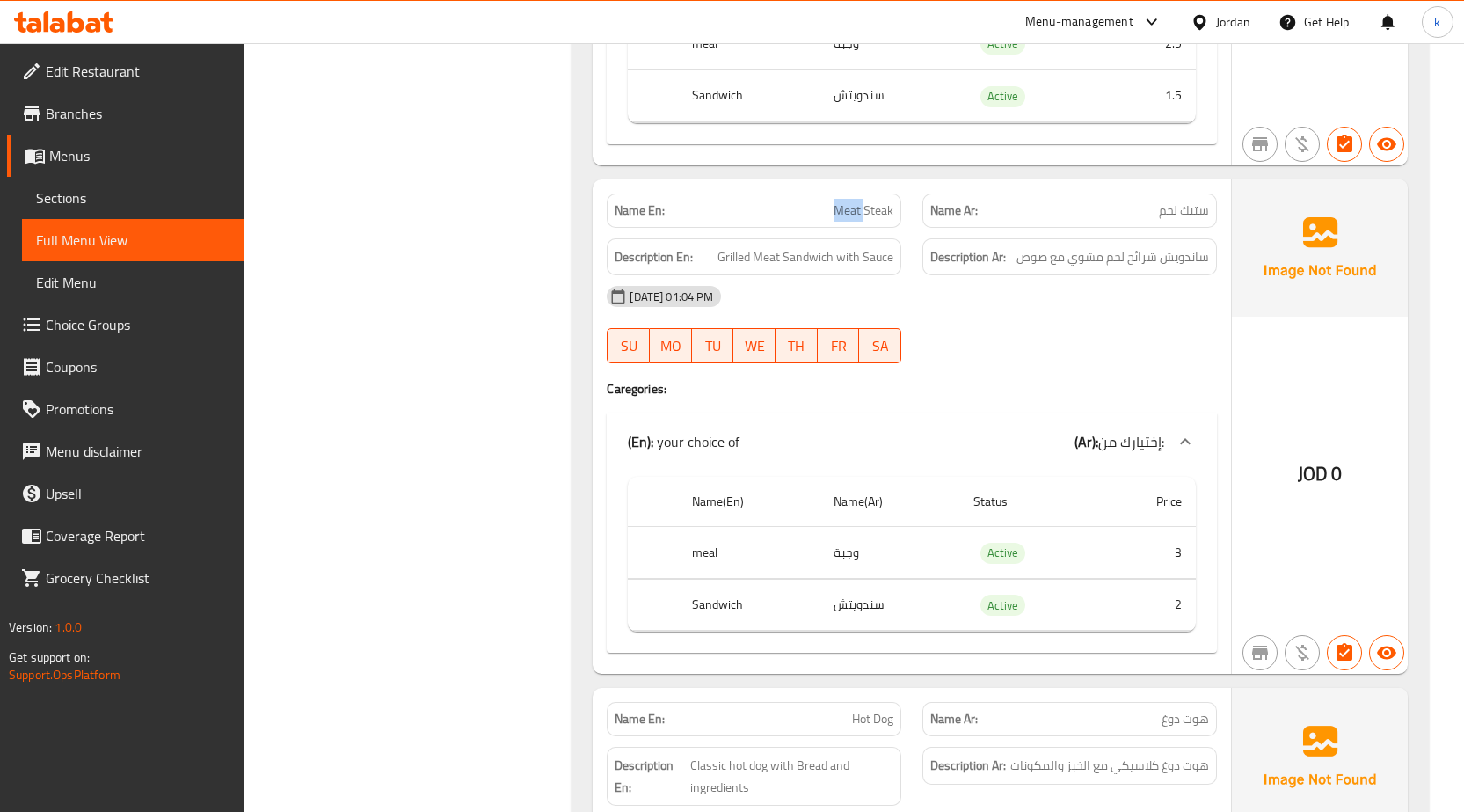
click at [852, 205] on span "Meat Steak" at bounding box center [863, 211] width 60 height 19
copy span "Meat Steak"
click at [136, 181] on link "Sections" at bounding box center [133, 197] width 222 height 42
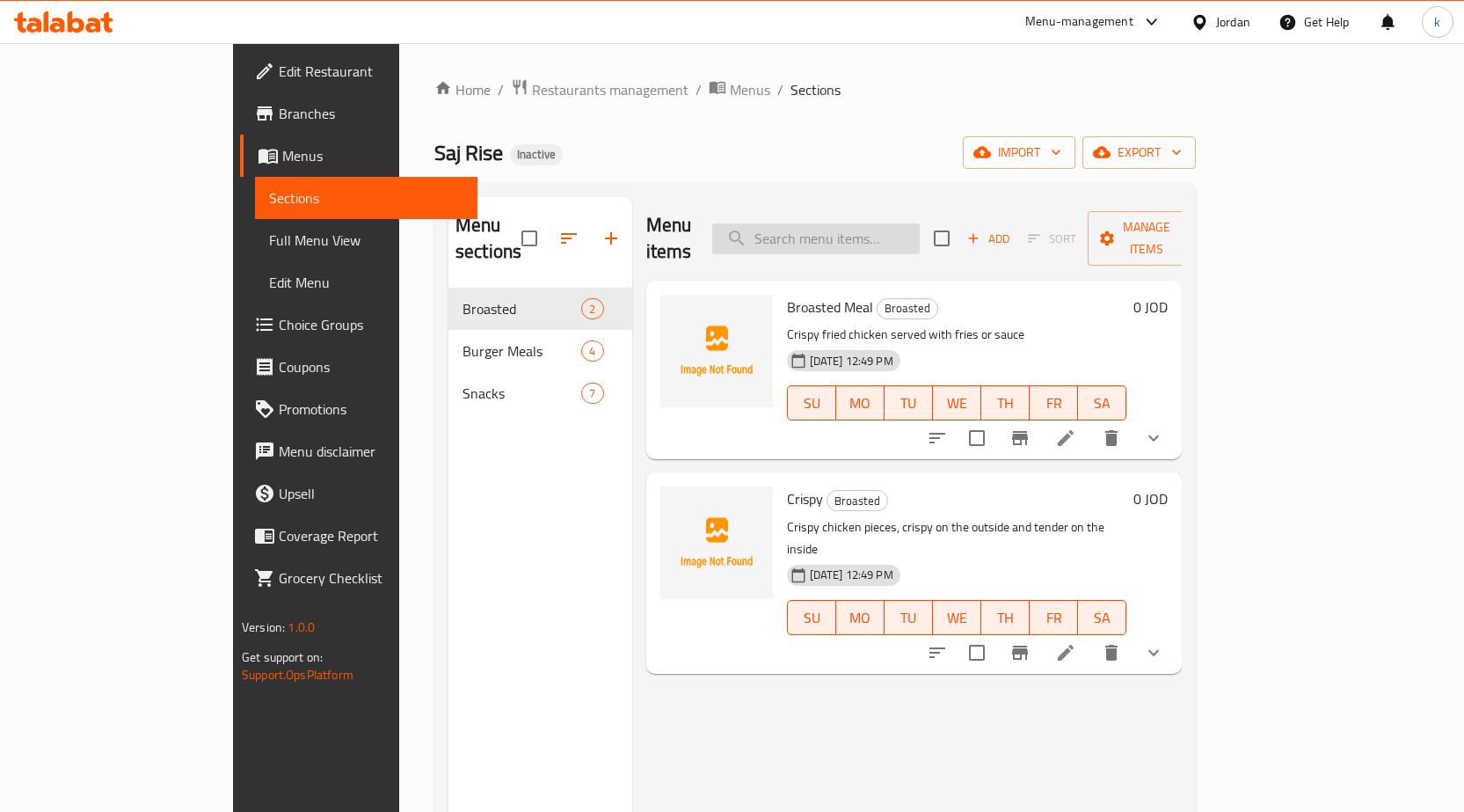
click at [920, 224] on input "search" at bounding box center [816, 238] width 207 height 31
paste input "Meat Steak"
type input "Meat Steak"
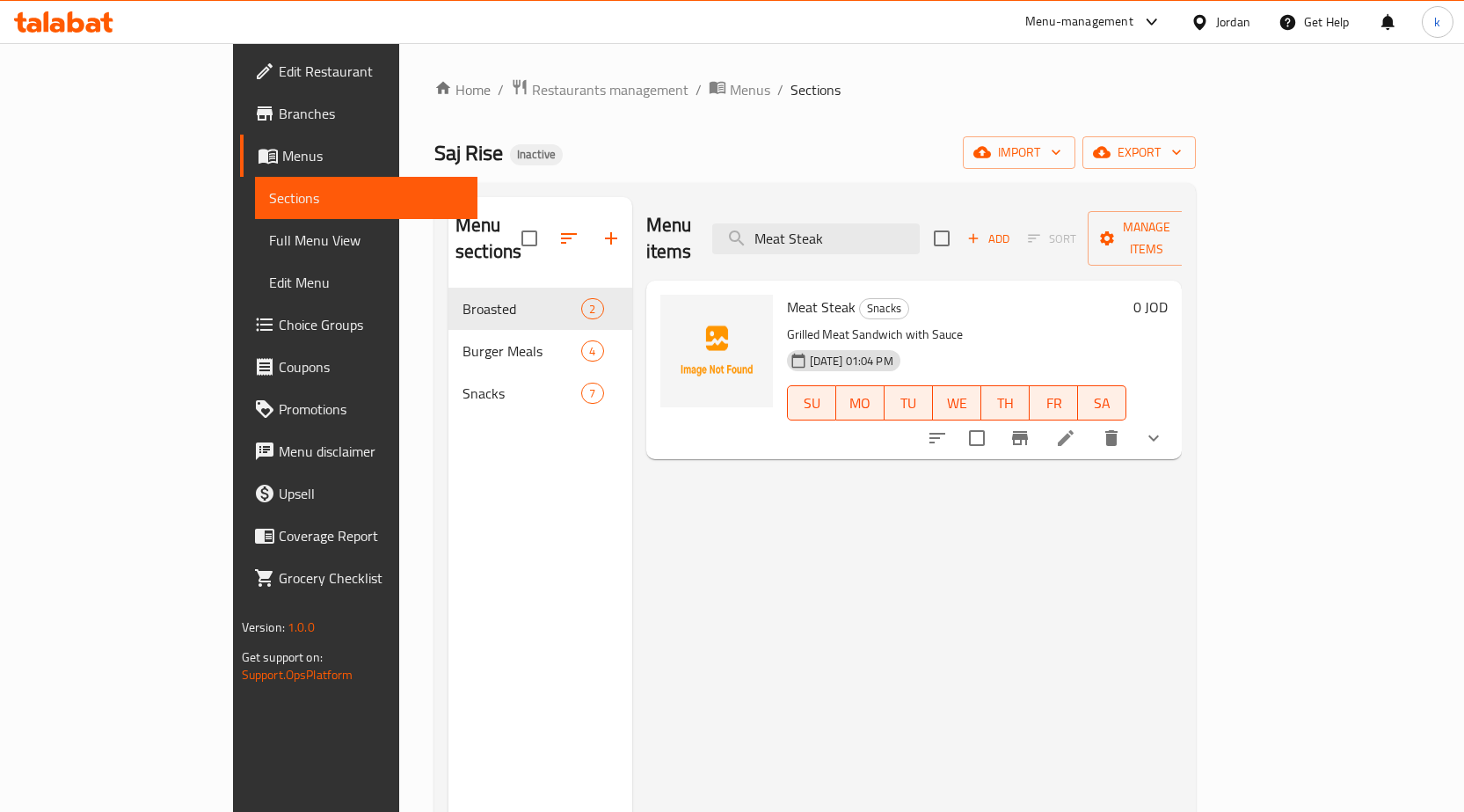
click at [1090, 422] on li at bounding box center [1066, 438] width 49 height 32
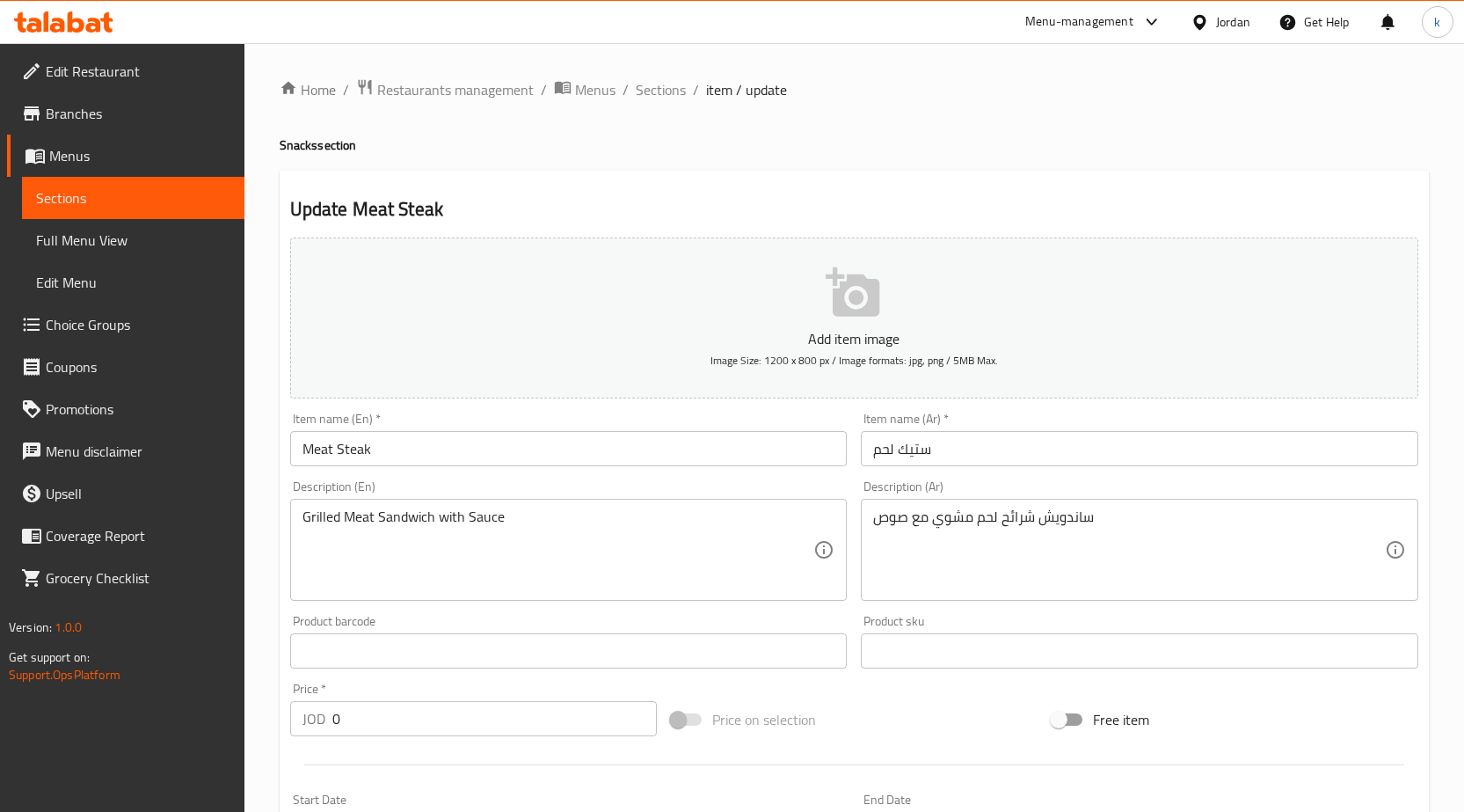
click at [1100, 516] on textarea "ساندويش شرائح لحم مشوي مع صوص" at bounding box center [1129, 551] width 512 height 84
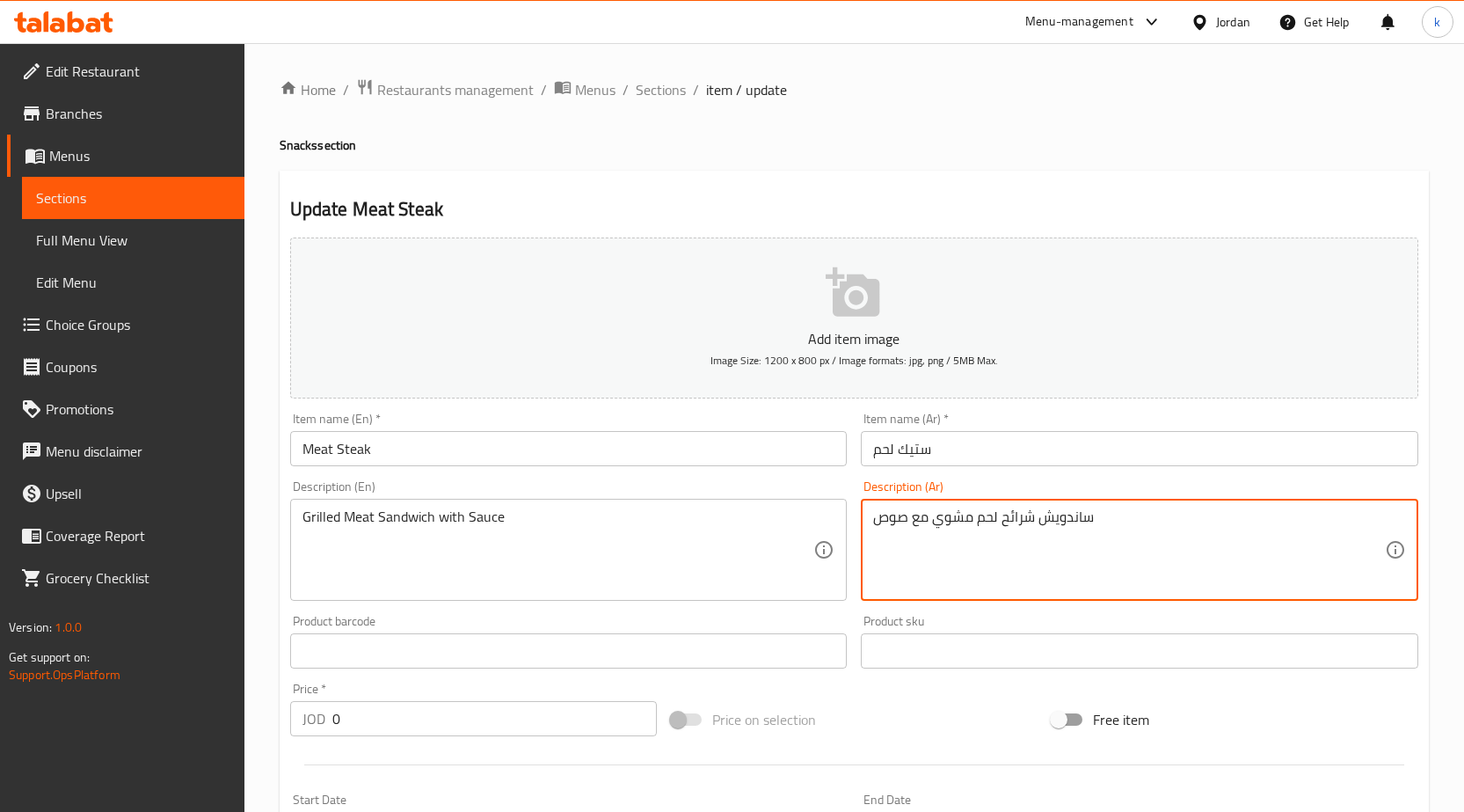
click at [1100, 516] on textarea "ساندويش شرائح لحم مشوي مع صوص" at bounding box center [1129, 551] width 512 height 84
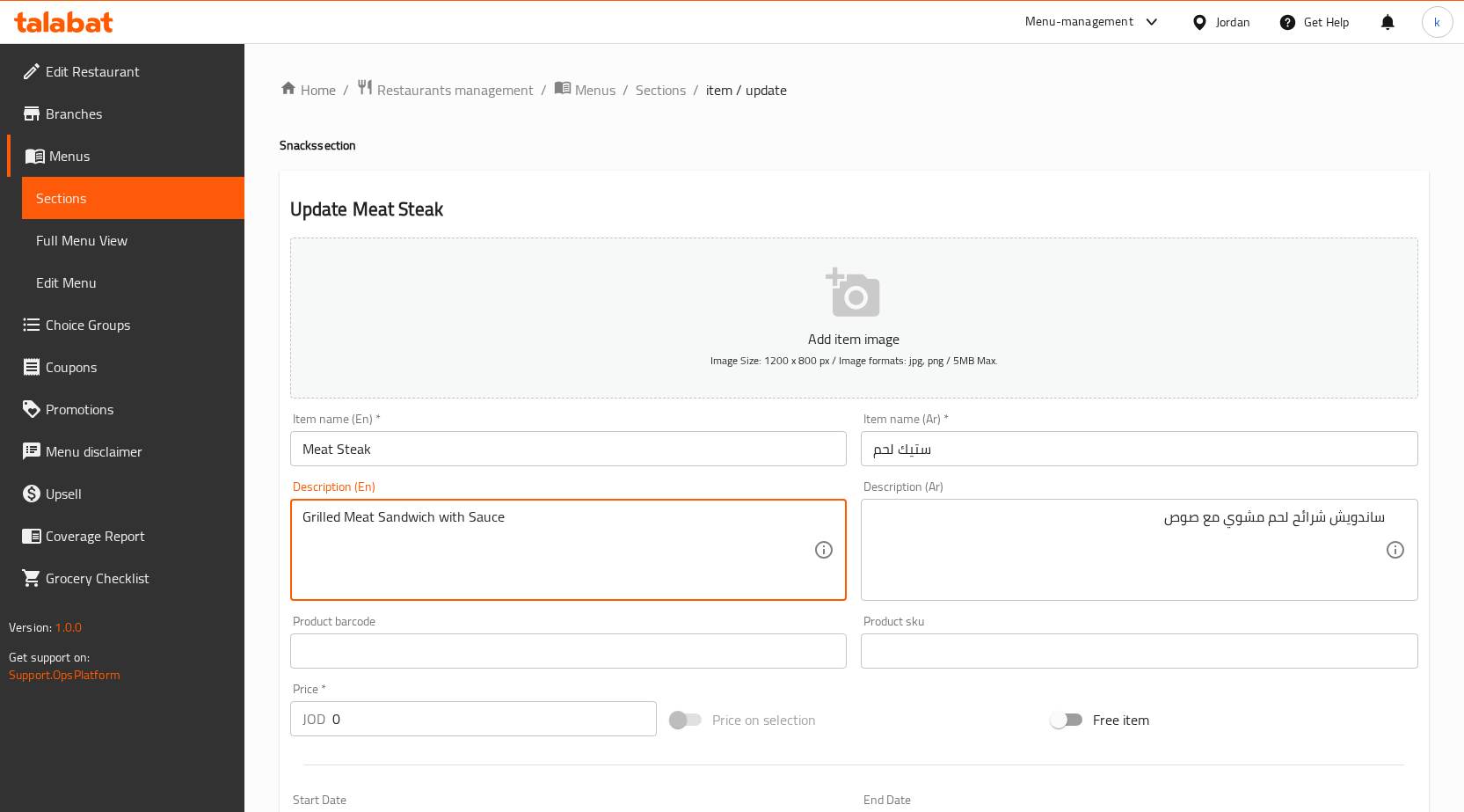
click at [378, 520] on textarea "Grilled Meat Sandwich with Sauce" at bounding box center [558, 551] width 512 height 84
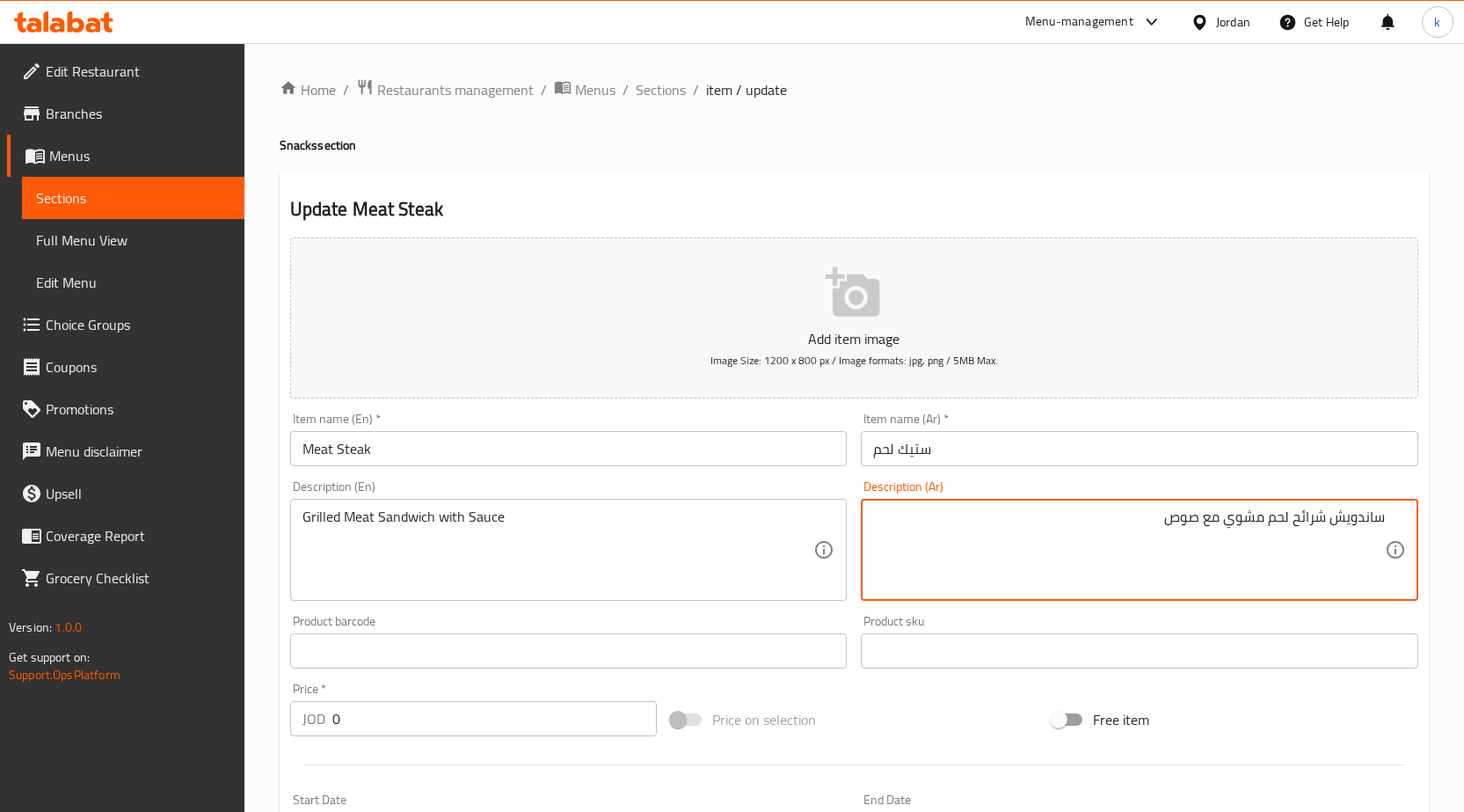
click at [1271, 529] on textarea "ساندويش شرائح لحم مشوي مع صوص" at bounding box center [1129, 551] width 512 height 84
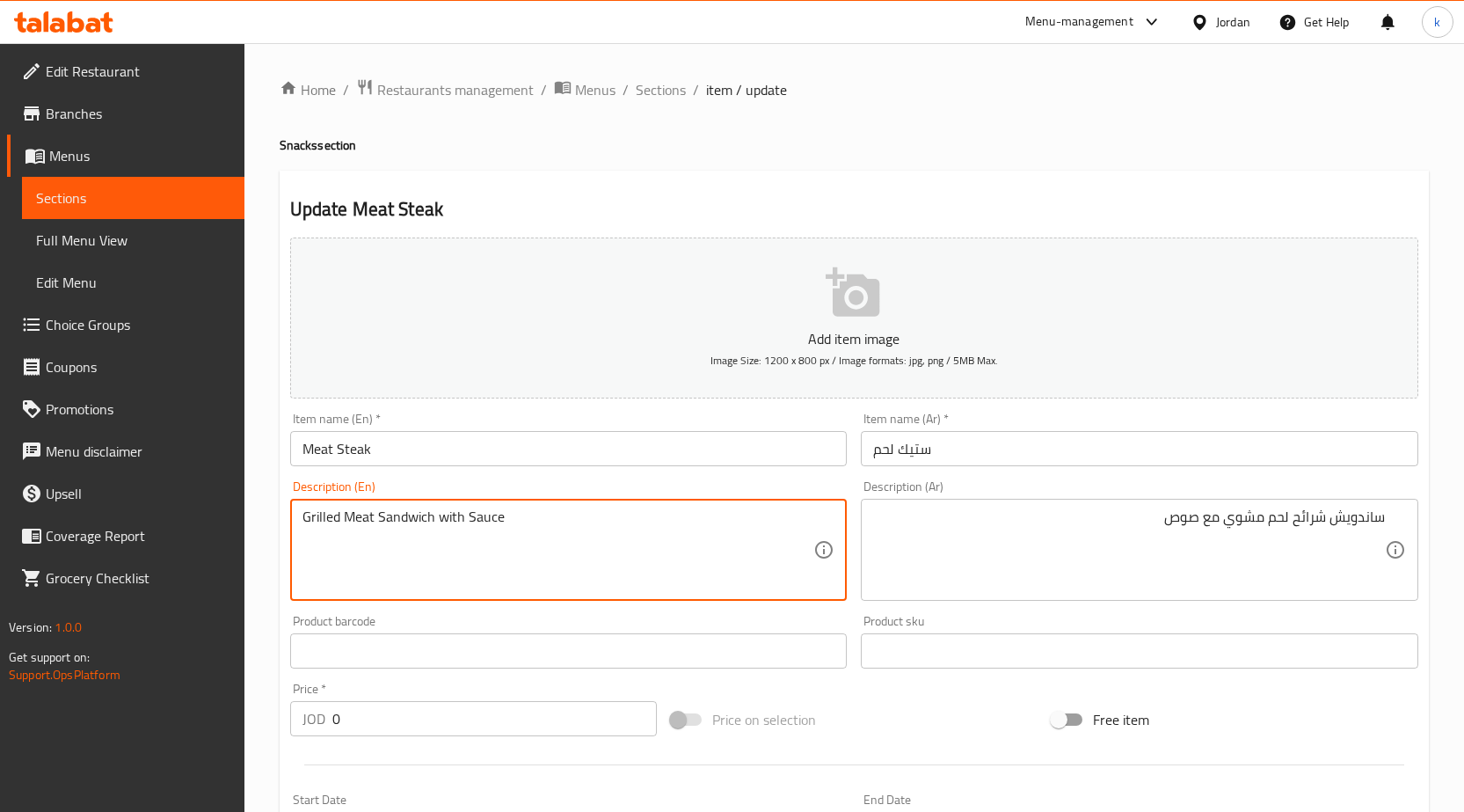
paste textarea "Slices"
click at [302, 547] on textarea "Grilled Slices Meat Sandwich with Sauce" at bounding box center [558, 551] width 512 height 84
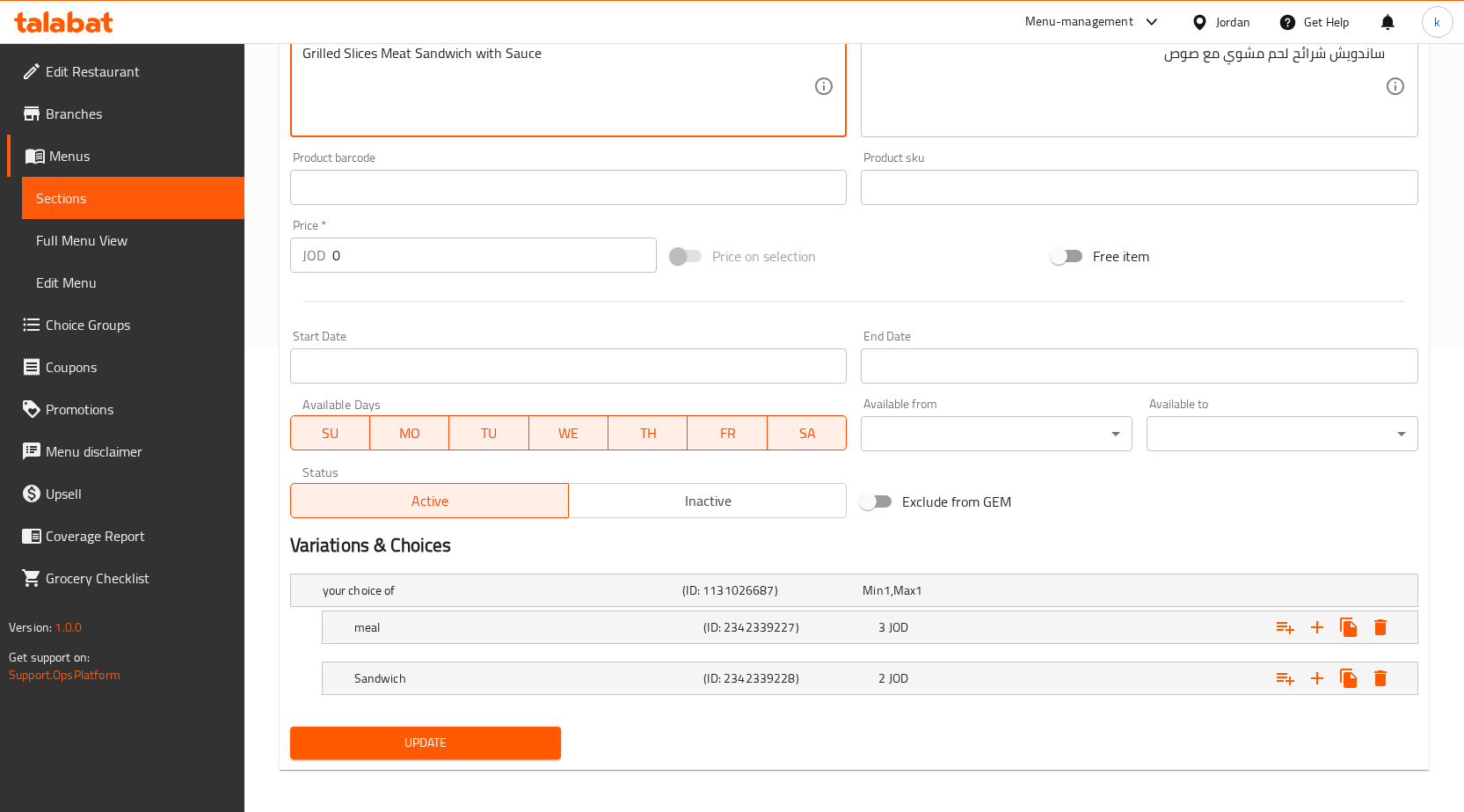
scroll to position [471, 0]
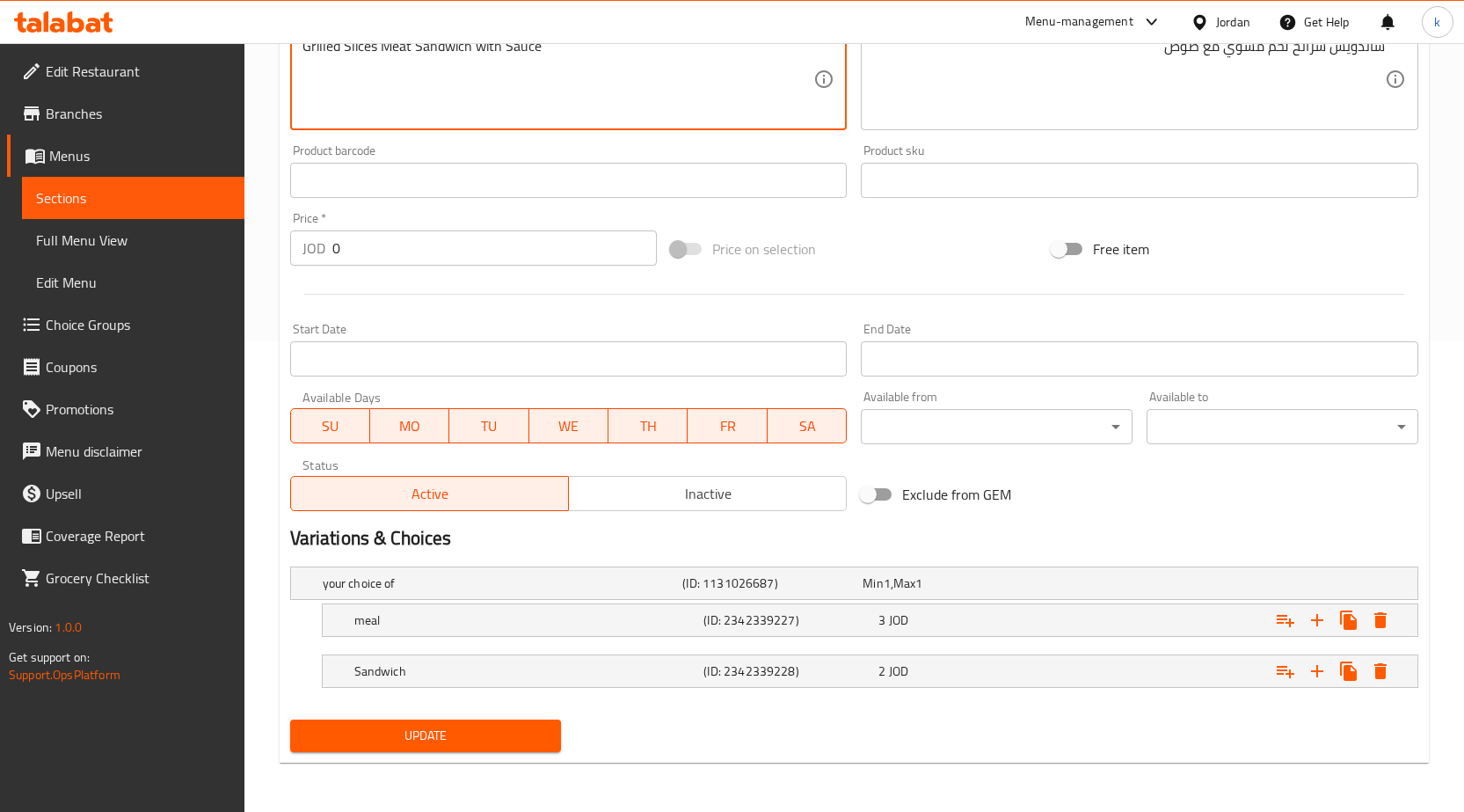
type textarea "Grilled Slices Meat Sandwich with Sauce"
click at [539, 720] on button "Update" at bounding box center [426, 735] width 272 height 33
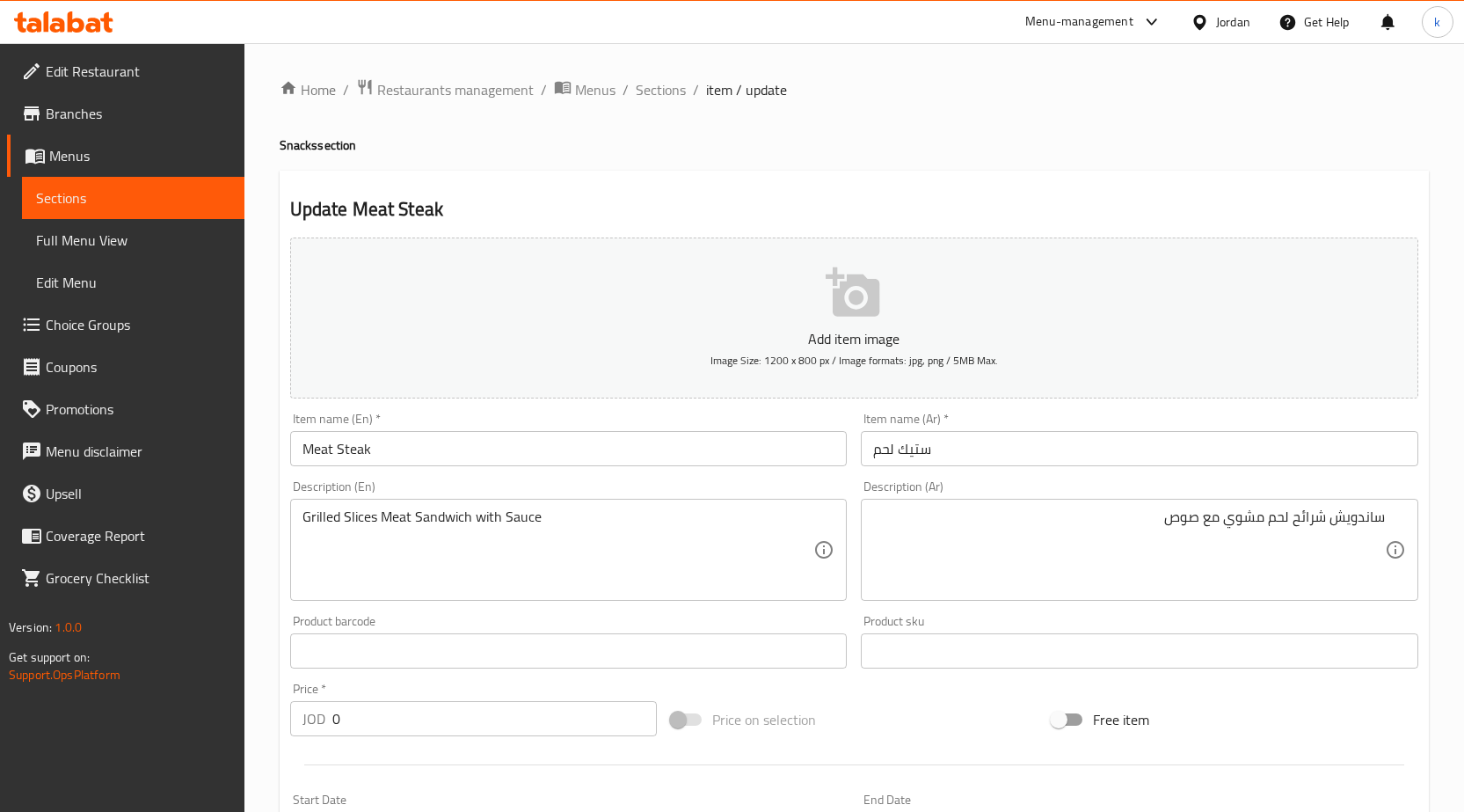
scroll to position [176, 0]
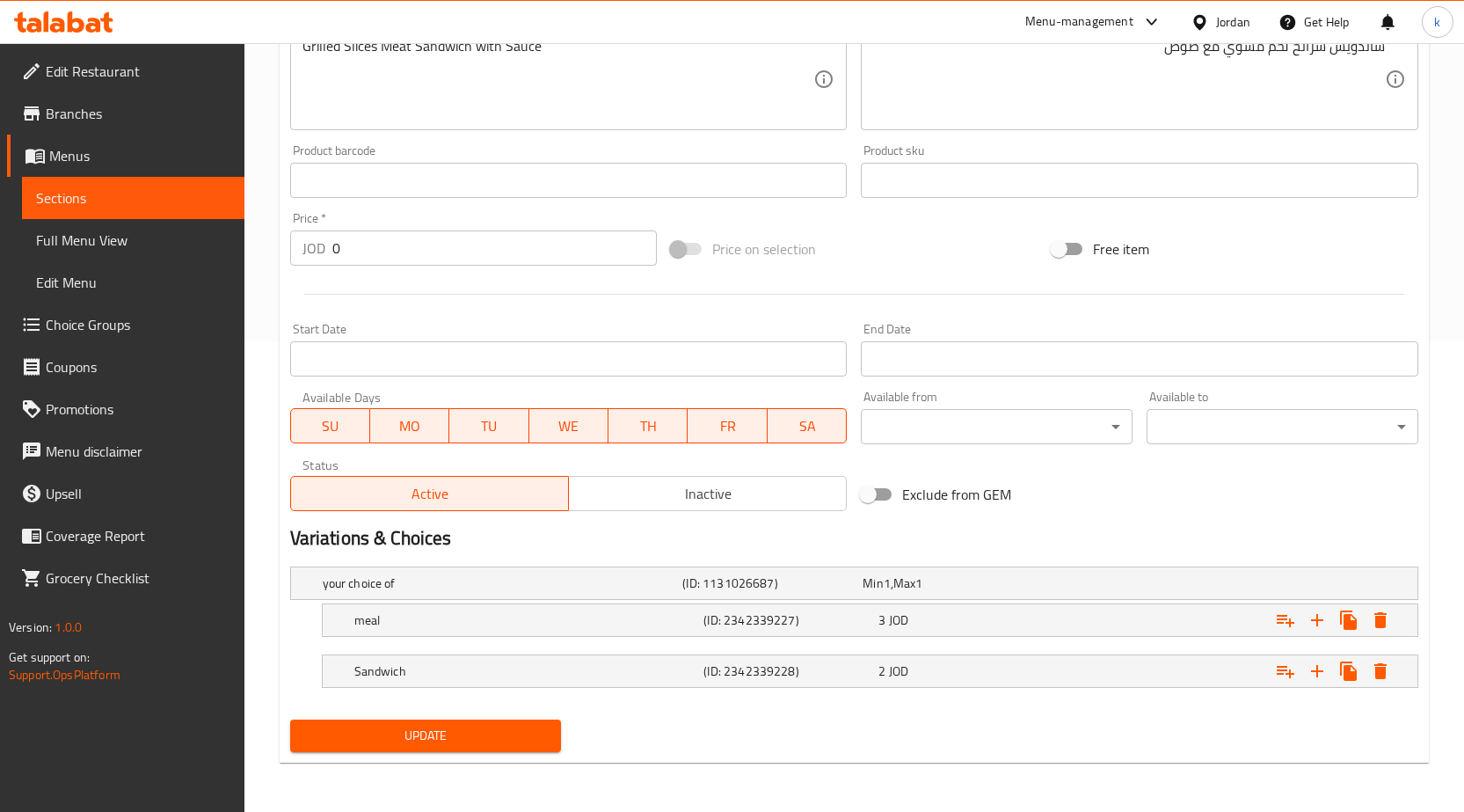
click at [115, 178] on link "Sections" at bounding box center [133, 197] width 222 height 42
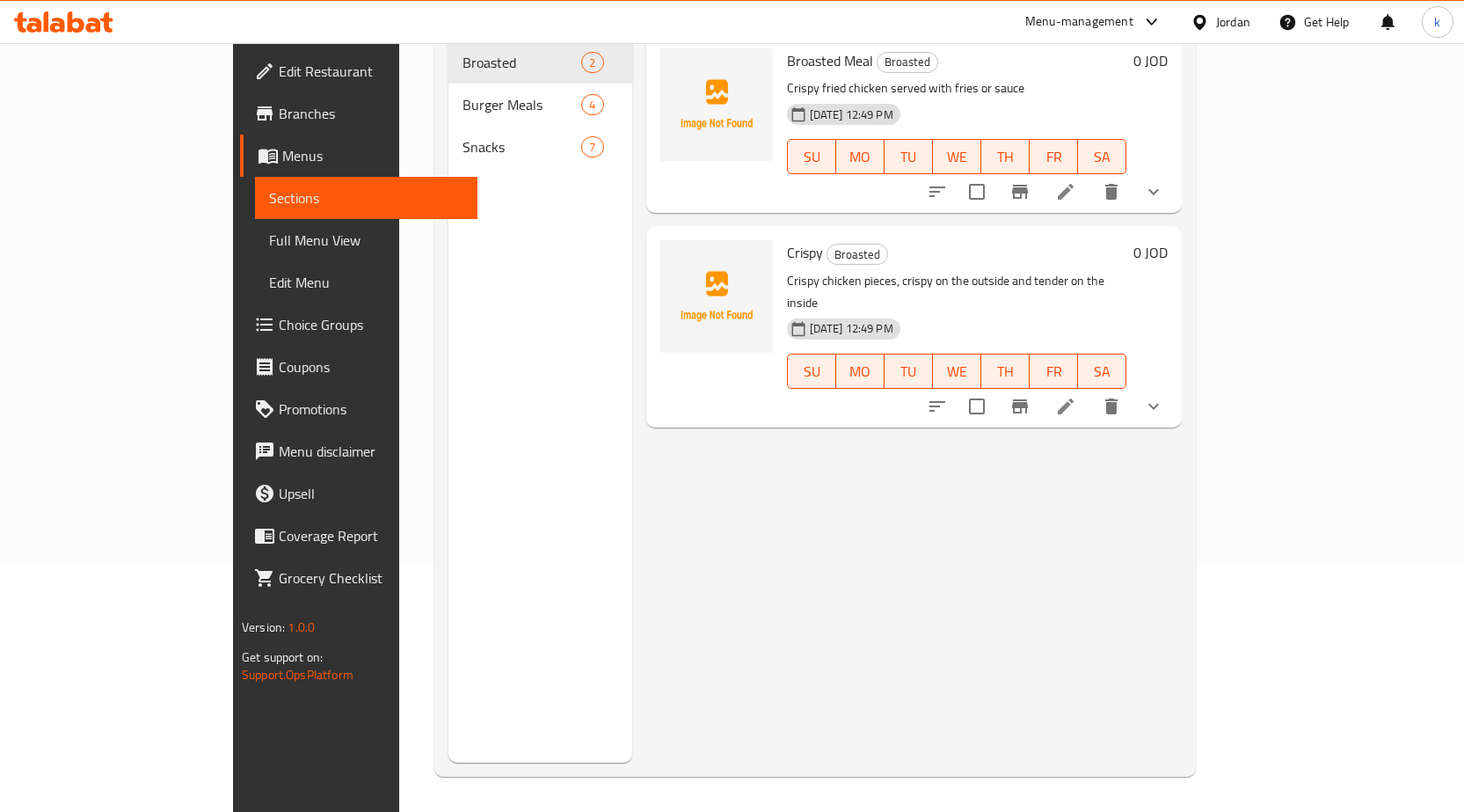
scroll to position [246, 0]
click at [283, 149] on span "Menus" at bounding box center [373, 155] width 181 height 21
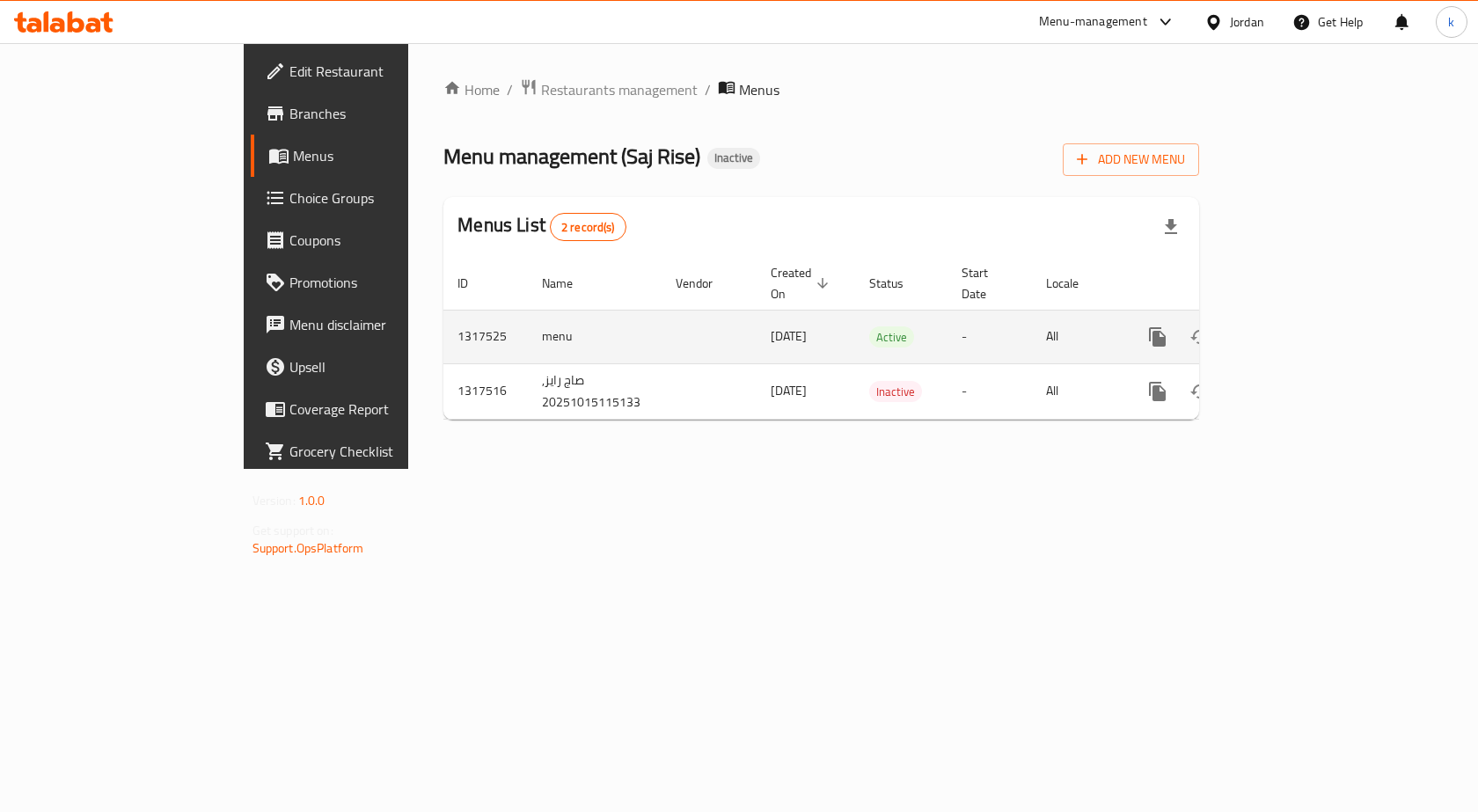
click at [1295, 326] on icon "enhanced table" at bounding box center [1284, 337] width 21 height 21
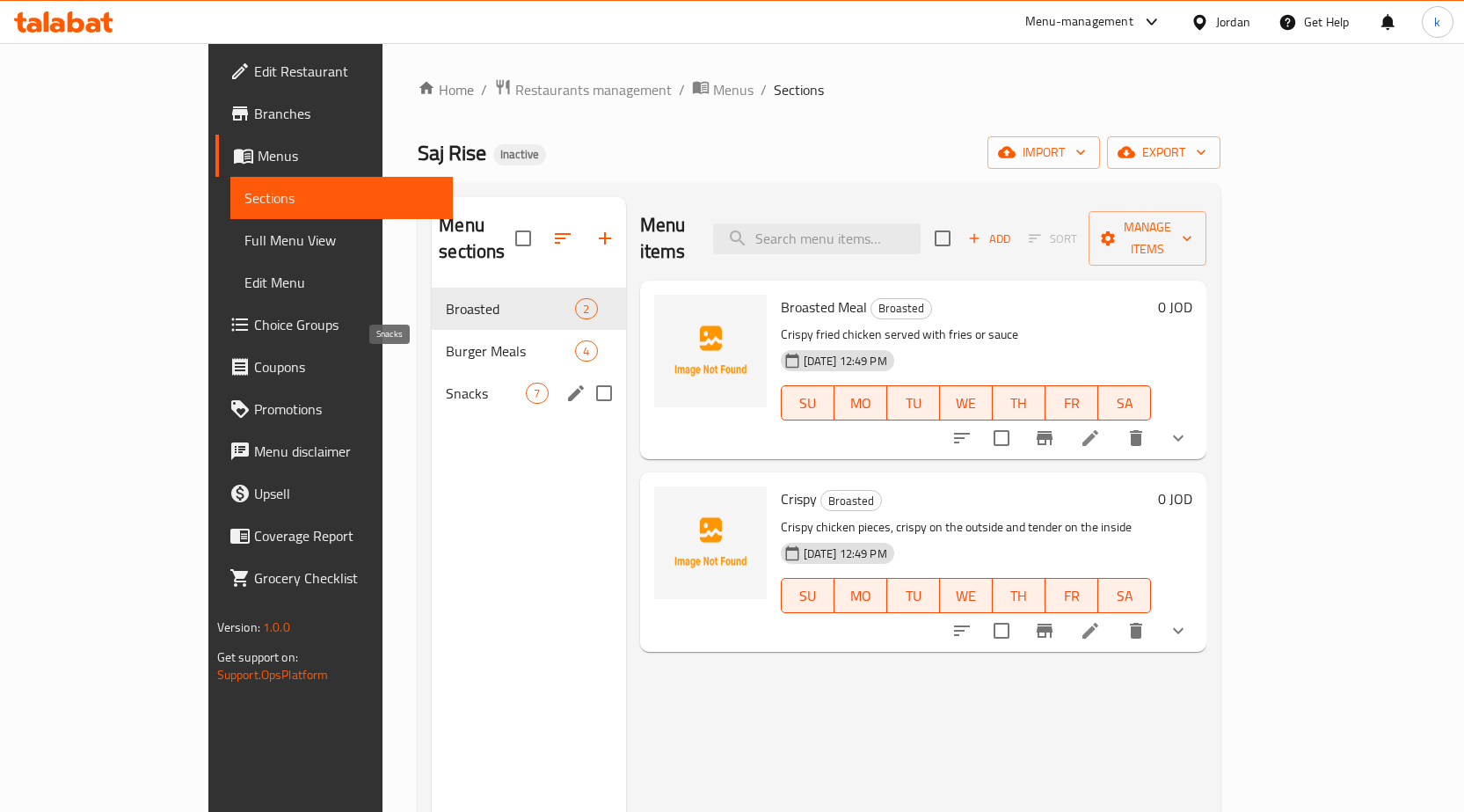
click at [446, 382] on span "Snacks" at bounding box center [486, 393] width 80 height 21
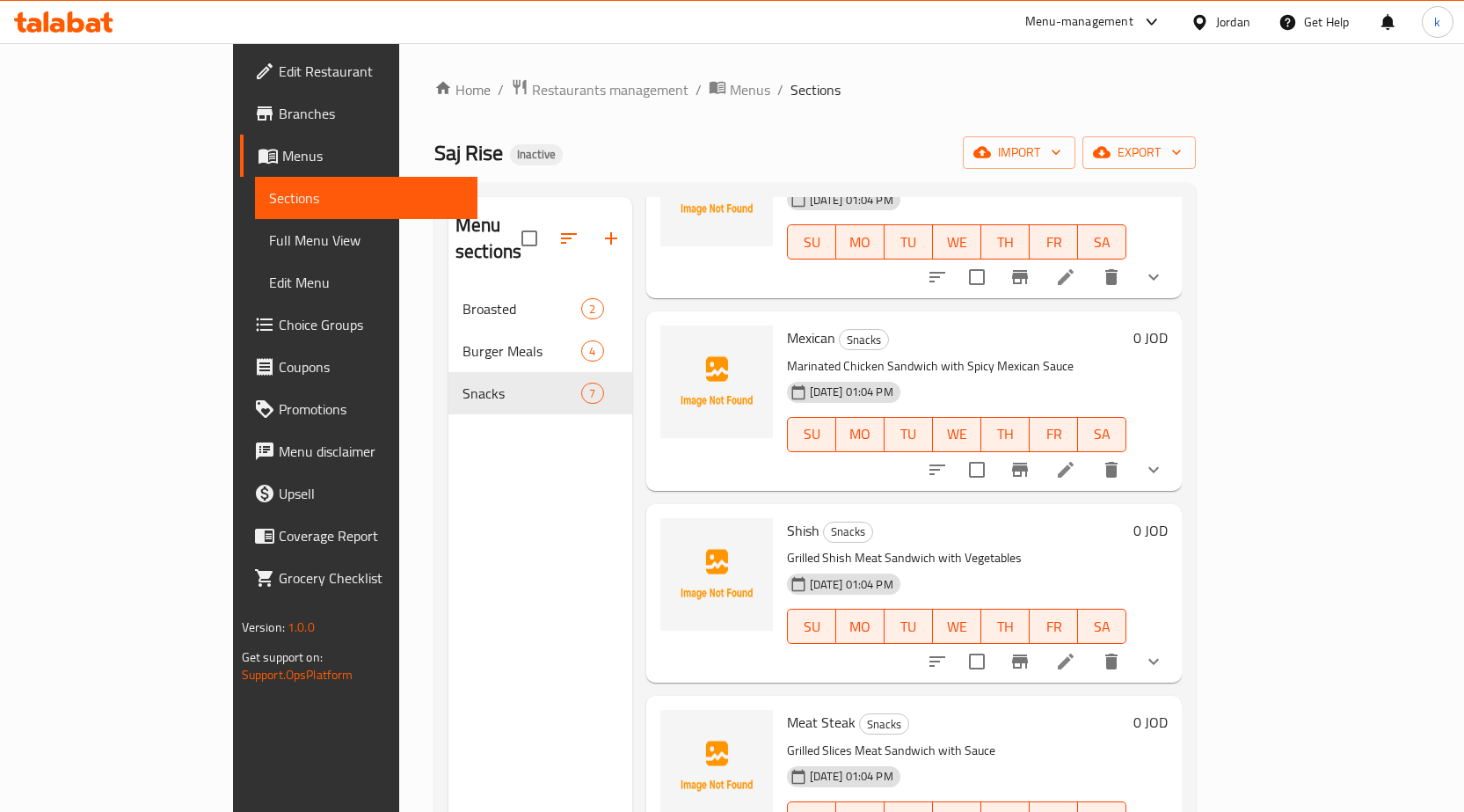
scroll to position [577, 0]
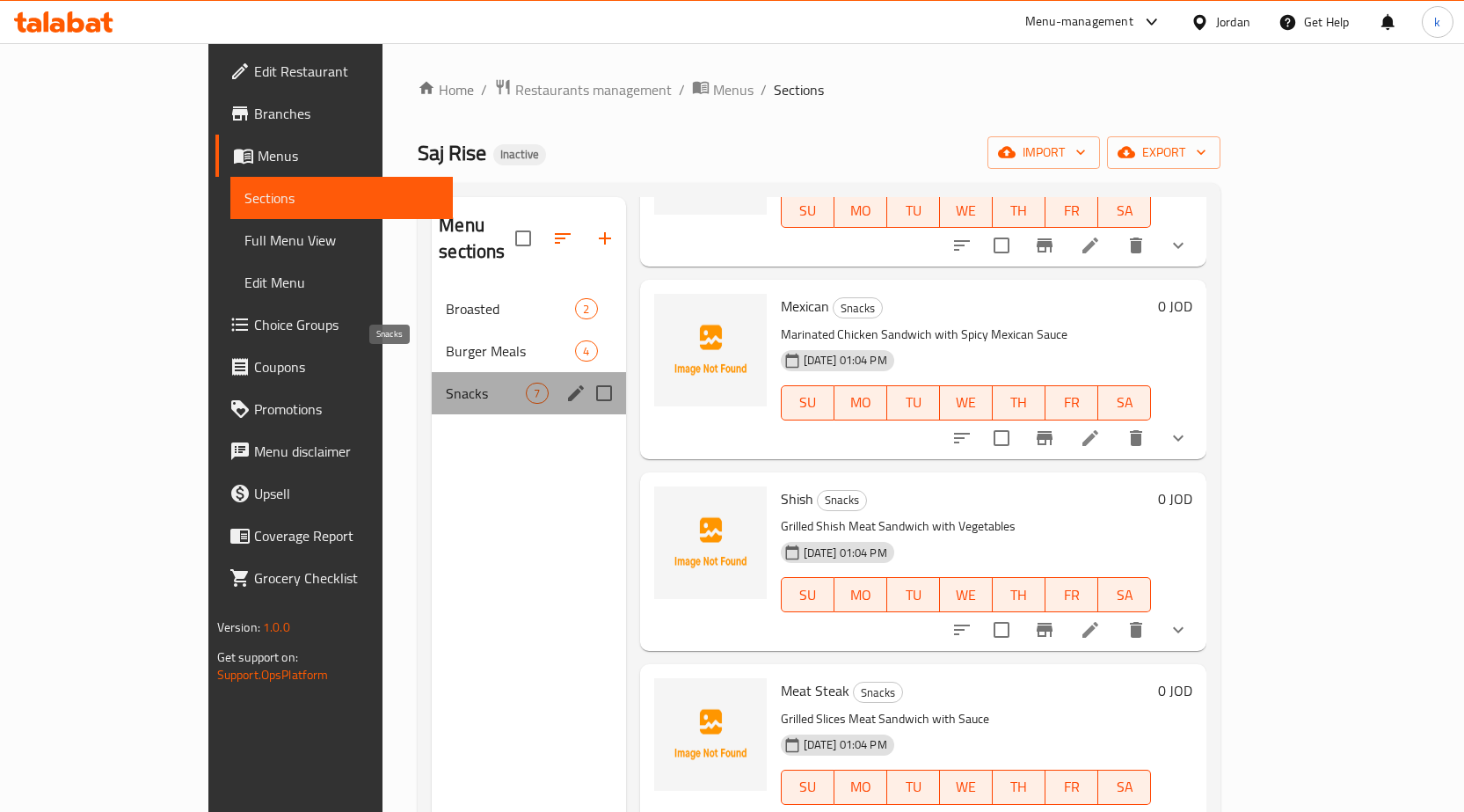
click at [446, 382] on span "Snacks" at bounding box center [486, 393] width 80 height 21
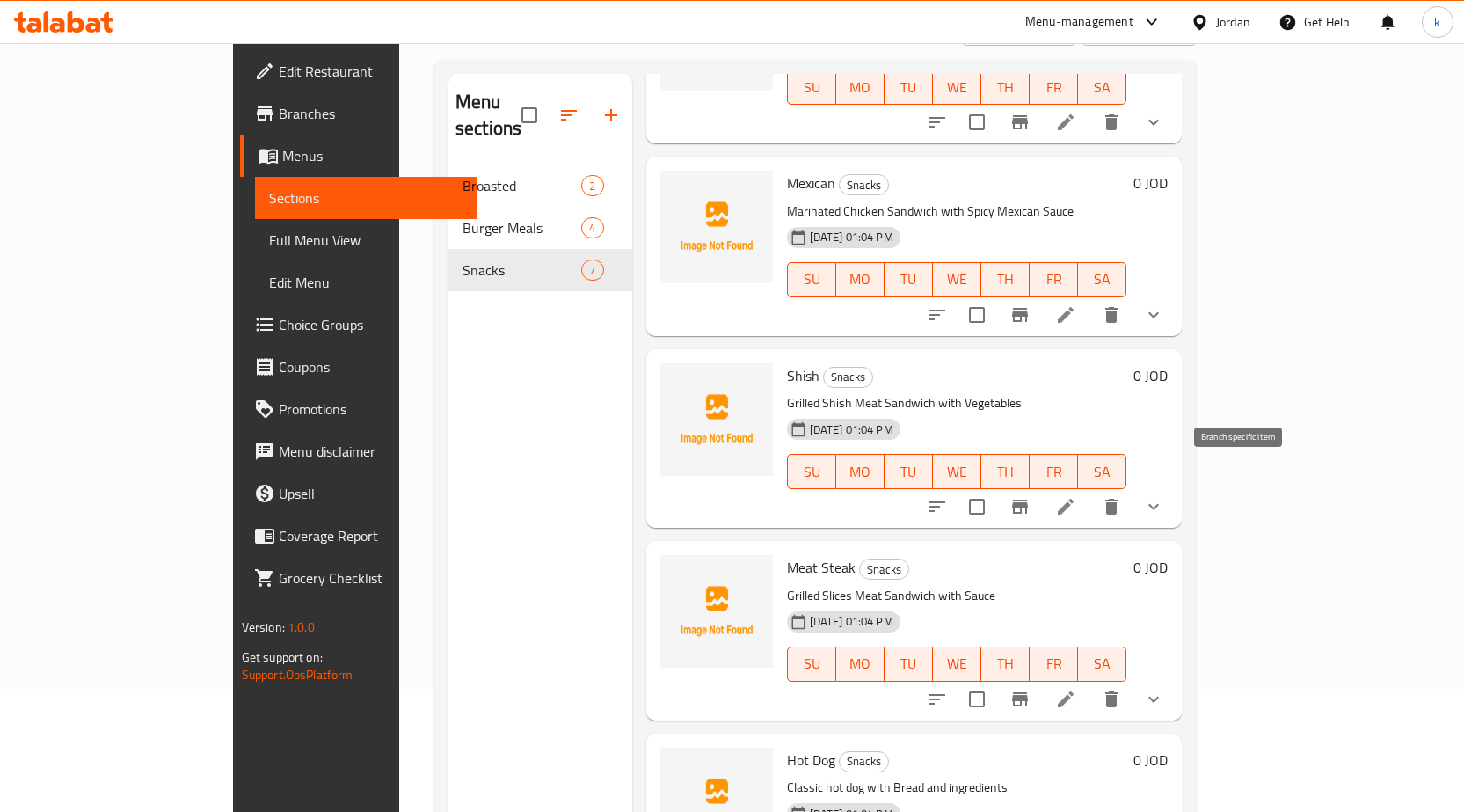
scroll to position [246, 0]
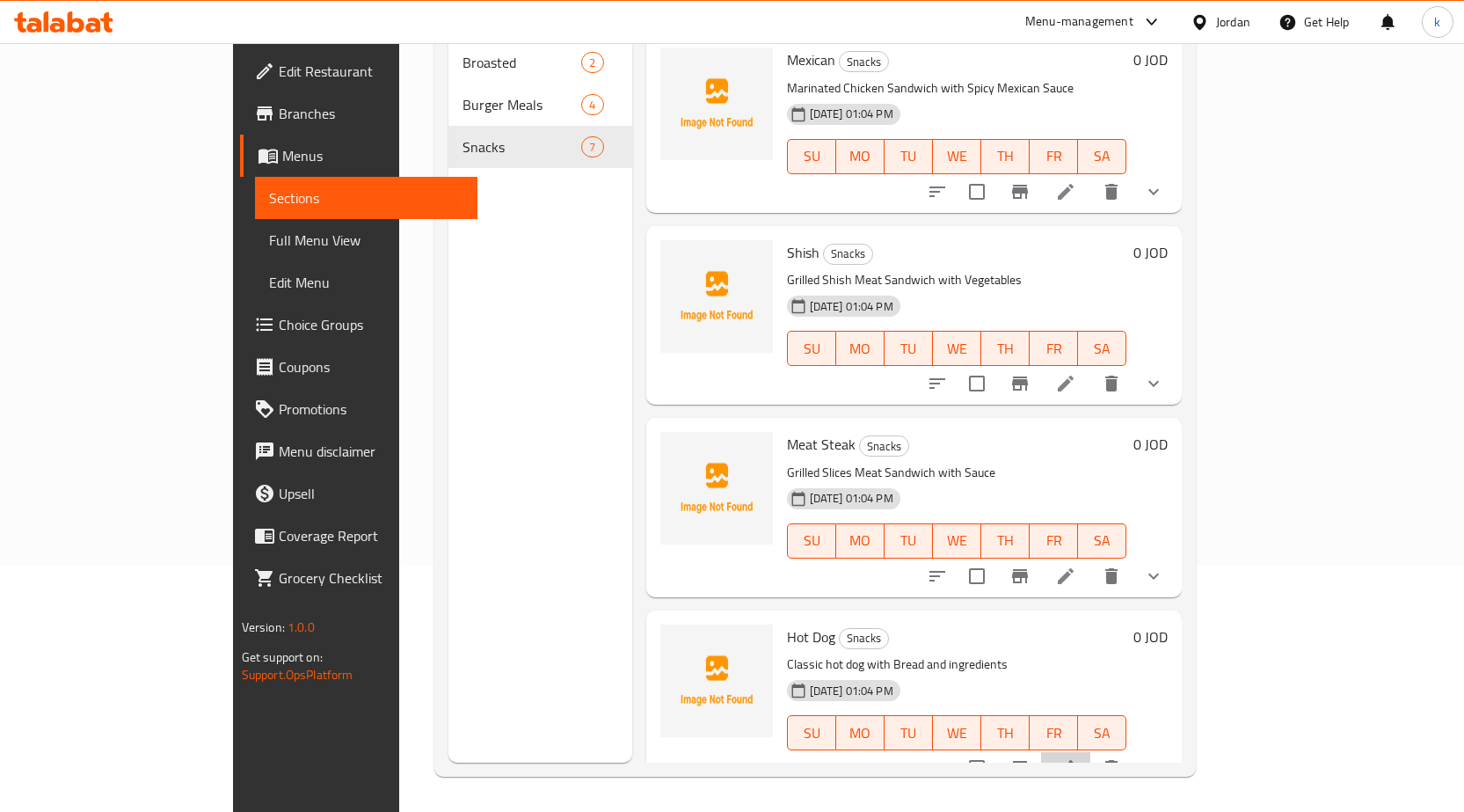
click at [1076, 757] on icon at bounding box center [1066, 767] width 21 height 21
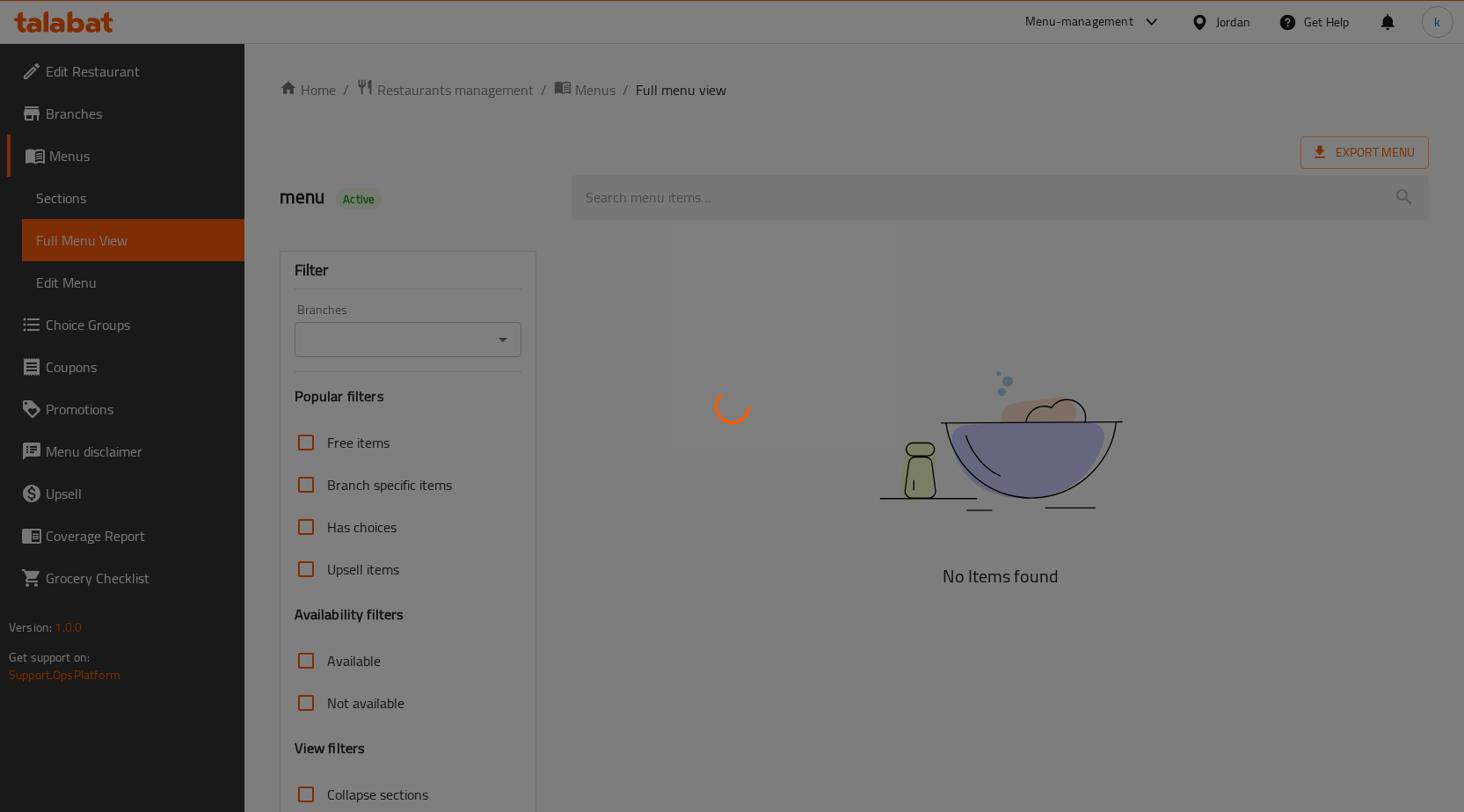
click at [85, 206] on div at bounding box center [732, 406] width 1464 height 812
click at [87, 201] on div at bounding box center [732, 406] width 1464 height 812
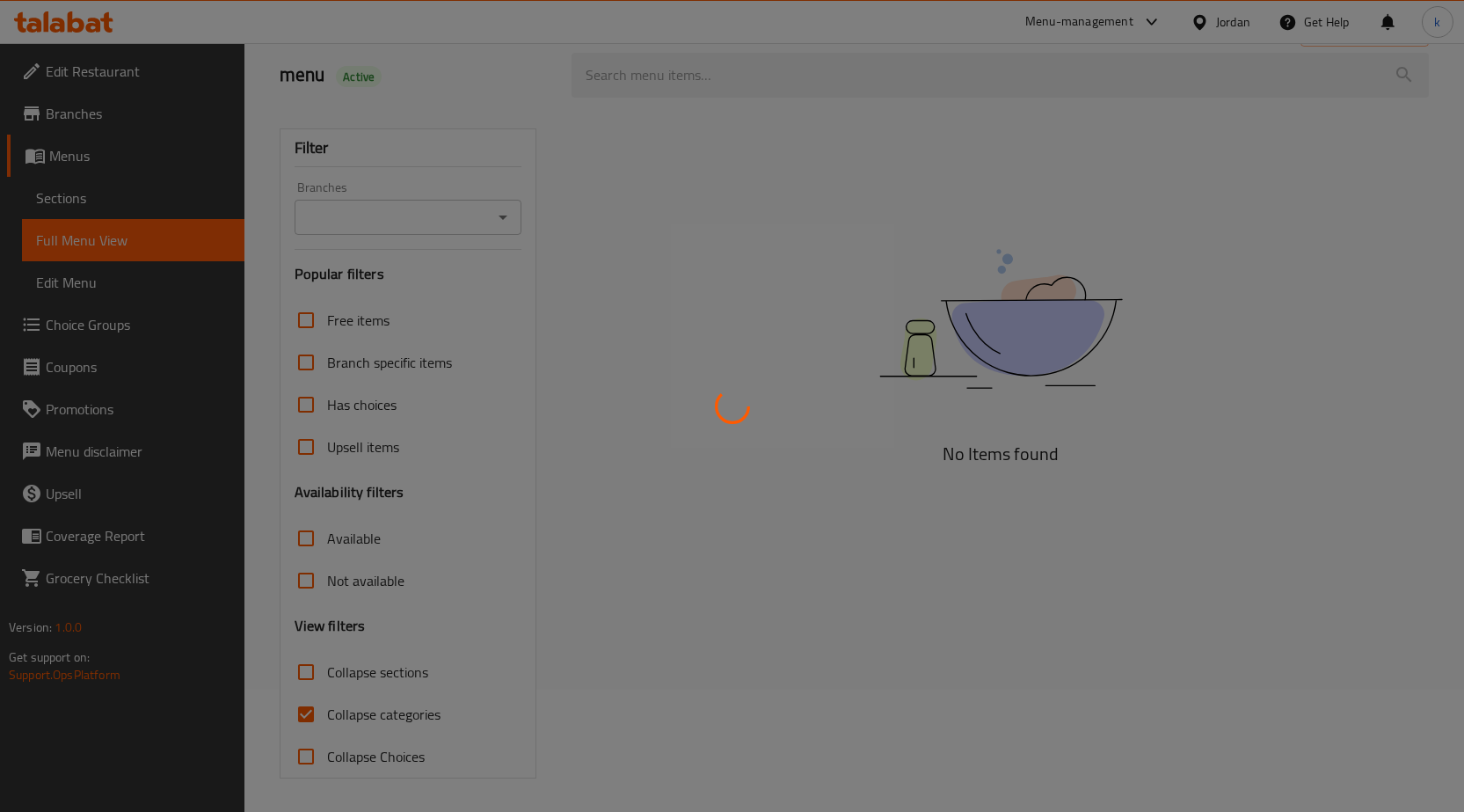
scroll to position [124, 0]
click at [698, 569] on div at bounding box center [732, 406] width 1464 height 812
click at [859, 579] on div at bounding box center [732, 406] width 1464 height 812
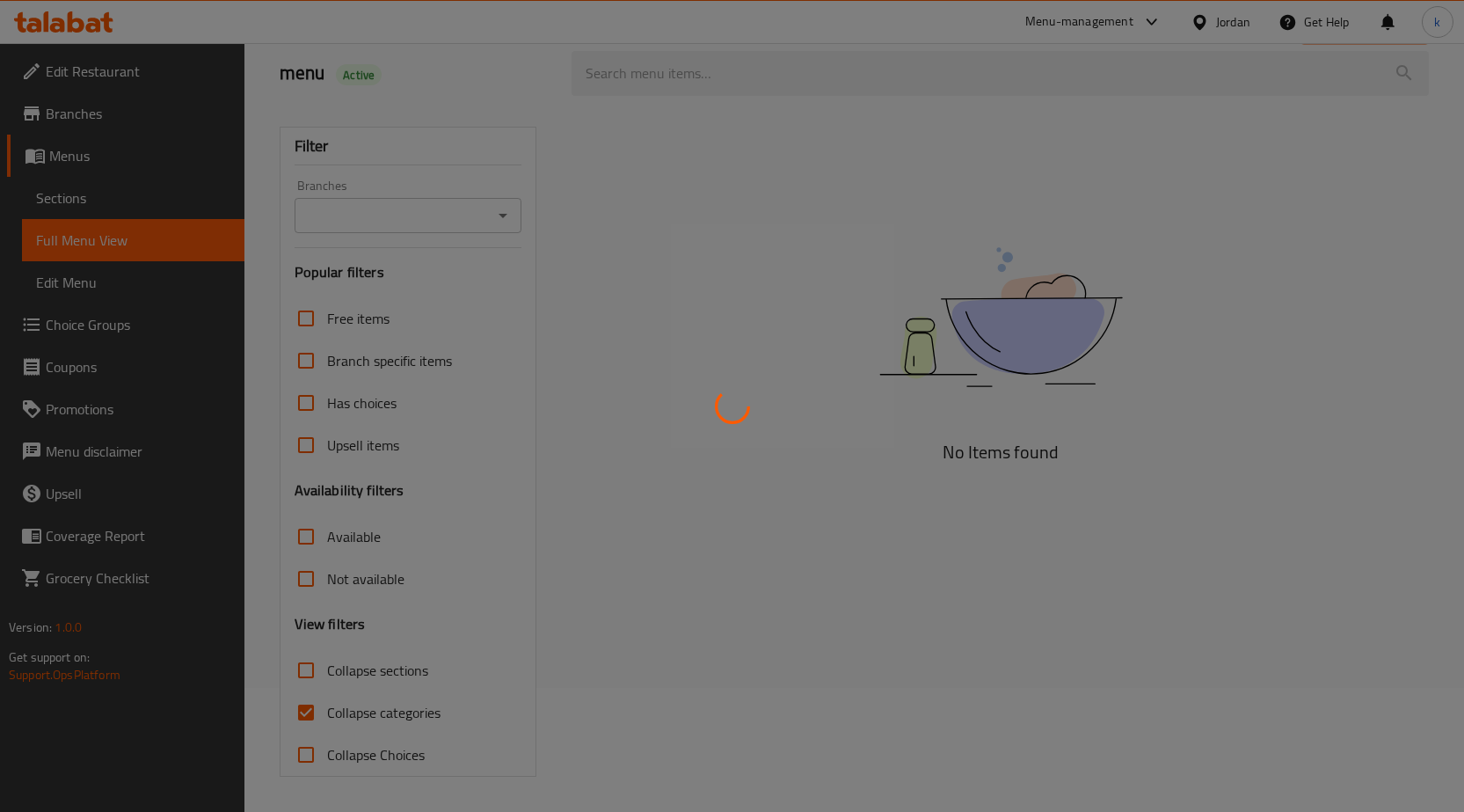
click at [699, 497] on div at bounding box center [732, 406] width 1464 height 812
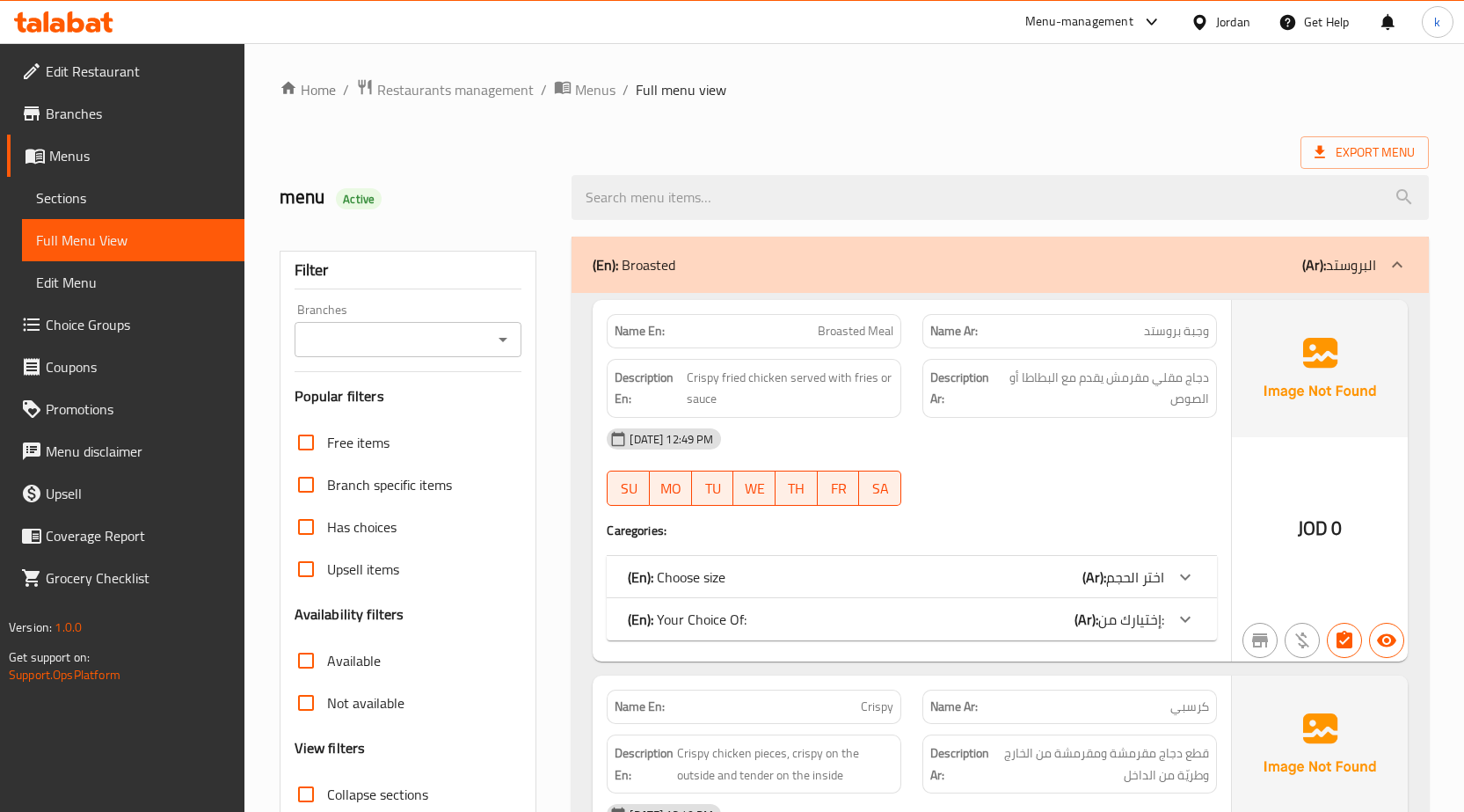
click at [147, 227] on link "Full Menu View" at bounding box center [133, 239] width 222 height 42
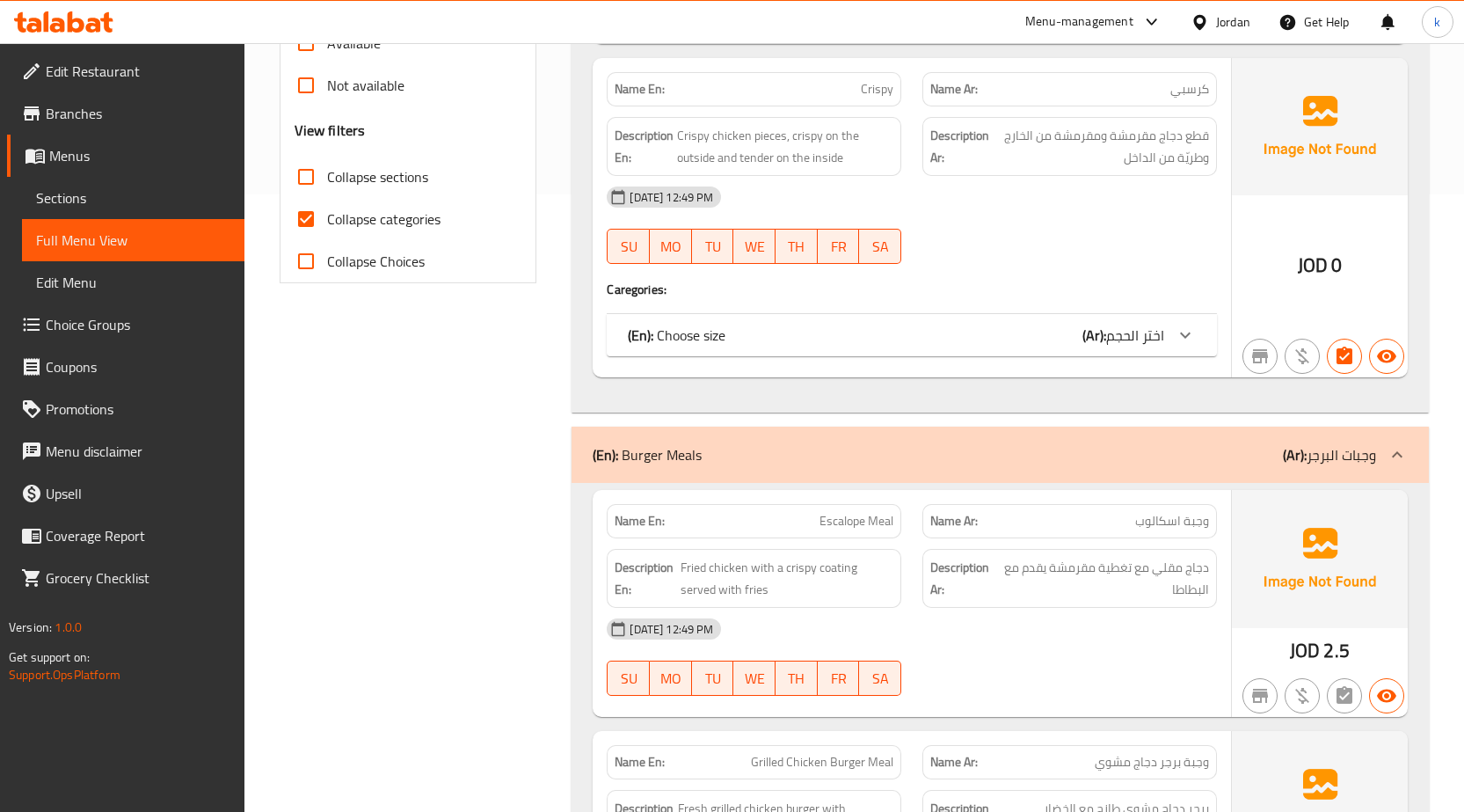
scroll to position [616, 0]
click at [355, 218] on span "Collapse categories" at bounding box center [384, 220] width 113 height 21
click at [327, 218] on input "Collapse categories" at bounding box center [305, 220] width 42 height 42
checkbox input "false"
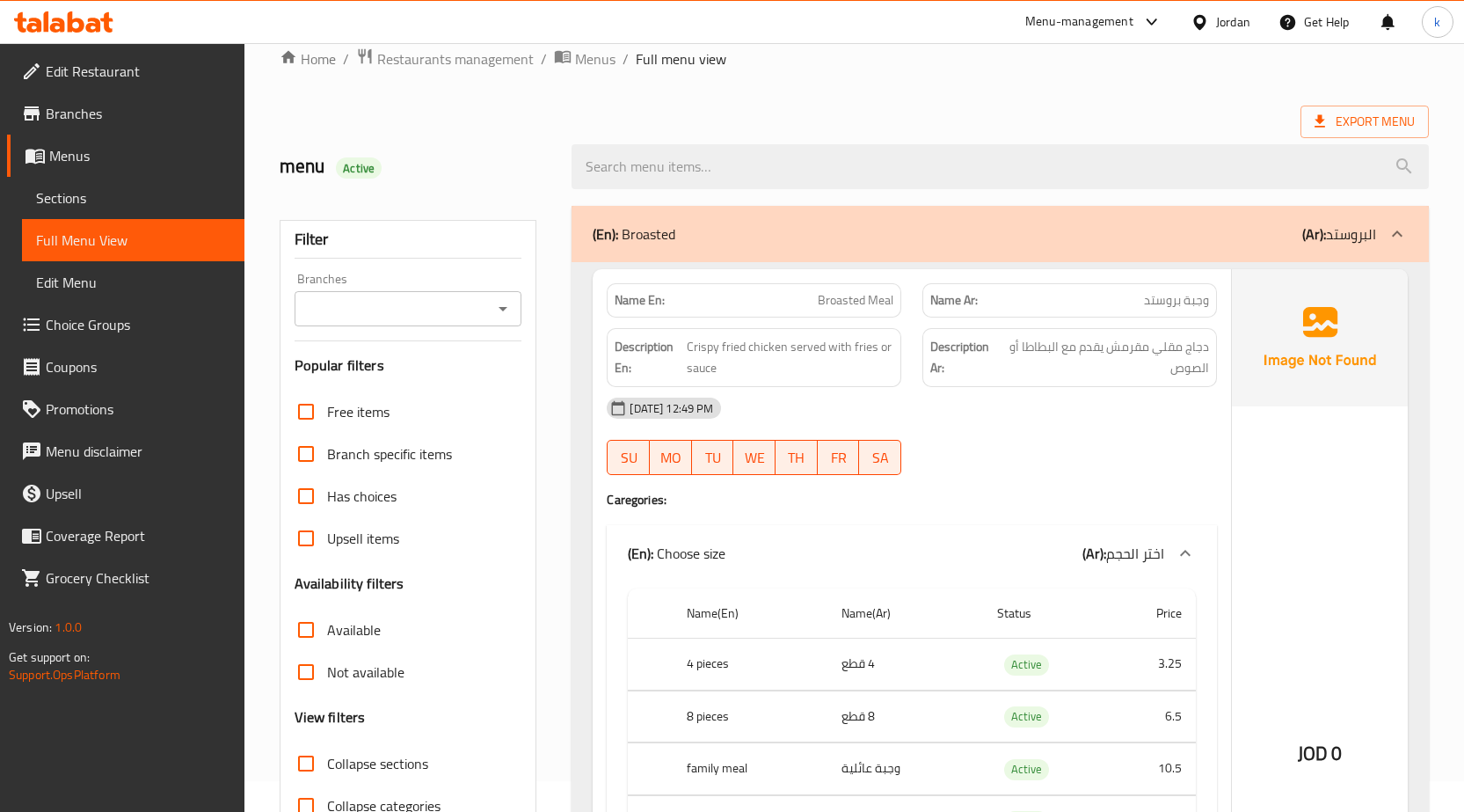
scroll to position [0, 0]
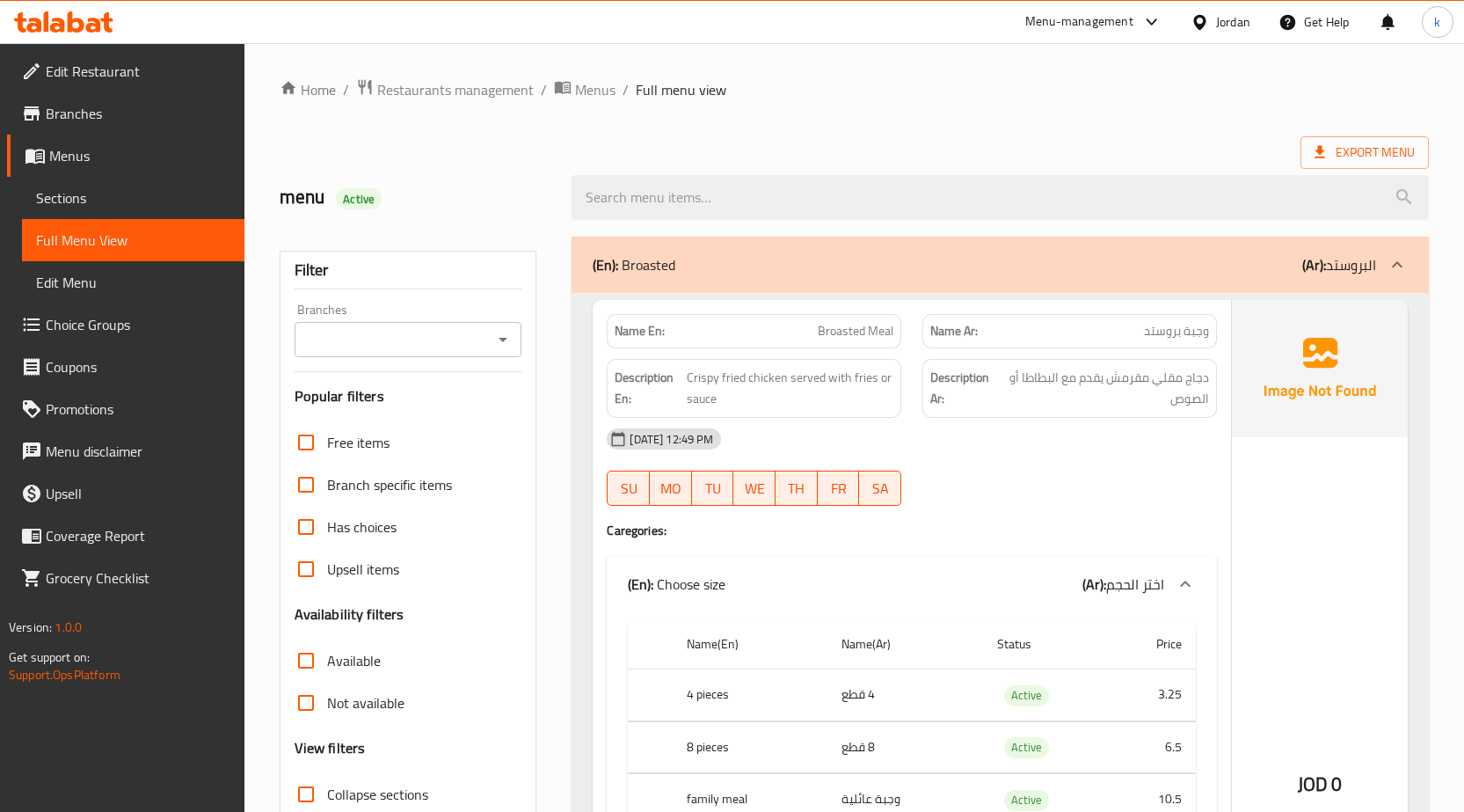
click at [50, 202] on span "Sections" at bounding box center [133, 197] width 194 height 21
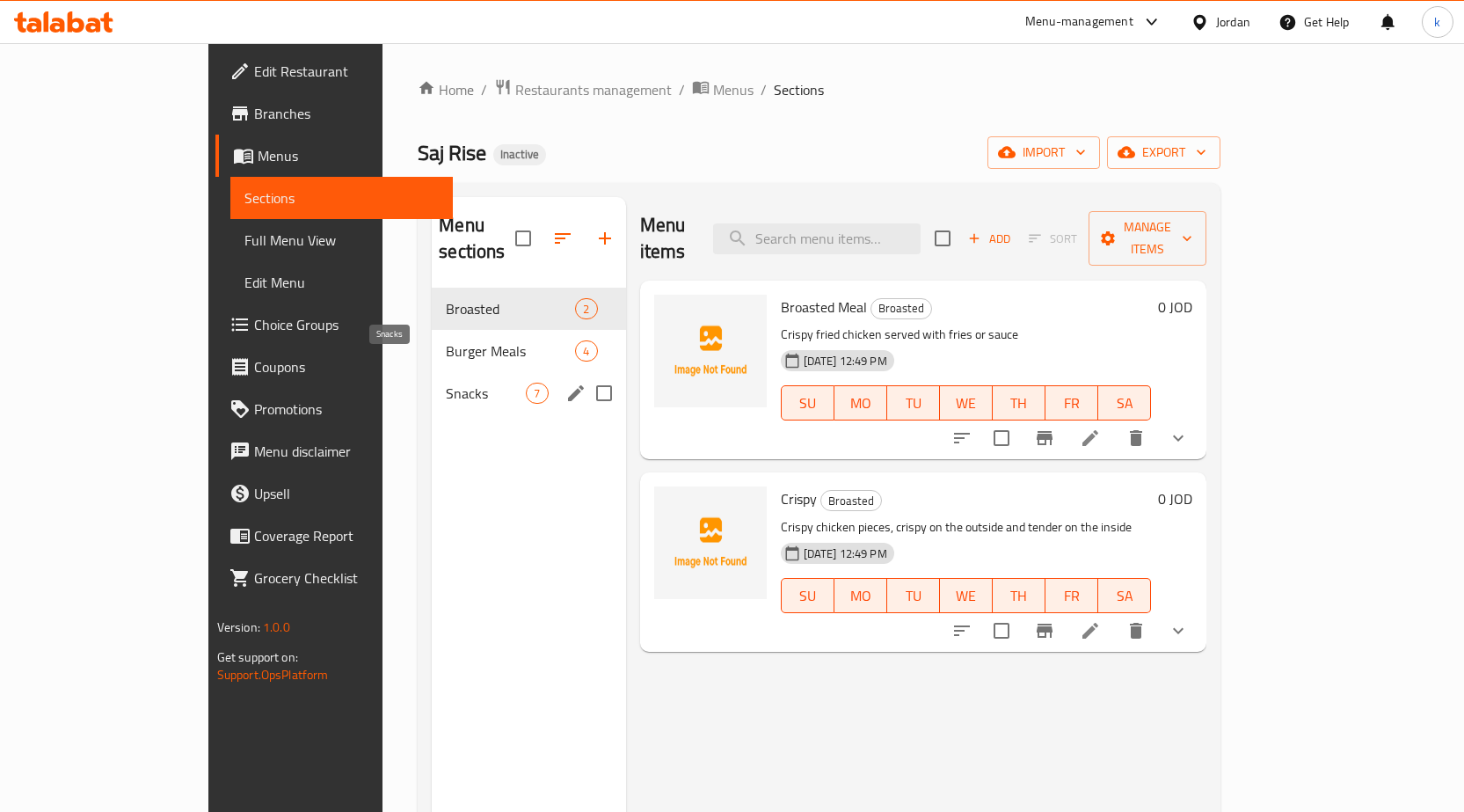
click at [446, 382] on span "Snacks" at bounding box center [486, 393] width 80 height 21
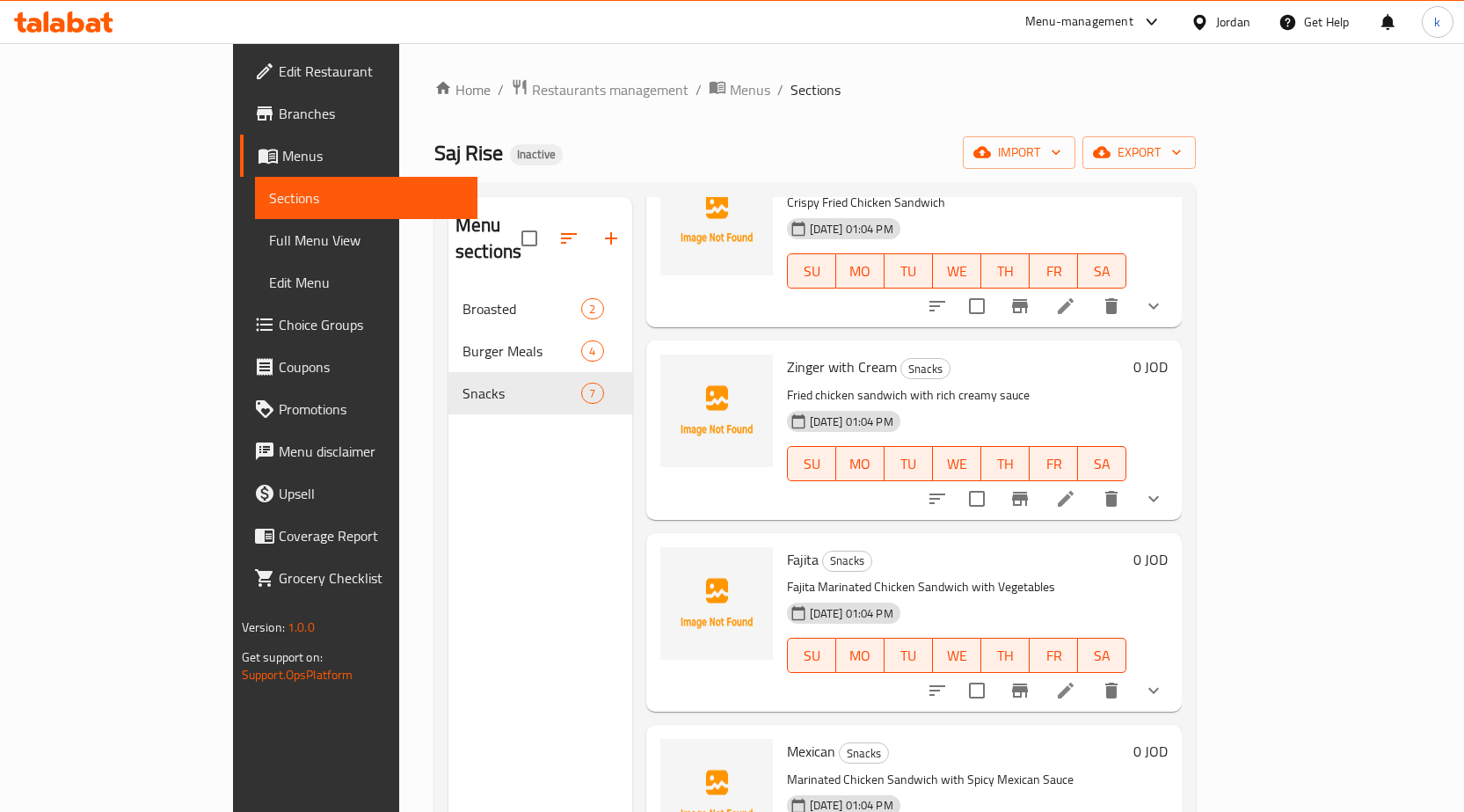
scroll to position [88, 0]
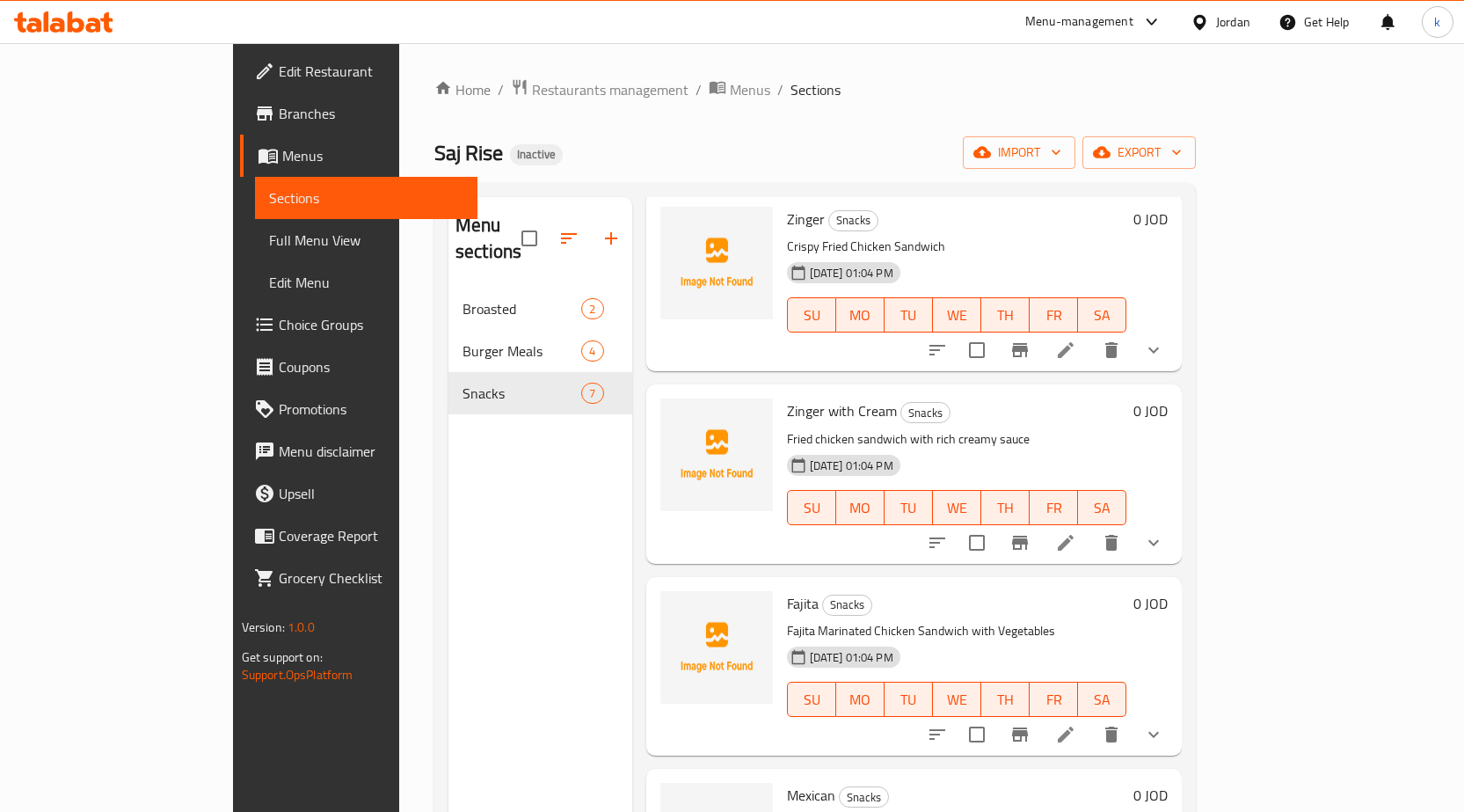
click at [269, 230] on span "Full Menu View" at bounding box center [366, 240] width 194 height 21
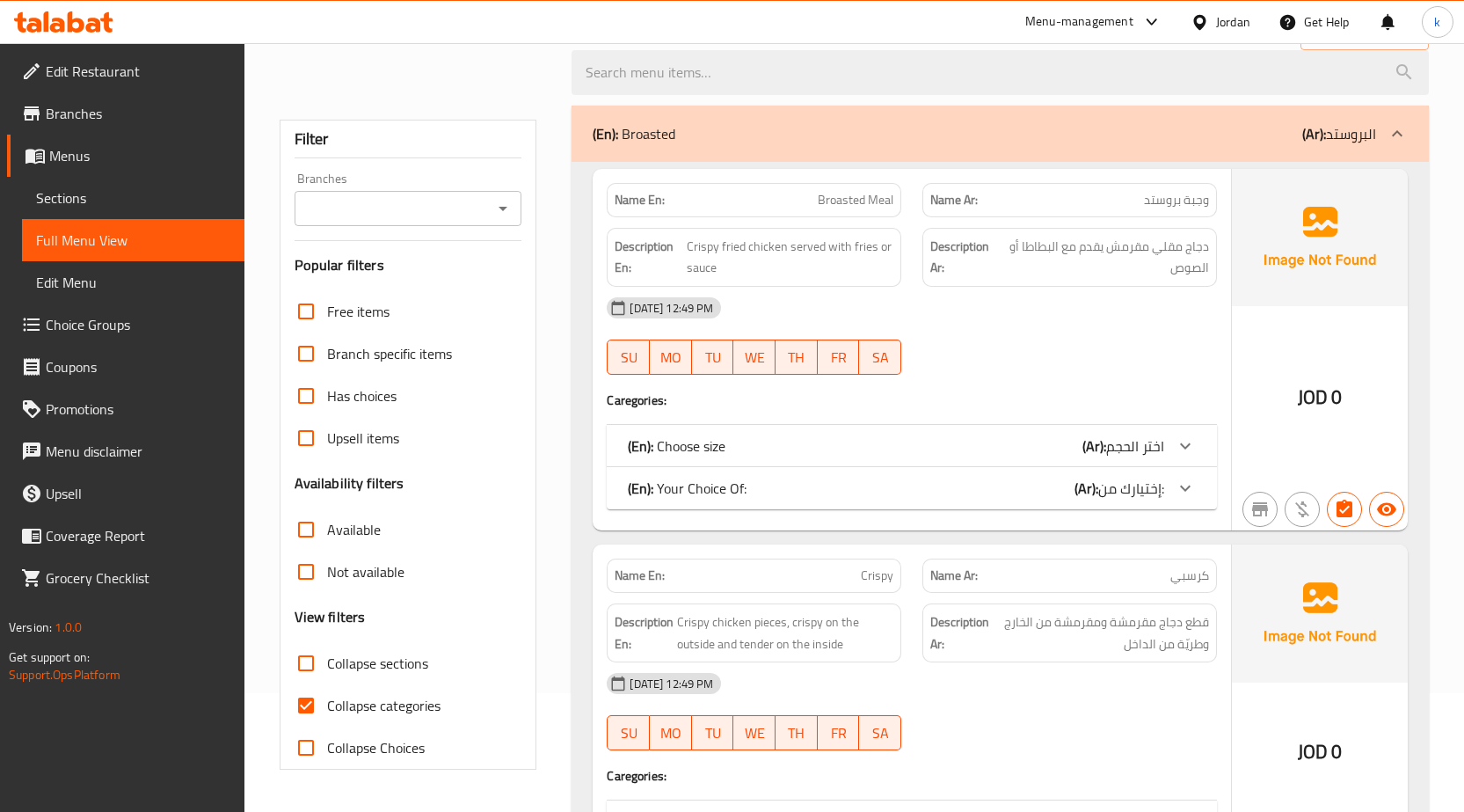
scroll to position [88, 0]
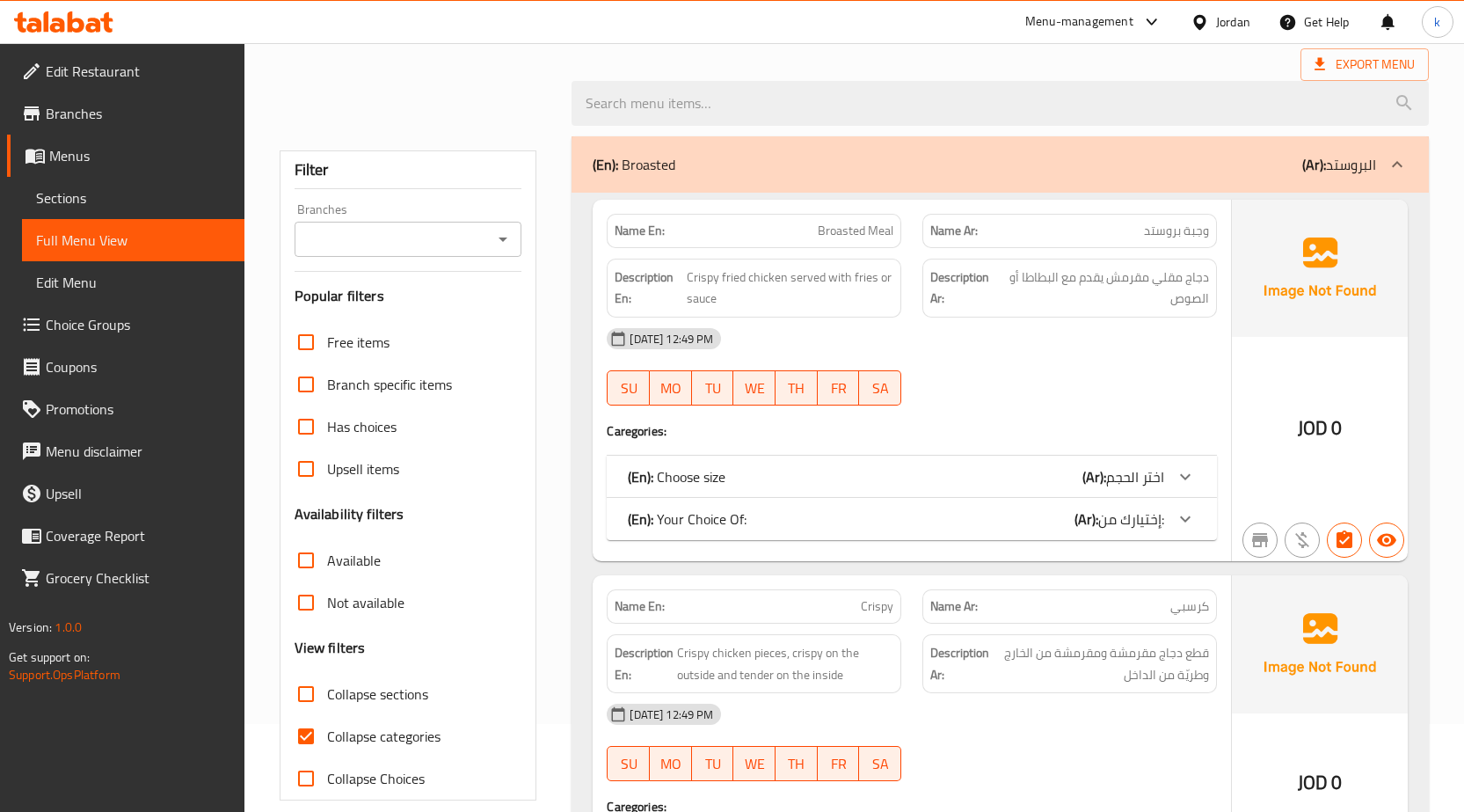
click at [1029, 170] on div "(En): Broasted (Ar): البروستد" at bounding box center [984, 164] width 783 height 21
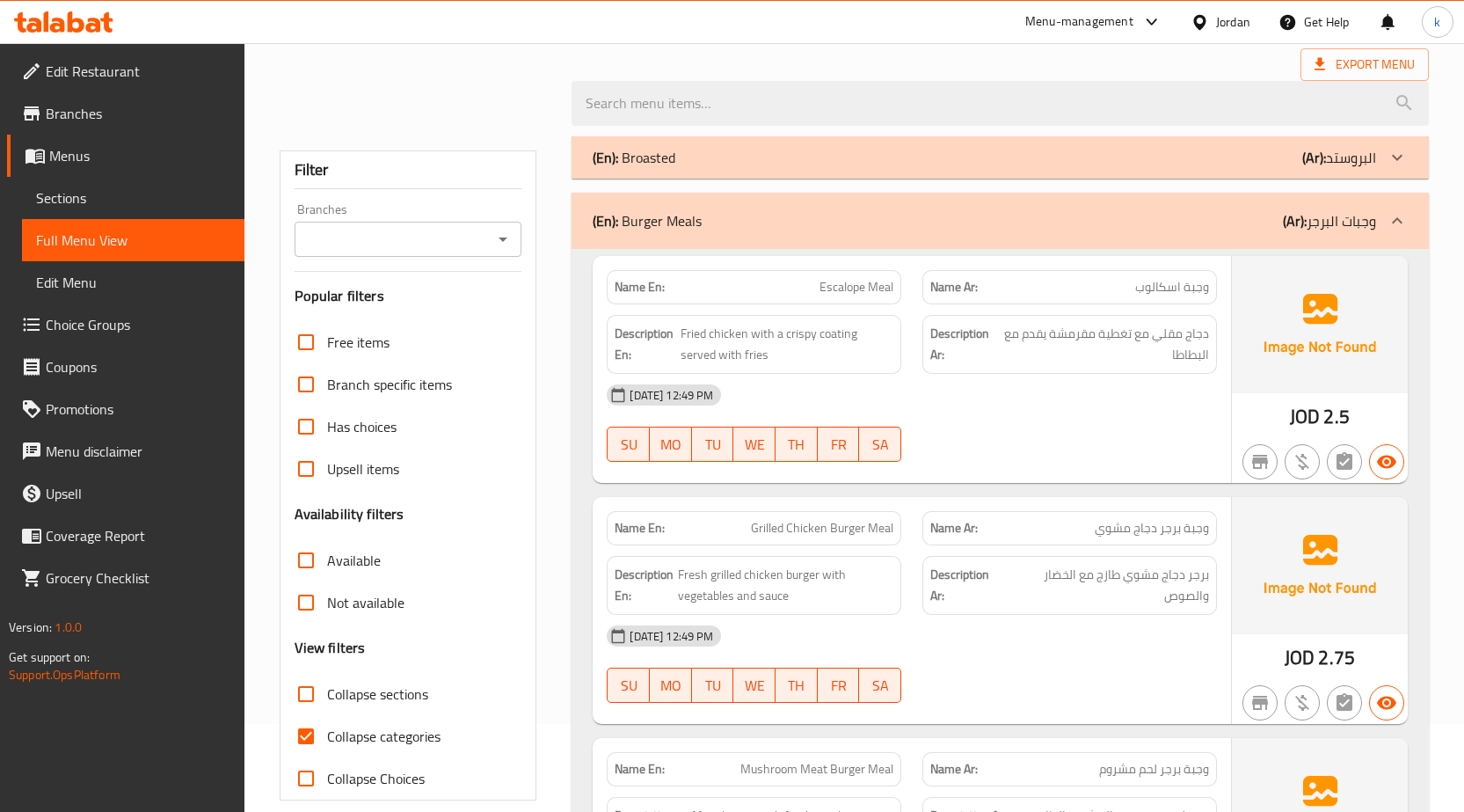
click at [1394, 223] on icon at bounding box center [1397, 220] width 21 height 21
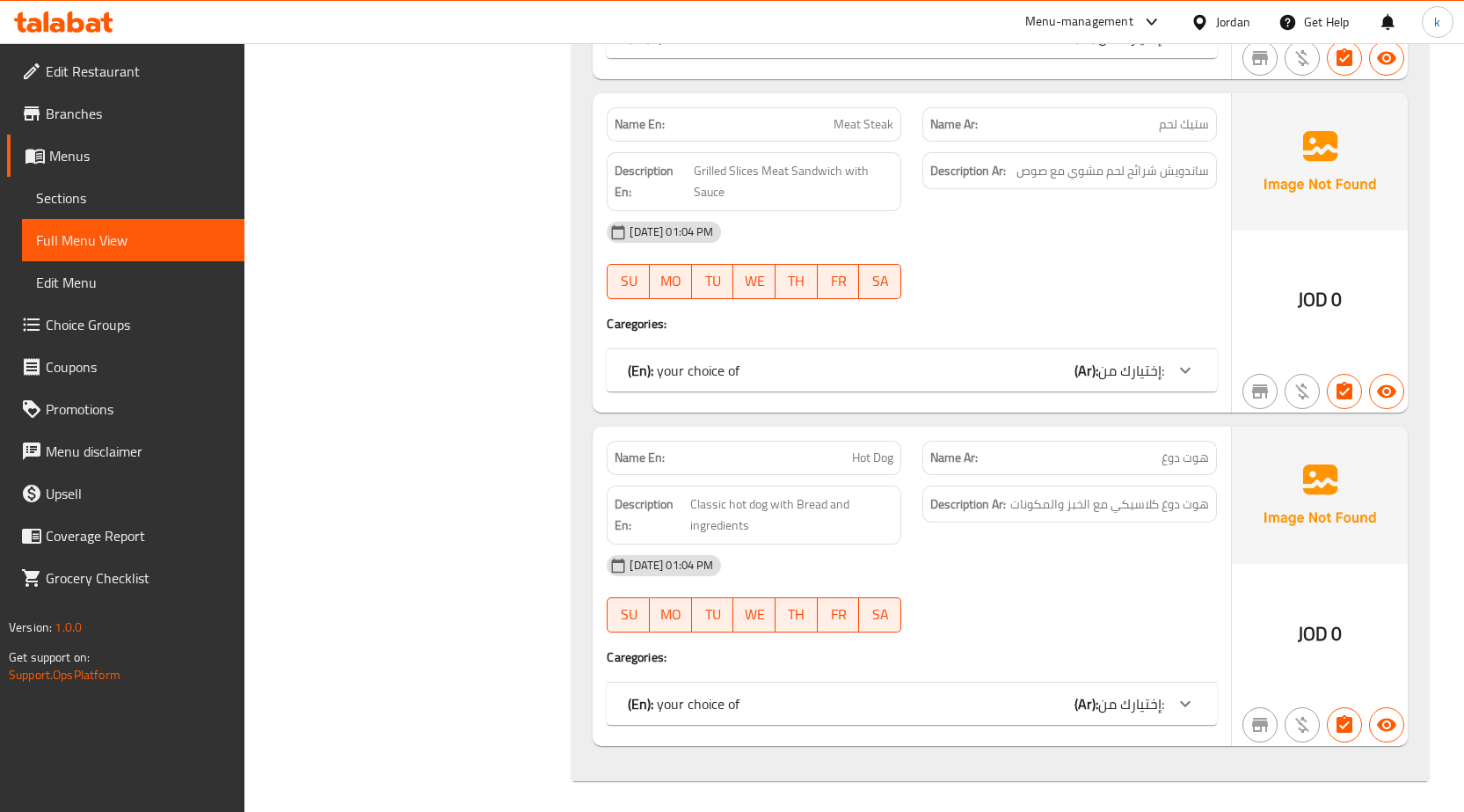
scroll to position [1956, 0]
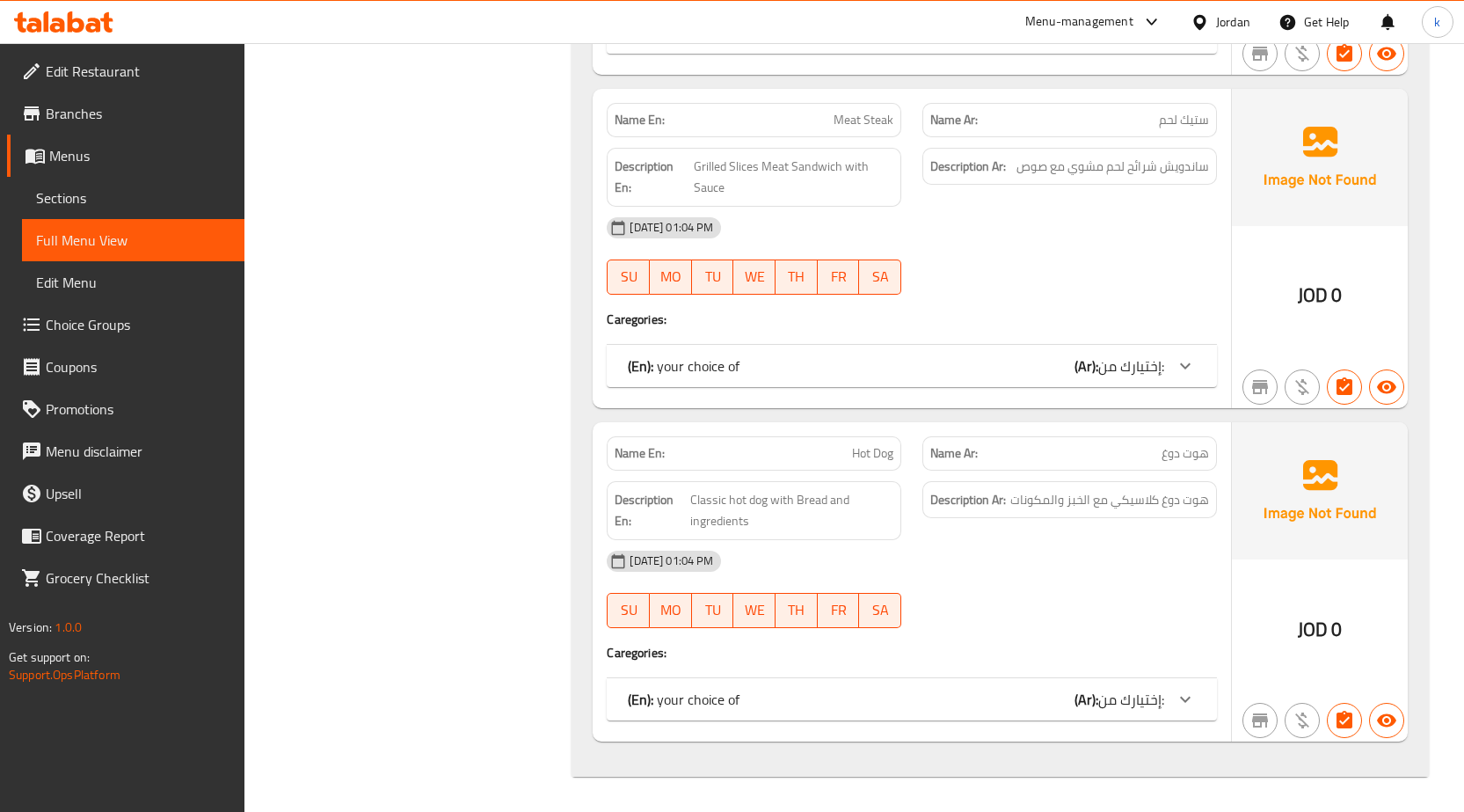
click at [1071, 560] on div "[DATE] 01:04 PM" at bounding box center [912, 561] width 632 height 42
click at [1196, 707] on div at bounding box center [1185, 699] width 42 height 42
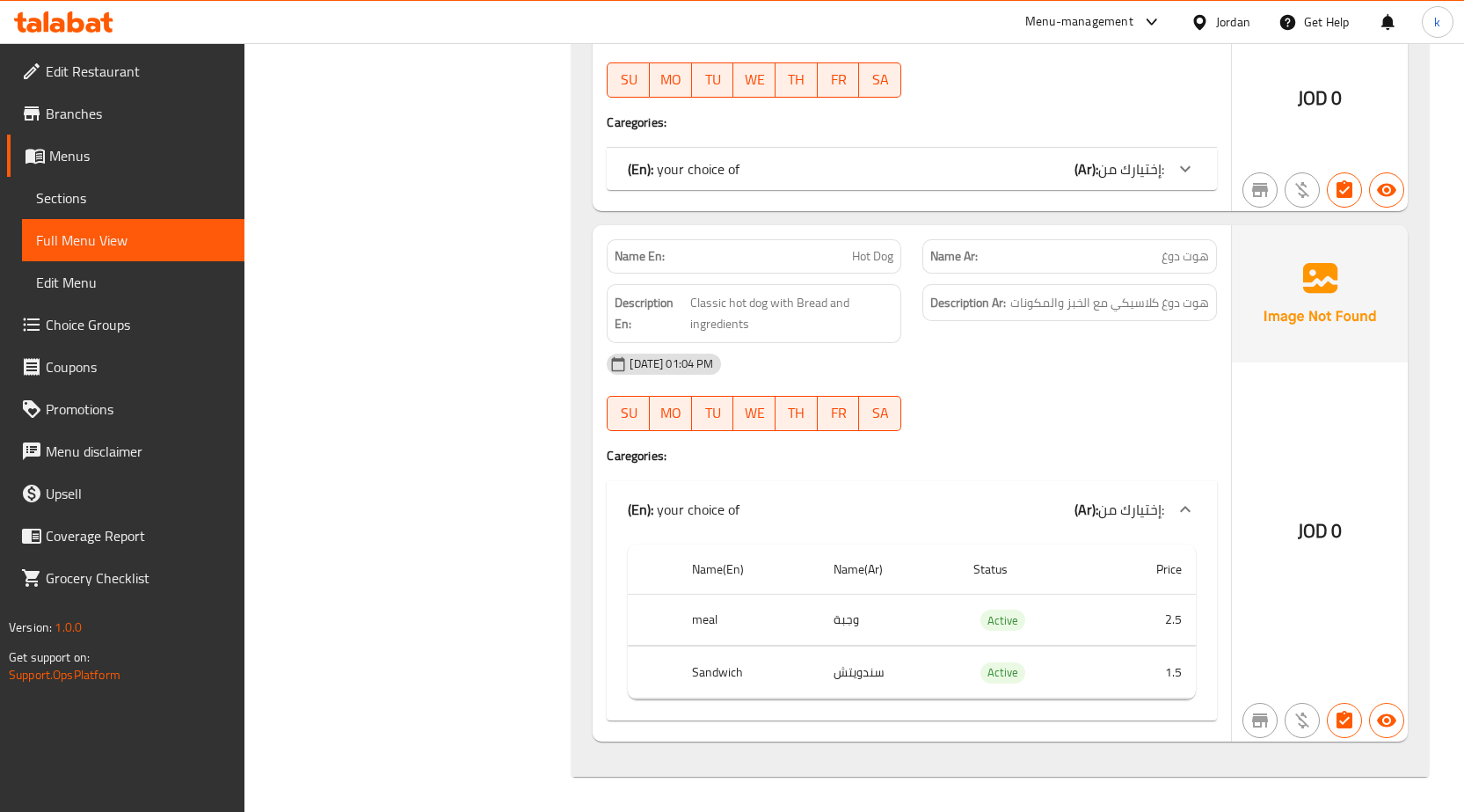
scroll to position [1889, 0]
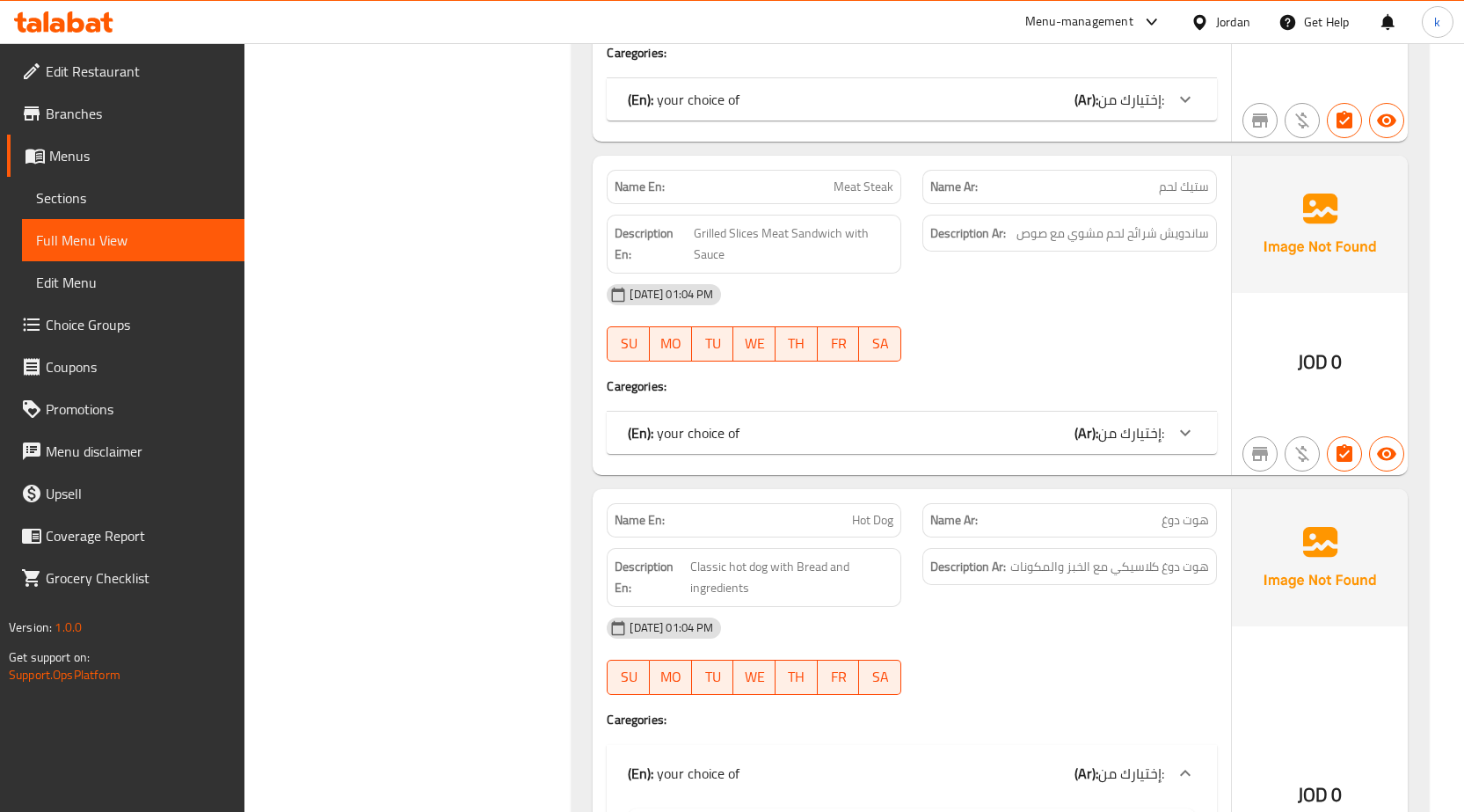
click at [1184, 443] on icon at bounding box center [1185, 433] width 21 height 21
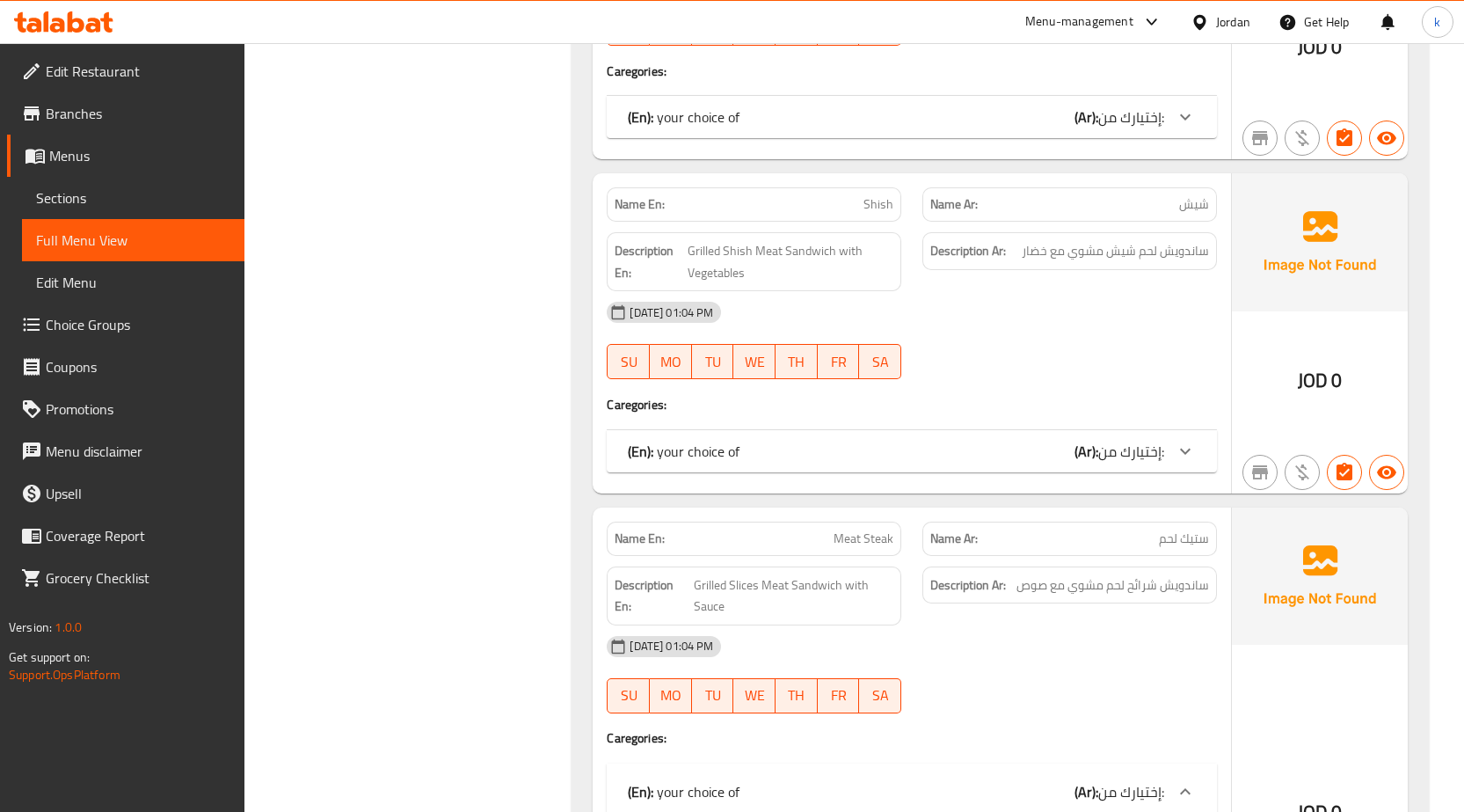
scroll to position [1362, 0]
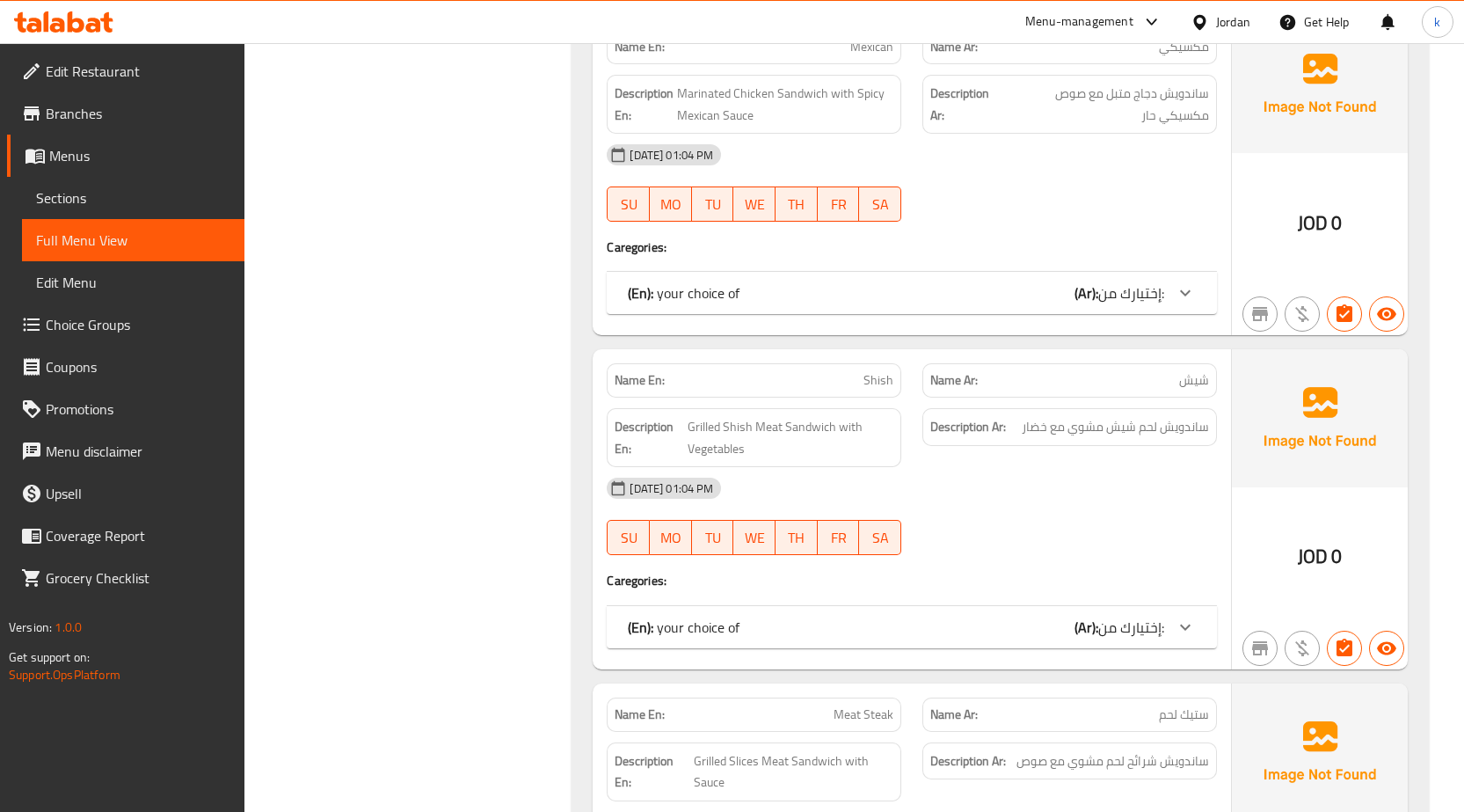
click at [1188, 626] on icon at bounding box center [1185, 626] width 10 height 7
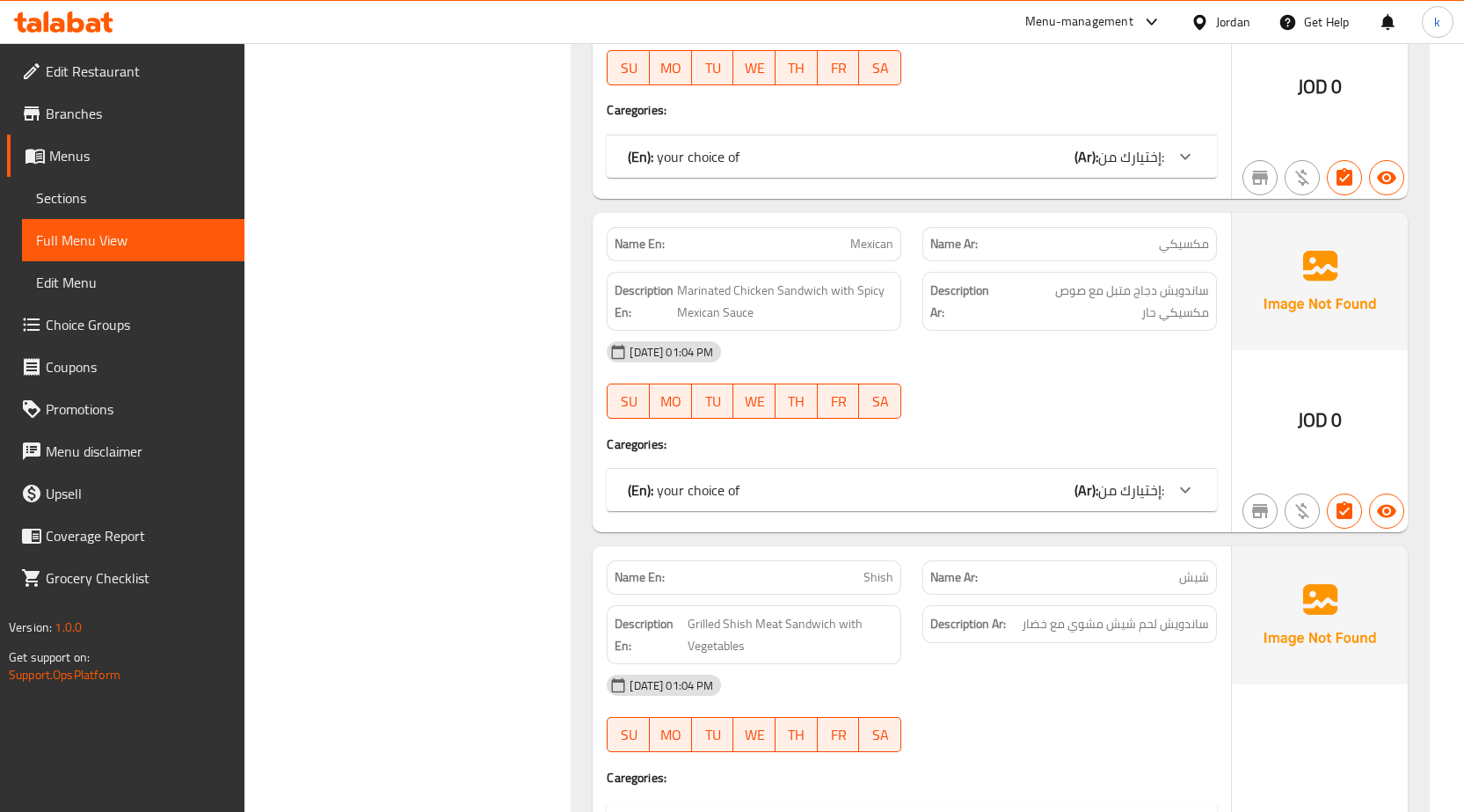
scroll to position [1098, 0]
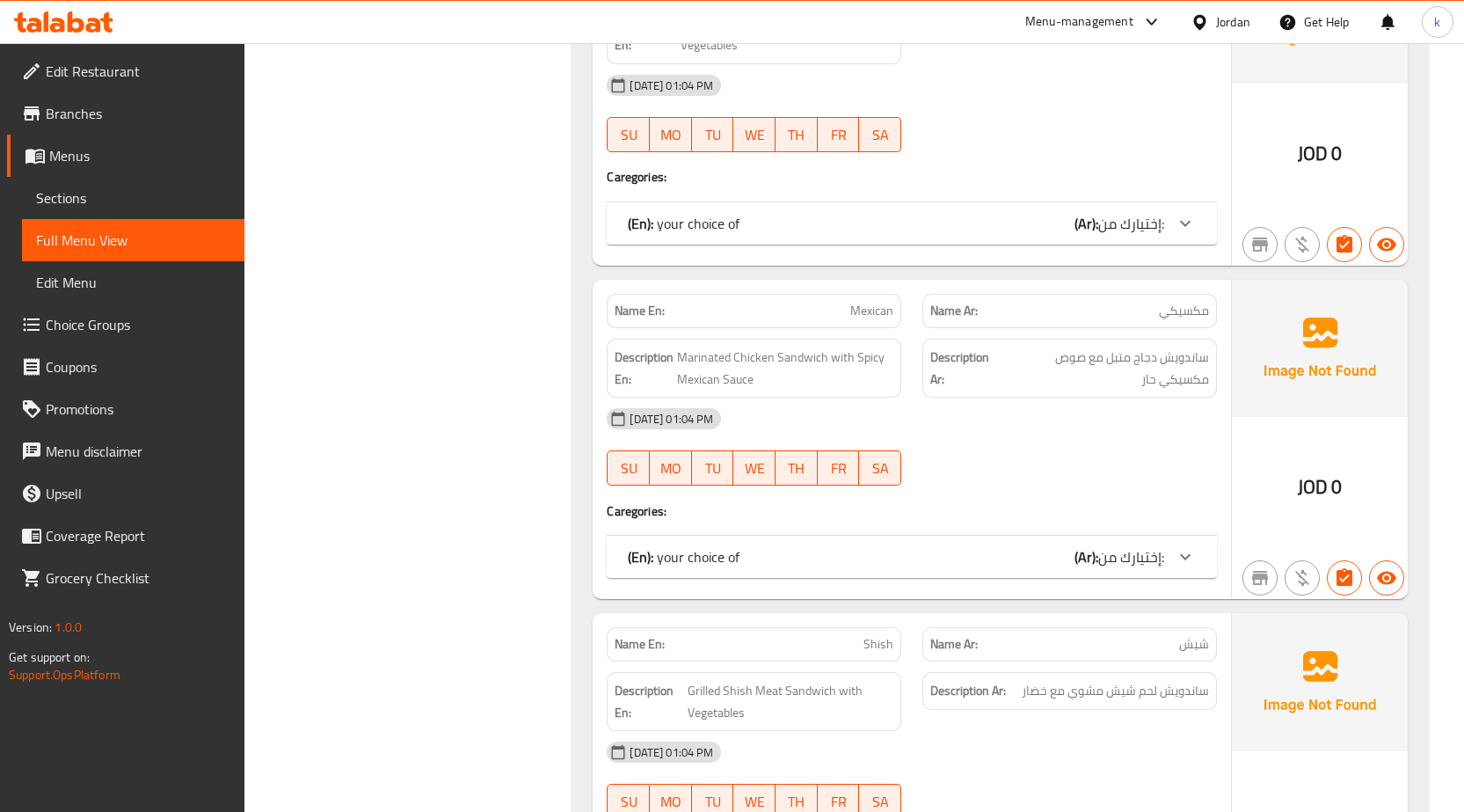
click at [1181, 559] on icon at bounding box center [1185, 556] width 21 height 21
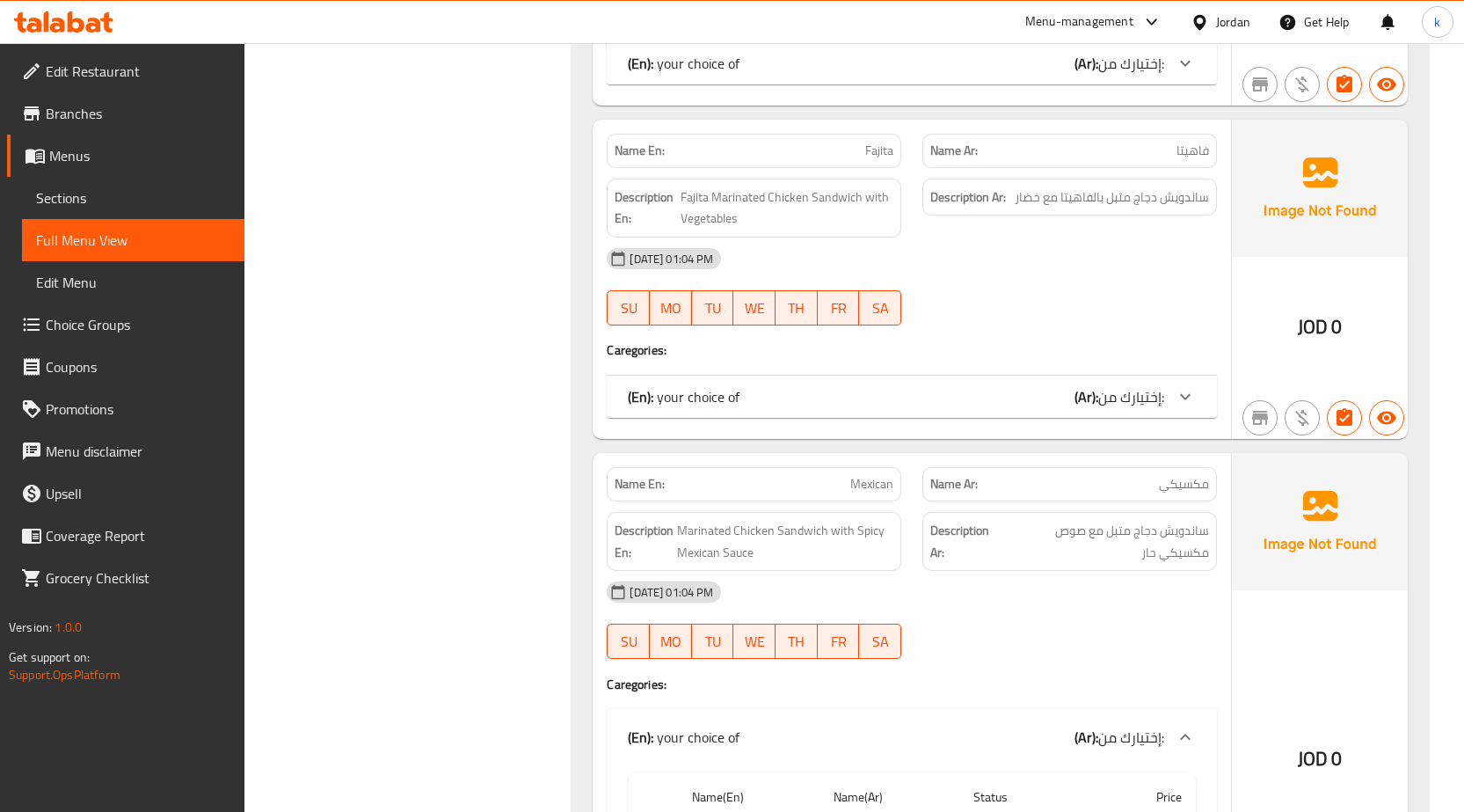
scroll to position [746, 0]
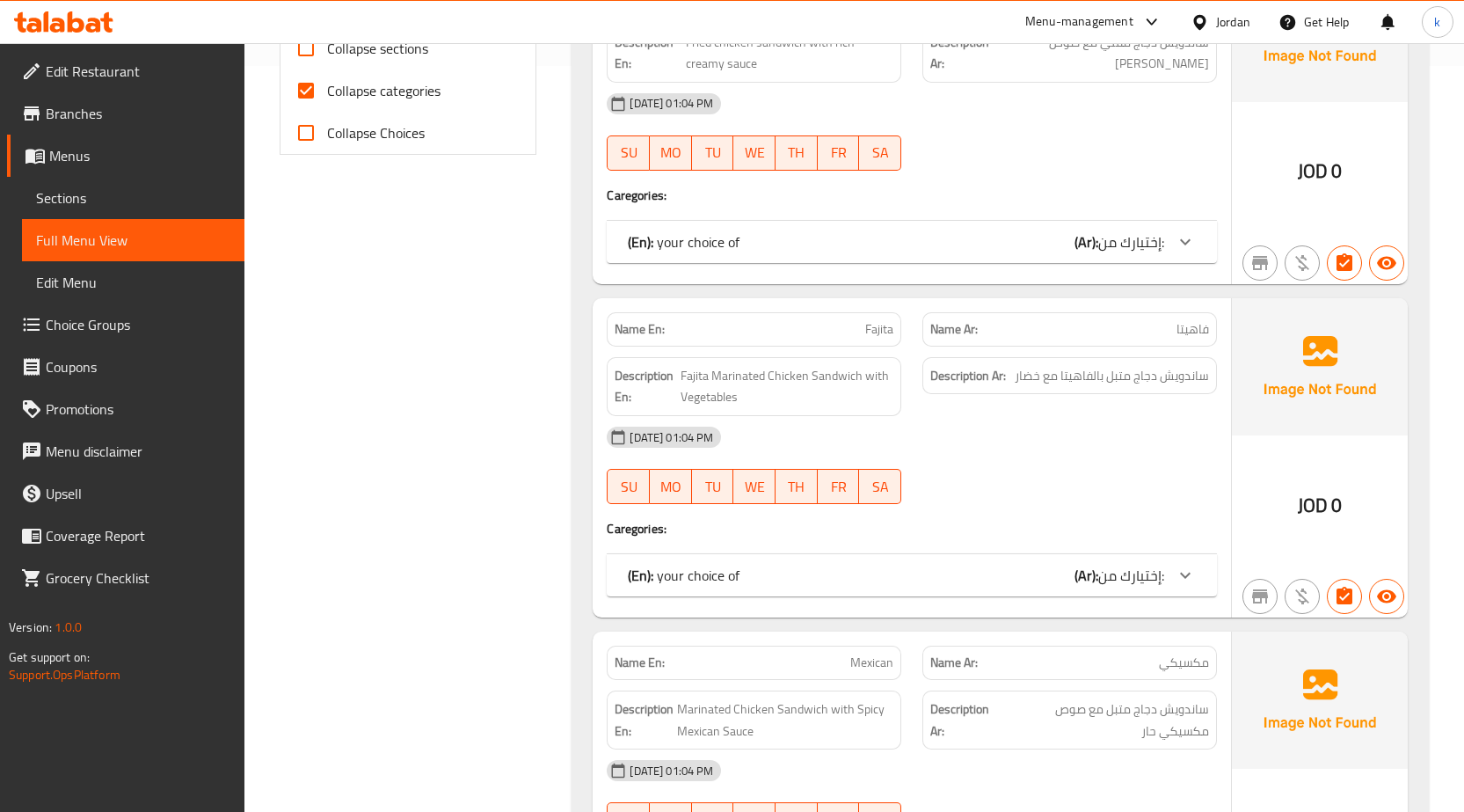
click at [1191, 565] on icon at bounding box center [1185, 575] width 21 height 21
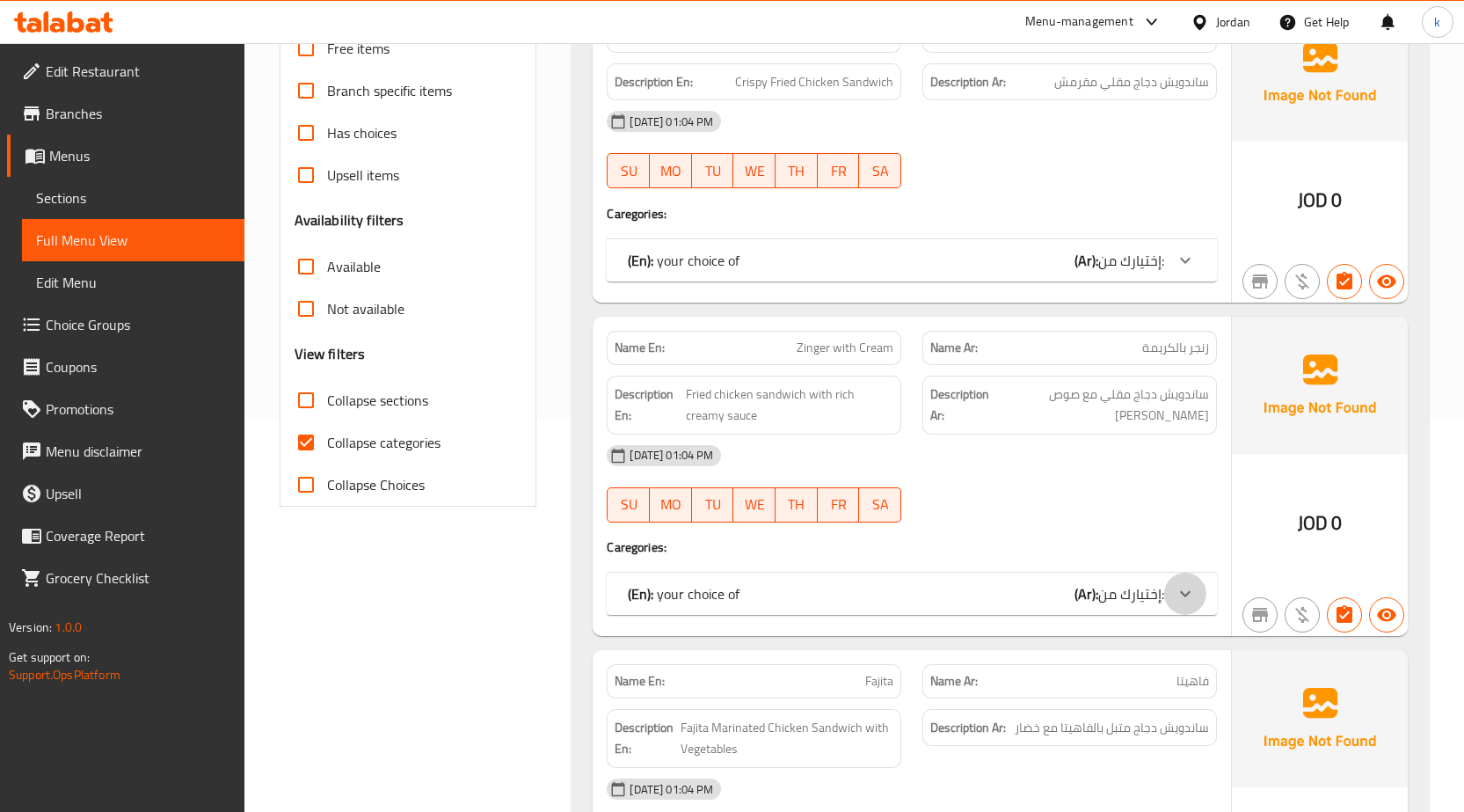
click at [1185, 606] on div at bounding box center [1185, 593] width 42 height 42
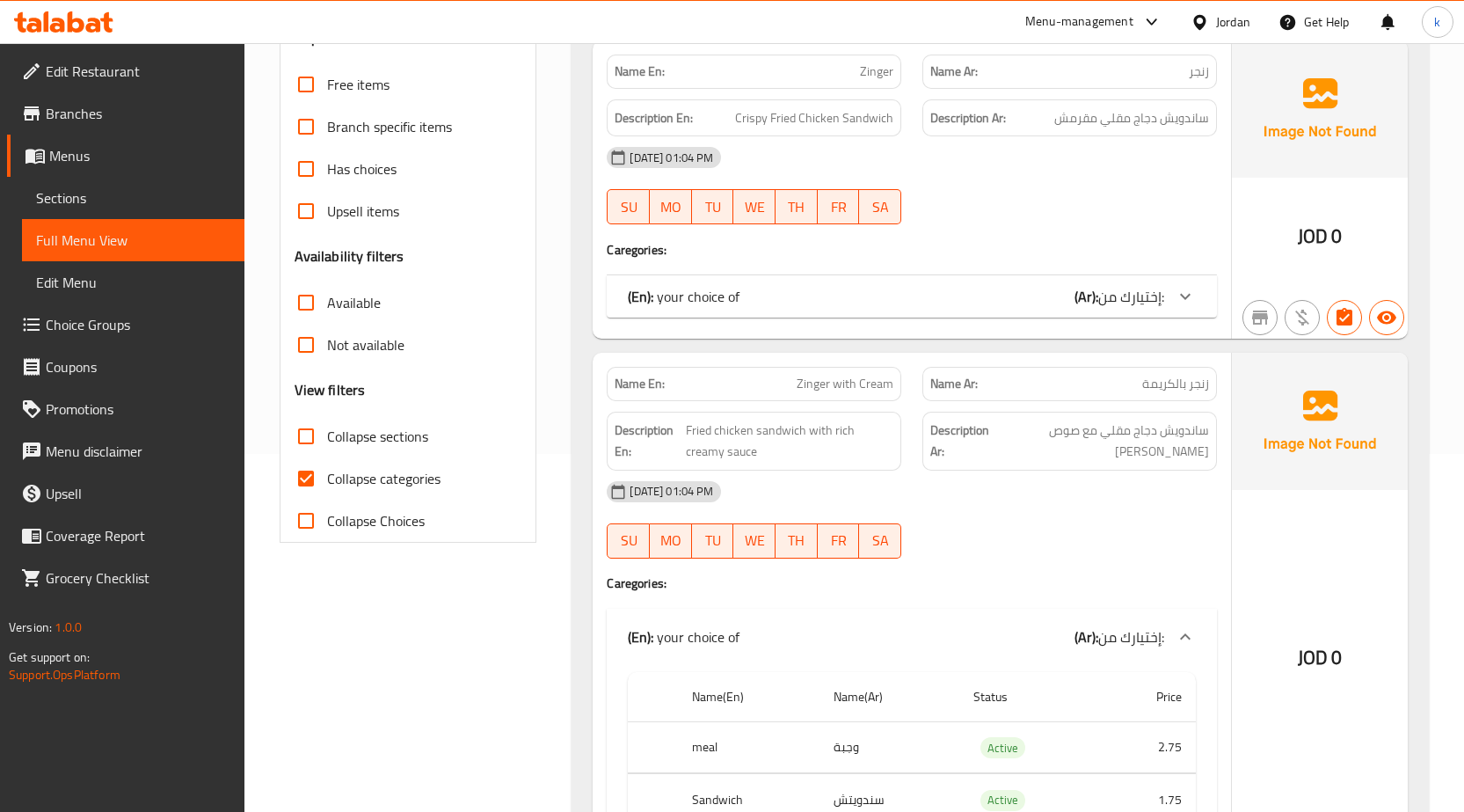
scroll to position [42, 0]
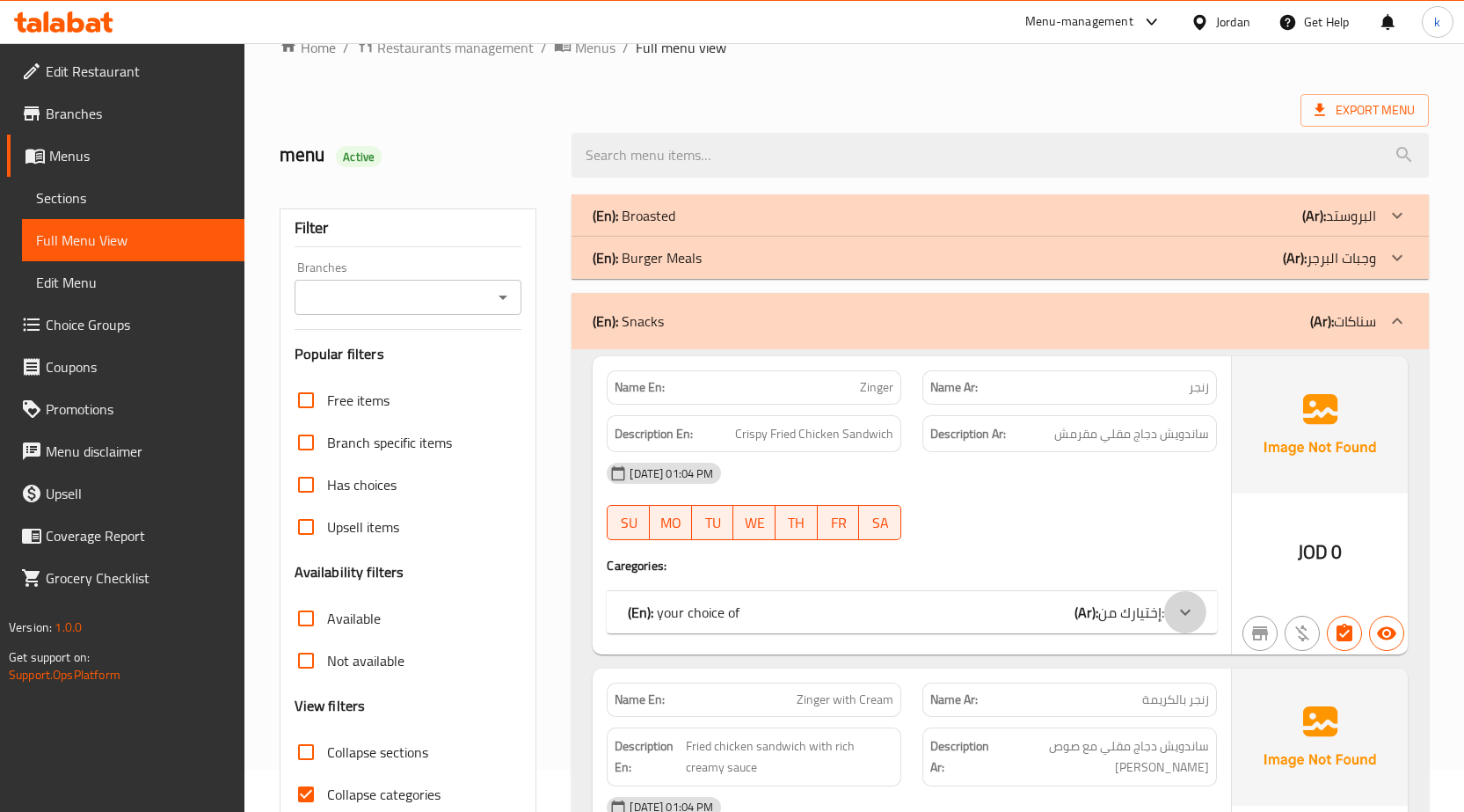
click at [1180, 605] on icon at bounding box center [1185, 612] width 21 height 21
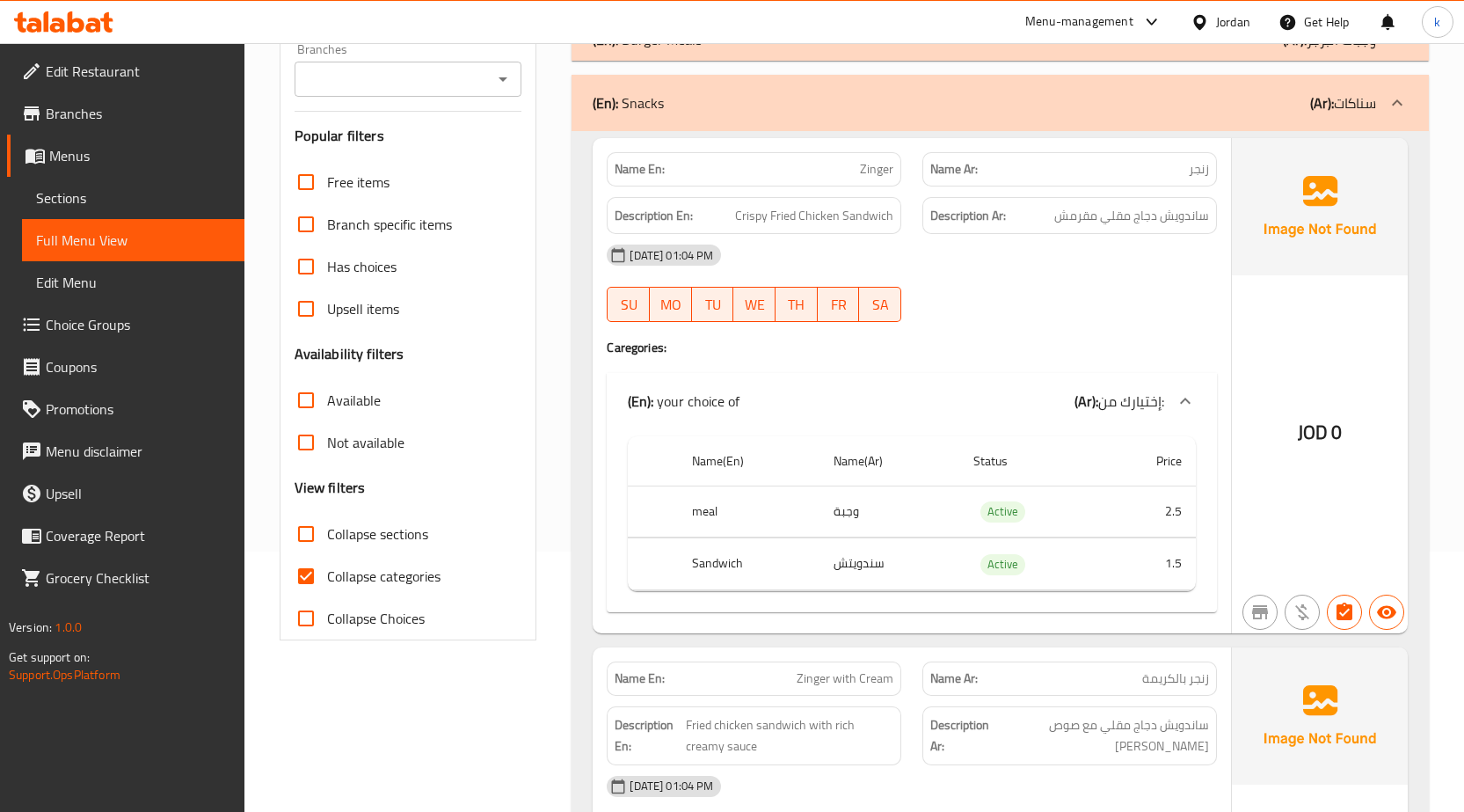
scroll to position [257, 0]
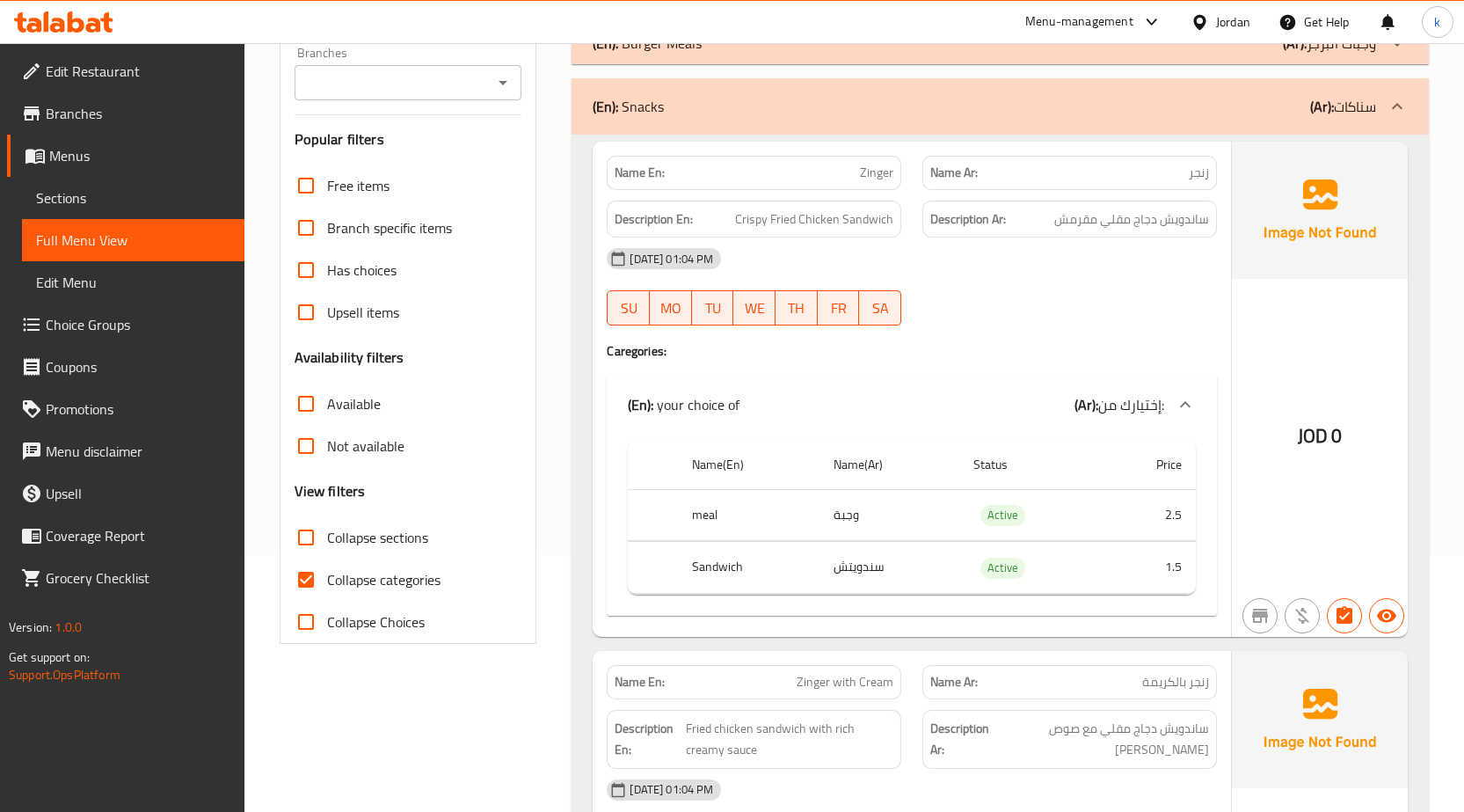
click at [393, 593] on label "Collapse categories" at bounding box center [362, 579] width 155 height 42
click at [327, 593] on input "Collapse categories" at bounding box center [305, 579] width 42 height 42
checkbox input "false"
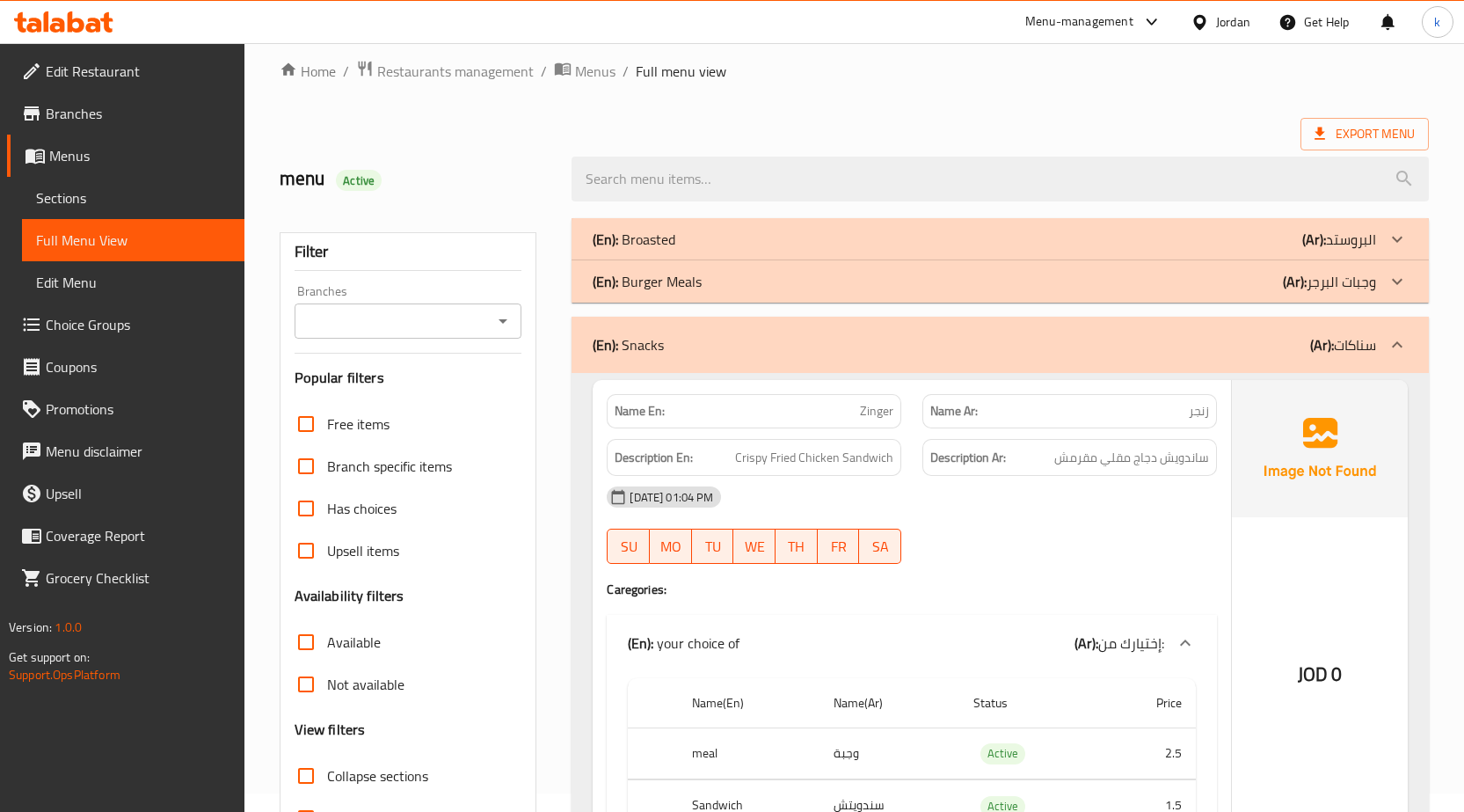
scroll to position [0, 0]
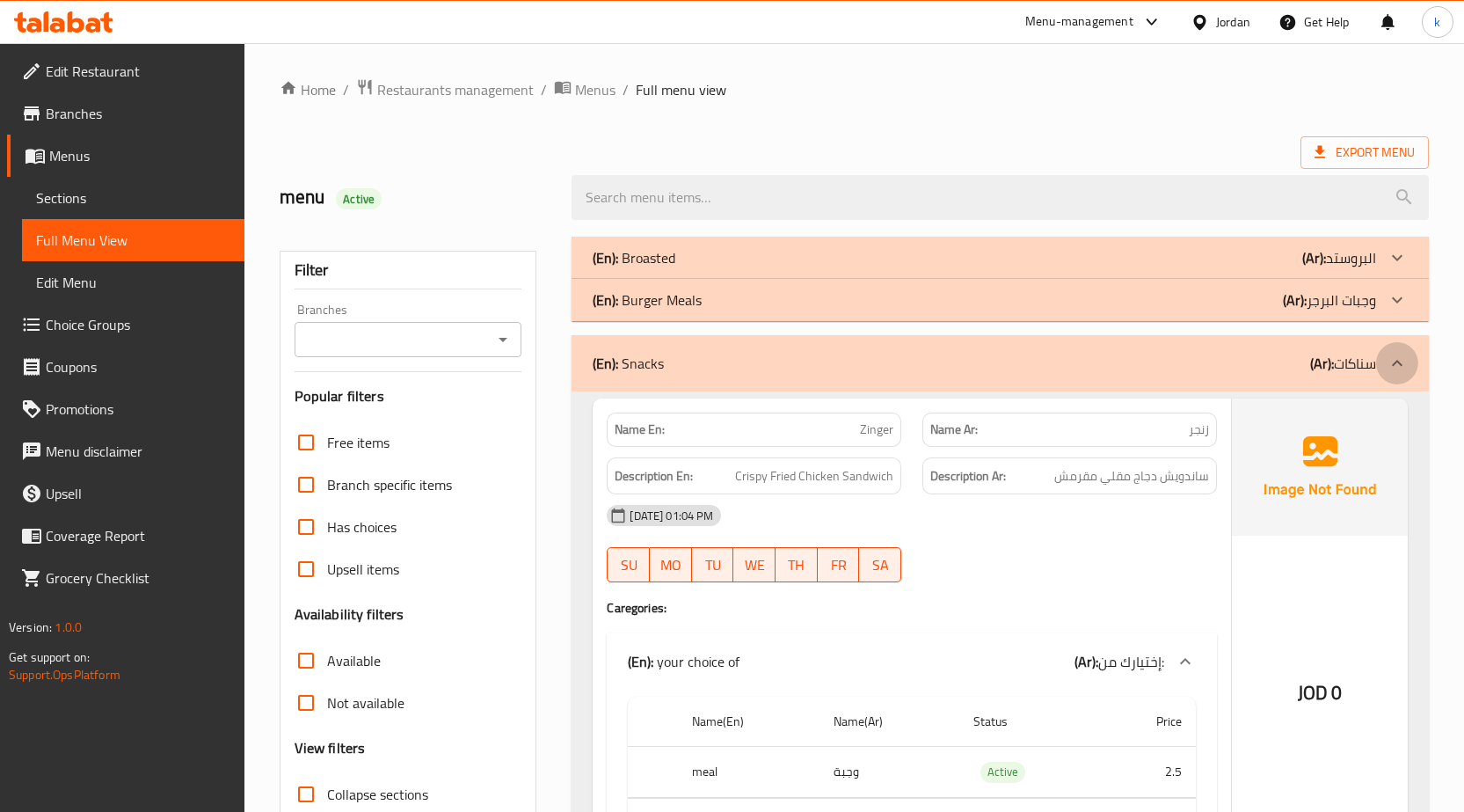
click at [1390, 361] on icon at bounding box center [1397, 363] width 21 height 21
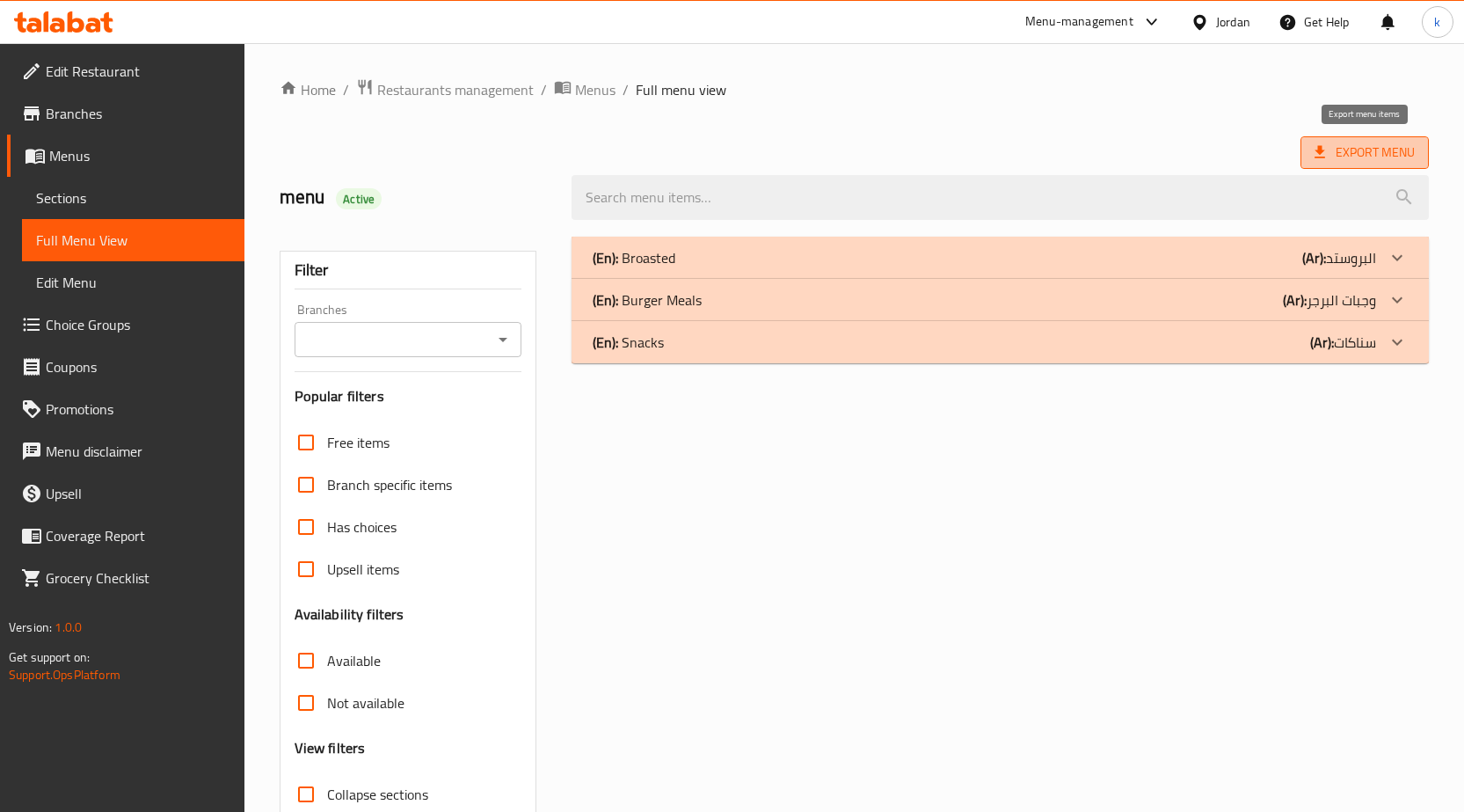
click at [1334, 155] on span "Export Menu" at bounding box center [1365, 153] width 100 height 22
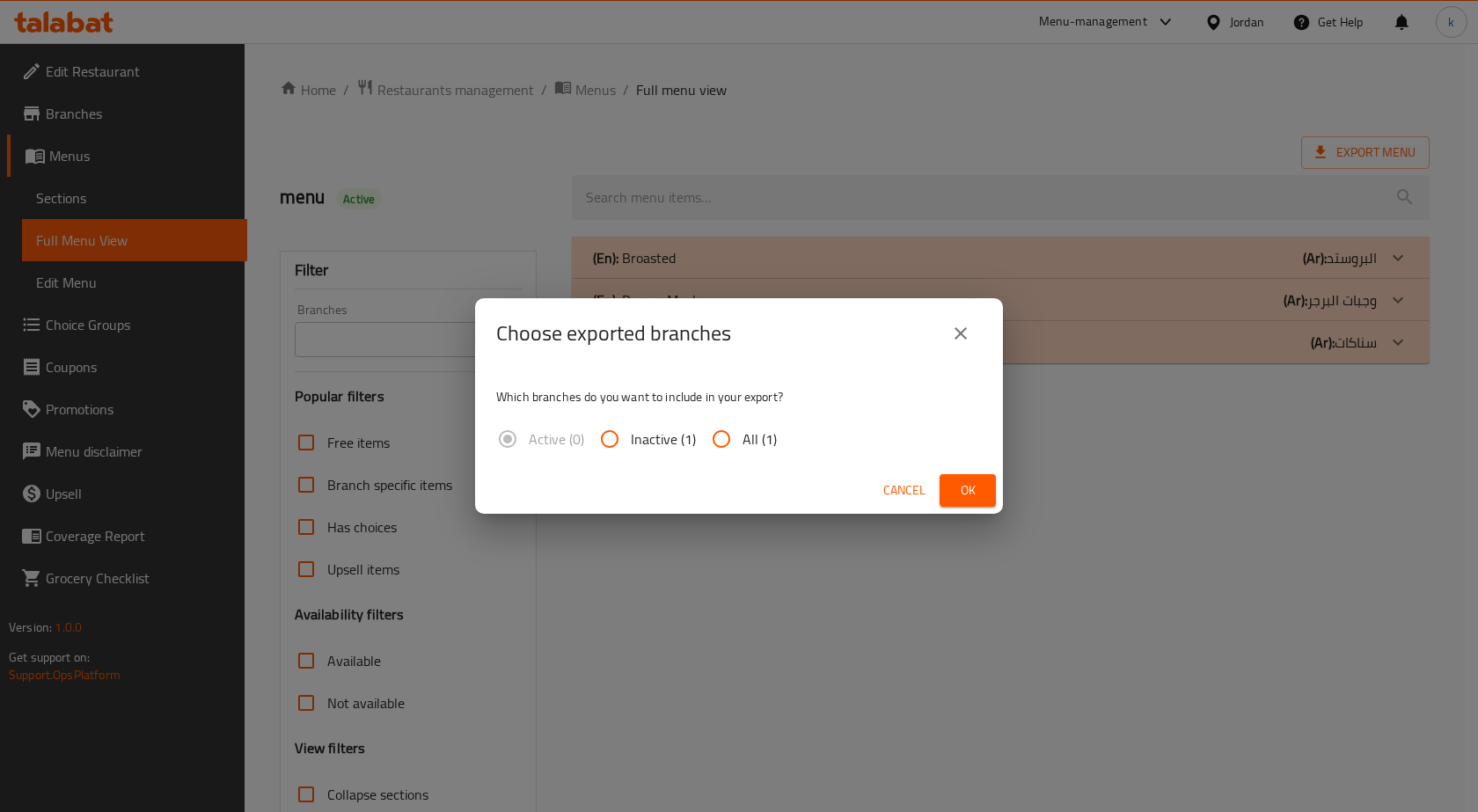
click at [746, 441] on span "All (1)" at bounding box center [759, 438] width 34 height 21
click at [742, 441] on input "All (1)" at bounding box center [721, 438] width 42 height 42
radio input "true"
click at [978, 484] on span "Ok" at bounding box center [967, 490] width 28 height 22
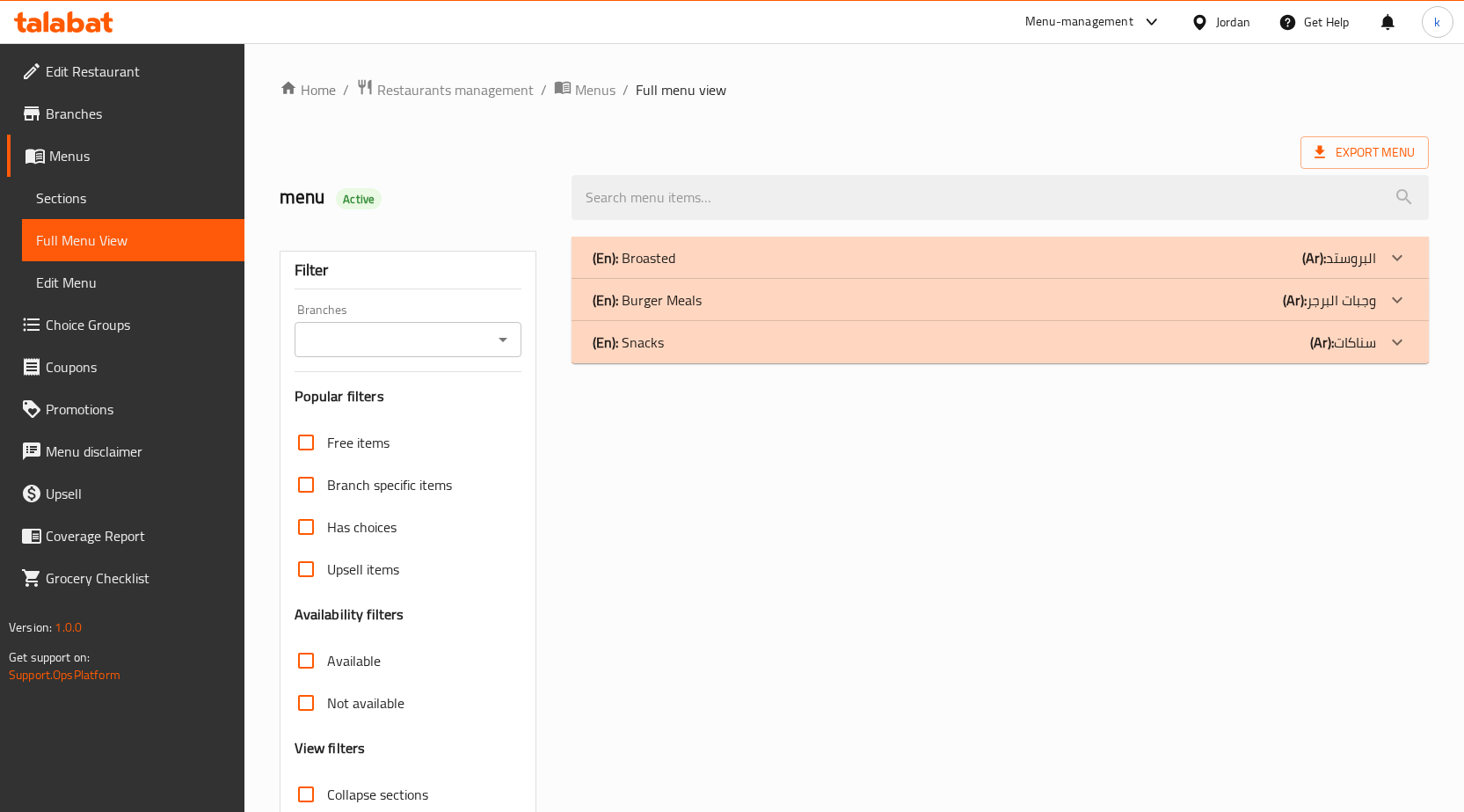
click at [1149, 360] on div "(En): Snacks (Ar): سناكات" at bounding box center [1001, 341] width 858 height 42
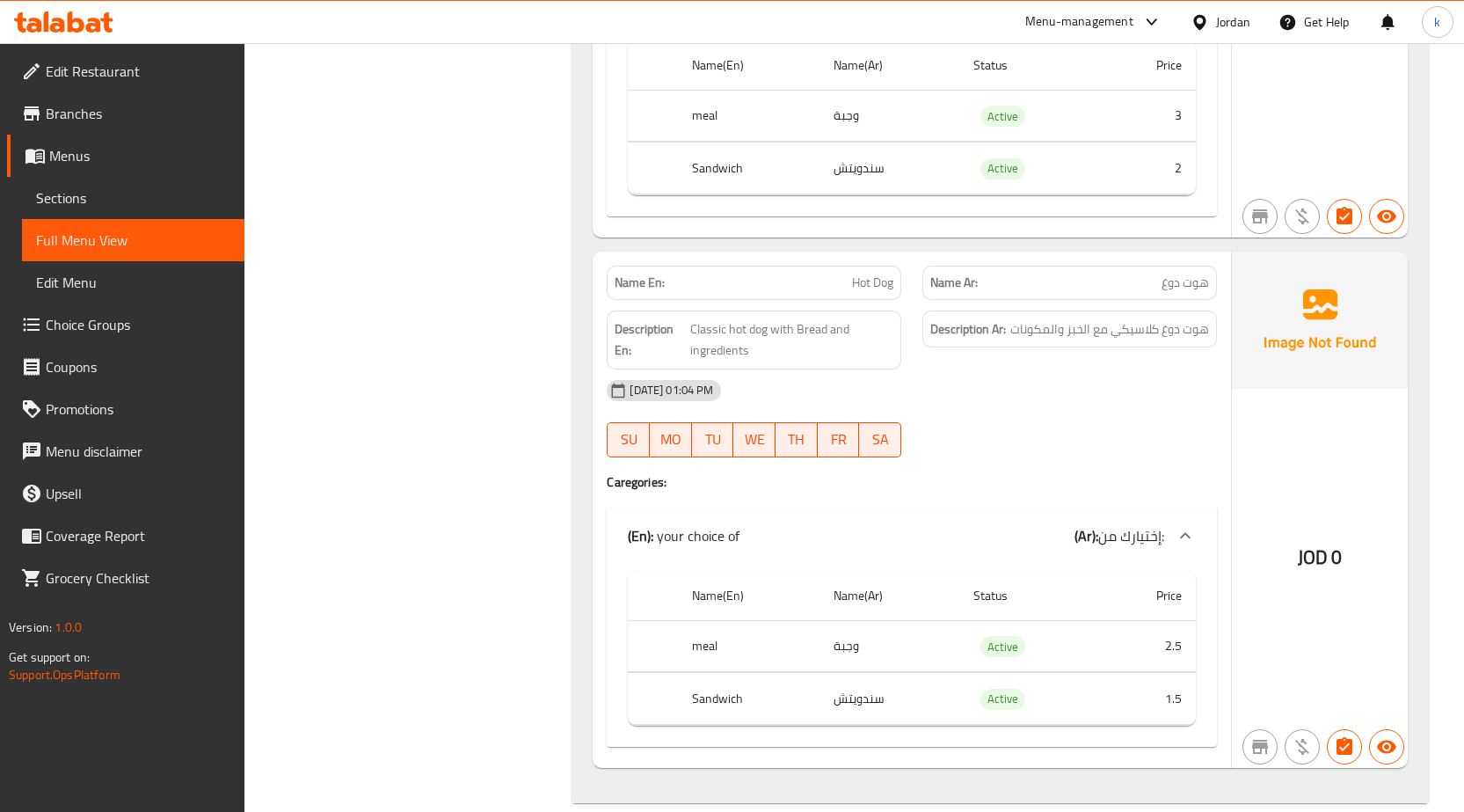
scroll to position [3335, 0]
